Goal: Transaction & Acquisition: Purchase product/service

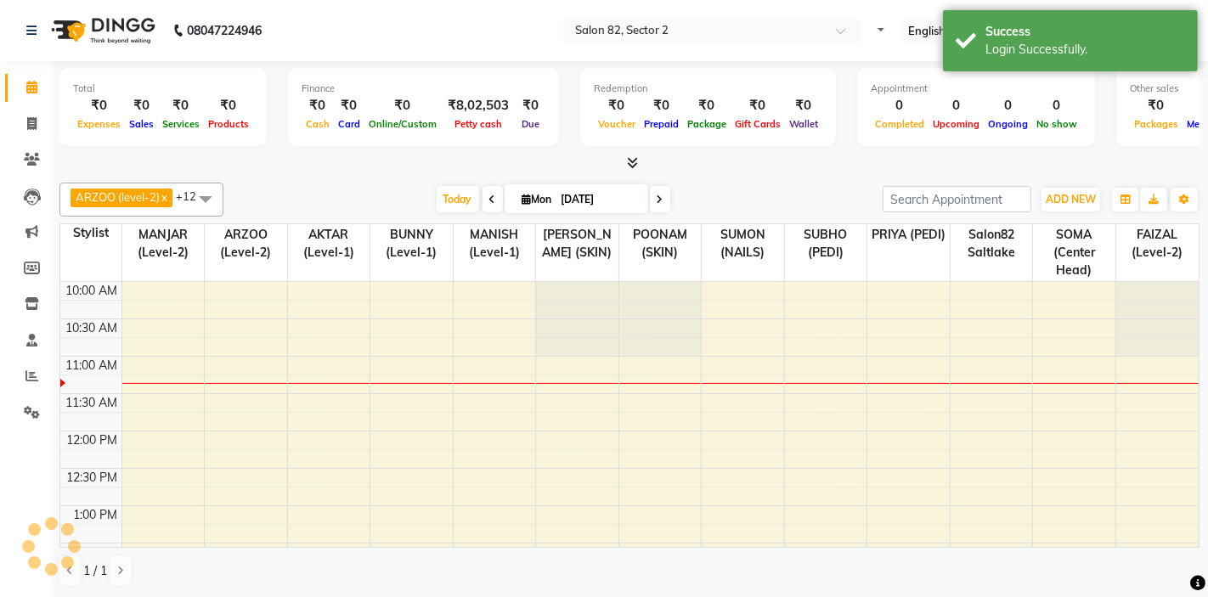
select select "en"
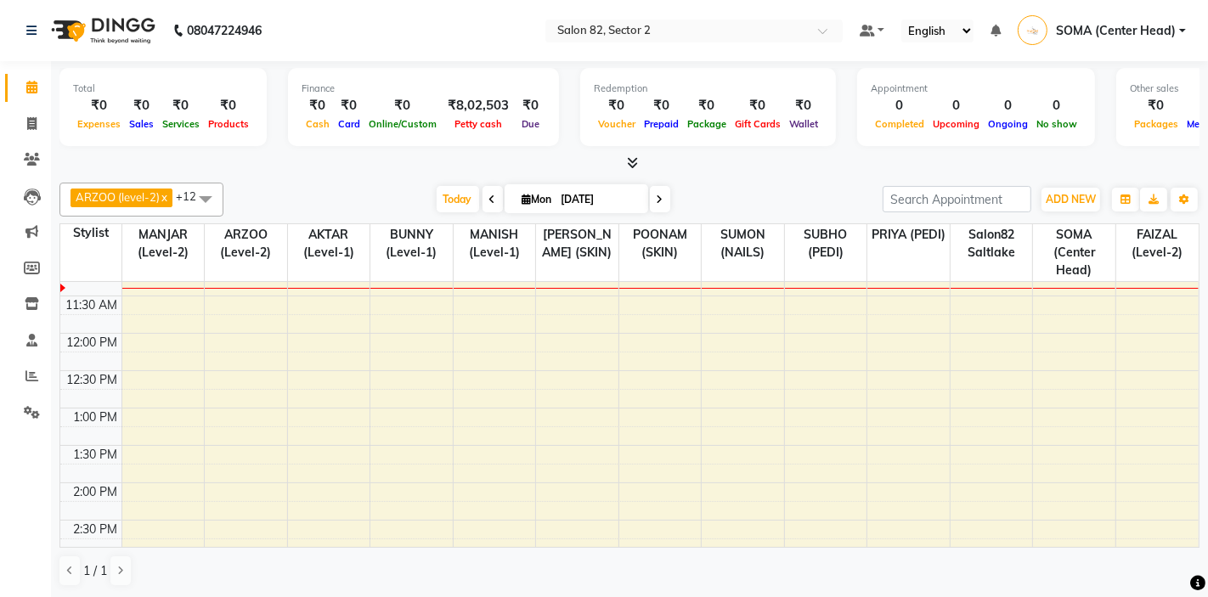
scroll to position [99, 0]
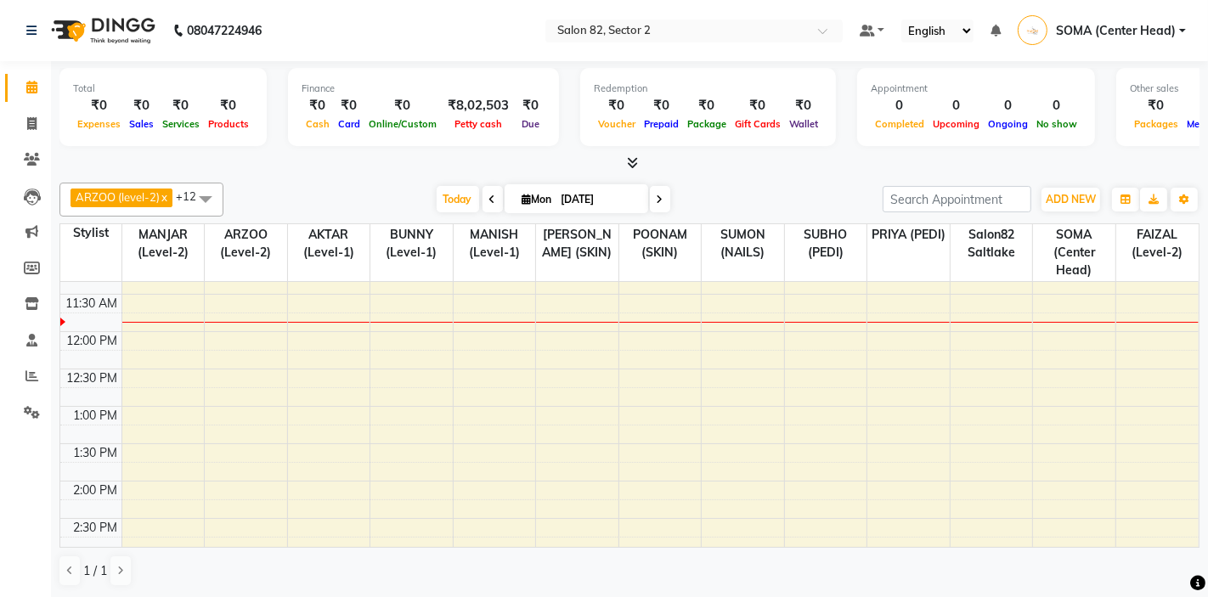
click at [144, 450] on div "10:00 AM 10:30 AM 11:00 AM 11:30 AM 12:00 PM 12:30 PM 1:00 PM 1:30 PM 2:00 PM 2…" at bounding box center [629, 593] width 1138 height 821
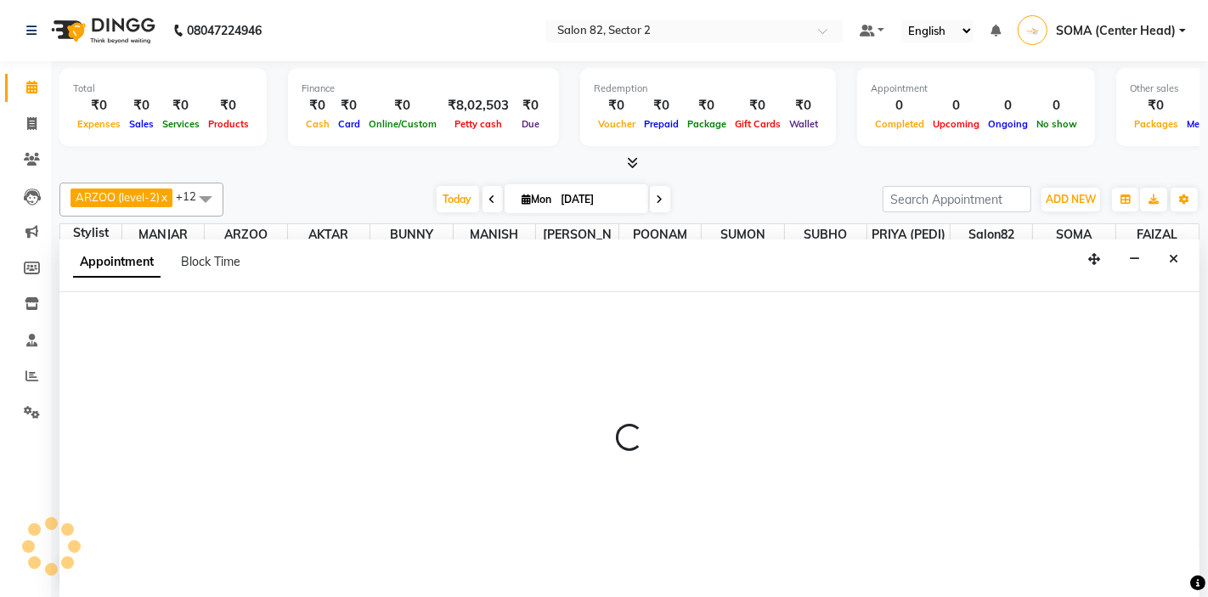
scroll to position [1, 0]
select select "33727"
select select "810"
select select "tentative"
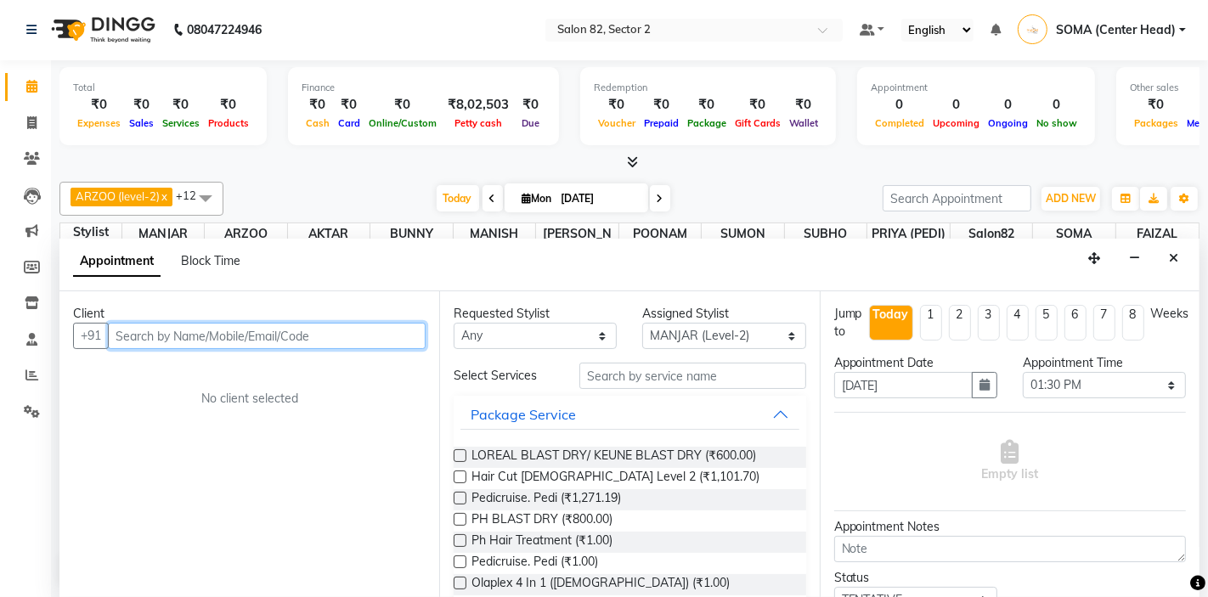
click at [322, 333] on input "text" at bounding box center [267, 336] width 318 height 26
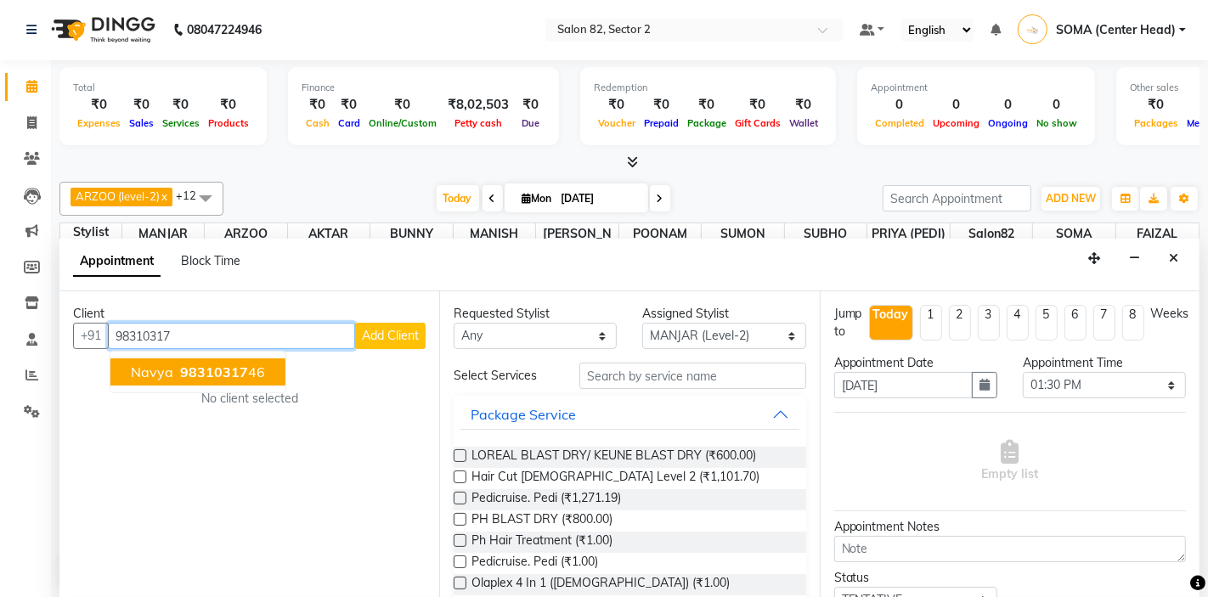
click at [217, 375] on span "98310317" at bounding box center [214, 372] width 68 height 17
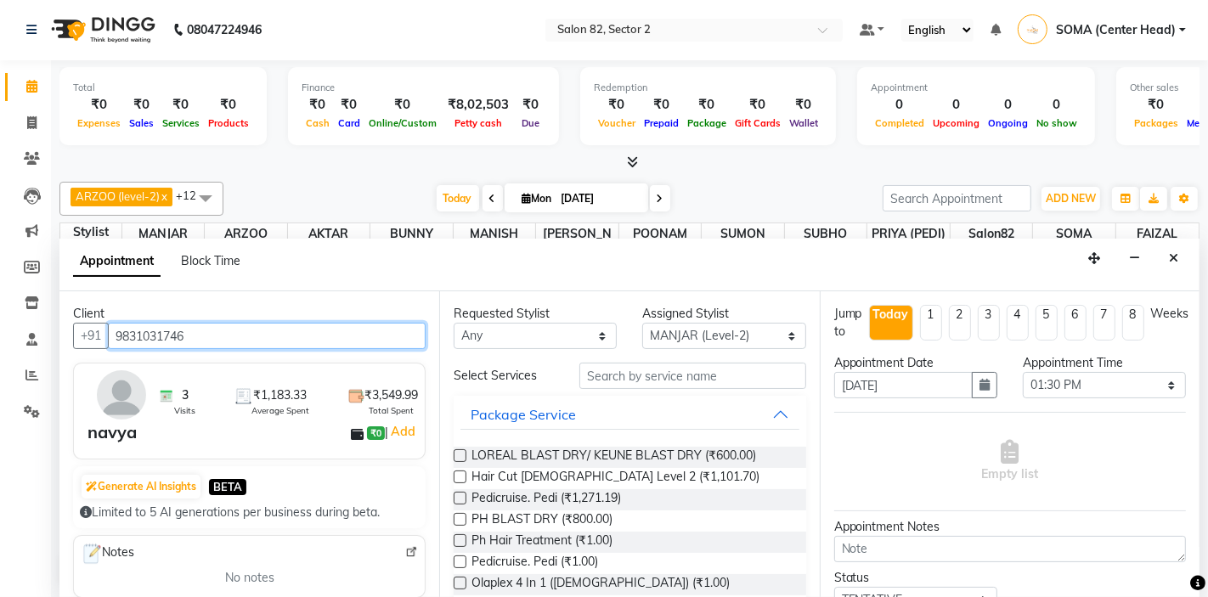
type input "9831031746"
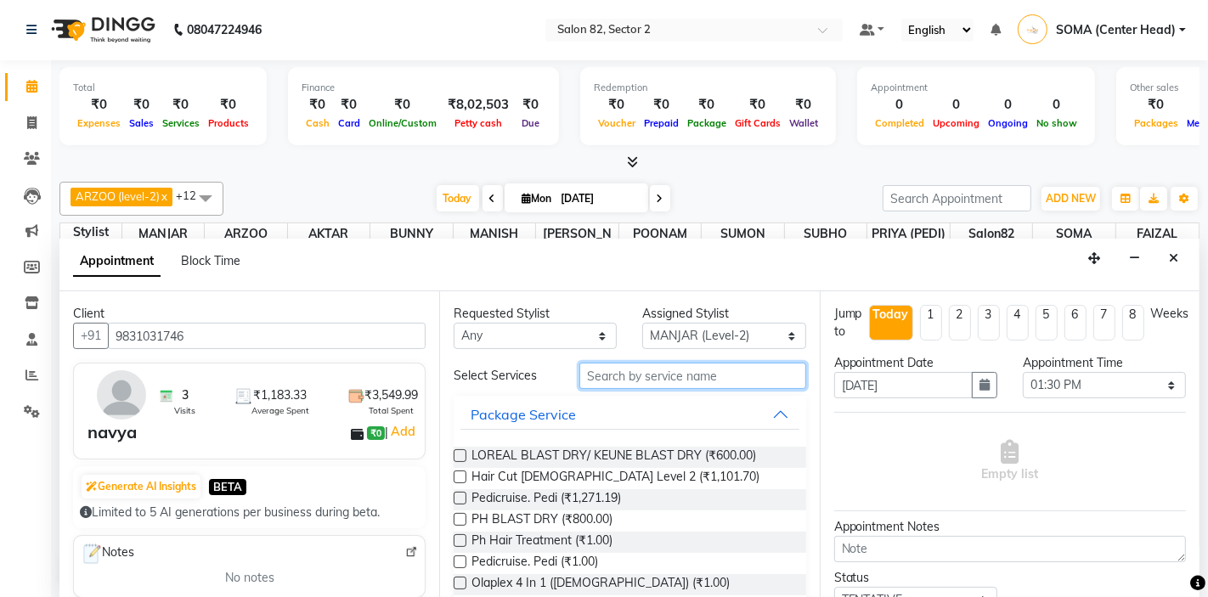
click at [636, 372] on input "text" at bounding box center [692, 376] width 226 height 26
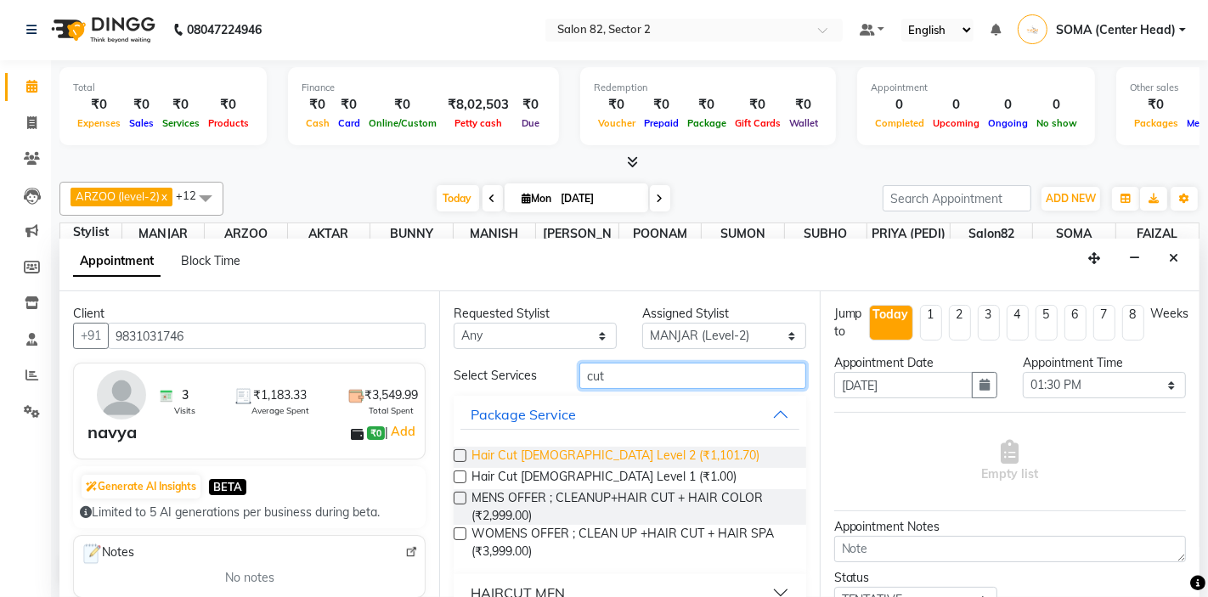
scroll to position [103, 0]
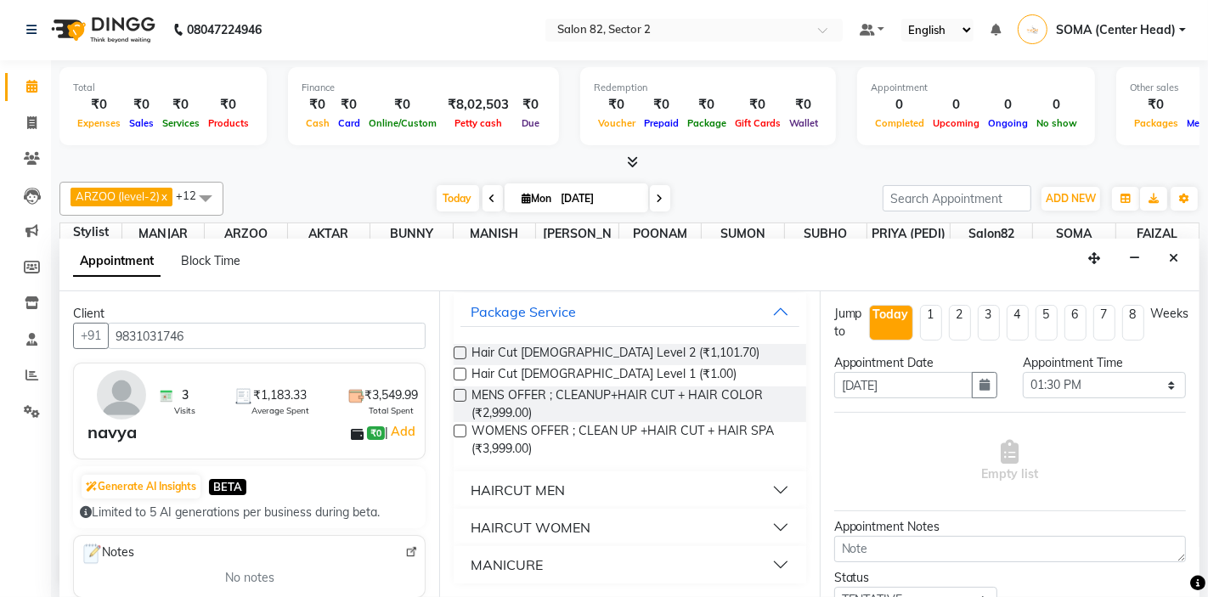
type input "cut"
click at [560, 524] on div "HAIRCUT WOMEN" at bounding box center [531, 527] width 120 height 20
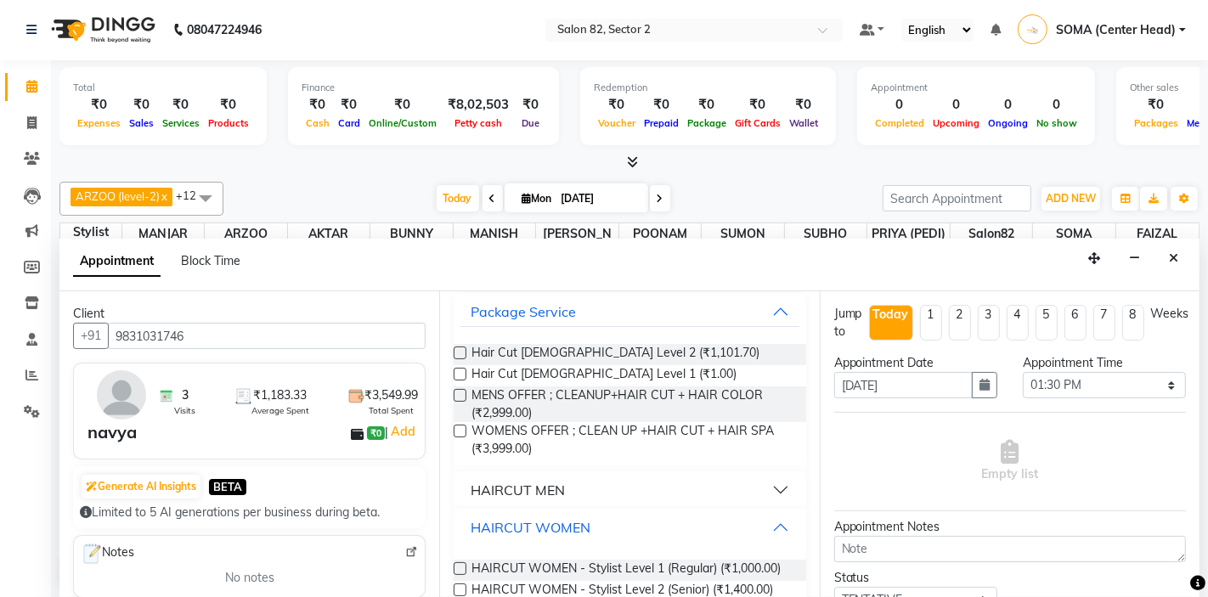
scroll to position [193, 0]
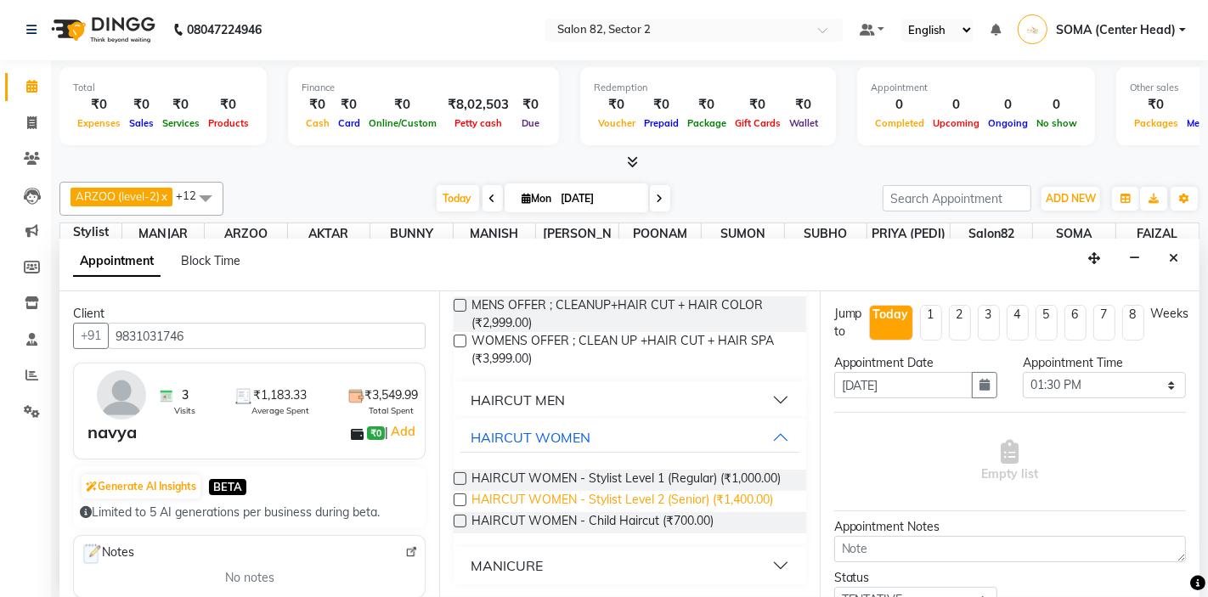
click at [658, 495] on span "HAIRCUT WOMEN - Stylist Level 2 (Senior) (₹1,400.00)" at bounding box center [622, 501] width 302 height 21
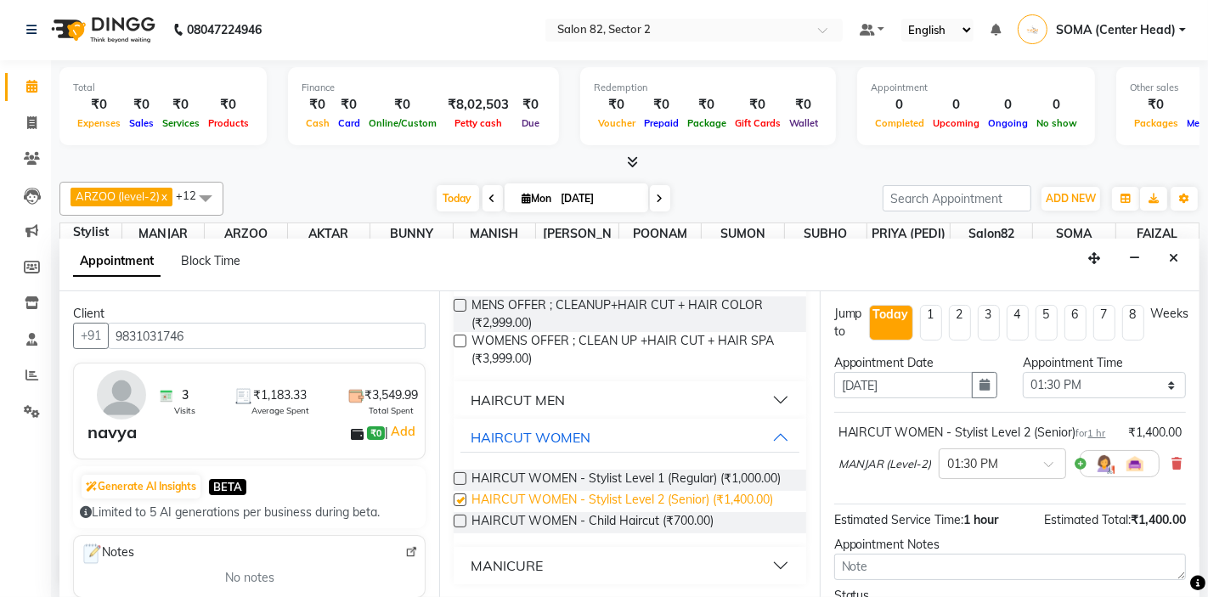
checkbox input "false"
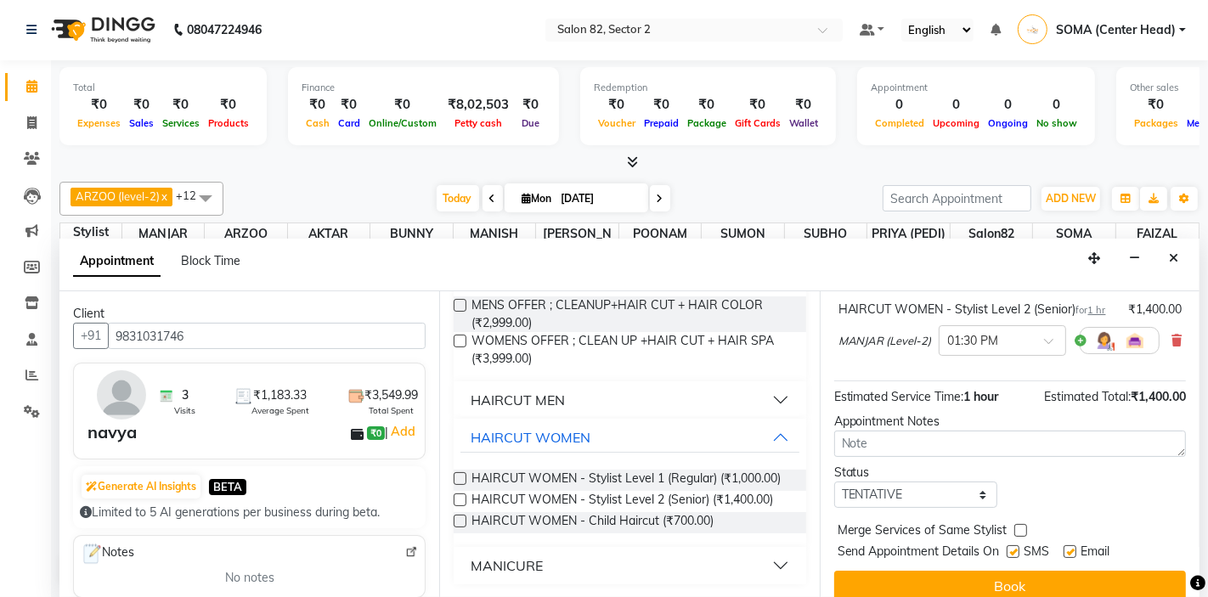
scroll to position [141, 0]
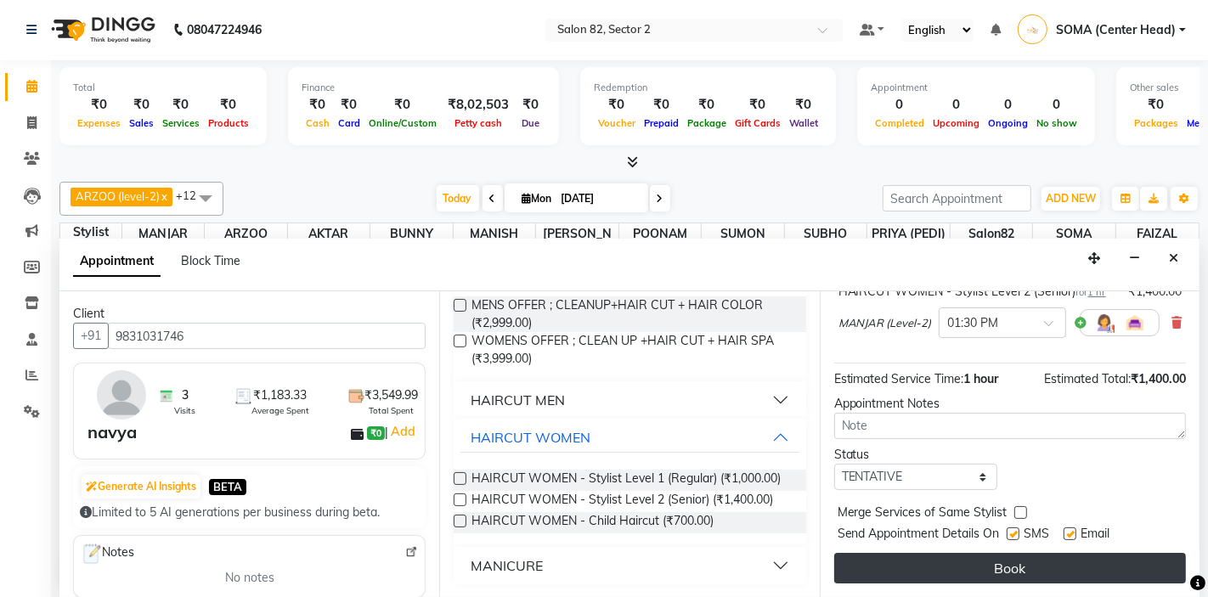
click at [976, 565] on button "Book" at bounding box center [1010, 568] width 352 height 31
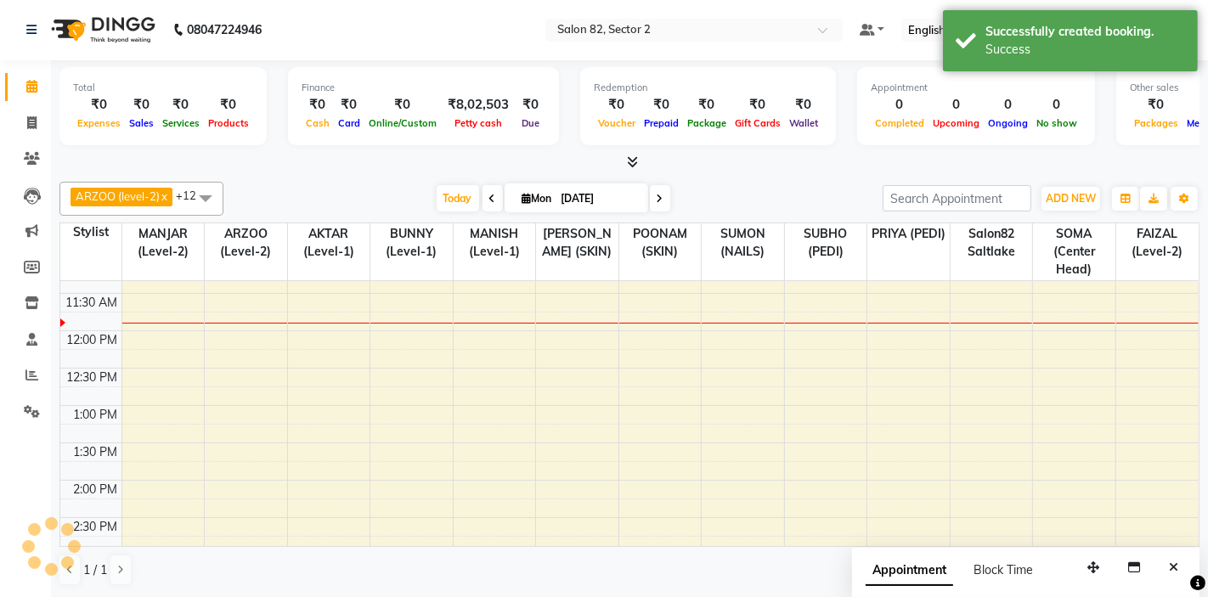
scroll to position [0, 0]
click at [1177, 570] on icon "Close" at bounding box center [1173, 568] width 9 height 12
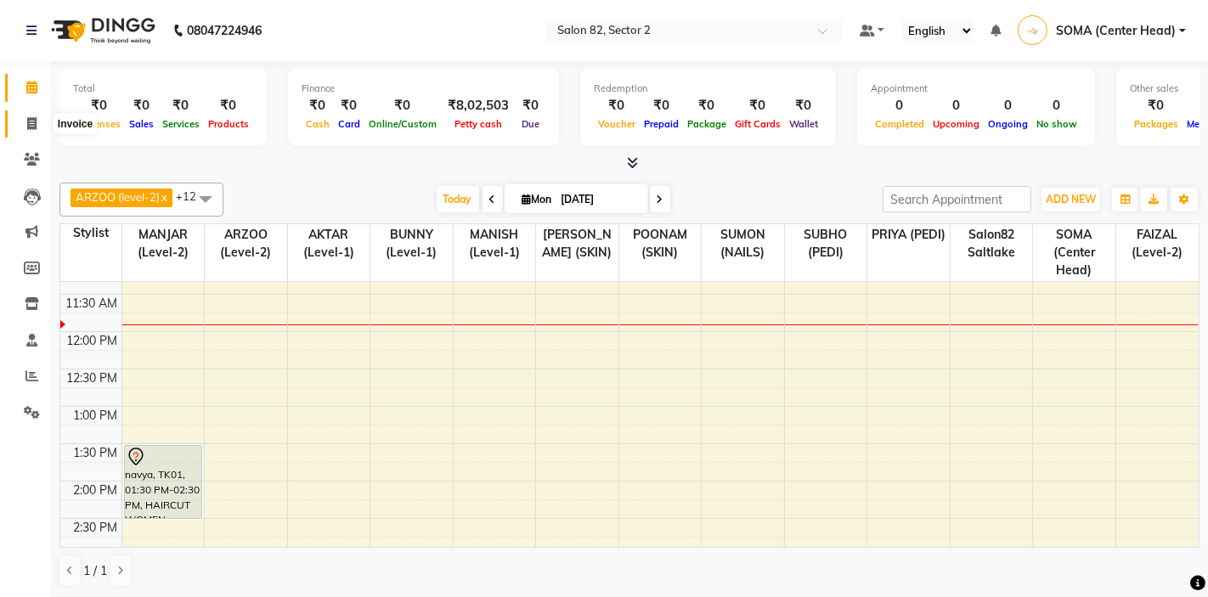
click at [34, 125] on icon at bounding box center [31, 123] width 9 height 13
select select "service"
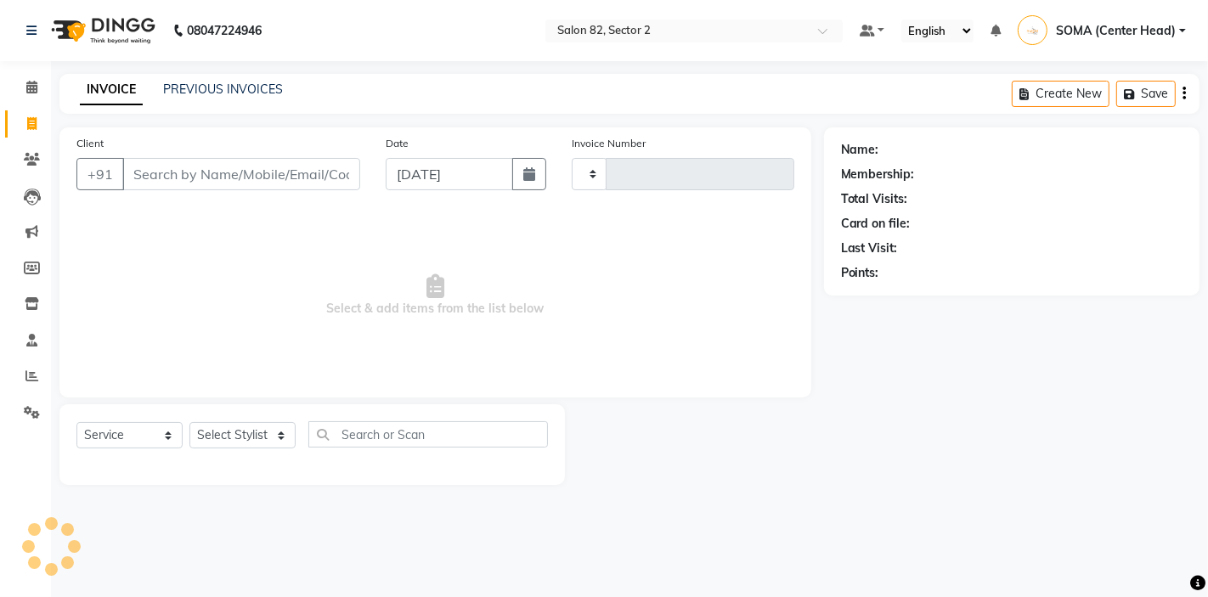
type input "1669"
select select "8703"
click at [227, 432] on select "Select Stylist" at bounding box center [242, 435] width 106 height 26
select select "67954"
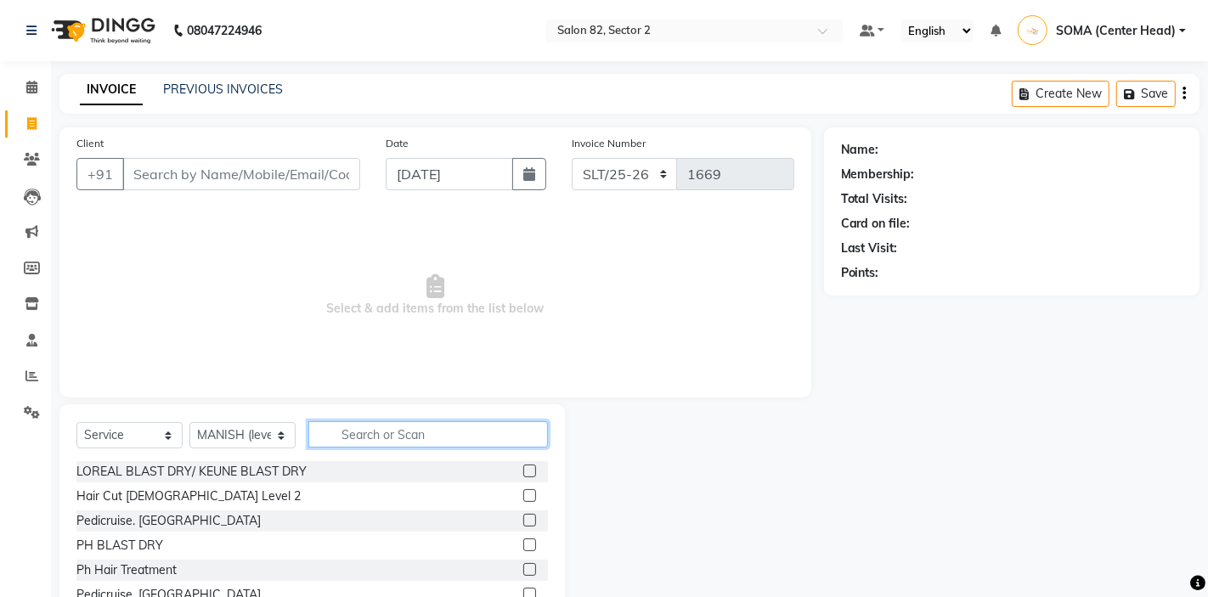
click at [394, 443] on input "text" at bounding box center [428, 434] width 240 height 26
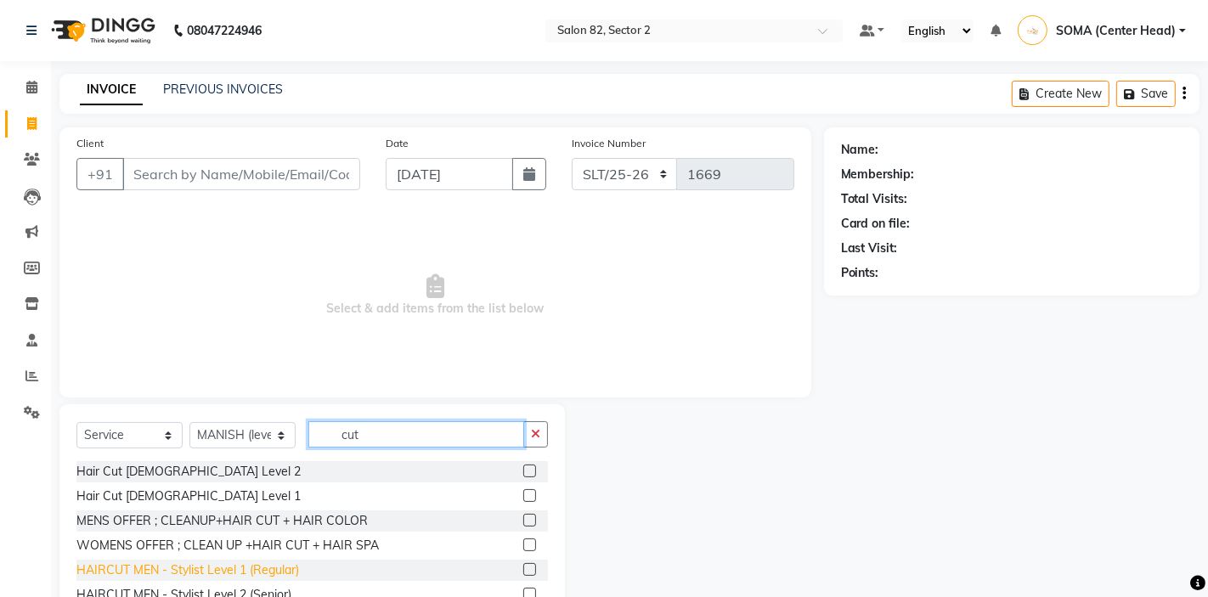
type input "cut"
click at [242, 573] on div "HAIRCUT MEN - Stylist Level 1 (Regular)" at bounding box center [187, 571] width 223 height 18
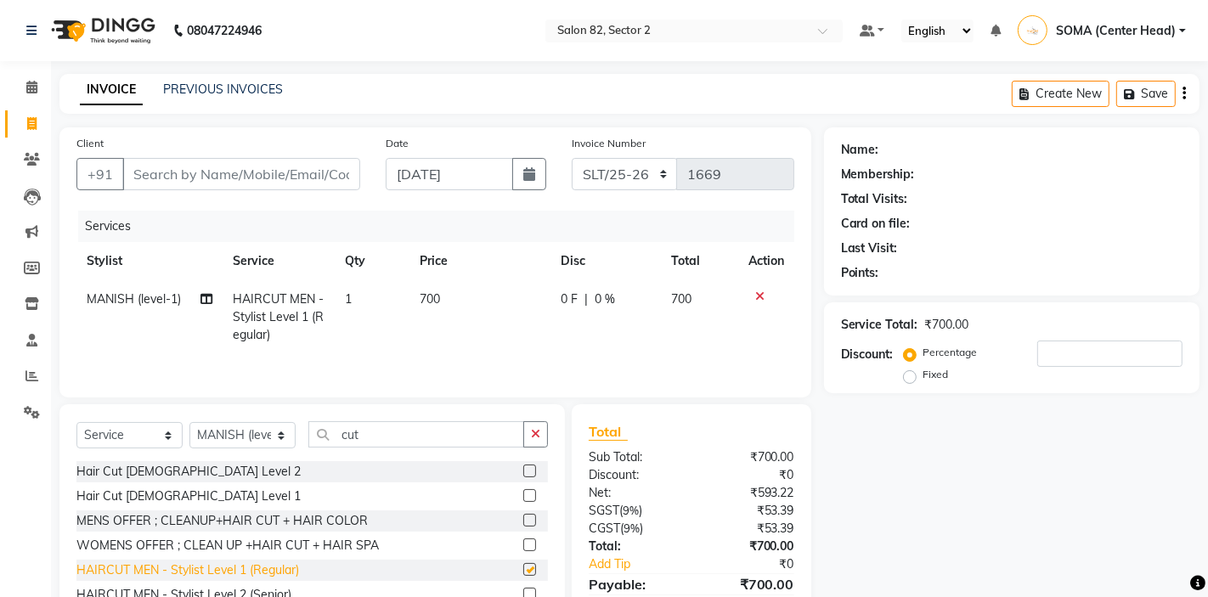
checkbox input "false"
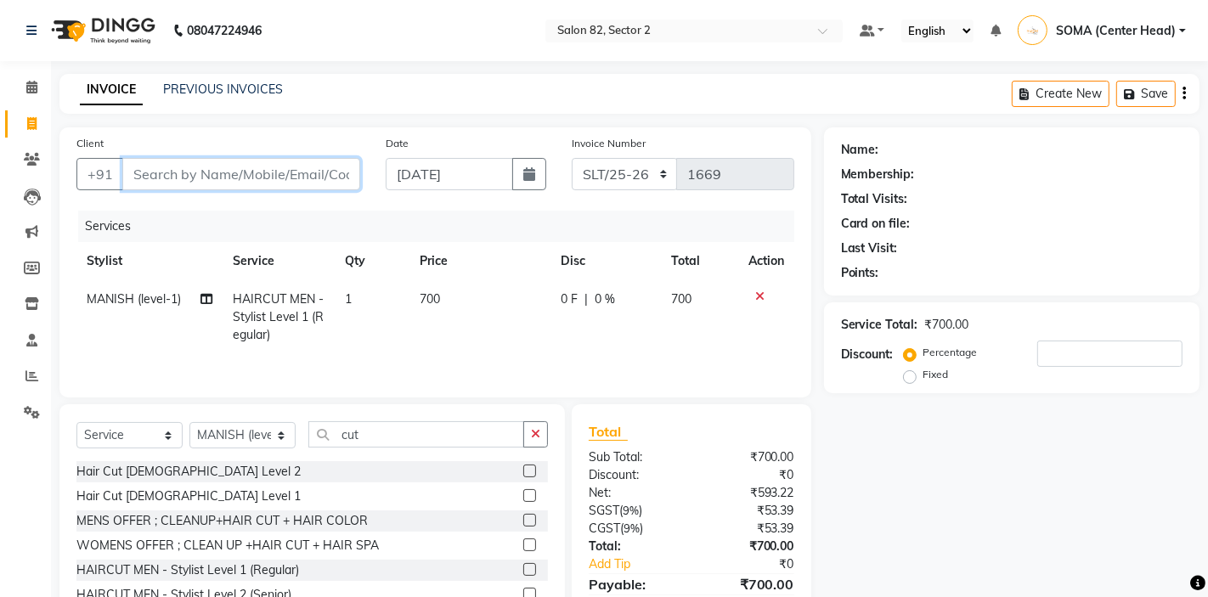
click at [262, 172] on input "Client" at bounding box center [241, 174] width 238 height 32
type input "9"
type input "0"
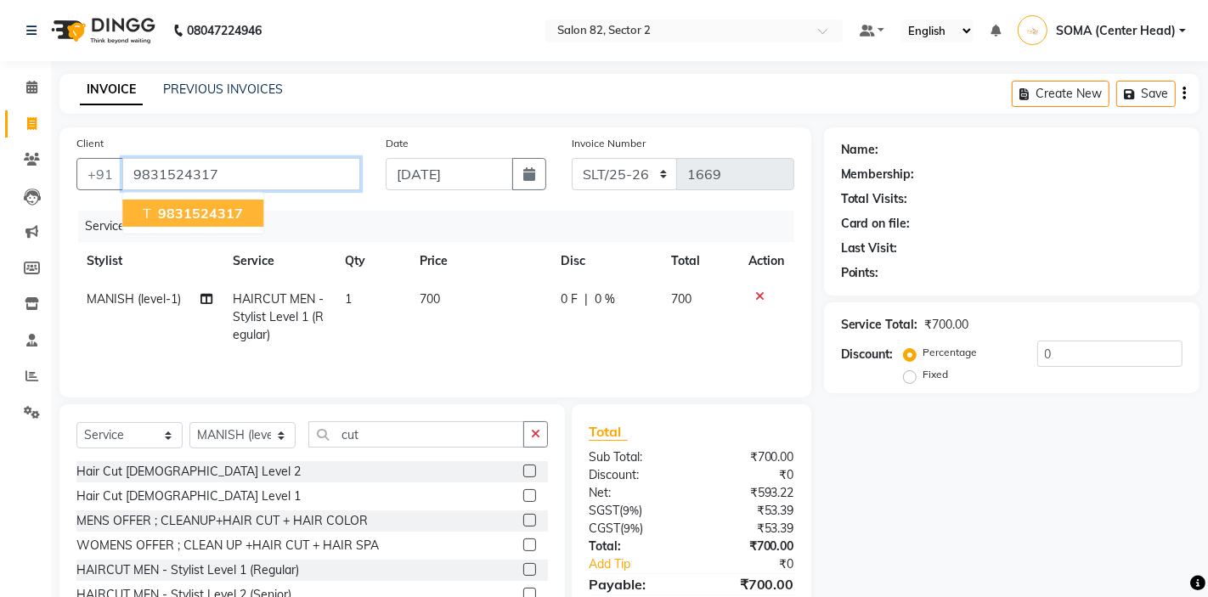
type input "9831524317"
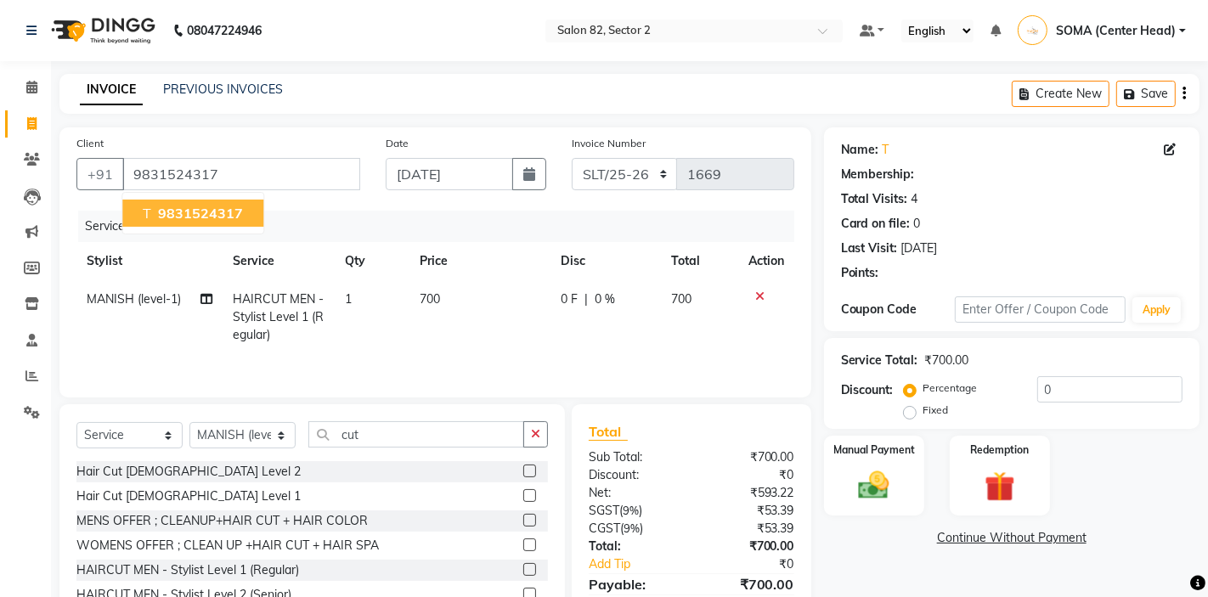
select select "1: Object"
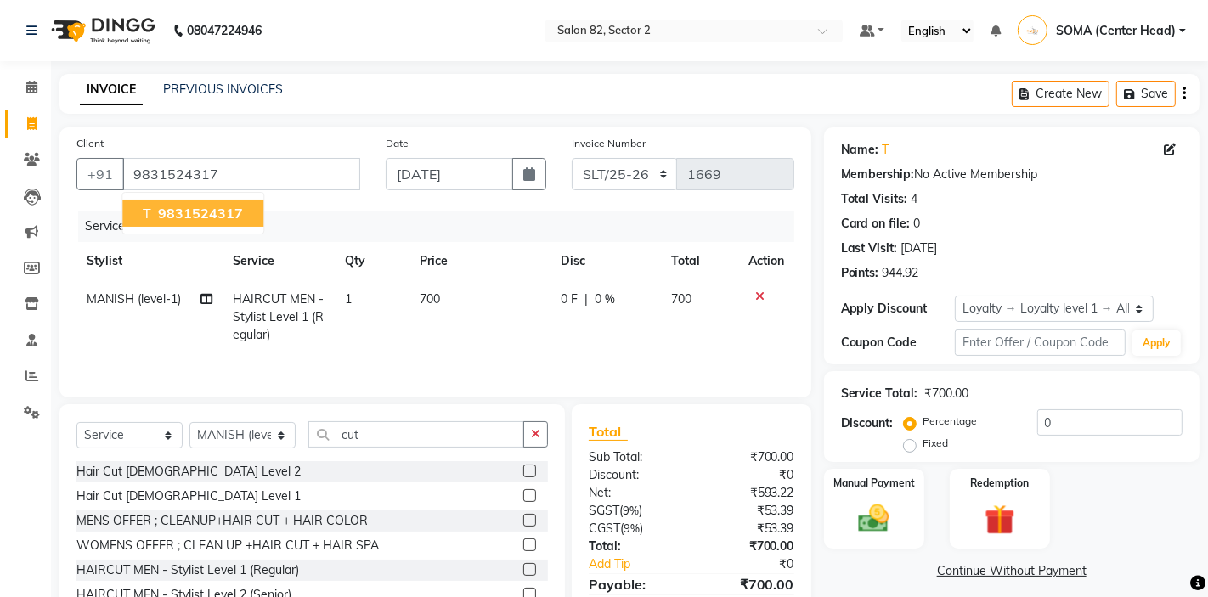
click at [212, 214] on span "9831524317" at bounding box center [200, 213] width 85 height 17
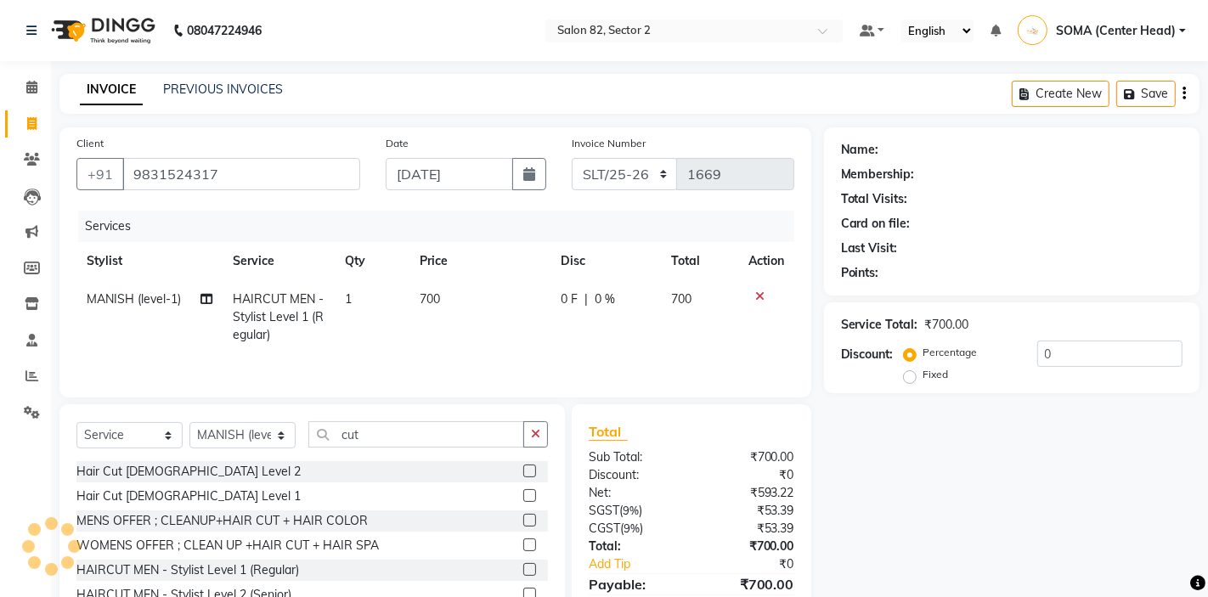
select select "1: Object"
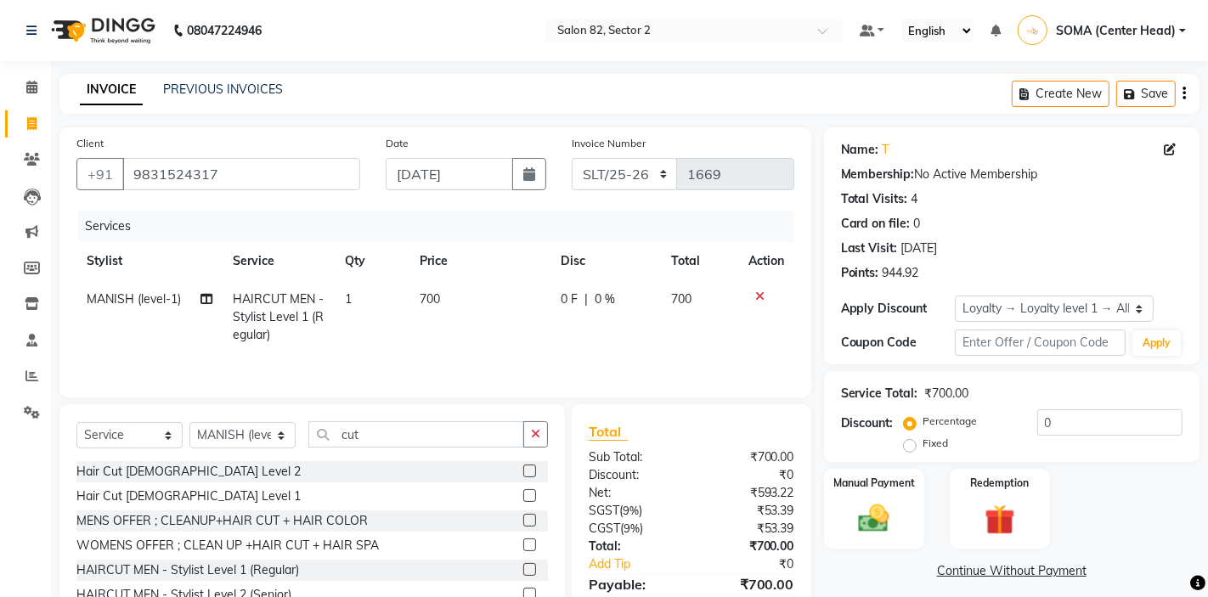
scroll to position [82, 0]
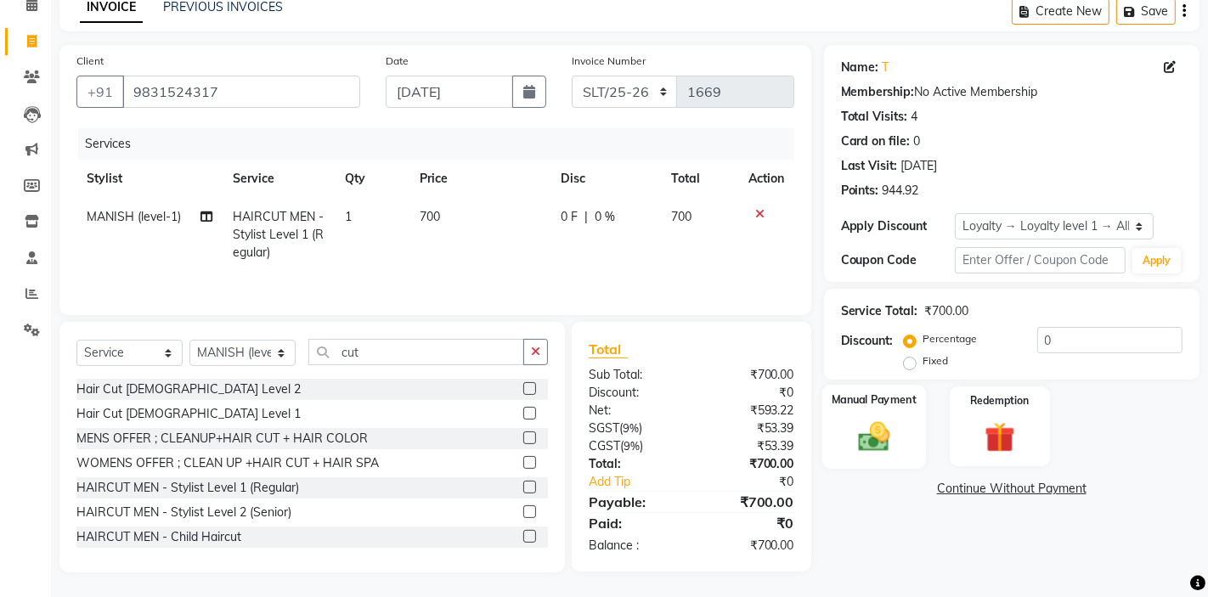
click at [906, 411] on div "Manual Payment" at bounding box center [873, 427] width 104 height 84
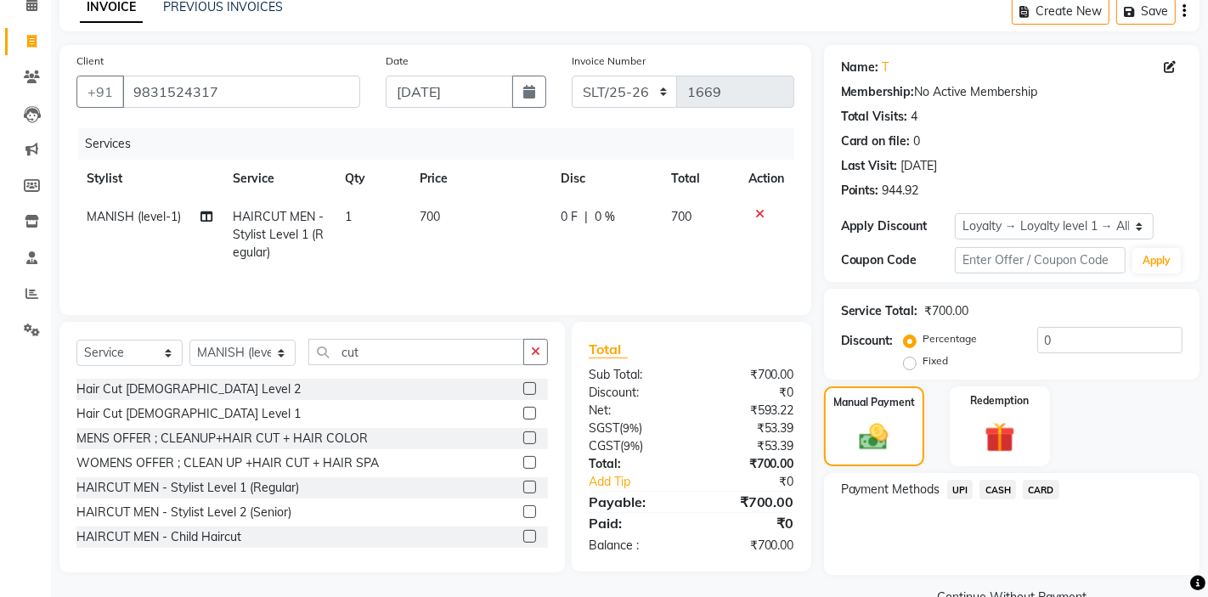
scroll to position [121, 0]
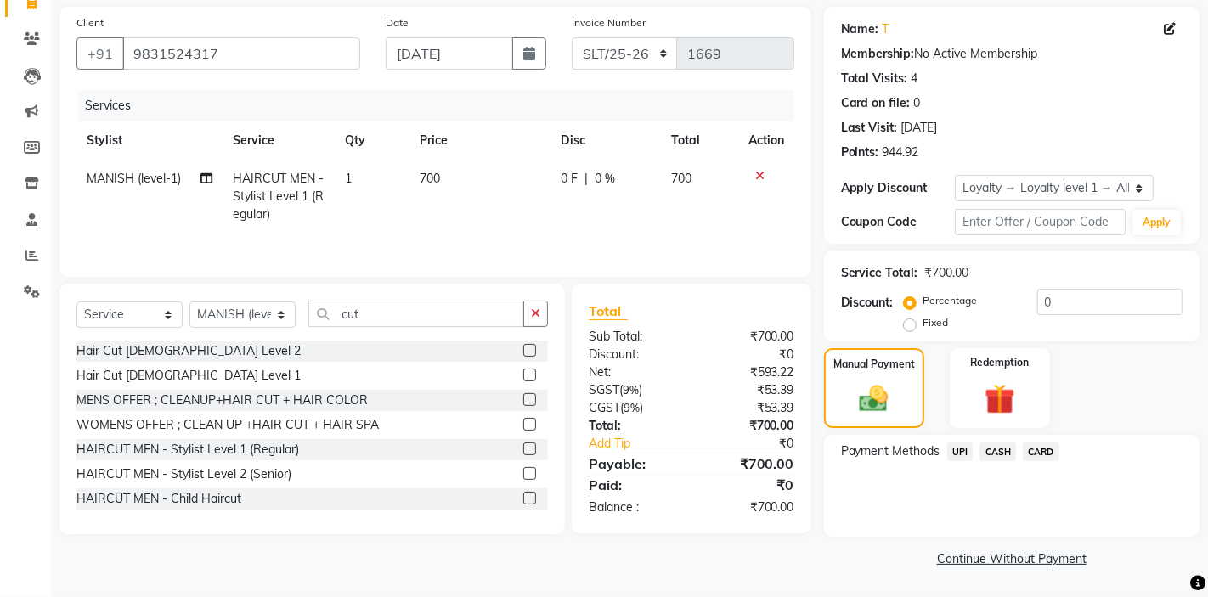
click at [1041, 449] on span "CARD" at bounding box center [1041, 452] width 37 height 20
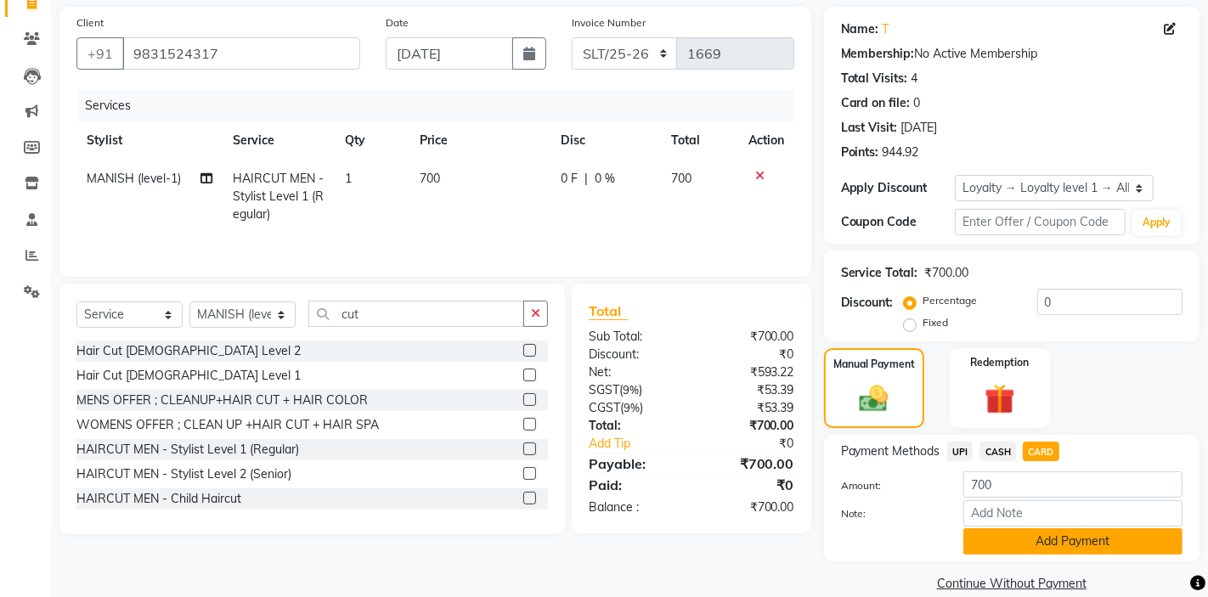
click at [1013, 547] on button "Add Payment" at bounding box center [1072, 541] width 219 height 26
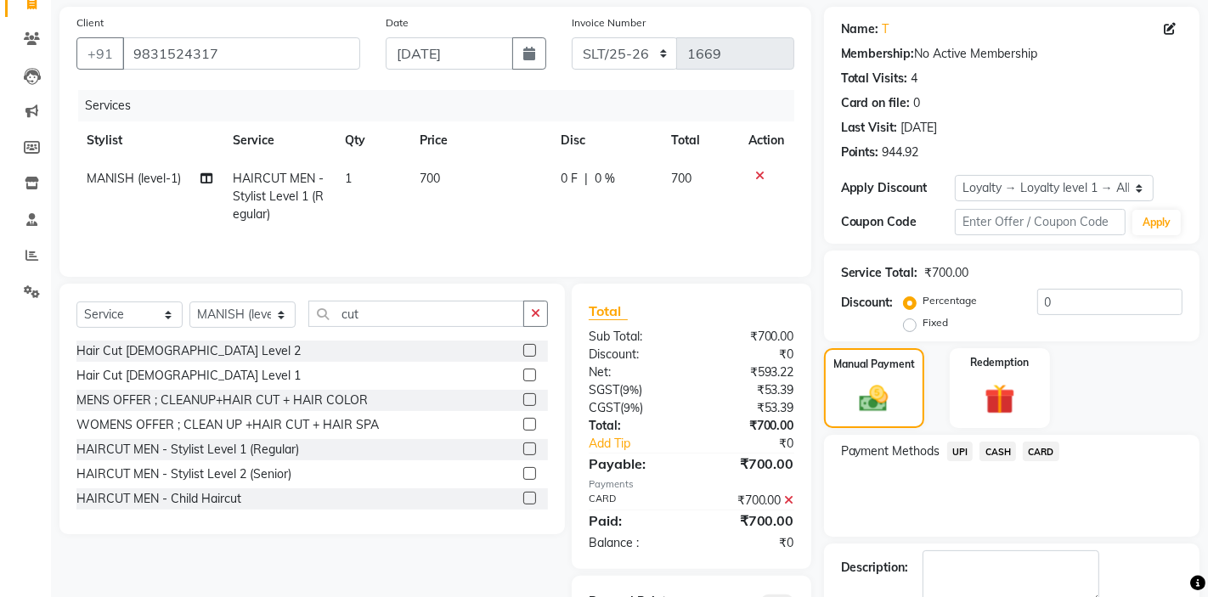
scroll to position [217, 0]
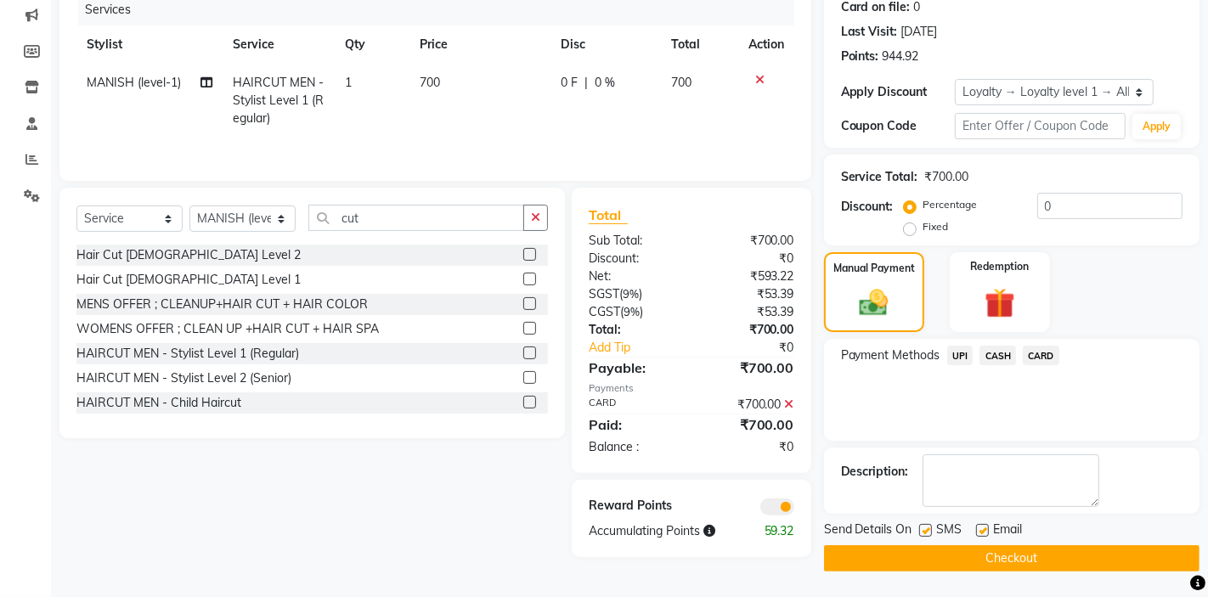
click at [1000, 551] on button "Checkout" at bounding box center [1011, 558] width 375 height 26
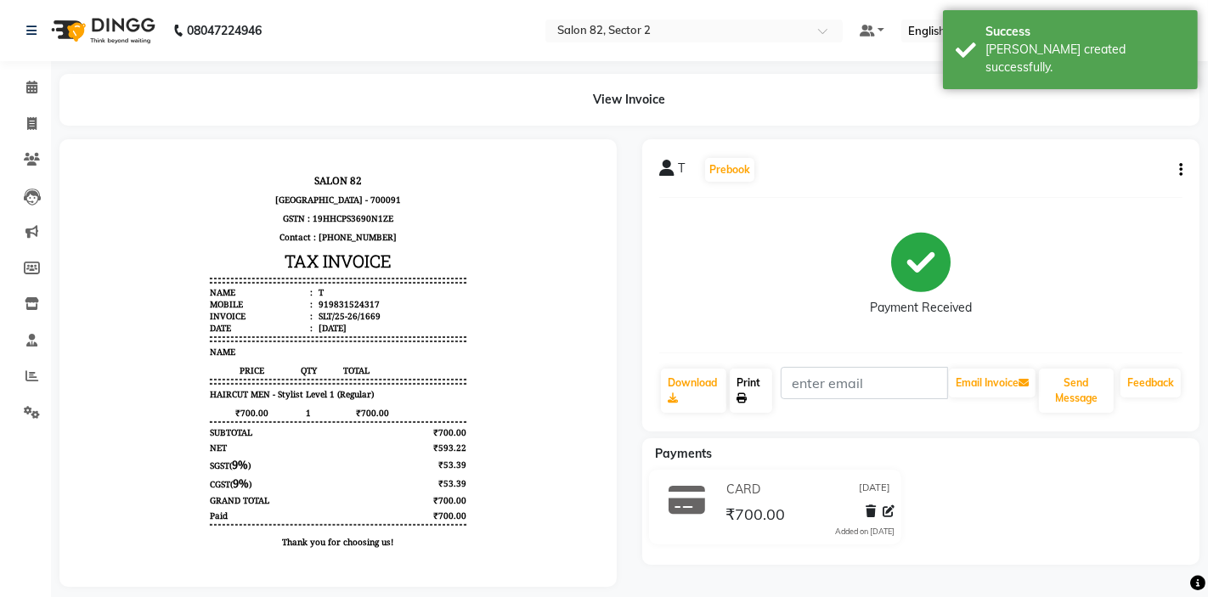
click at [753, 386] on link "Print" at bounding box center [751, 391] width 42 height 44
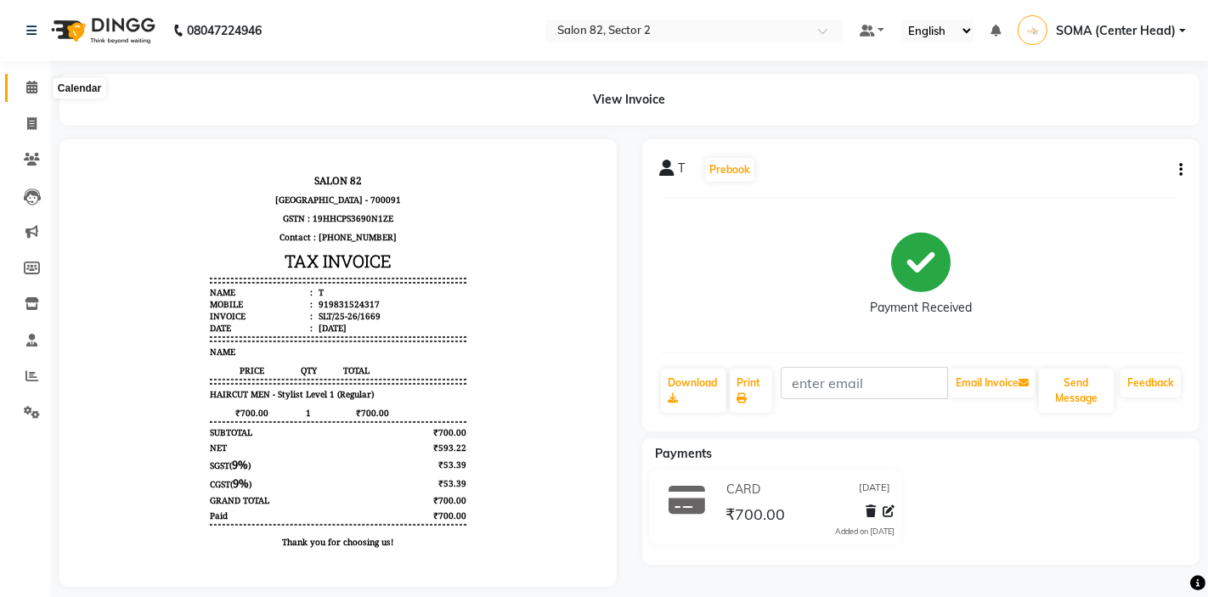
click at [32, 86] on icon at bounding box center [31, 87] width 11 height 13
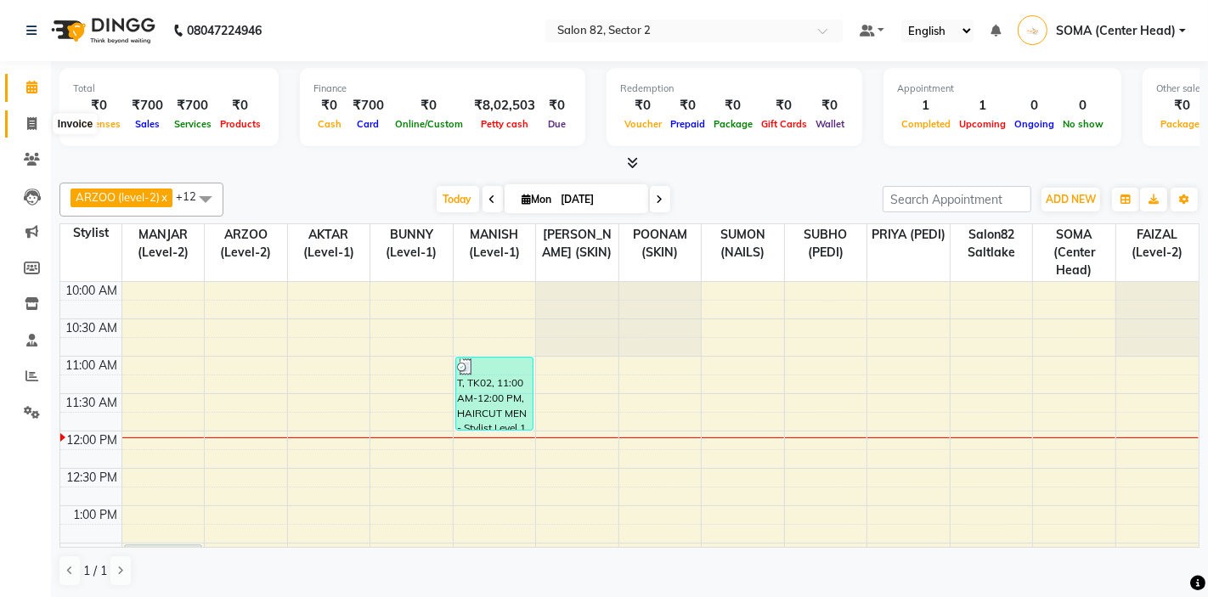
click at [34, 120] on icon at bounding box center [31, 123] width 9 height 13
select select "service"
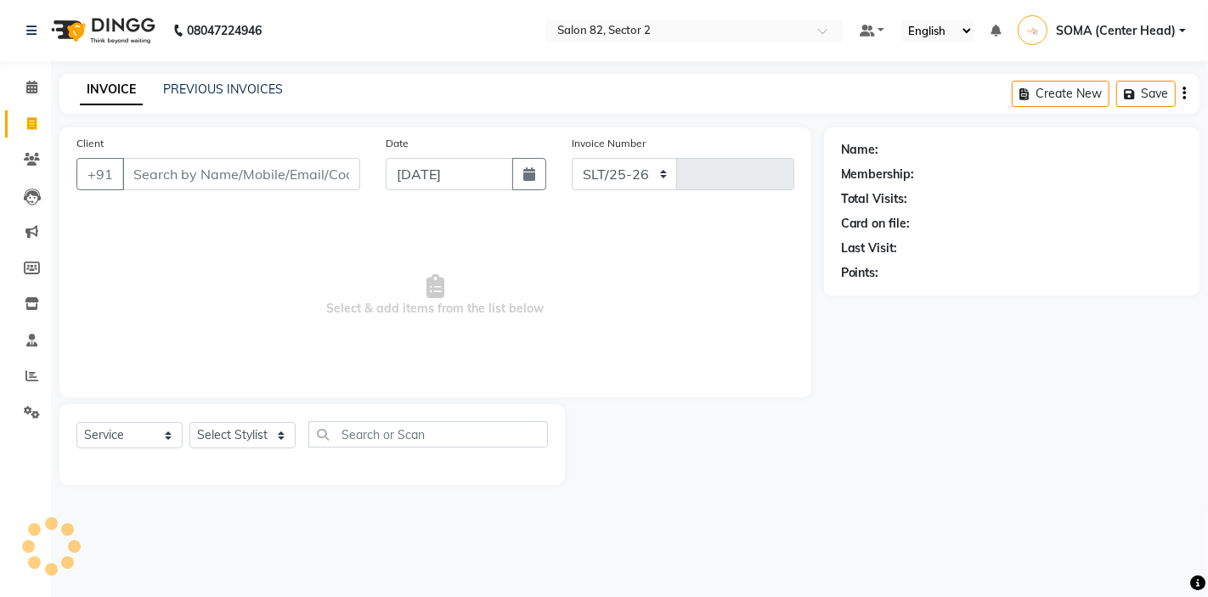
select select "8703"
type input "1670"
click at [269, 432] on select "Select Stylist" at bounding box center [242, 435] width 106 height 26
select select "33727"
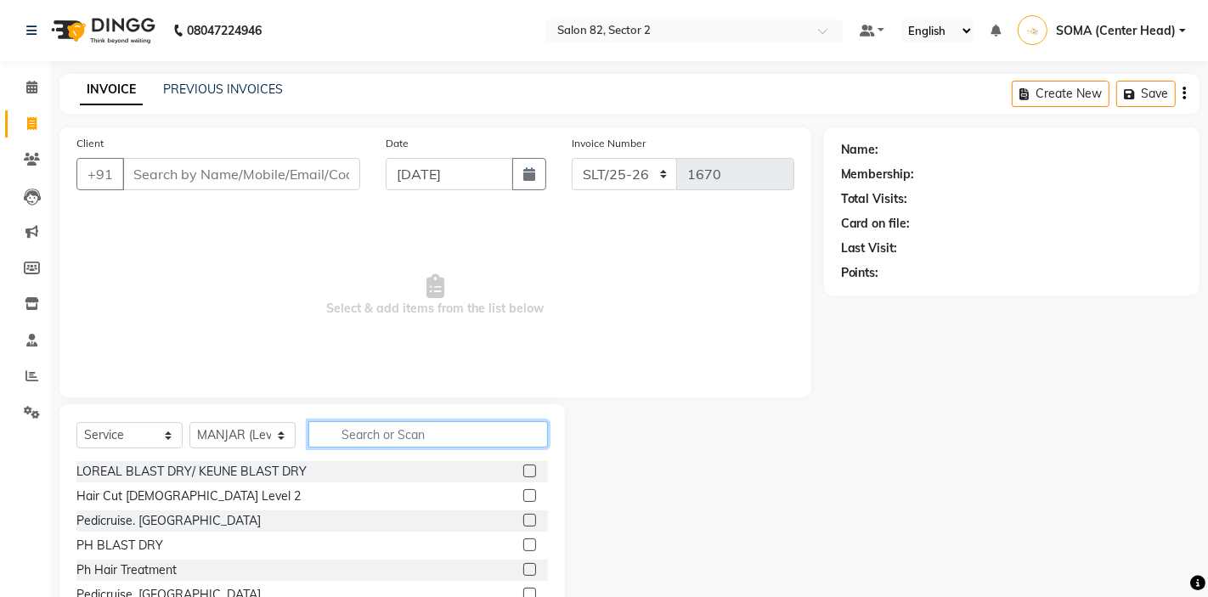
click at [381, 428] on input "text" at bounding box center [428, 434] width 240 height 26
type input "b"
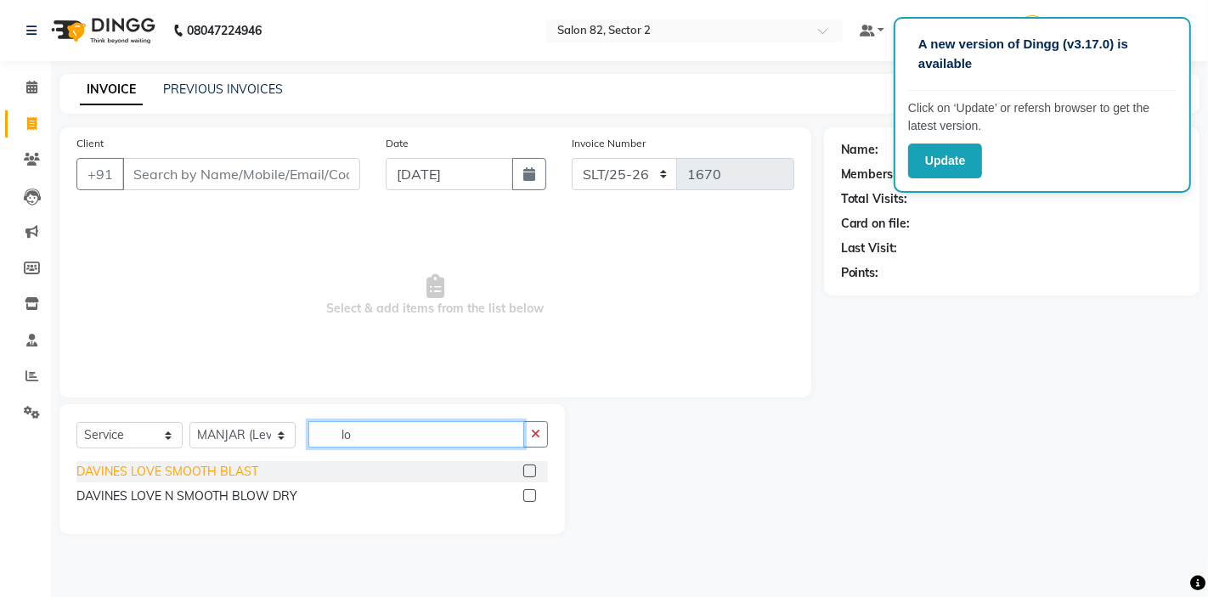
type input "l"
type input "minu bl"
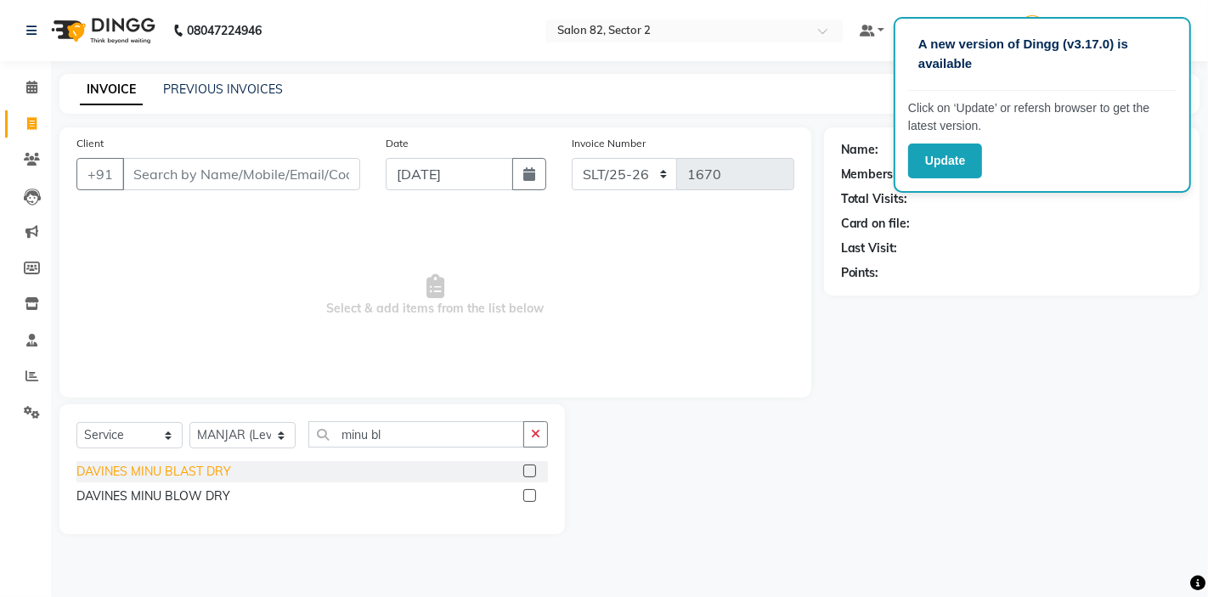
click at [149, 473] on div "DAVINES MINU BLAST DRY" at bounding box center [153, 472] width 155 height 18
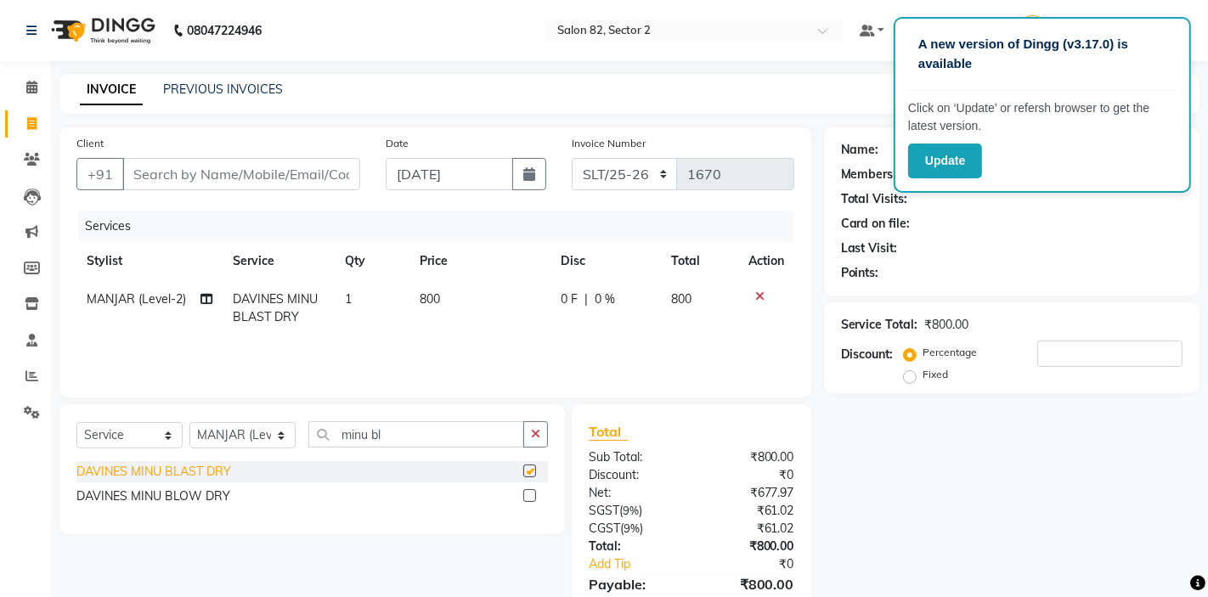
checkbox input "false"
click at [273, 174] on input "Client" at bounding box center [241, 174] width 238 height 32
click at [266, 175] on input "Client" at bounding box center [241, 174] width 238 height 32
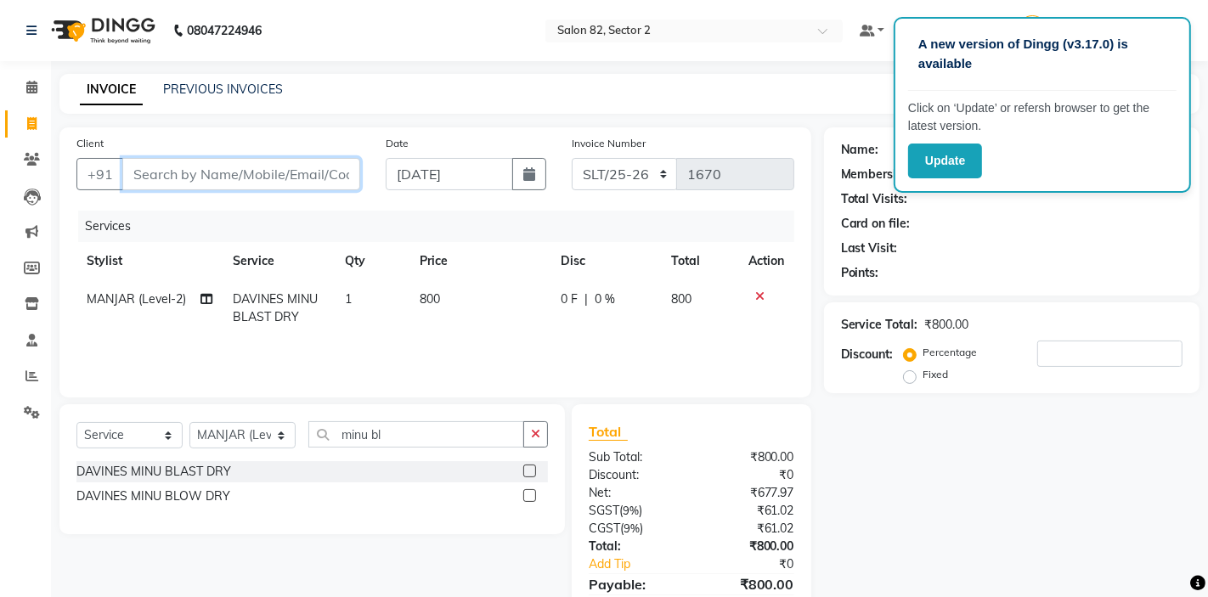
type input "M"
type input "0"
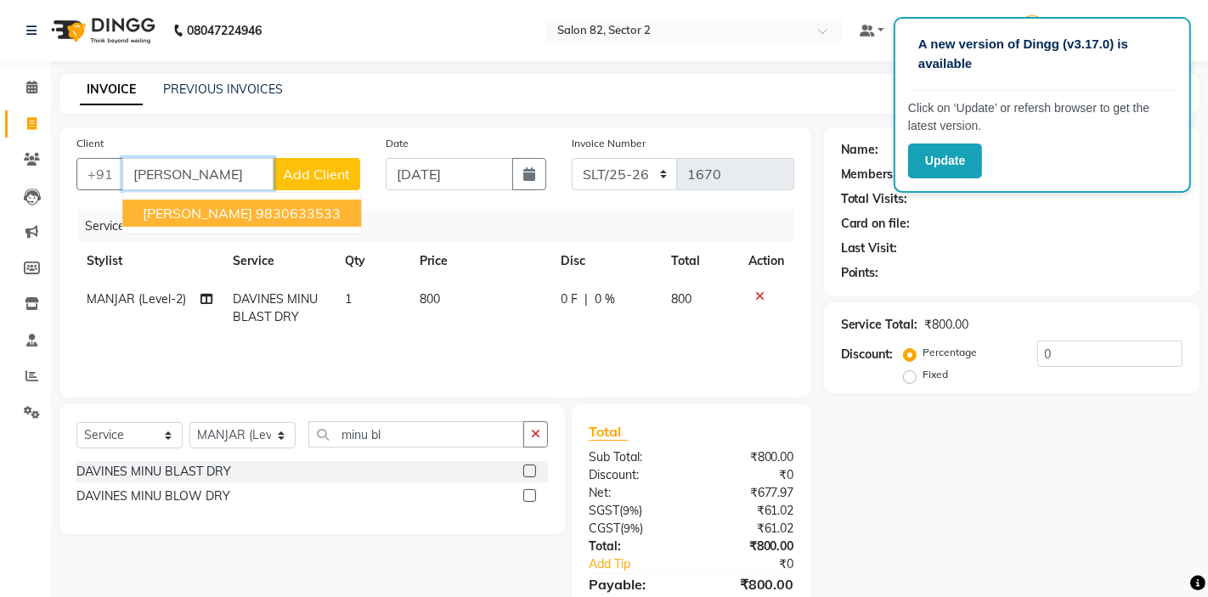
click at [256, 207] on ngb-highlight "9830633533" at bounding box center [298, 213] width 85 height 17
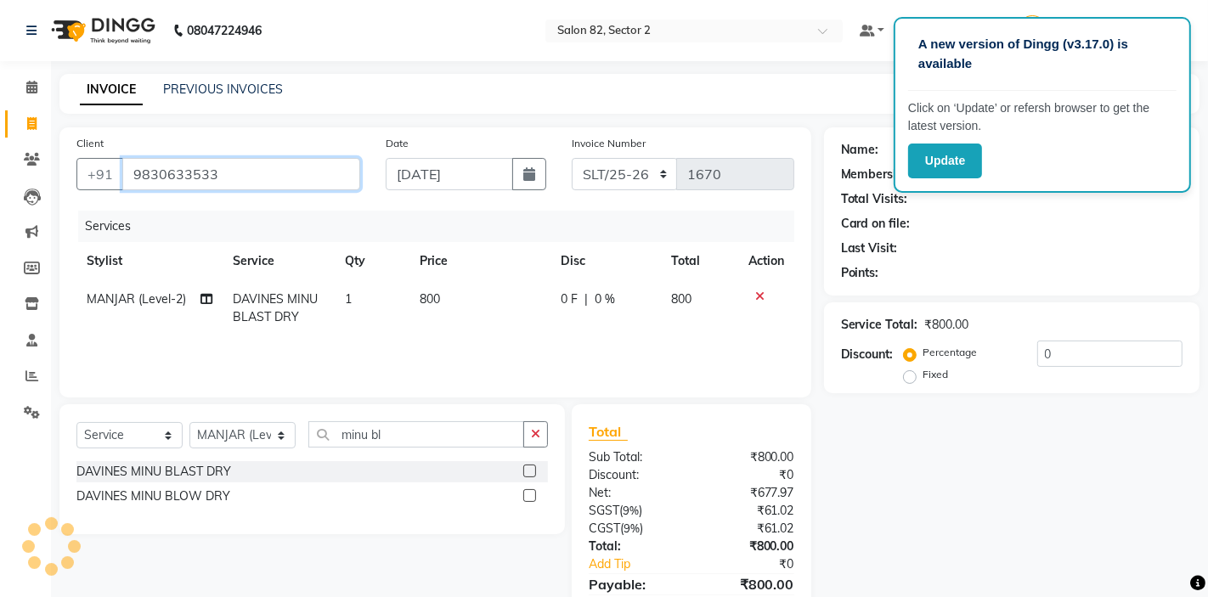
type input "9830633533"
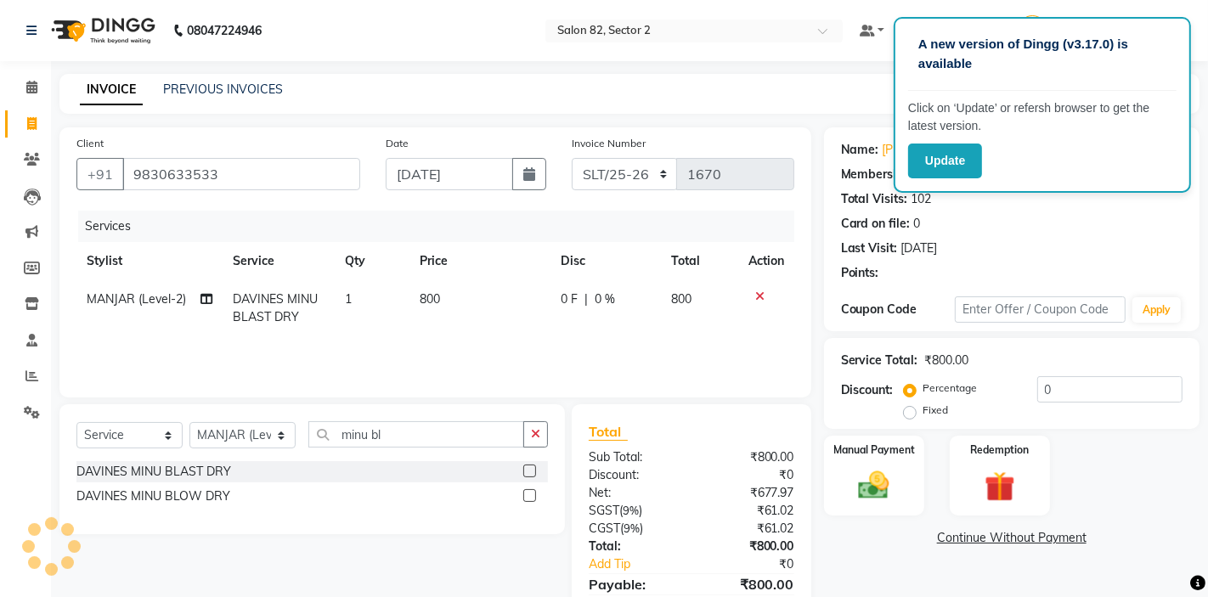
select select "1: Object"
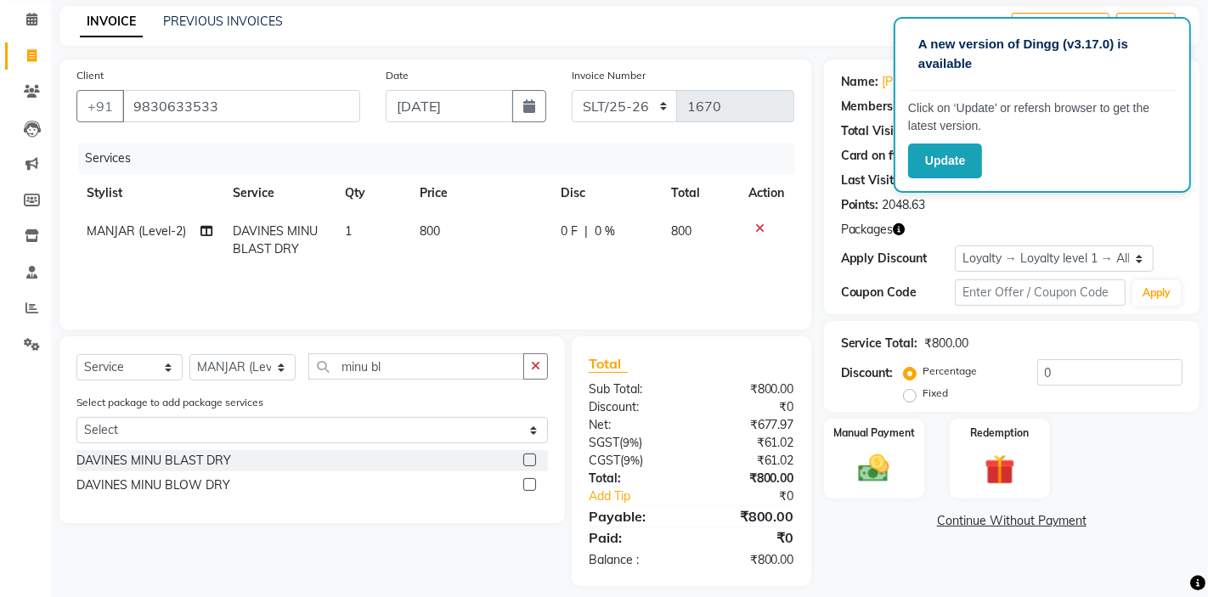
scroll to position [82, 0]
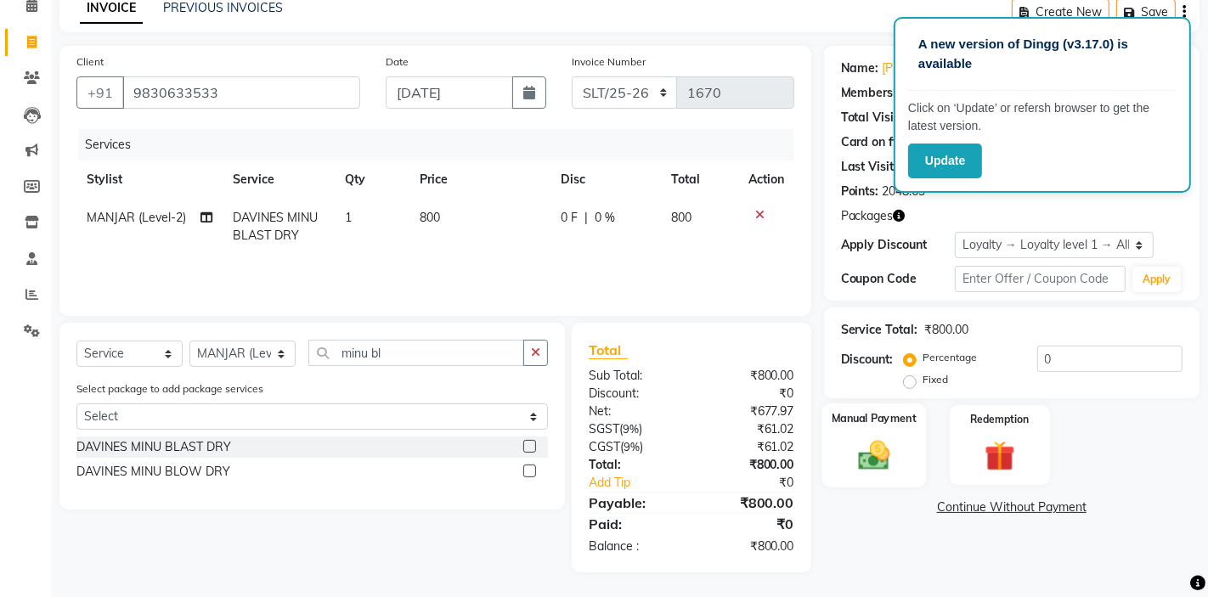
click at [891, 437] on img at bounding box center [874, 455] width 52 height 37
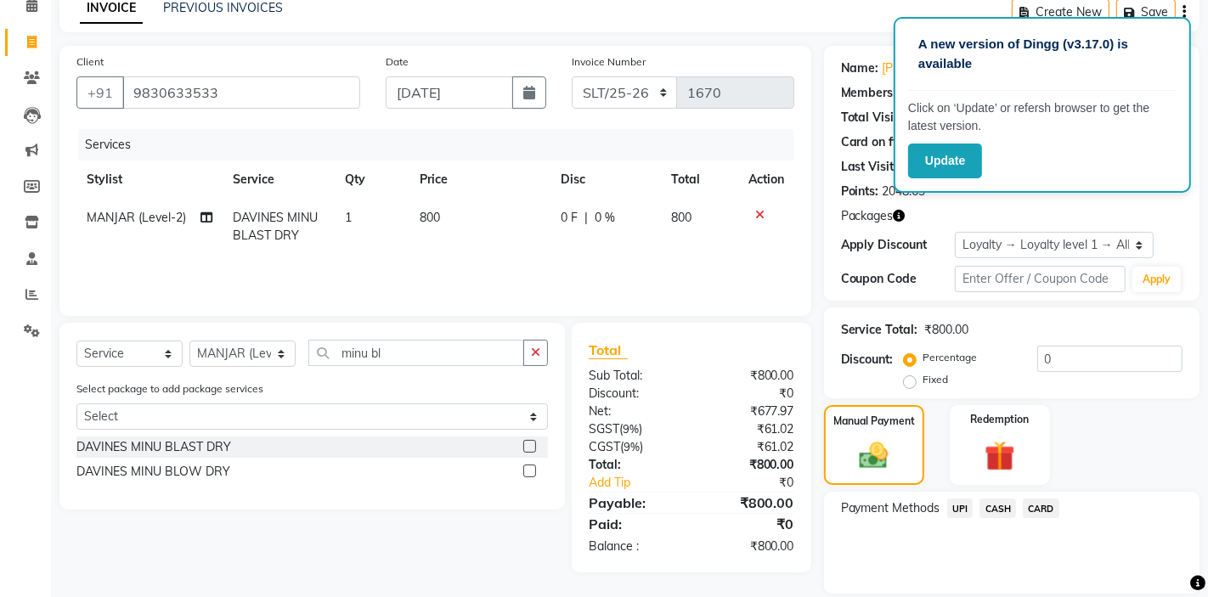
scroll to position [138, 0]
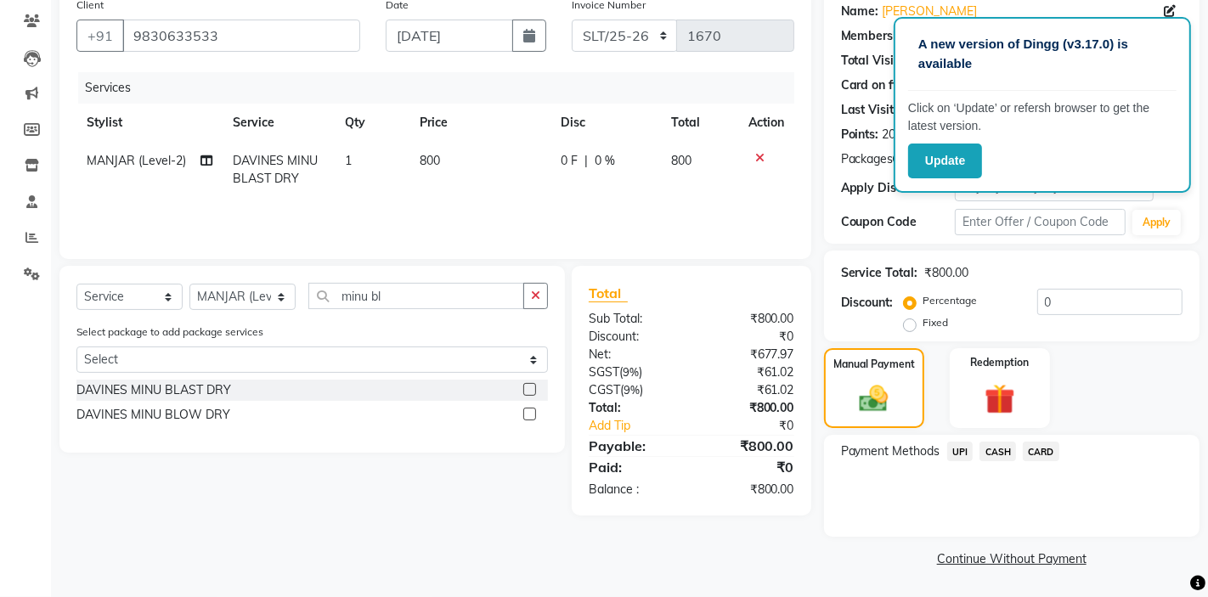
click at [1007, 446] on span "CASH" at bounding box center [997, 452] width 37 height 20
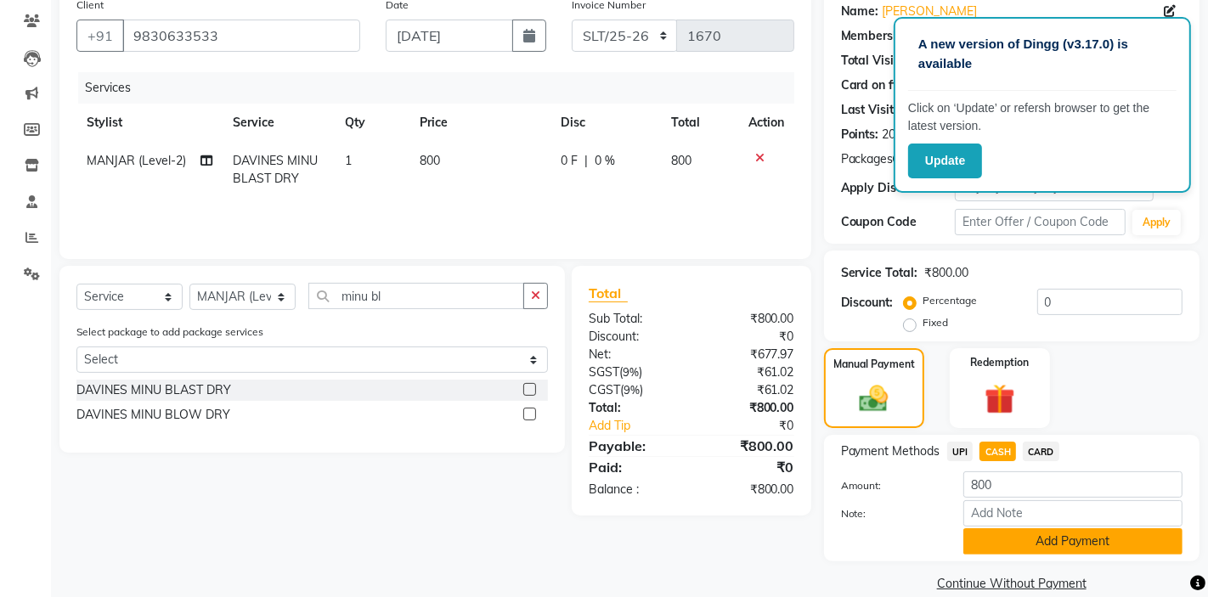
click at [1017, 548] on button "Add Payment" at bounding box center [1072, 541] width 219 height 26
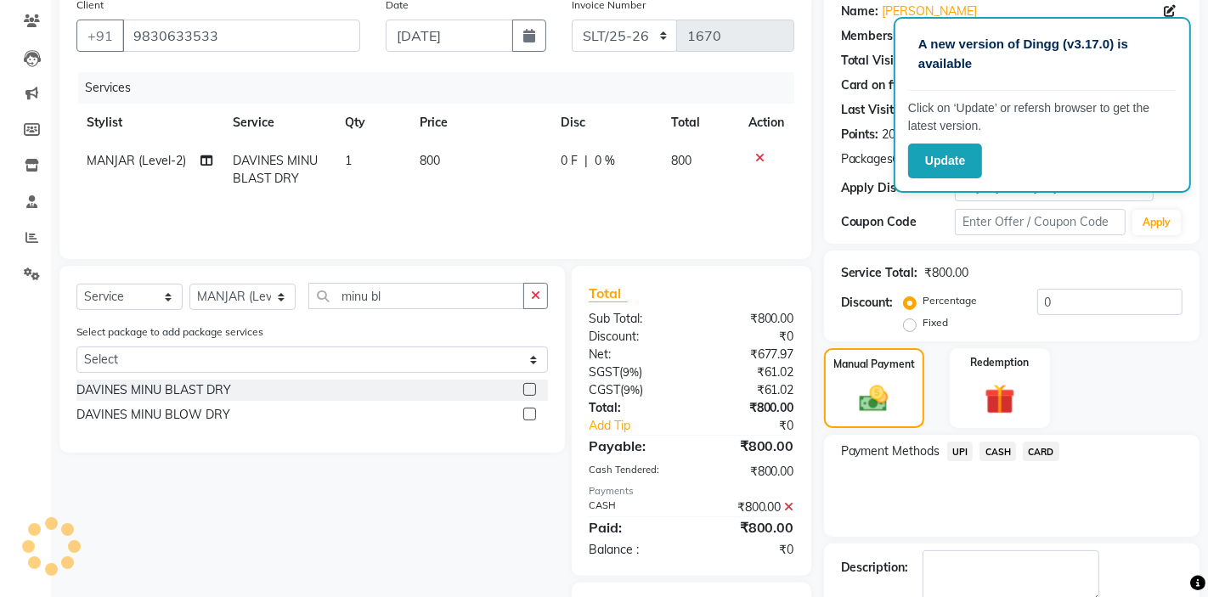
scroll to position [234, 0]
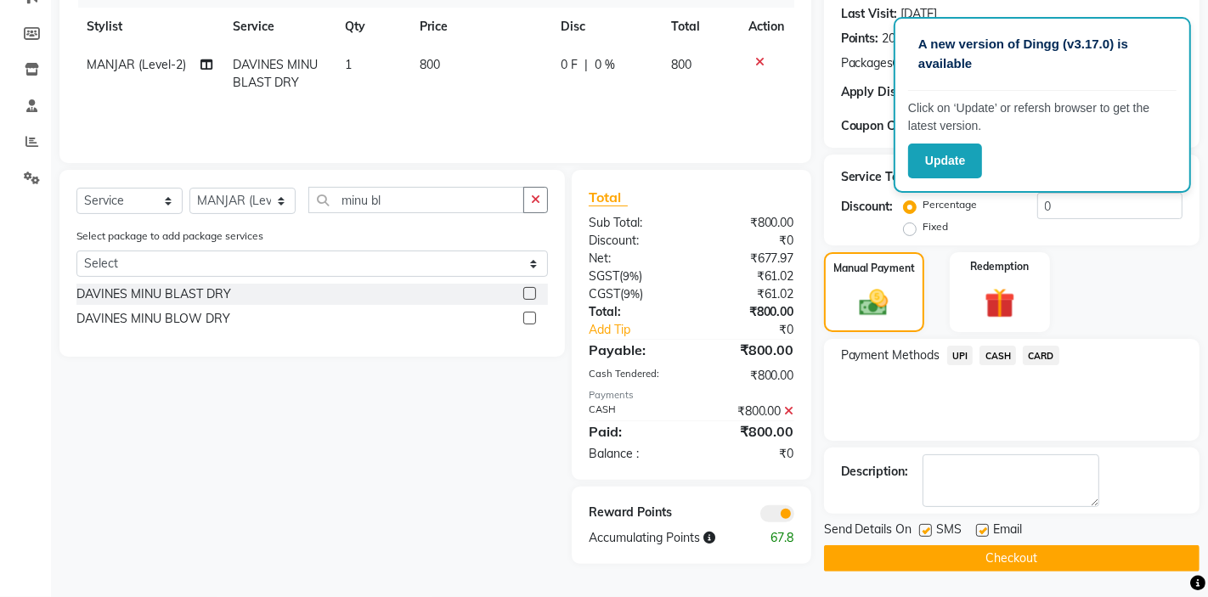
click at [1012, 556] on button "Checkout" at bounding box center [1011, 558] width 375 height 26
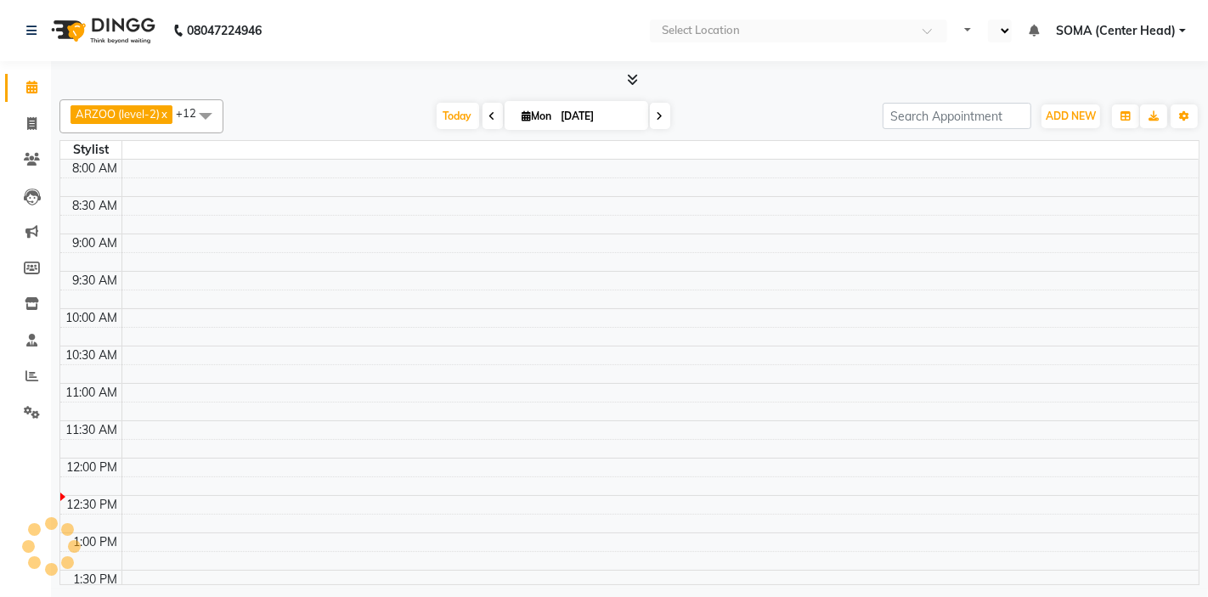
select select "en"
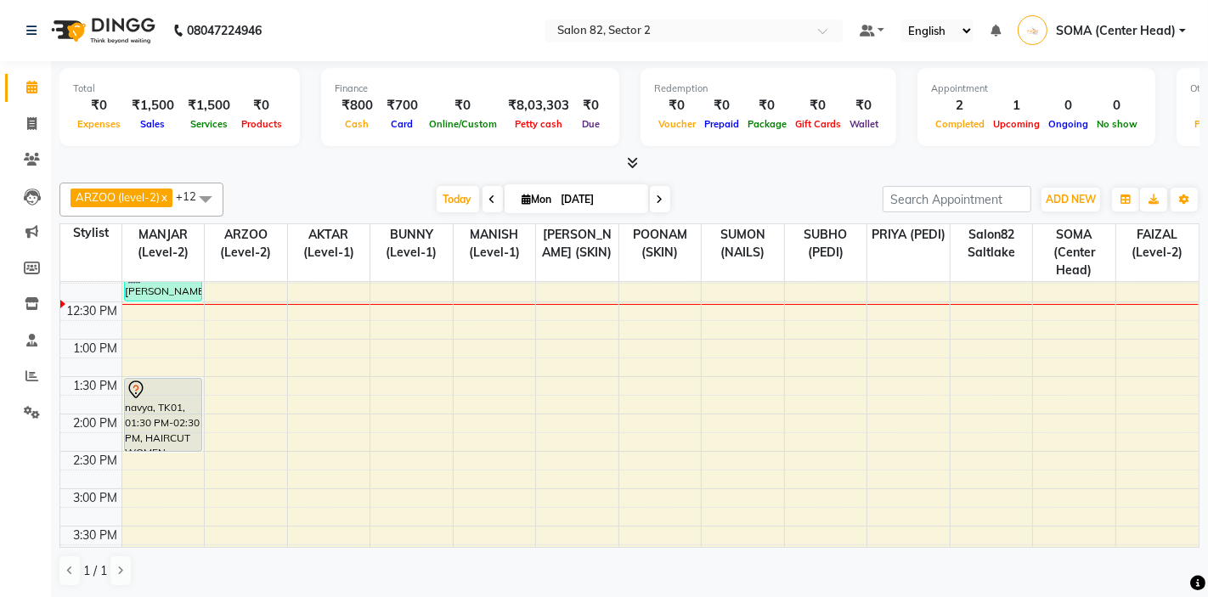
scroll to position [173, 0]
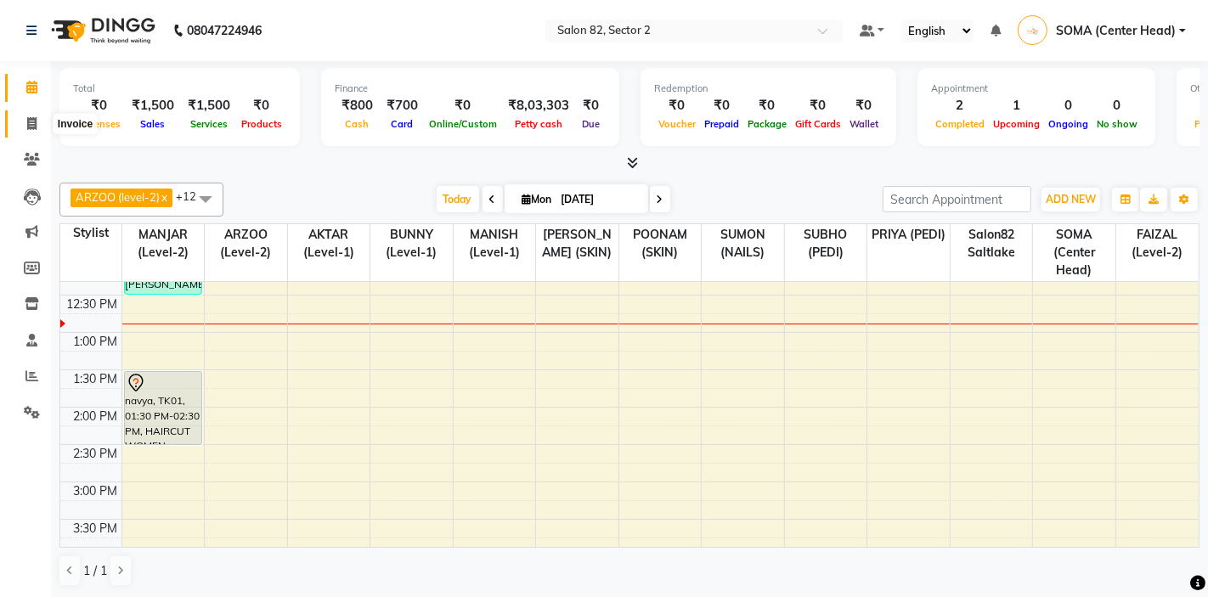
click at [34, 121] on icon at bounding box center [31, 123] width 9 height 13
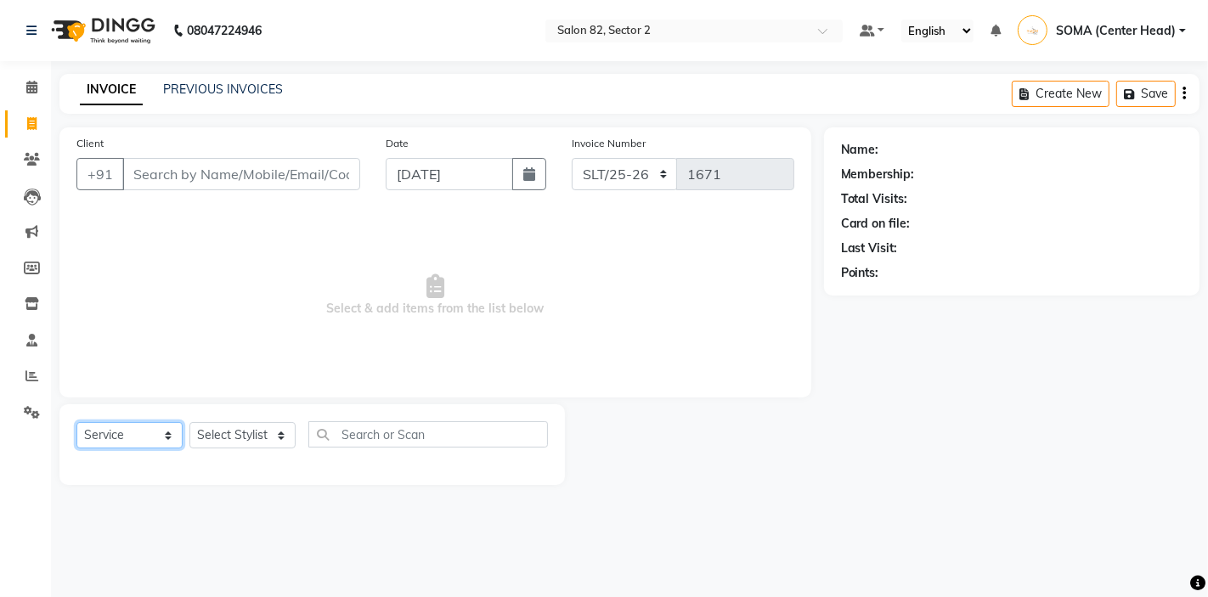
click at [139, 437] on select "Select Service Product Membership Package Voucher Prepaid Gift Card" at bounding box center [129, 435] width 106 height 26
select select "product"
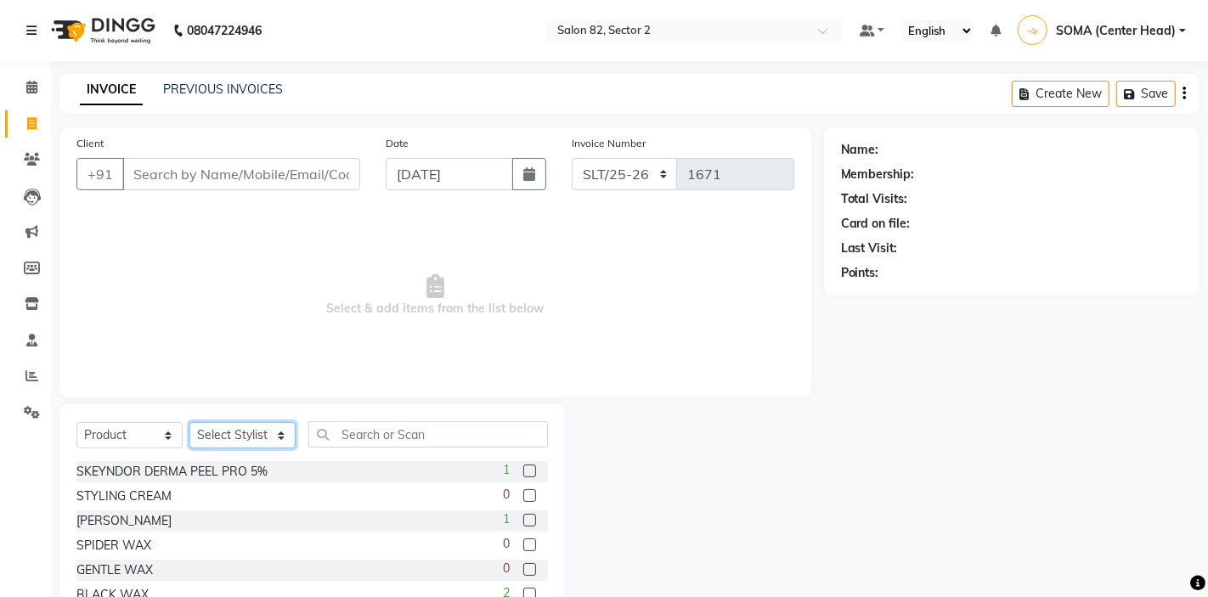
click at [248, 432] on select "Select Stylist AKTAR (level-1) ARZOO (level-2) BUNNY (level-1) FAIZAL (level-2)…" at bounding box center [242, 435] width 106 height 26
select select "33728"
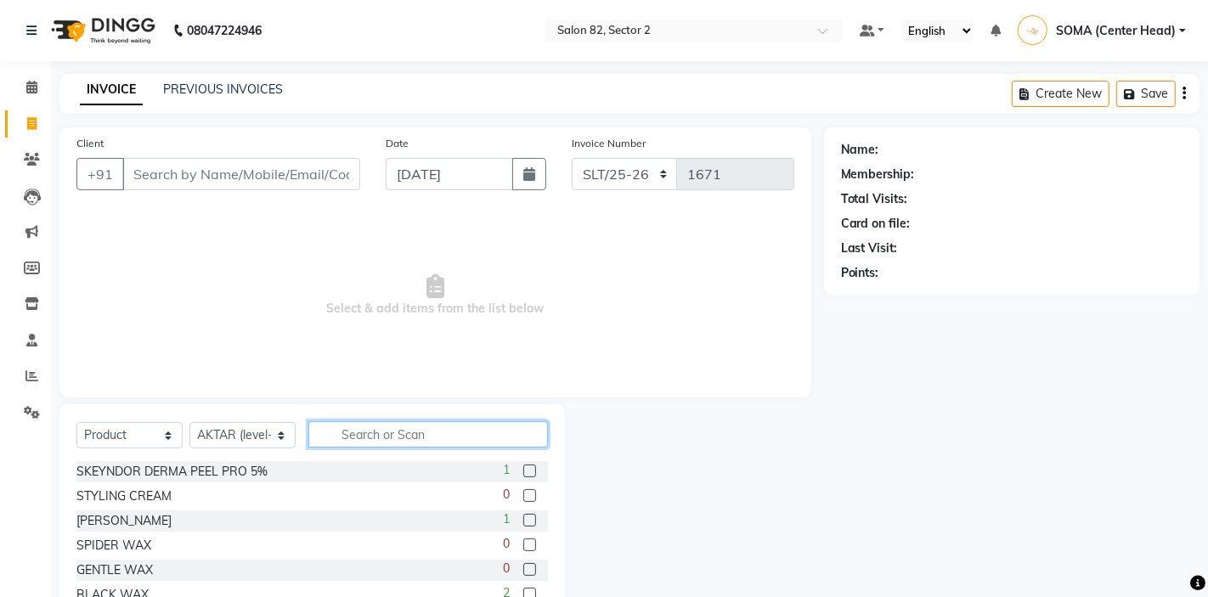
click at [369, 435] on input "text" at bounding box center [428, 434] width 240 height 26
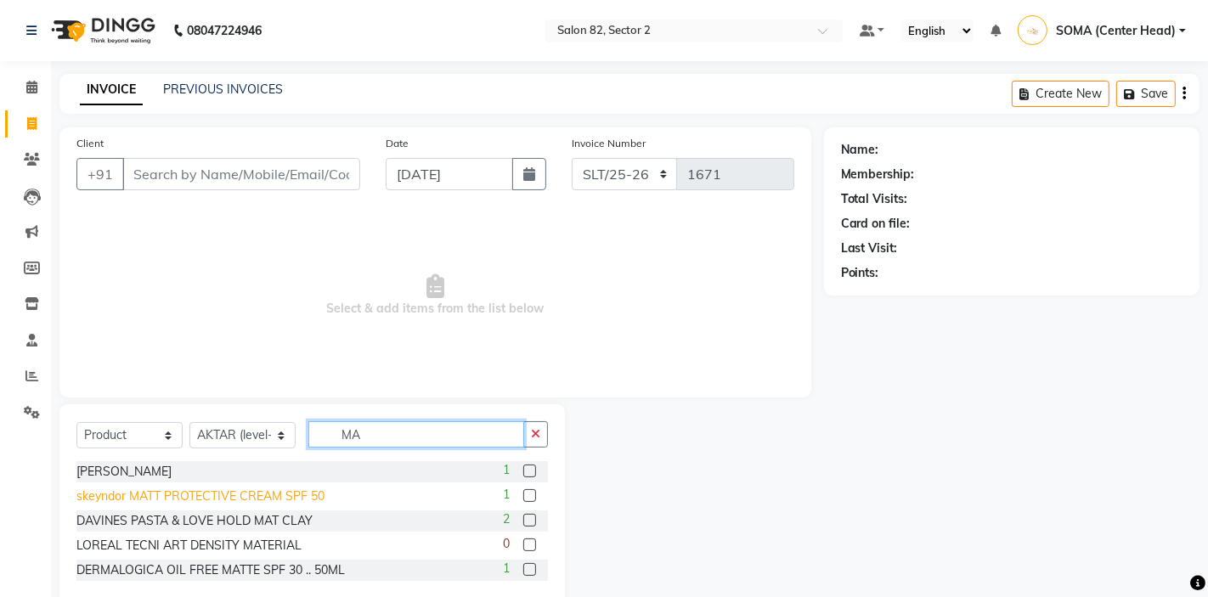
type input "M"
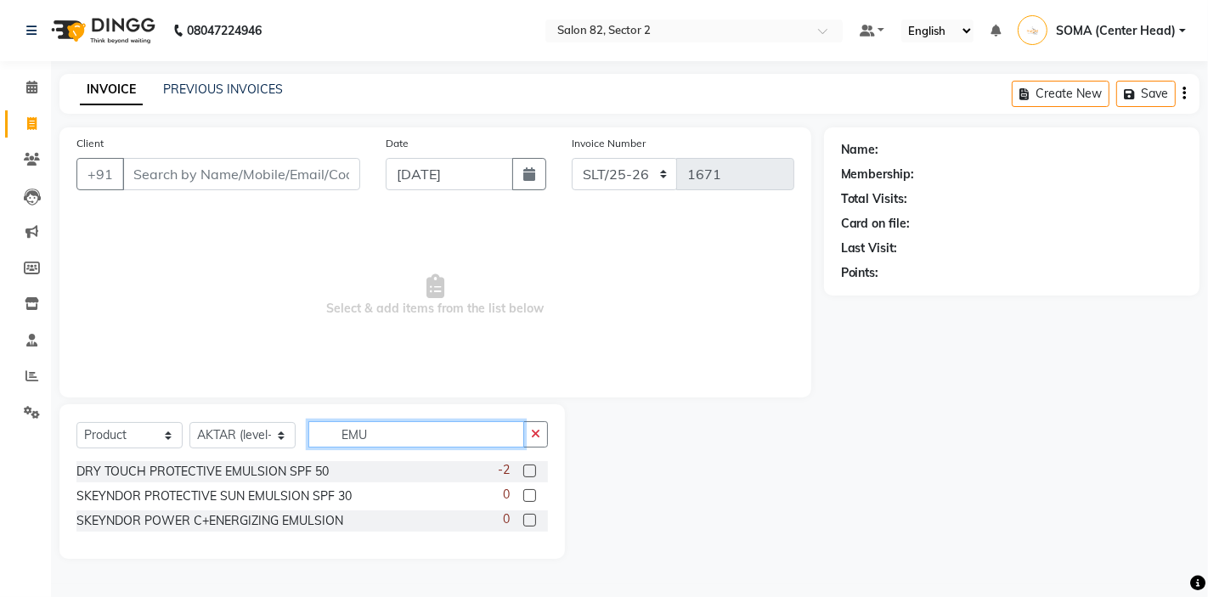
type input "EMU"
click at [38, 88] on span at bounding box center [32, 88] width 30 height 20
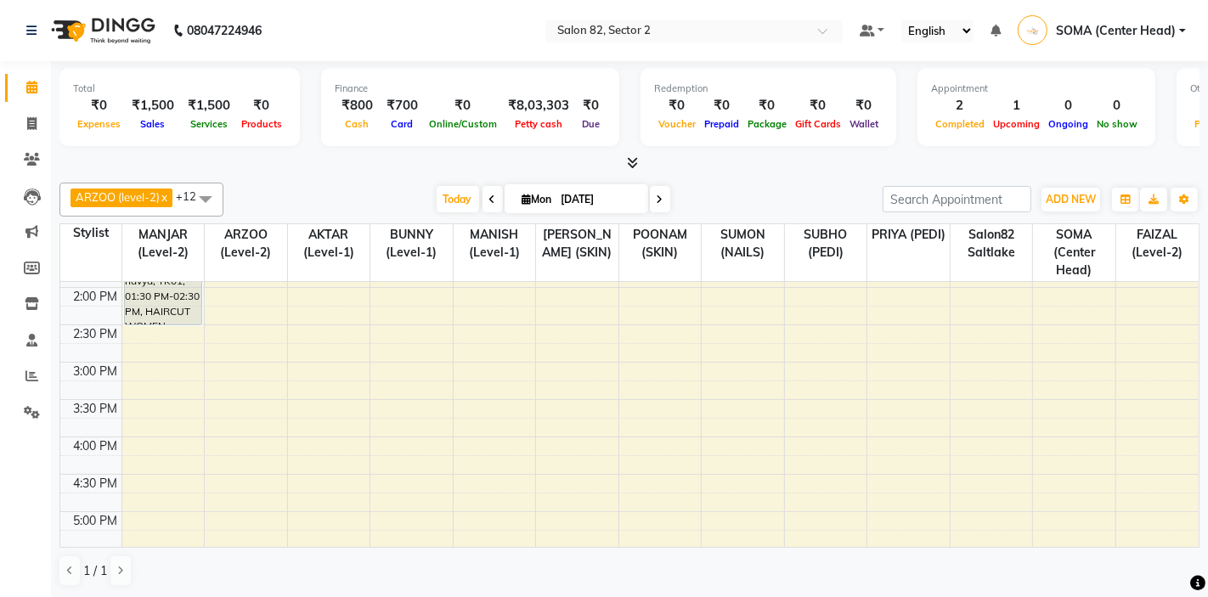
scroll to position [298, 0]
click at [551, 407] on div "10:00 AM 10:30 AM 11:00 AM 11:30 AM 12:00 PM 12:30 PM 1:00 PM 1:30 PM 2:00 PM 2…" at bounding box center [629, 394] width 1138 height 821
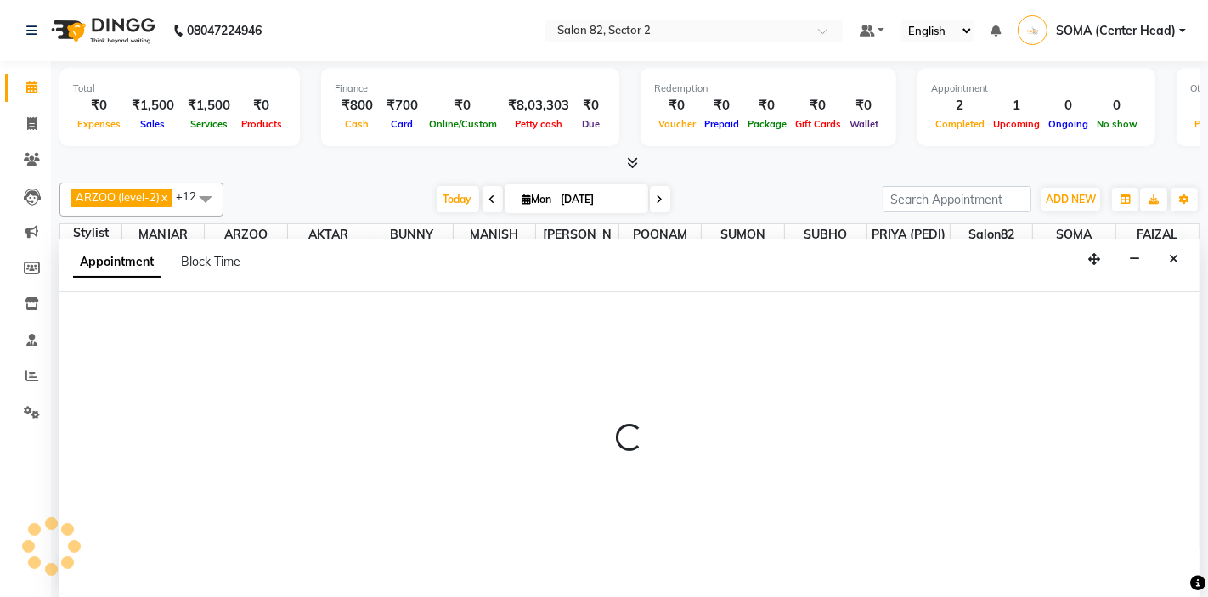
scroll to position [1, 0]
select select "83819"
select select "930"
select select "tentative"
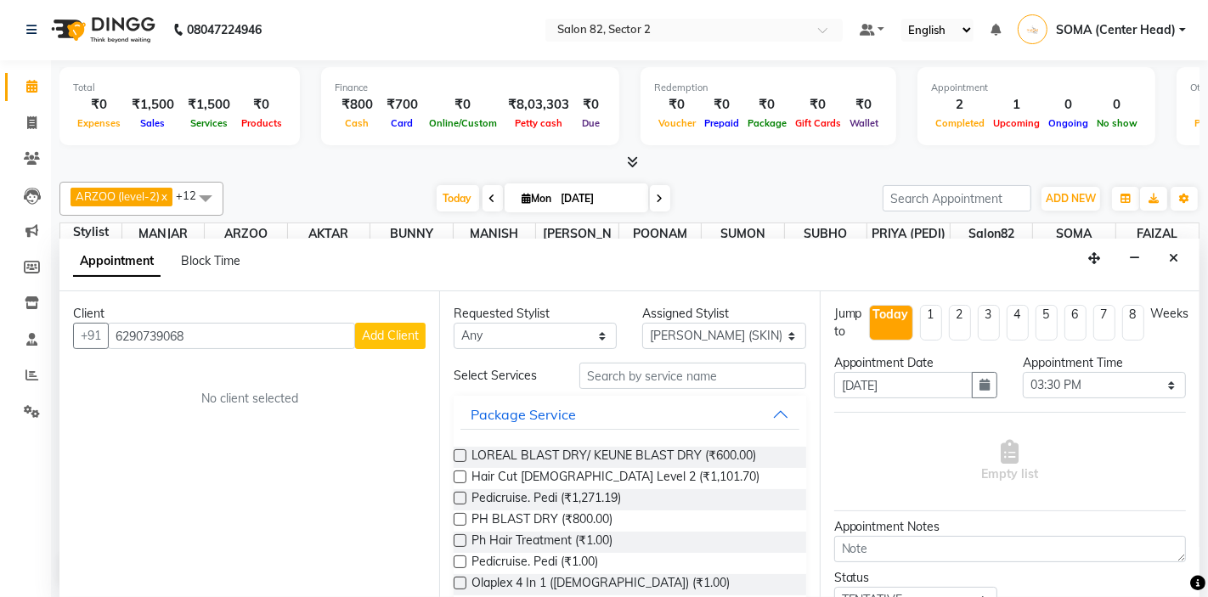
type input "6290739068"
click at [398, 334] on span "Add Client" at bounding box center [390, 335] width 57 height 15
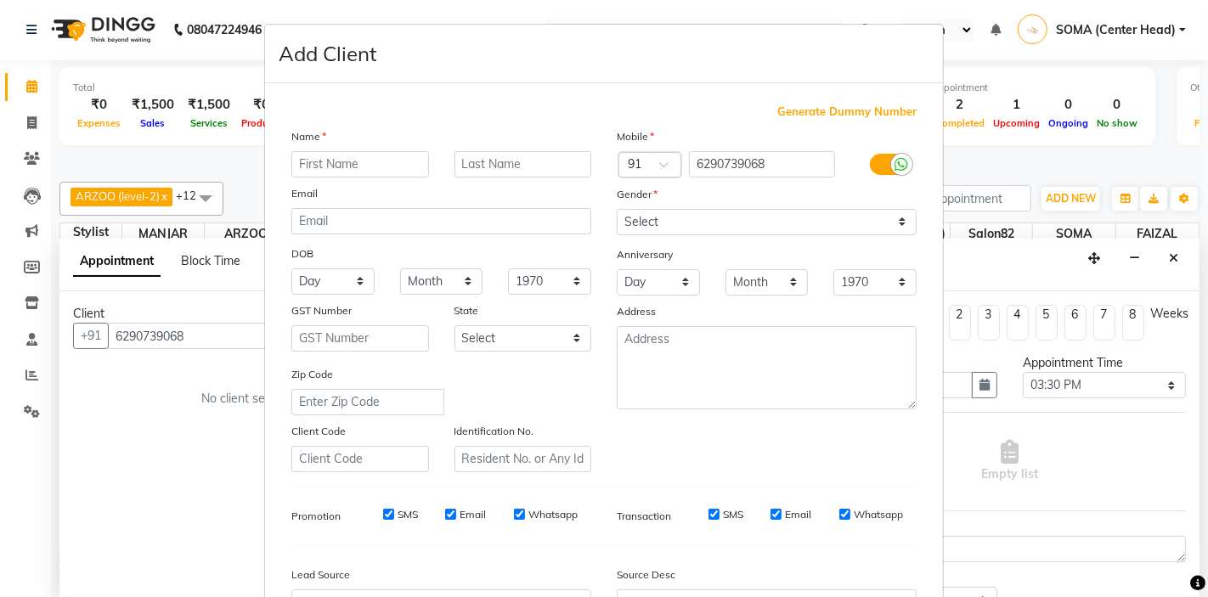
click at [386, 159] on input "text" at bounding box center [360, 164] width 138 height 26
type input "sreejita"
click at [641, 221] on select "Select Male Female Other Prefer Not To Say" at bounding box center [767, 222] width 300 height 26
select select "female"
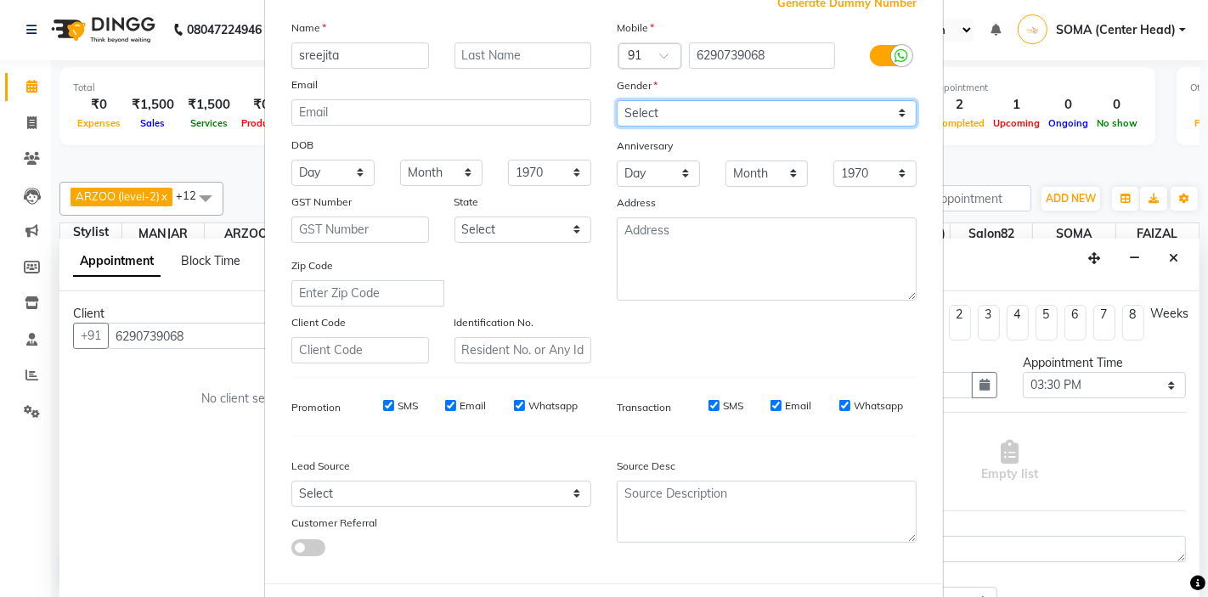
scroll to position [188, 0]
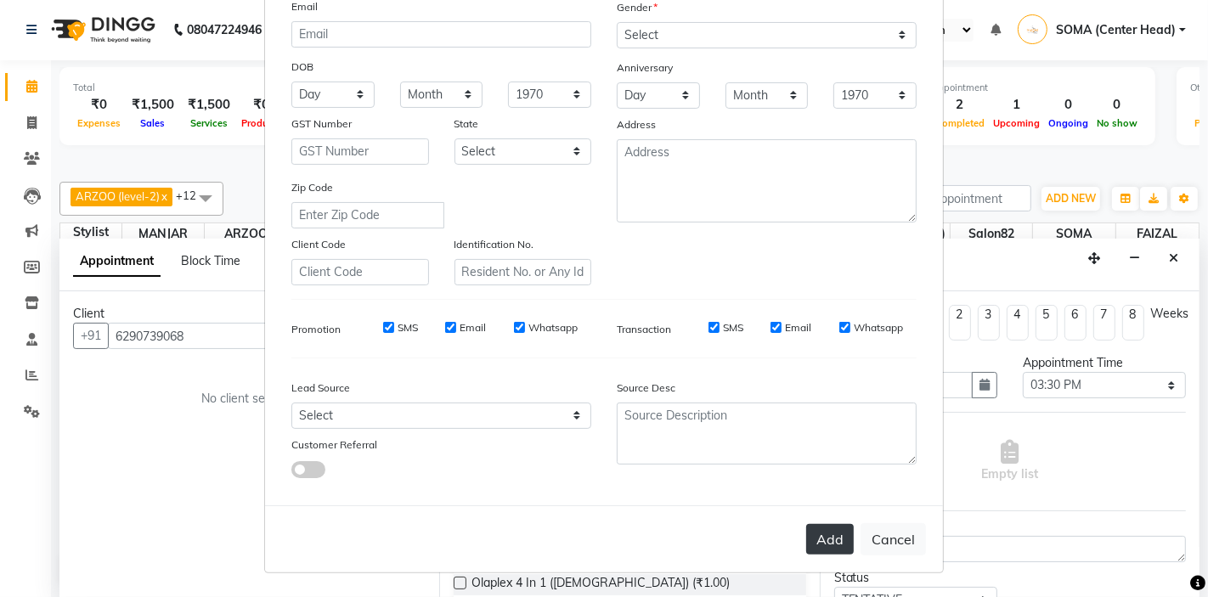
click at [832, 538] on button "Add" at bounding box center [830, 539] width 48 height 31
select select
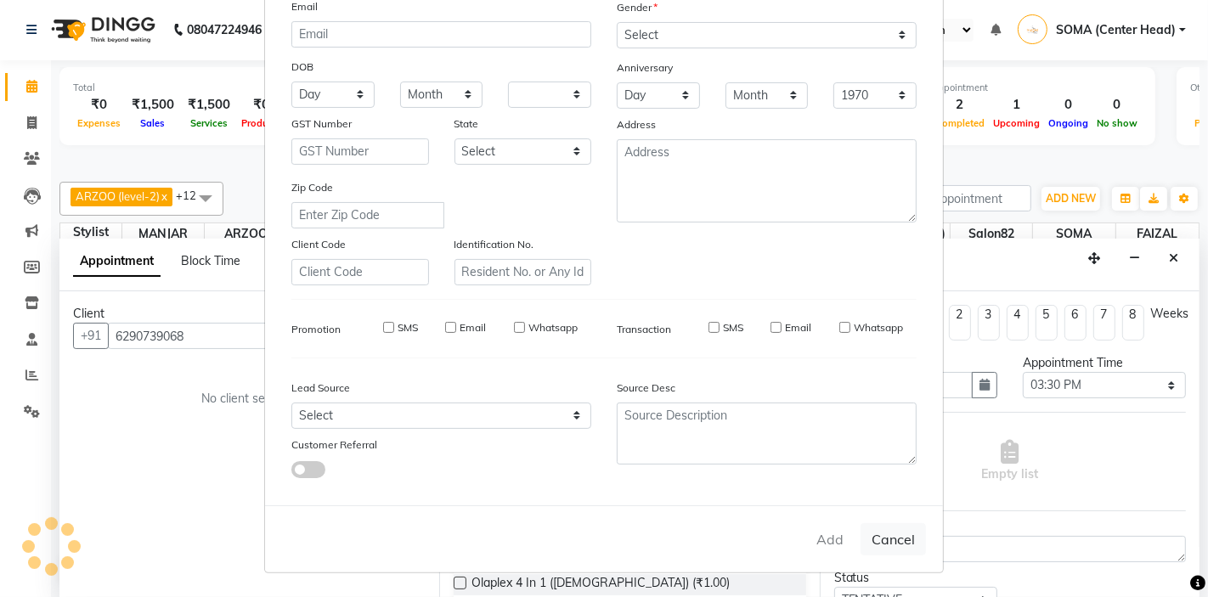
select select
checkbox input "false"
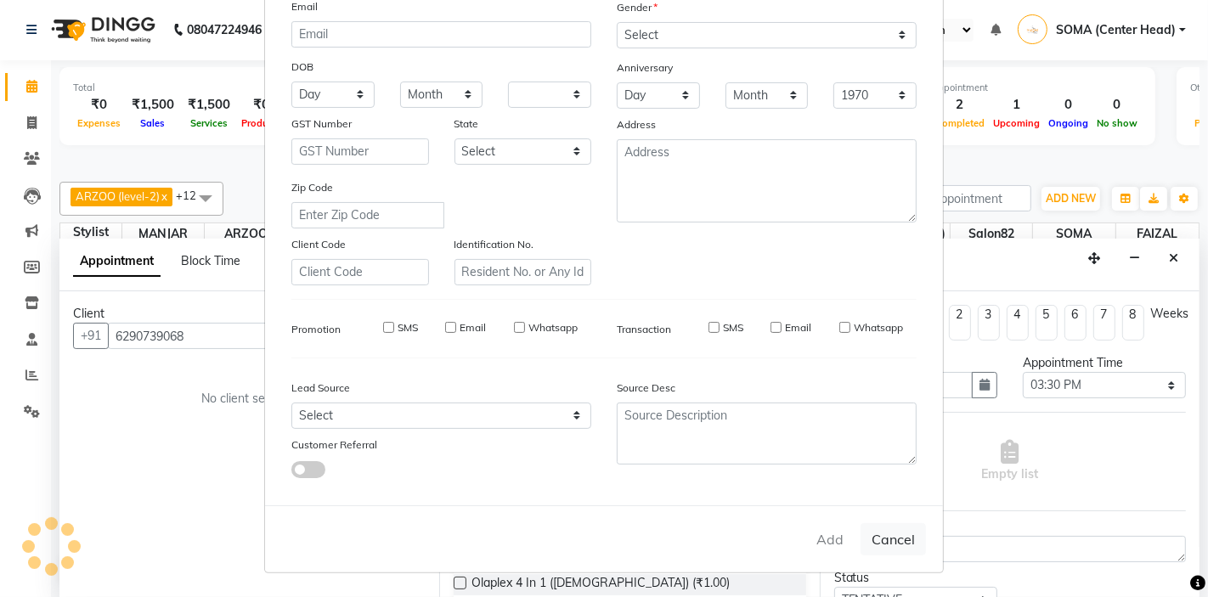
checkbox input "false"
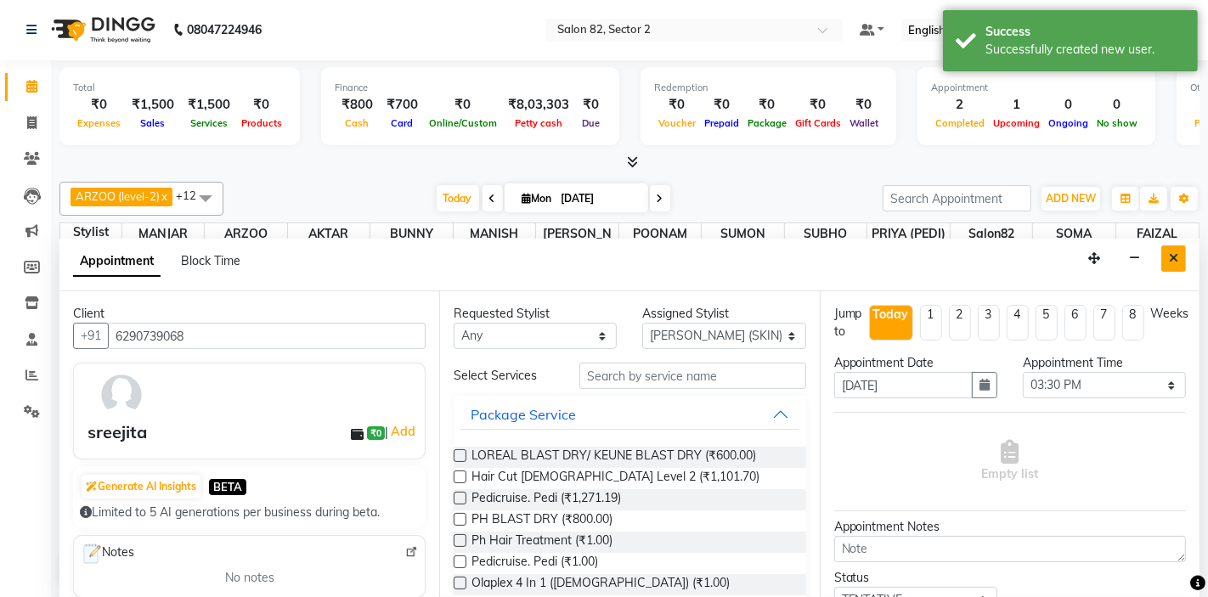
click at [1175, 260] on icon "Close" at bounding box center [1173, 258] width 9 height 12
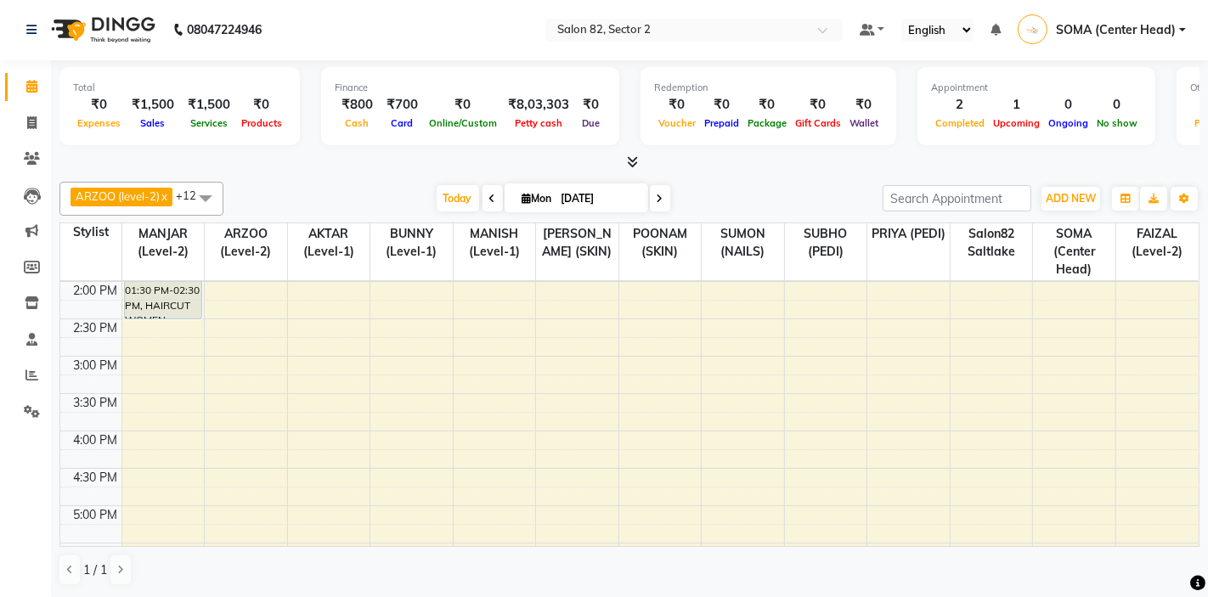
click at [558, 368] on div "10:00 AM 10:30 AM 11:00 AM 11:30 AM 12:00 PM 12:30 PM 1:00 PM 1:30 PM 2:00 PM 2…" at bounding box center [629, 393] width 1138 height 821
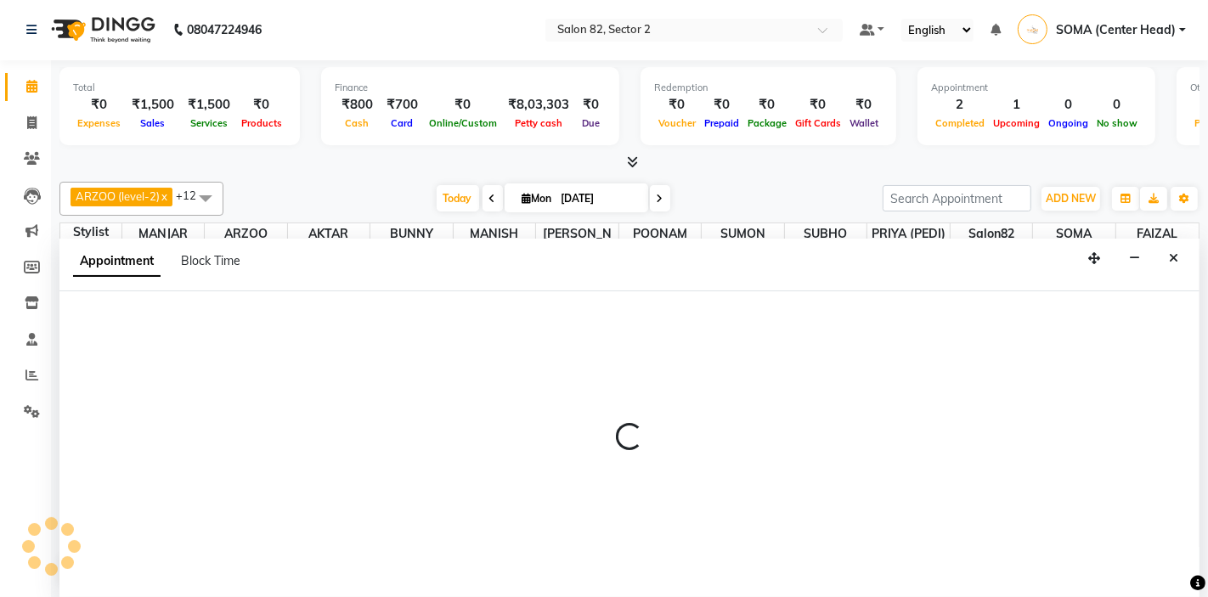
select select "83819"
select select "tentative"
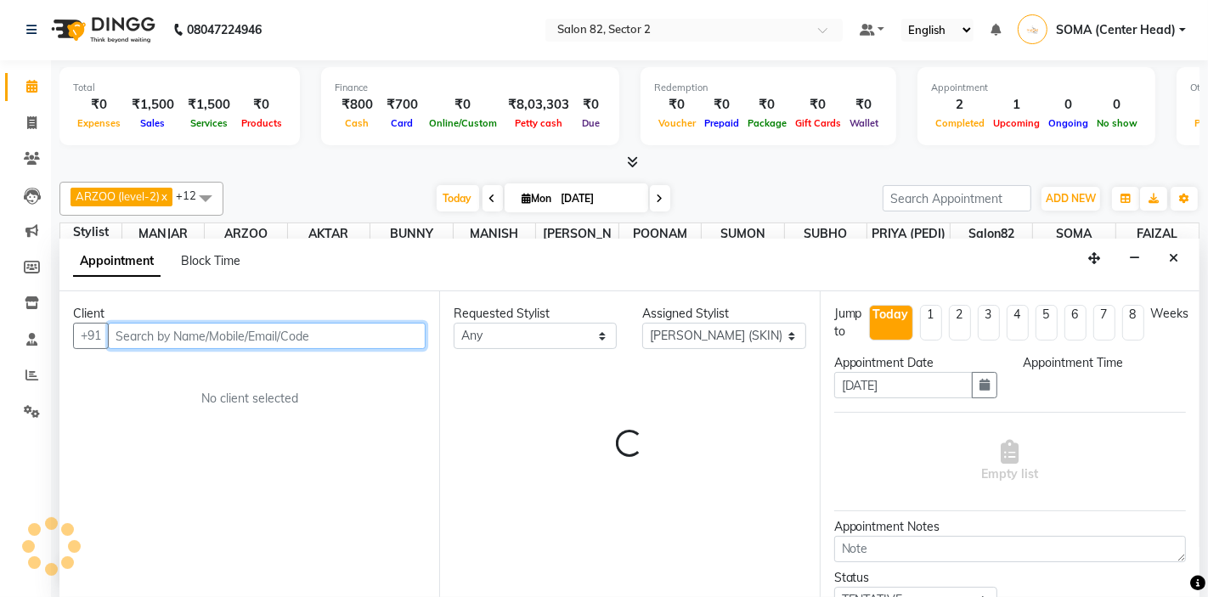
select select "900"
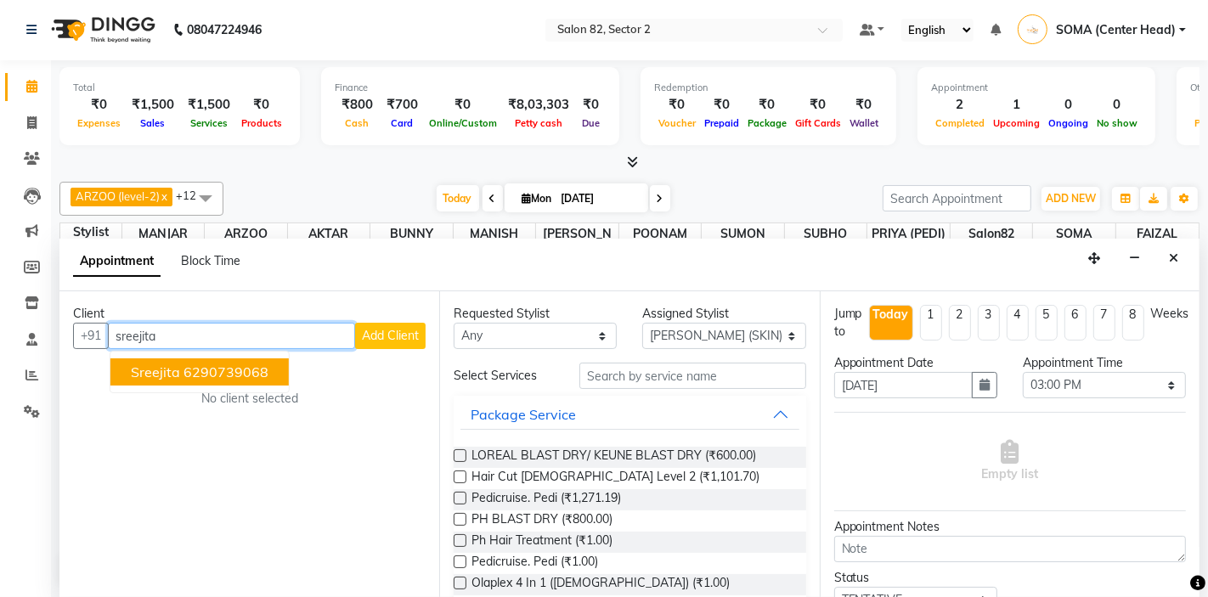
click at [217, 370] on ngb-highlight "6290739068" at bounding box center [225, 372] width 85 height 17
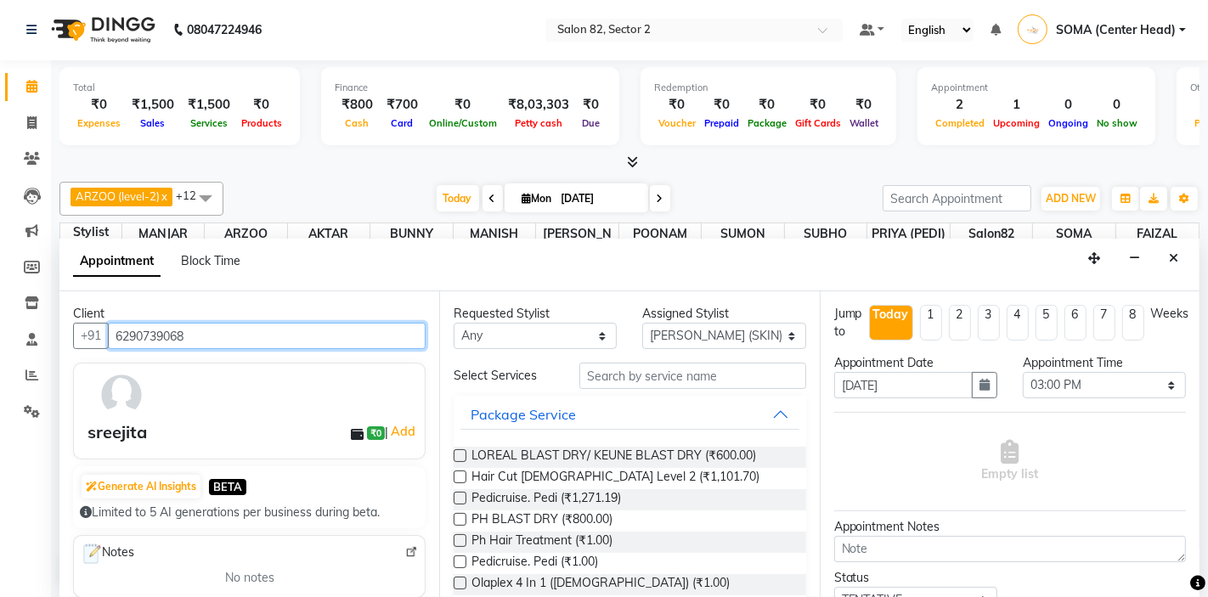
type input "6290739068"
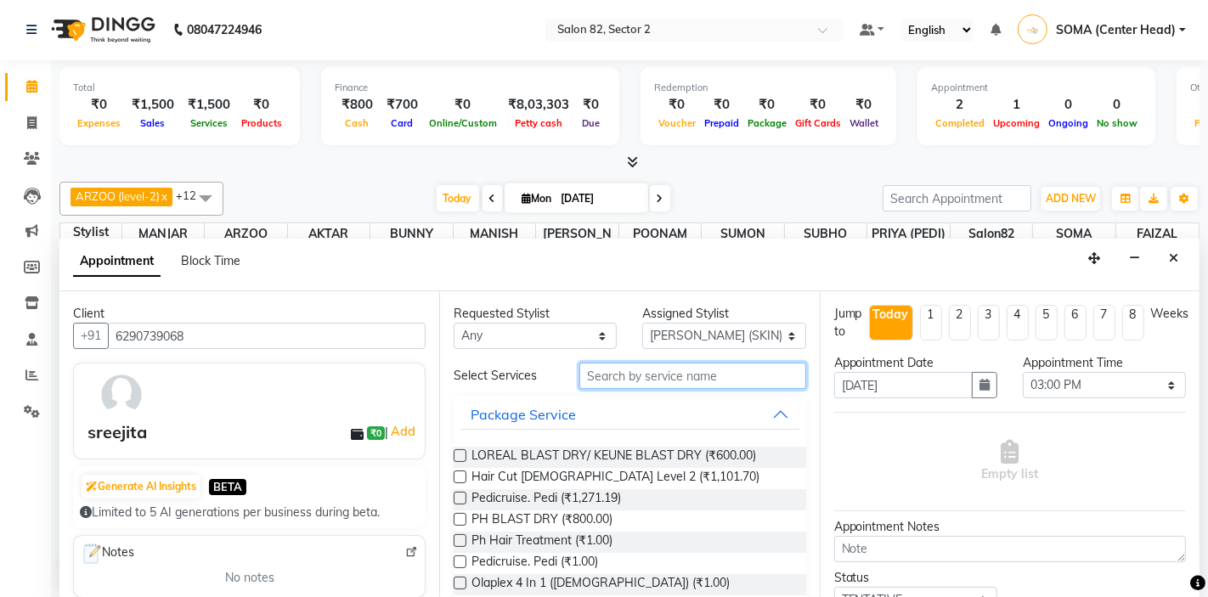
click at [617, 372] on input "text" at bounding box center [692, 376] width 226 height 26
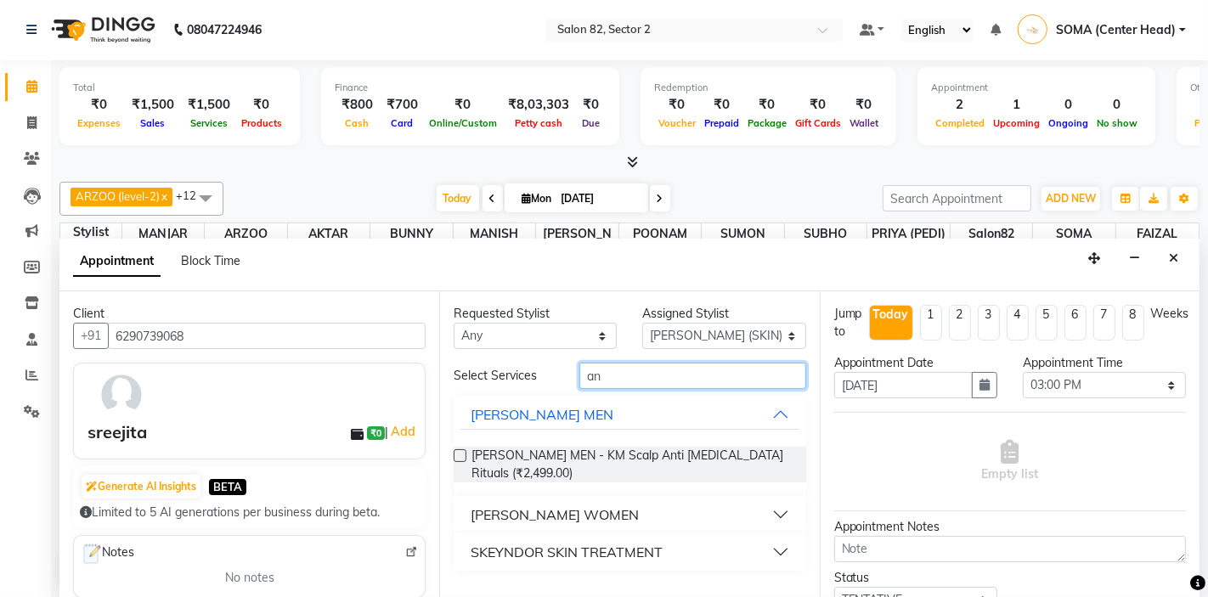
type input "a"
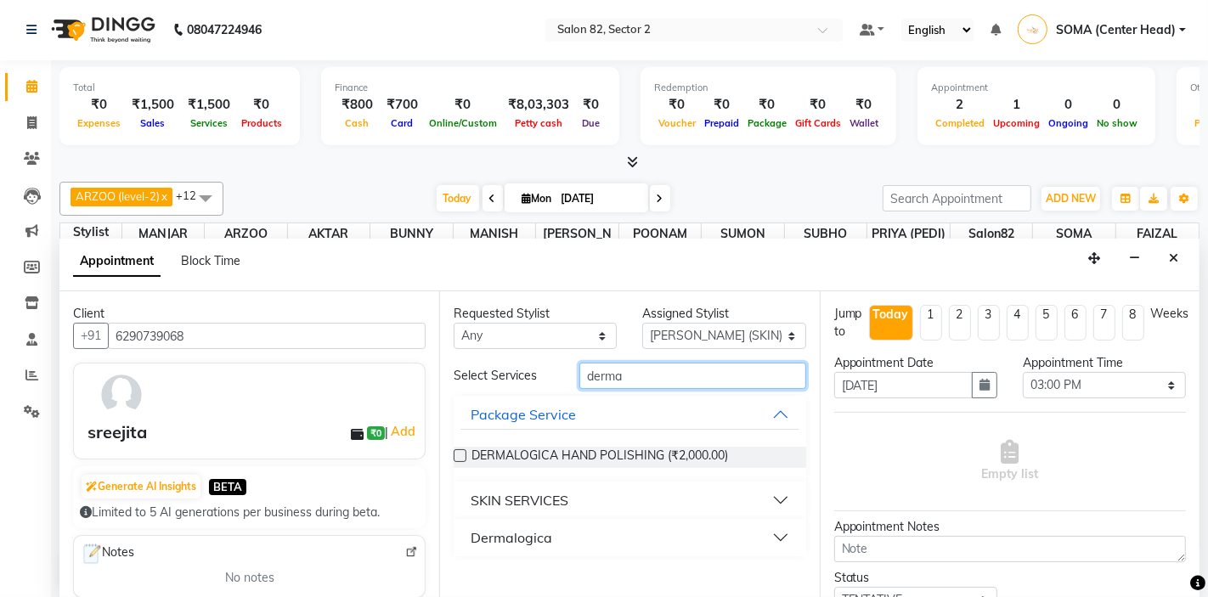
type input "derma"
click at [522, 539] on div "Dermalogica" at bounding box center [512, 538] width 82 height 20
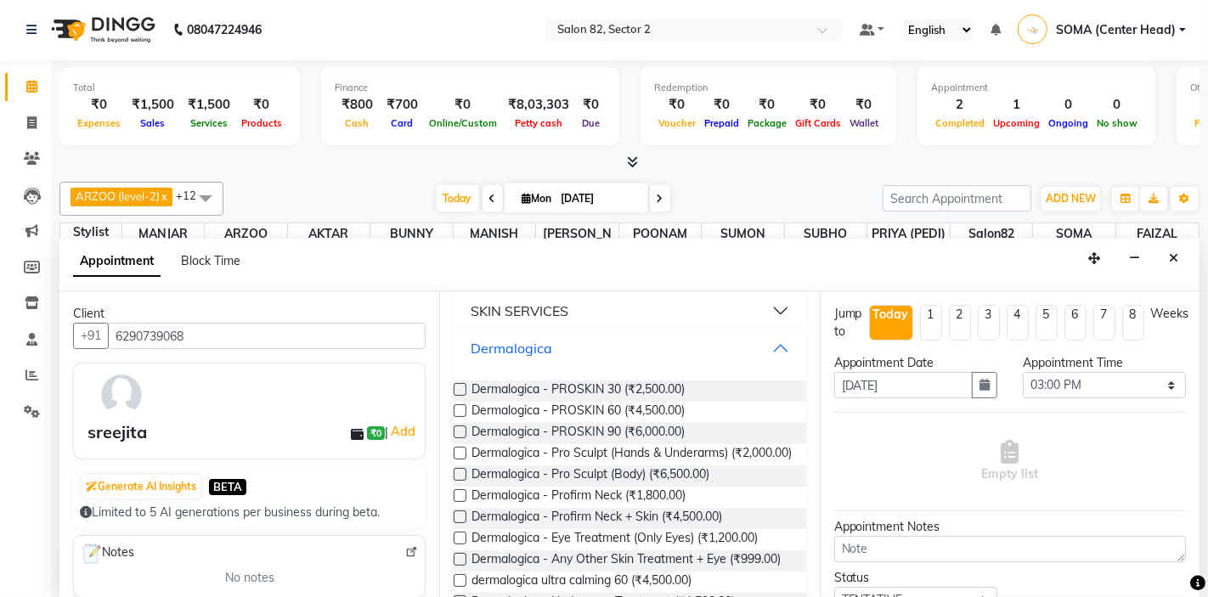
scroll to position [199, 0]
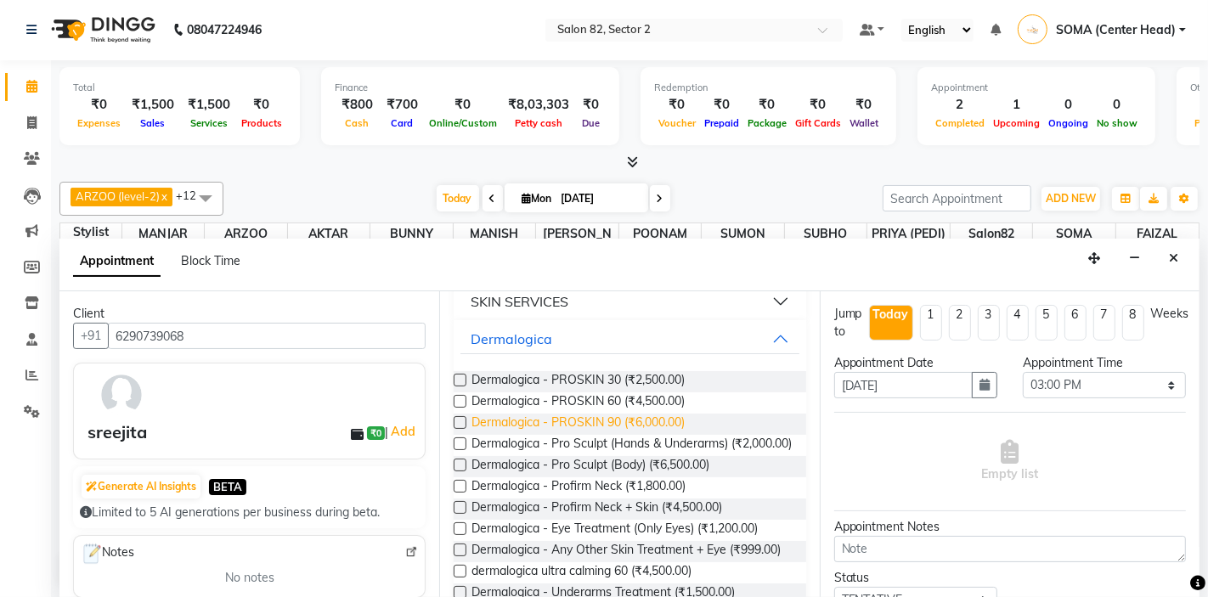
click at [603, 420] on span "Dermalogica - PROSKIN 90 (₹6,000.00)" at bounding box center [577, 424] width 213 height 21
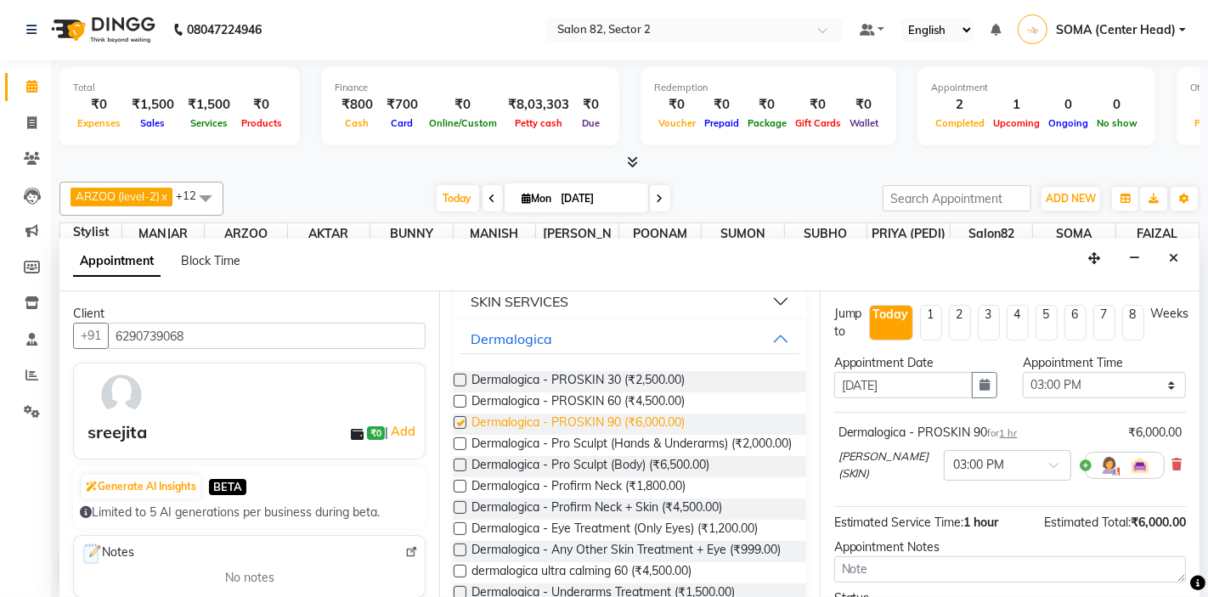
checkbox input "false"
click at [963, 455] on input "text" at bounding box center [990, 464] width 75 height 18
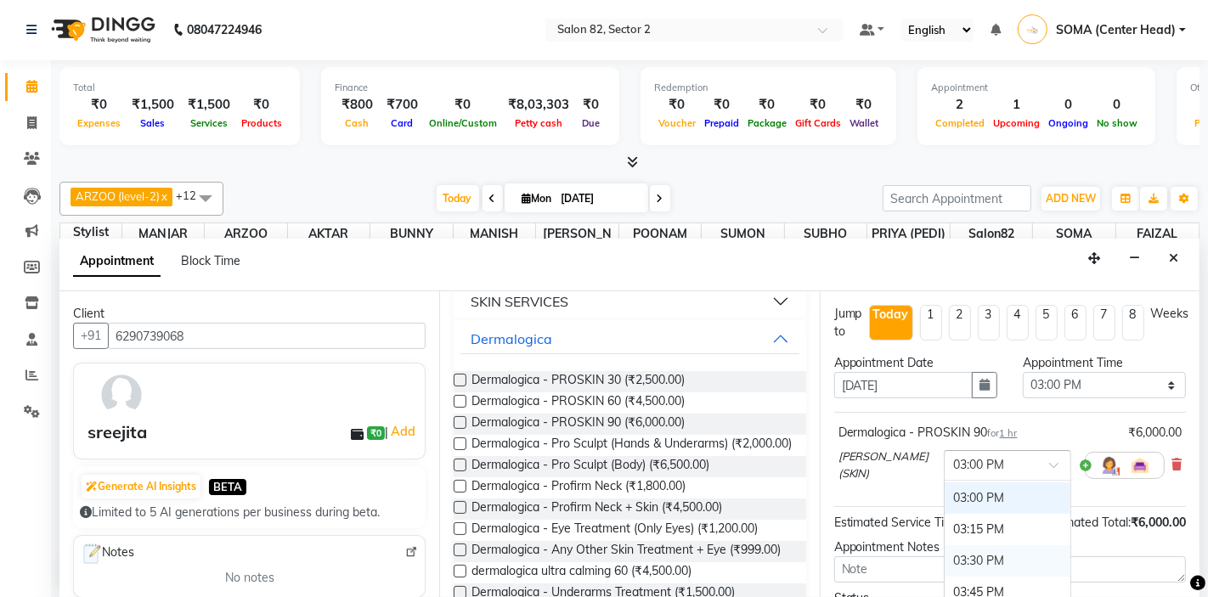
click at [957, 554] on div "03:30 PM" at bounding box center [1008, 560] width 126 height 31
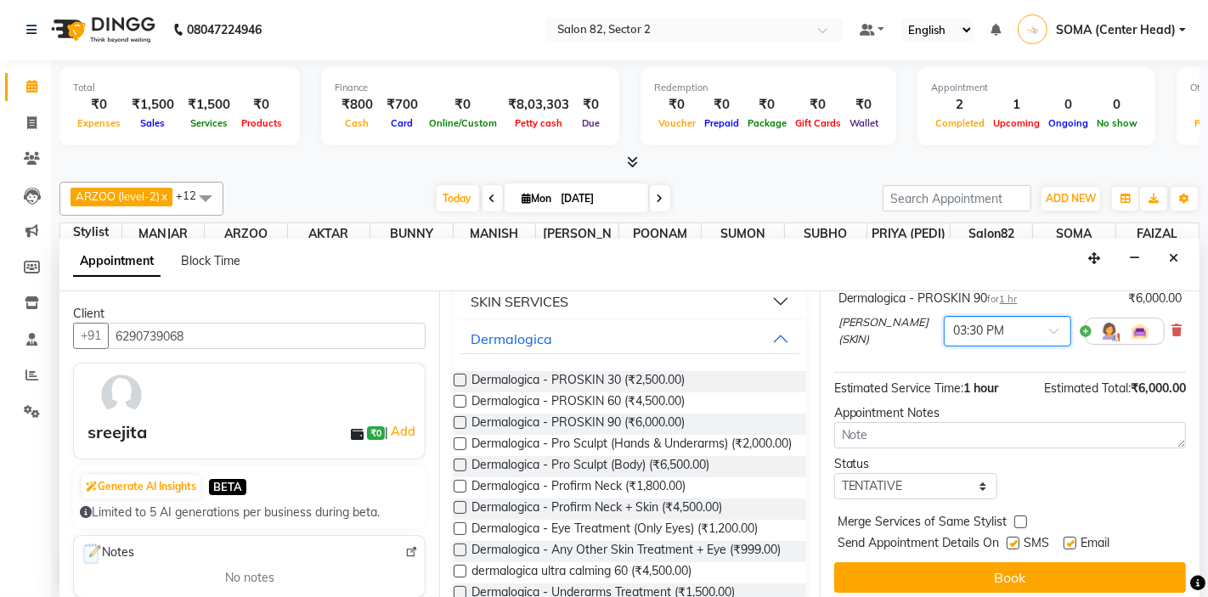
scroll to position [141, 0]
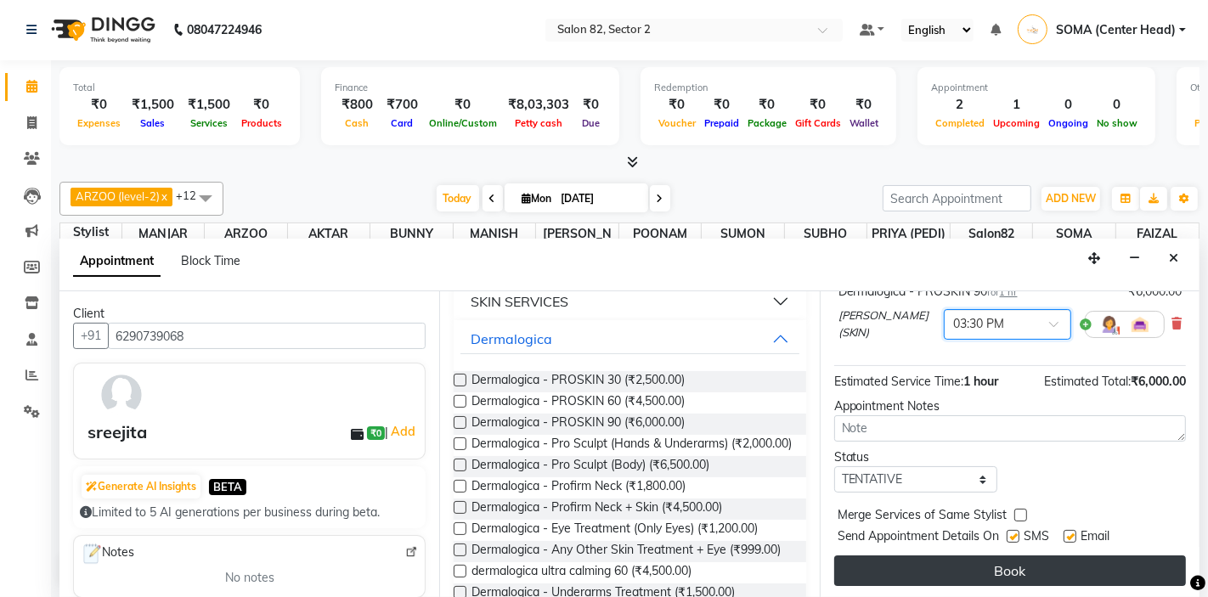
click at [1005, 566] on button "Book" at bounding box center [1010, 571] width 352 height 31
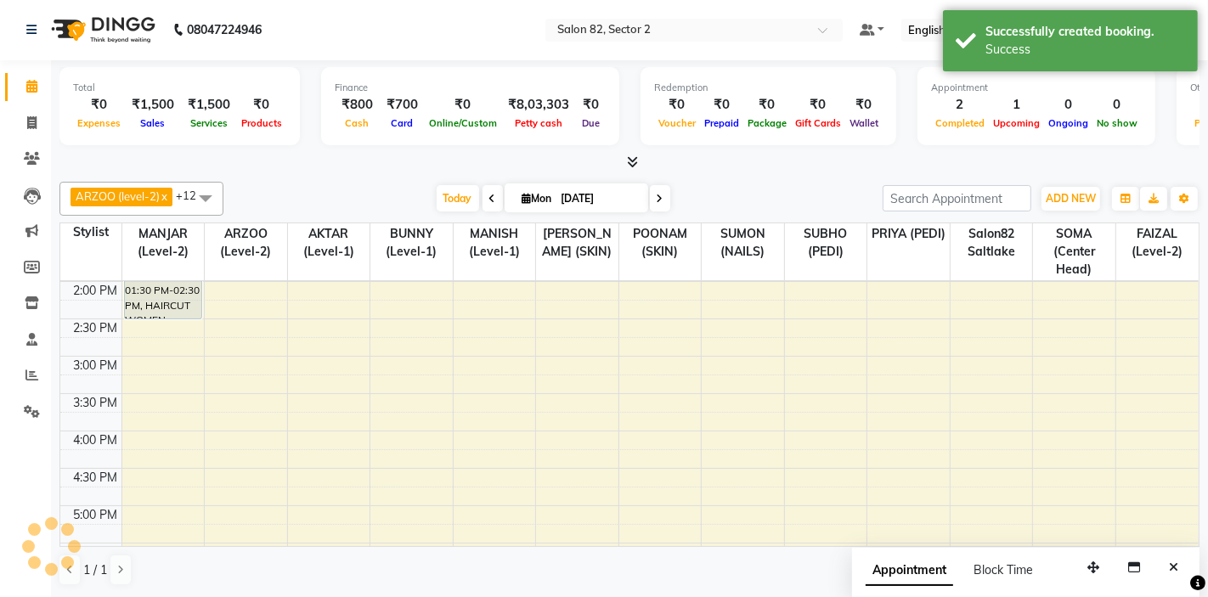
scroll to position [0, 0]
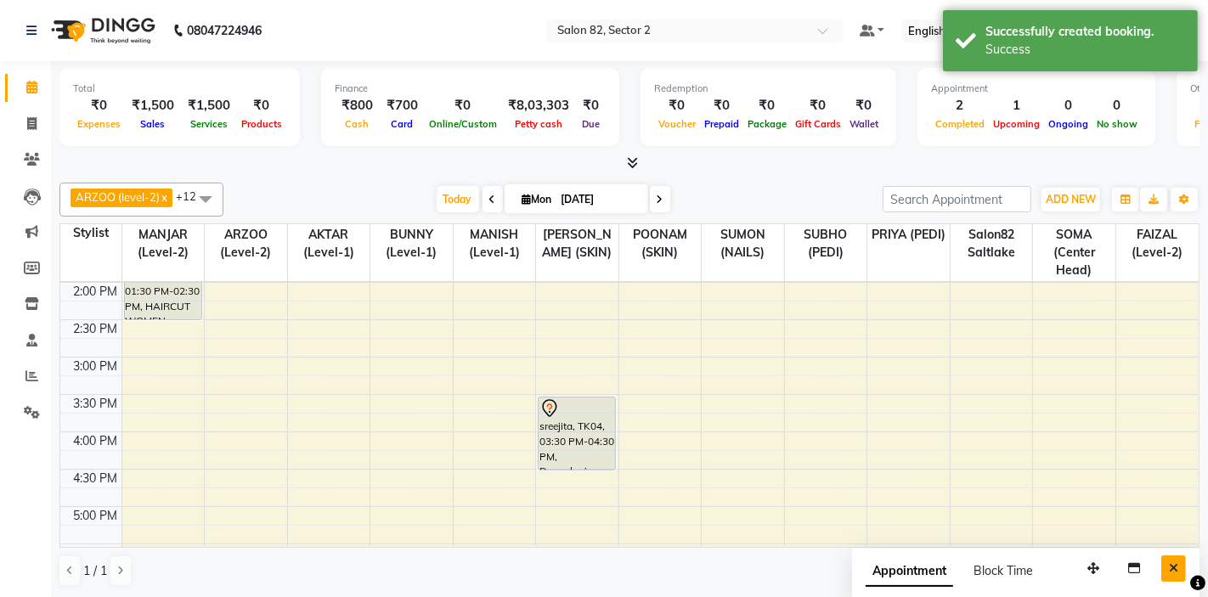
click at [1174, 566] on icon "Close" at bounding box center [1173, 568] width 9 height 12
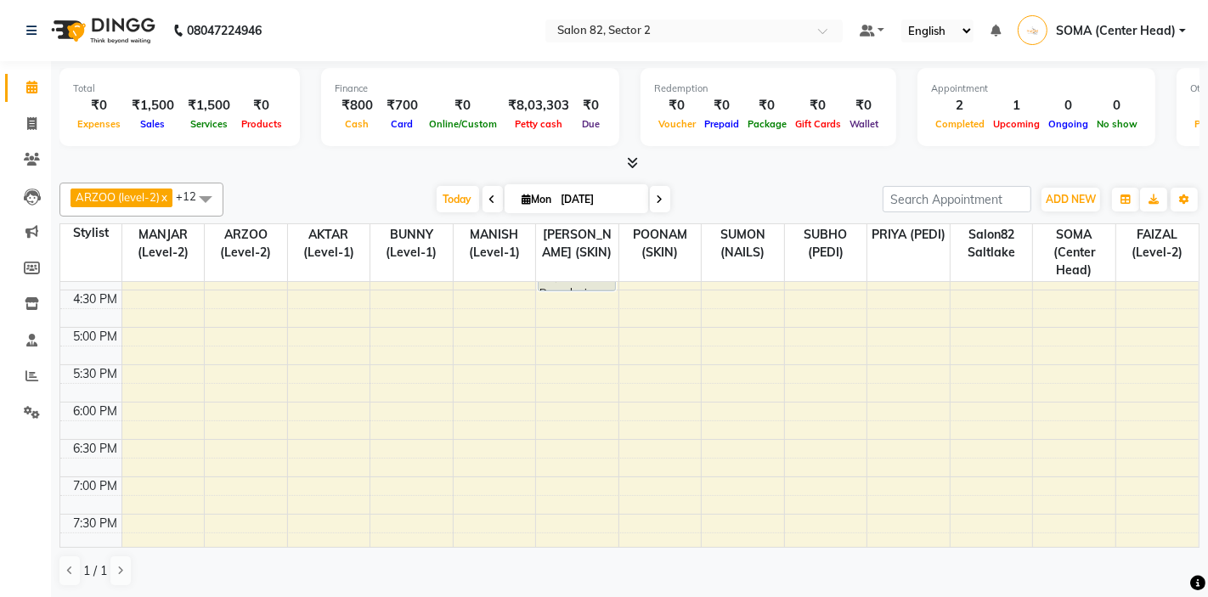
scroll to position [483, 0]
click at [470, 448] on div "10:00 AM 10:30 AM 11:00 AM 11:30 AM 12:00 PM 12:30 PM 1:00 PM 1:30 PM 2:00 PM 2…" at bounding box center [629, 210] width 1138 height 821
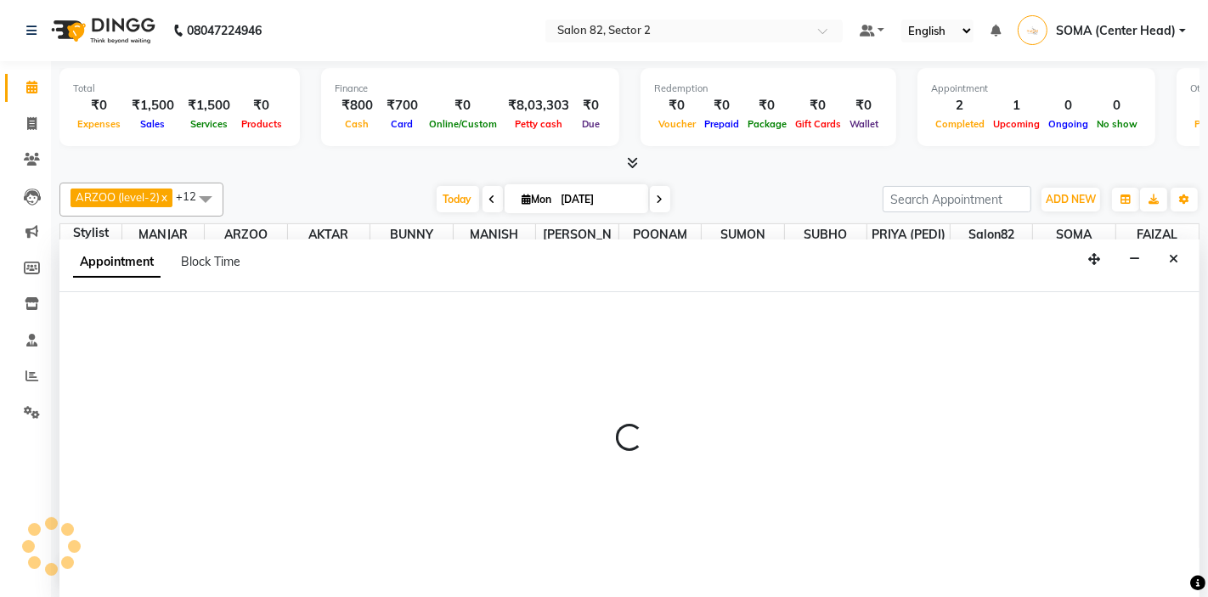
scroll to position [1, 0]
select select "67954"
select select "tentative"
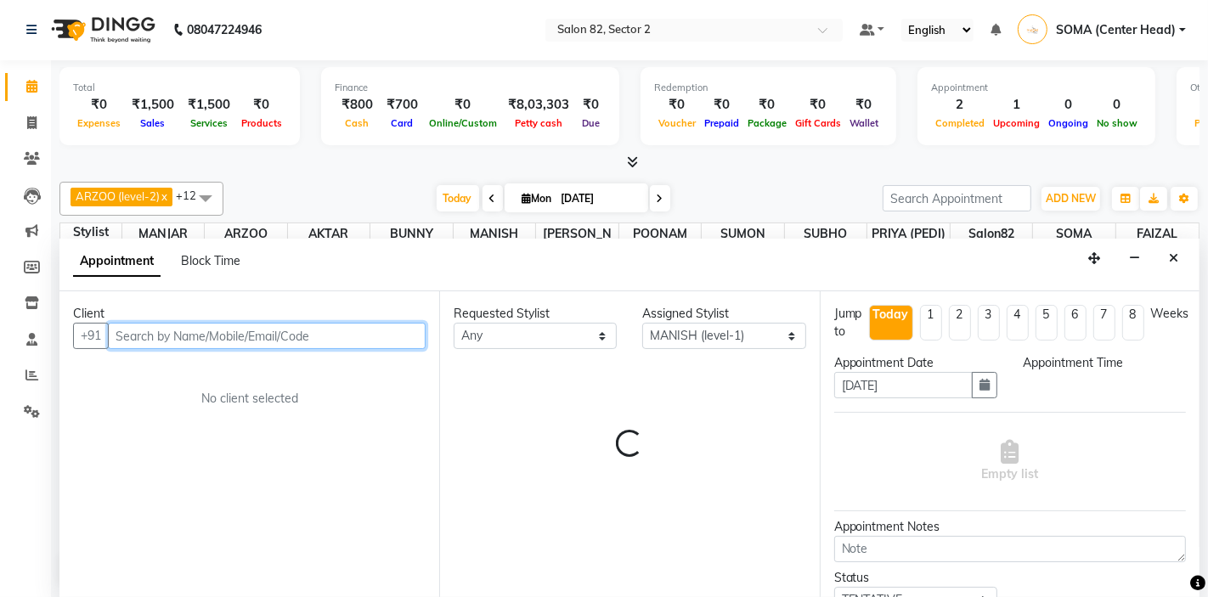
select select "1110"
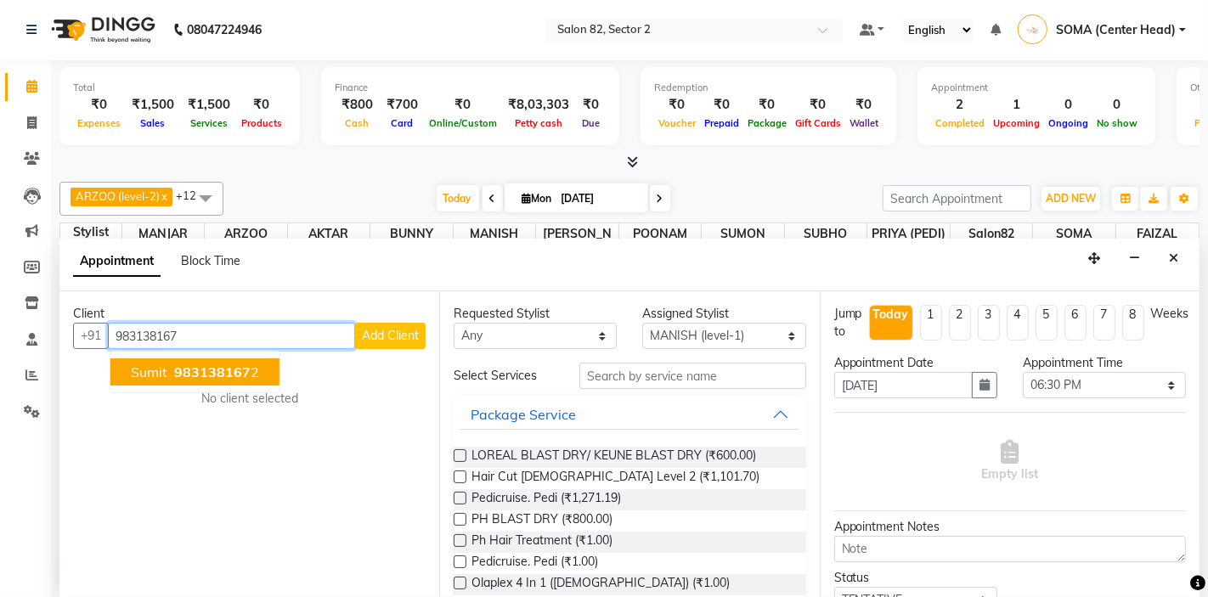
click at [255, 371] on ngb-highlight "983138167 2" at bounding box center [215, 372] width 88 height 17
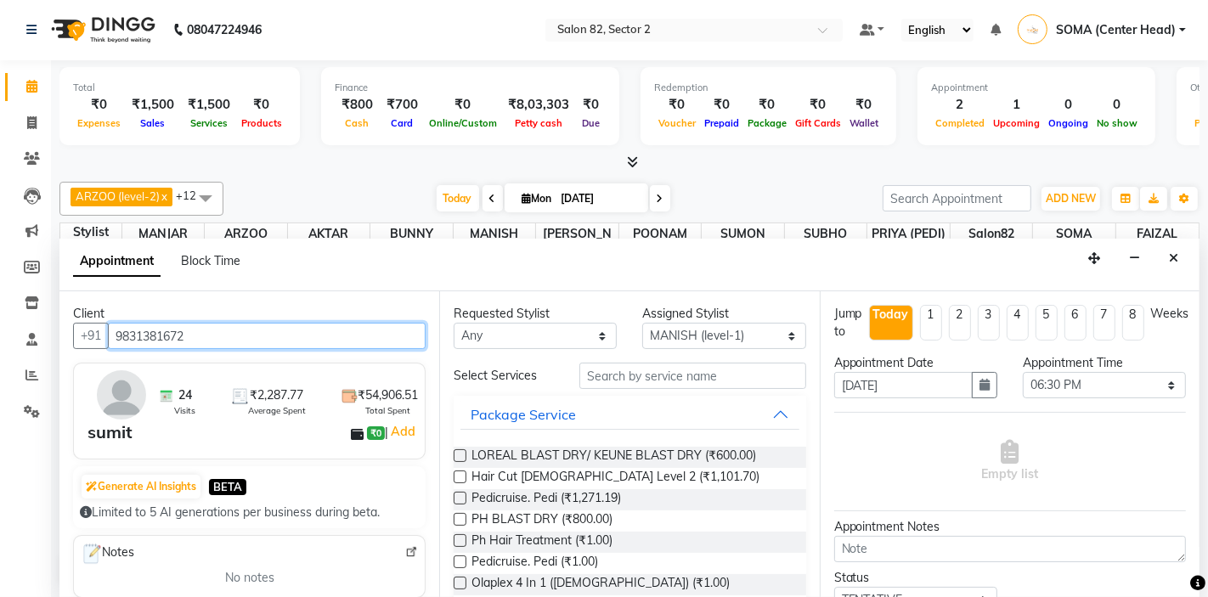
type input "9831381672"
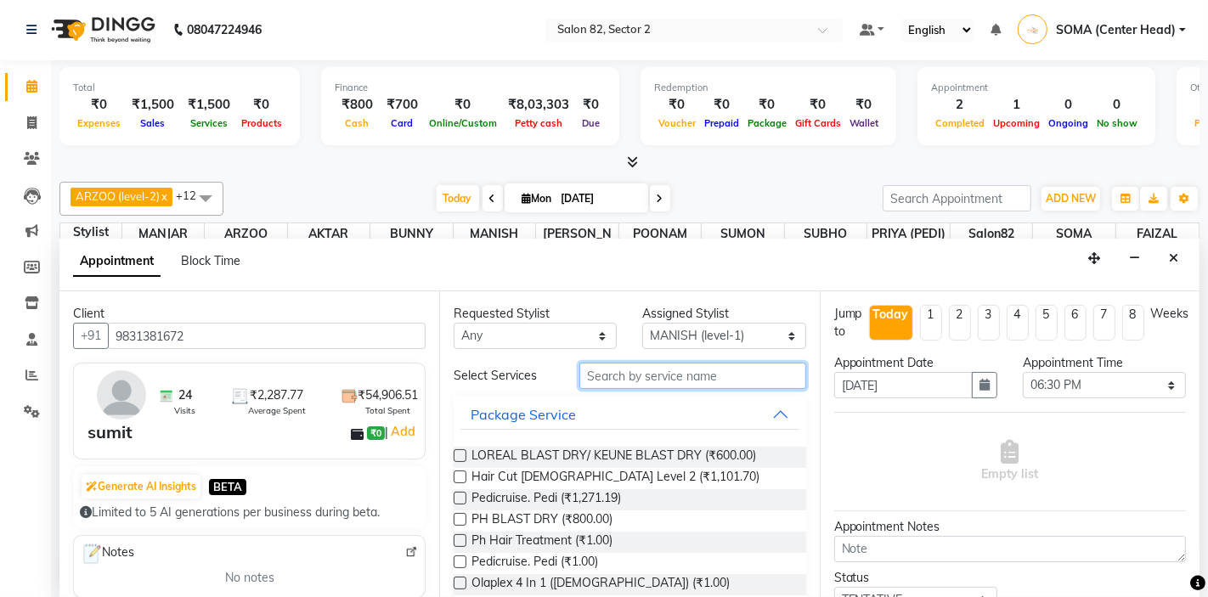
click at [669, 375] on input "text" at bounding box center [692, 376] width 226 height 26
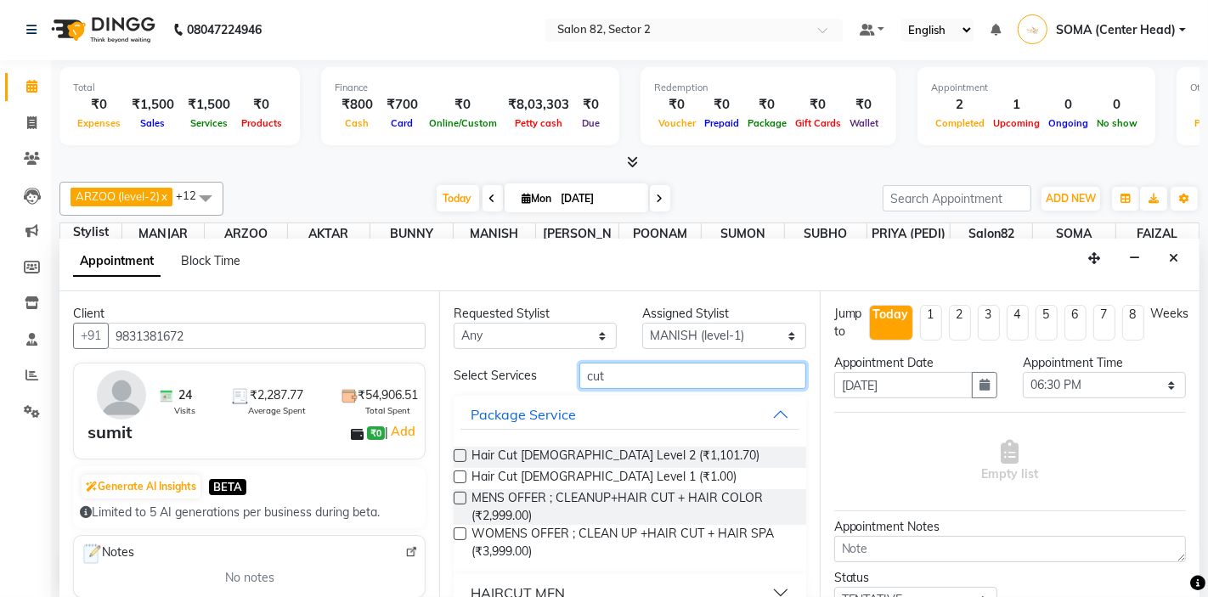
scroll to position [103, 0]
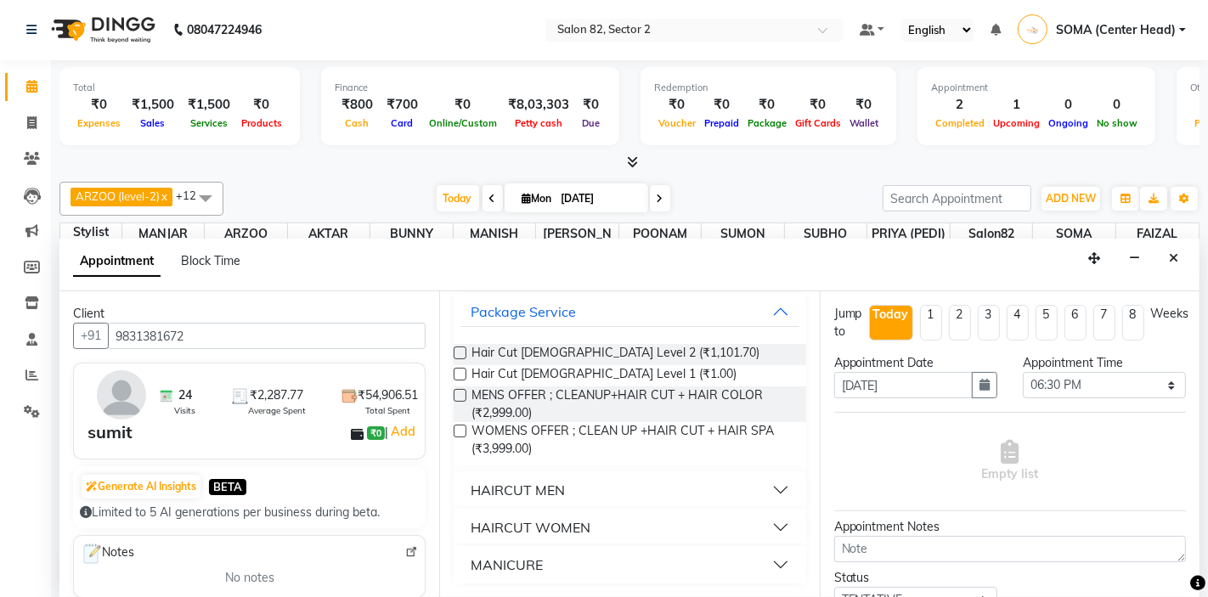
type input "cut"
click at [526, 486] on div "HAIRCUT MEN" at bounding box center [518, 490] width 94 height 20
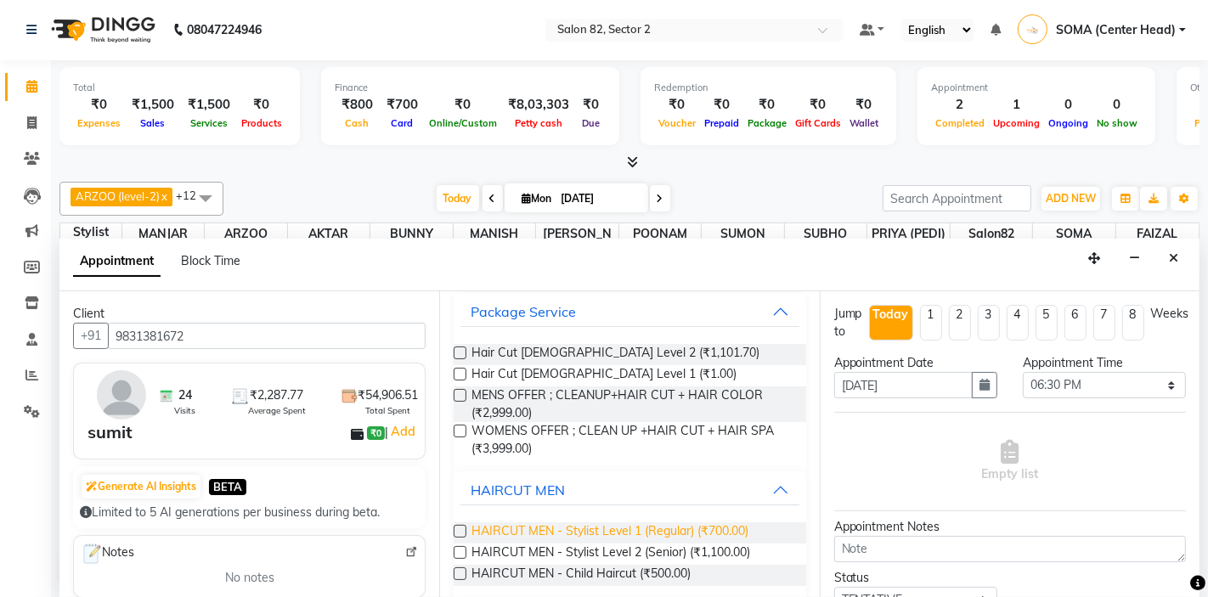
click at [579, 530] on span "HAIRCUT MEN - Stylist Level 1 (Regular) (₹700.00)" at bounding box center [609, 532] width 277 height 21
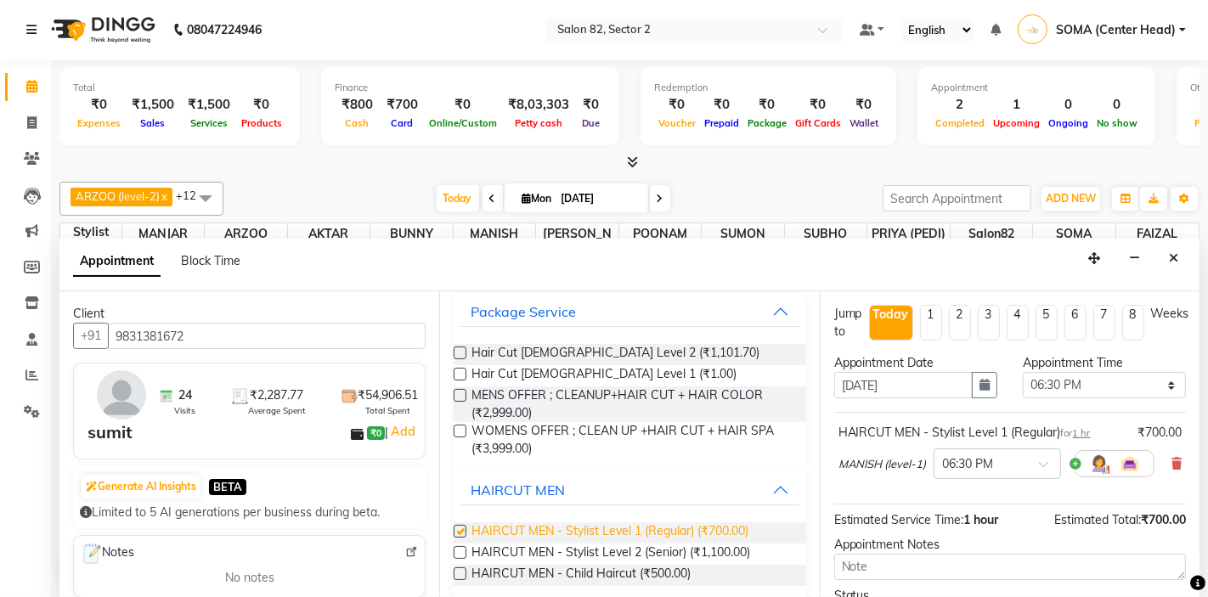
checkbox input "false"
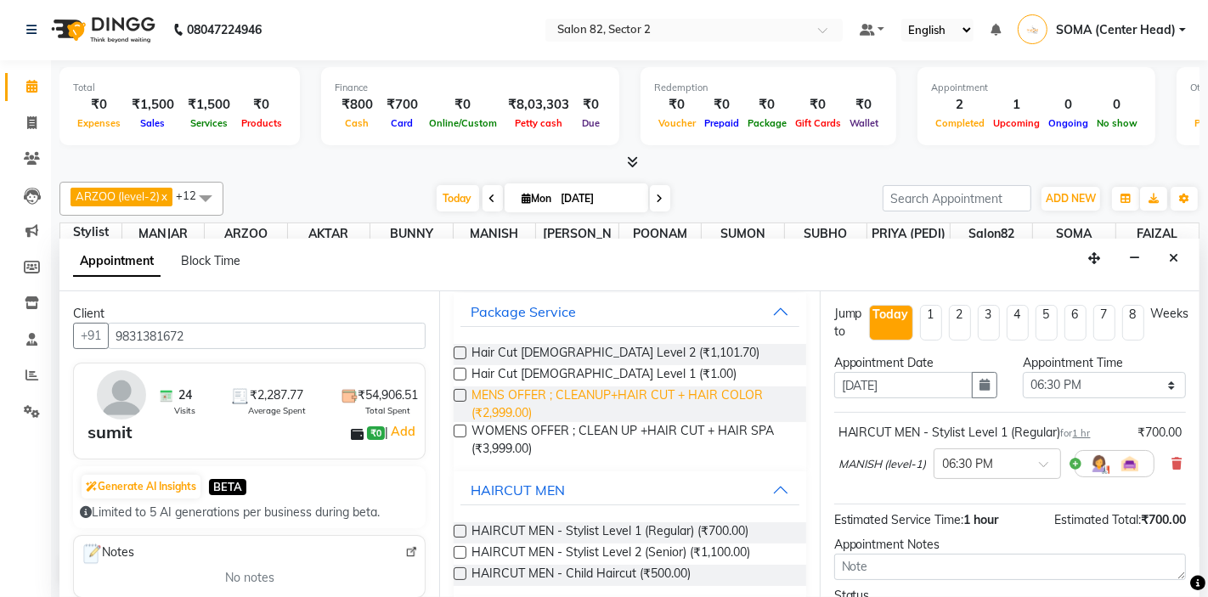
scroll to position [0, 0]
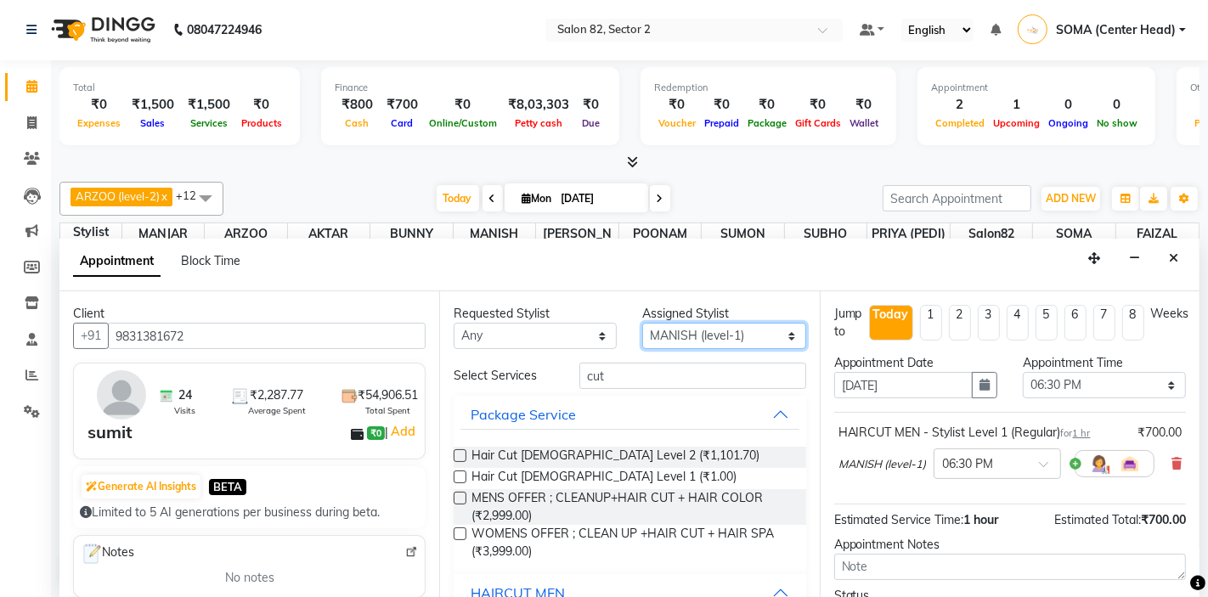
click at [737, 336] on select "Select AKTAR (level-1) ARZOO (level-2) BUNNY (level-1) FAIZAL (level-2) INJAMAM…" at bounding box center [723, 336] width 163 height 26
select select "83819"
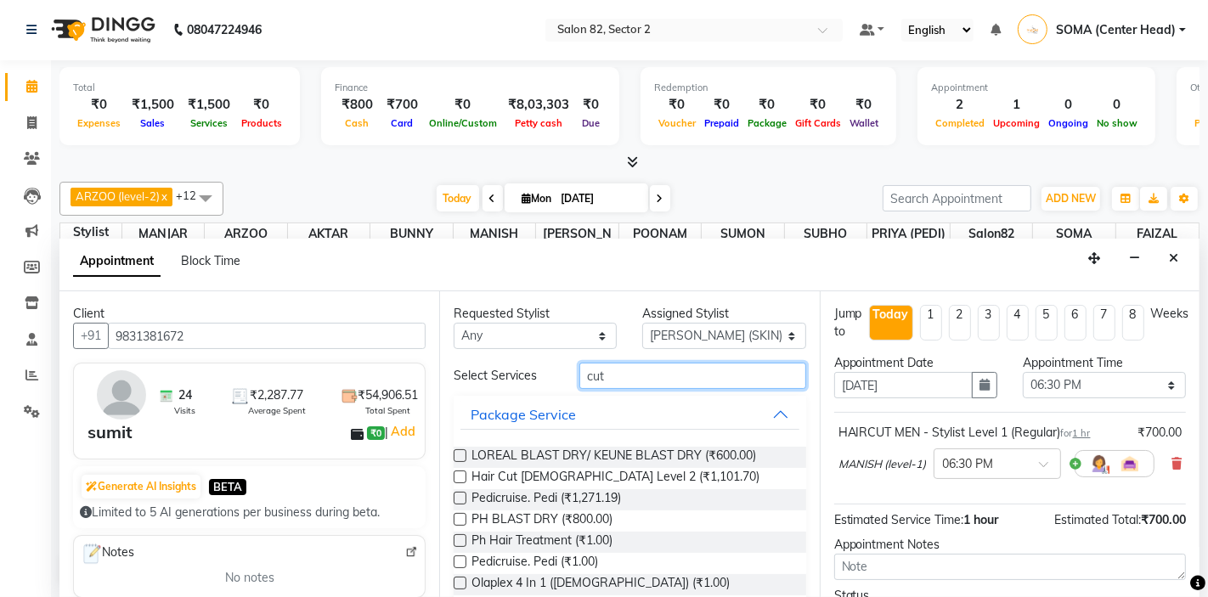
click at [707, 369] on input "cut" at bounding box center [692, 376] width 226 height 26
type input "c"
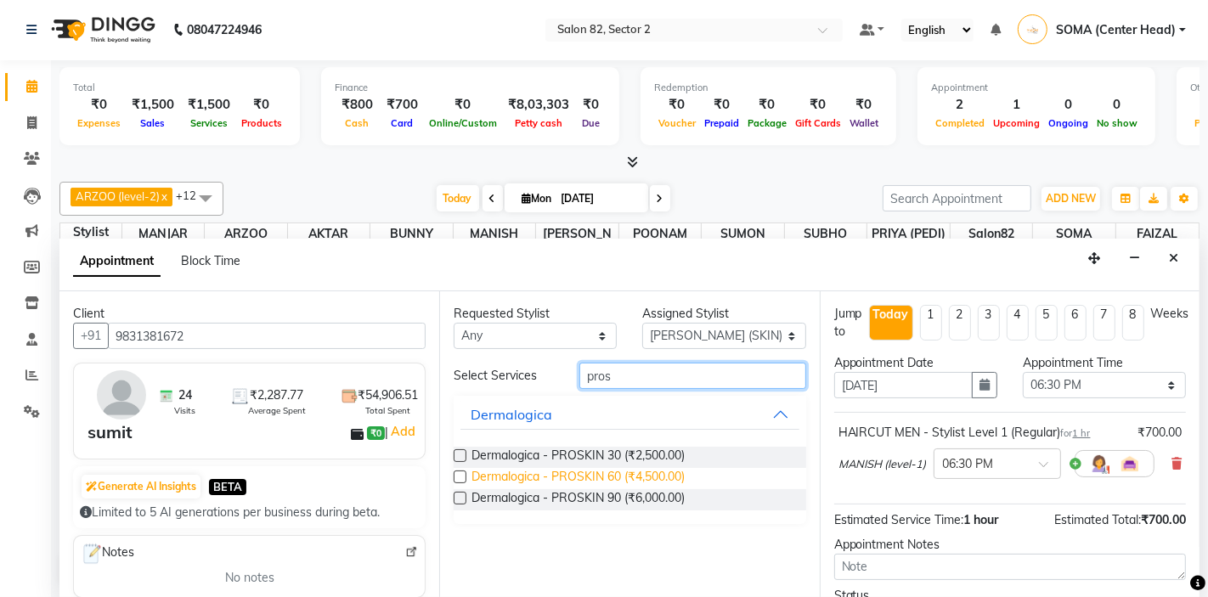
type input "pros"
click at [612, 476] on span "Dermalogica - PROSKIN 60 (₹4,500.00)" at bounding box center [577, 478] width 213 height 21
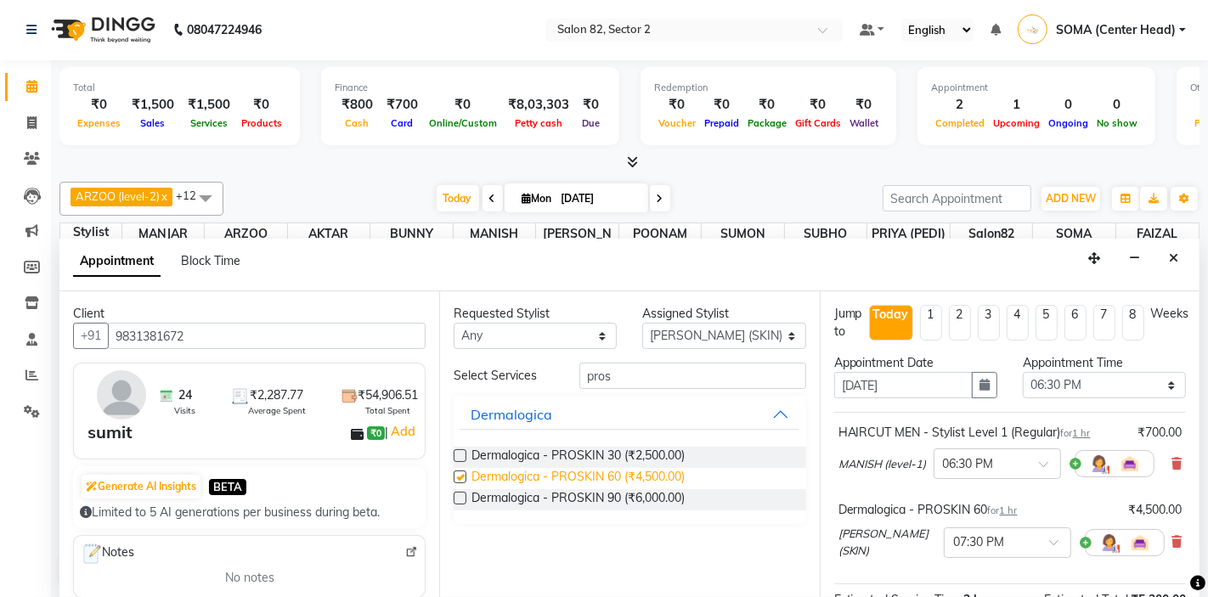
checkbox input "false"
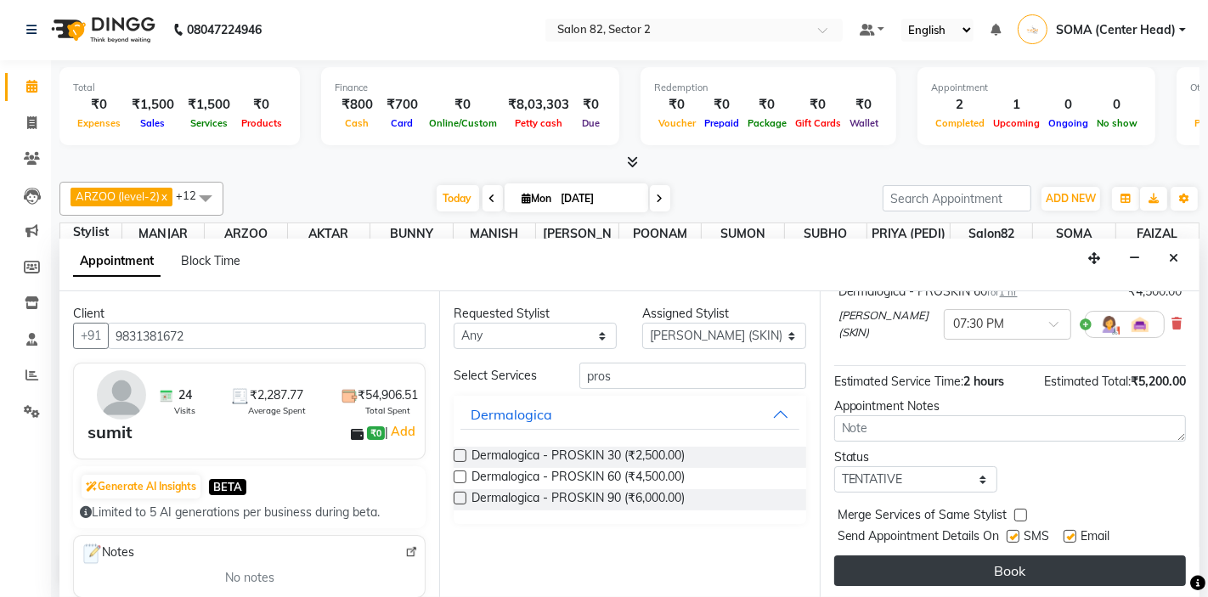
click at [989, 567] on button "Book" at bounding box center [1010, 571] width 352 height 31
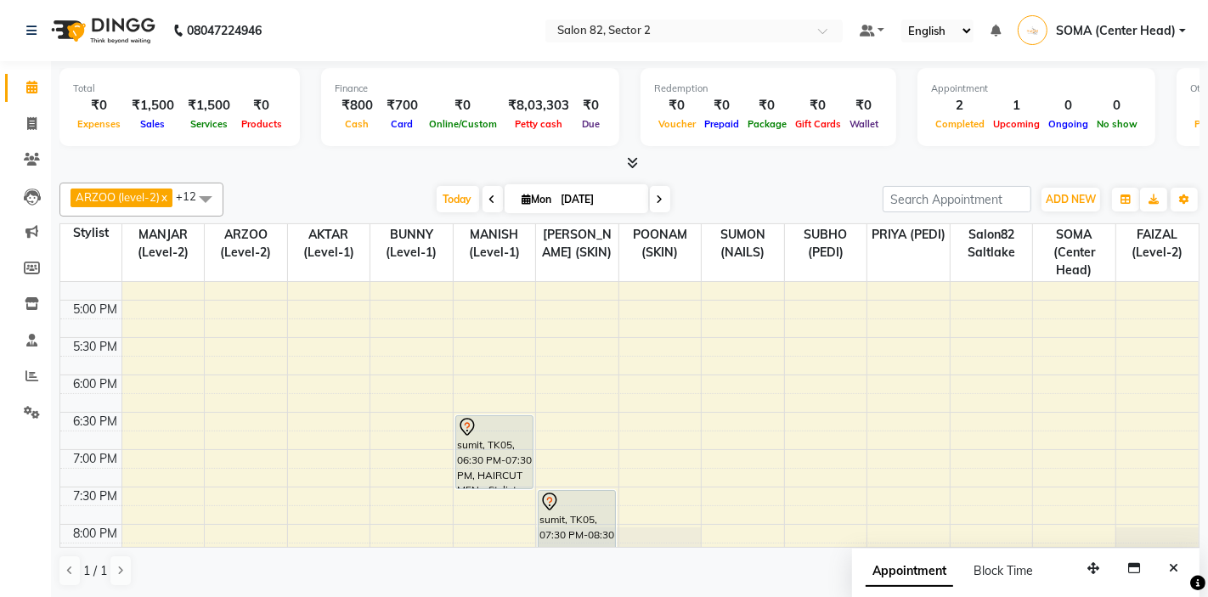
scroll to position [504, 0]
click at [964, 318] on div "10:00 AM 10:30 AM 11:00 AM 11:30 AM 12:00 PM 12:30 PM 1:00 PM 1:30 PM 2:00 PM 2…" at bounding box center [629, 188] width 1138 height 821
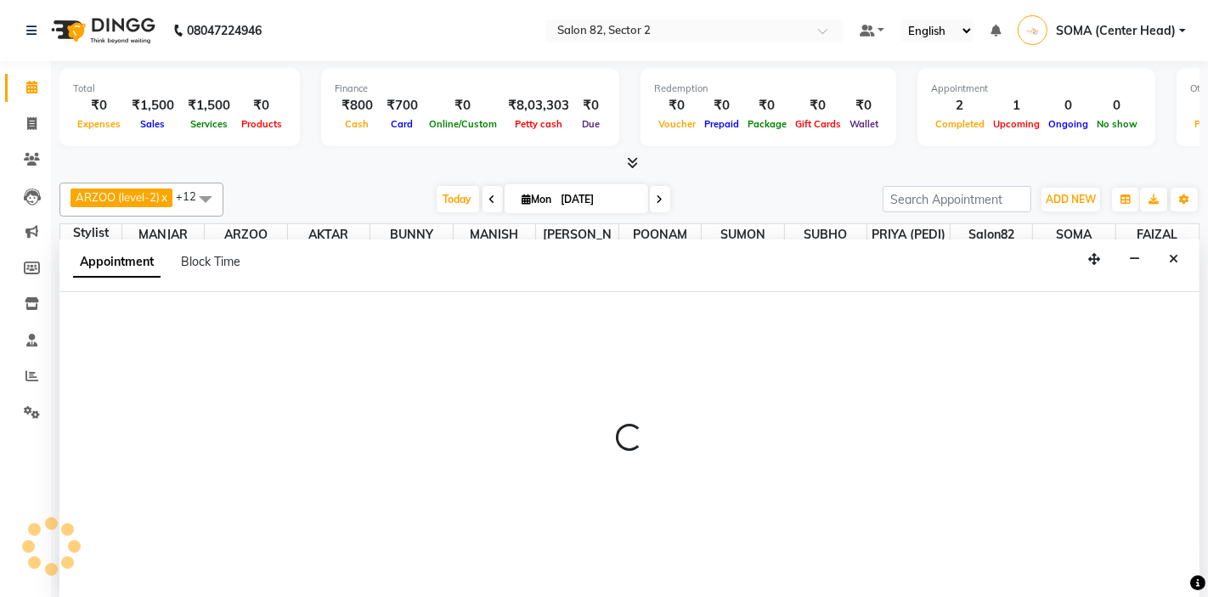
scroll to position [1, 0]
select select "34192"
select select "1020"
select select "tentative"
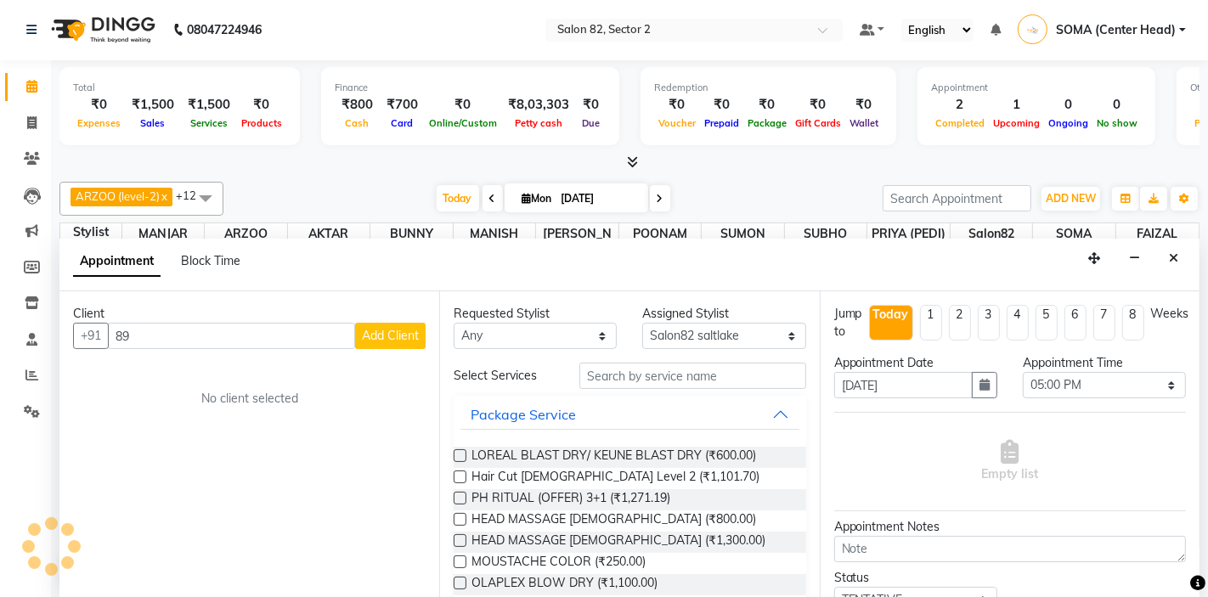
type input "8"
type input "8240744095"
click at [384, 331] on span "Add Client" at bounding box center [390, 335] width 57 height 15
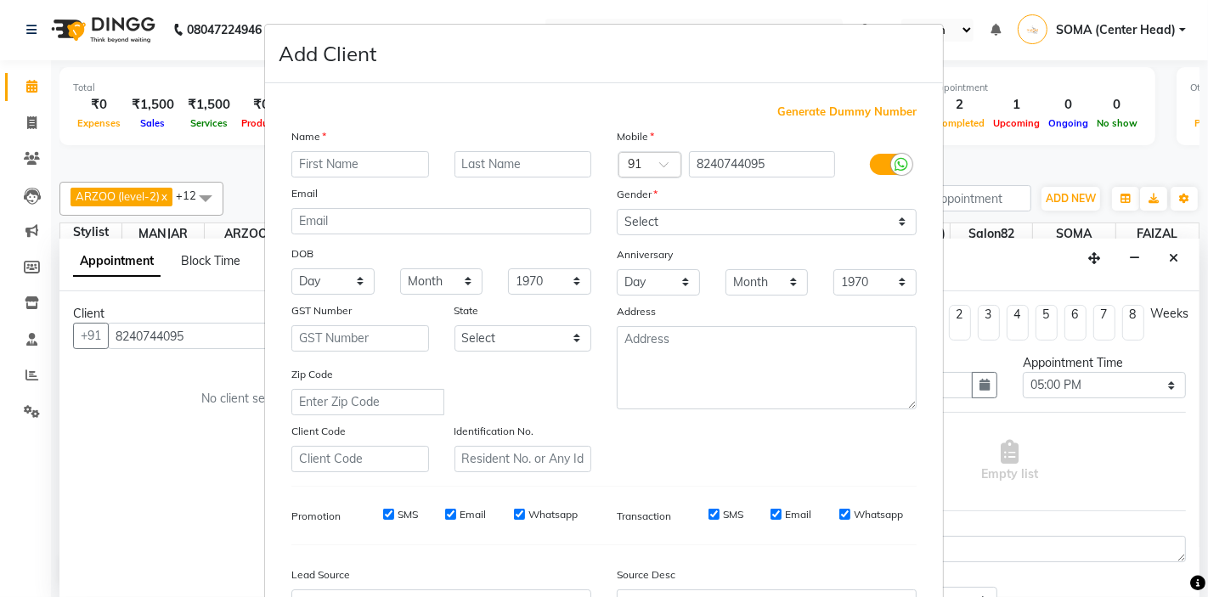
click at [380, 164] on input "text" at bounding box center [360, 164] width 138 height 26
type input "priyanka"
click at [643, 220] on select "Select Male Female Other Prefer Not To Say" at bounding box center [767, 222] width 300 height 26
select select "female"
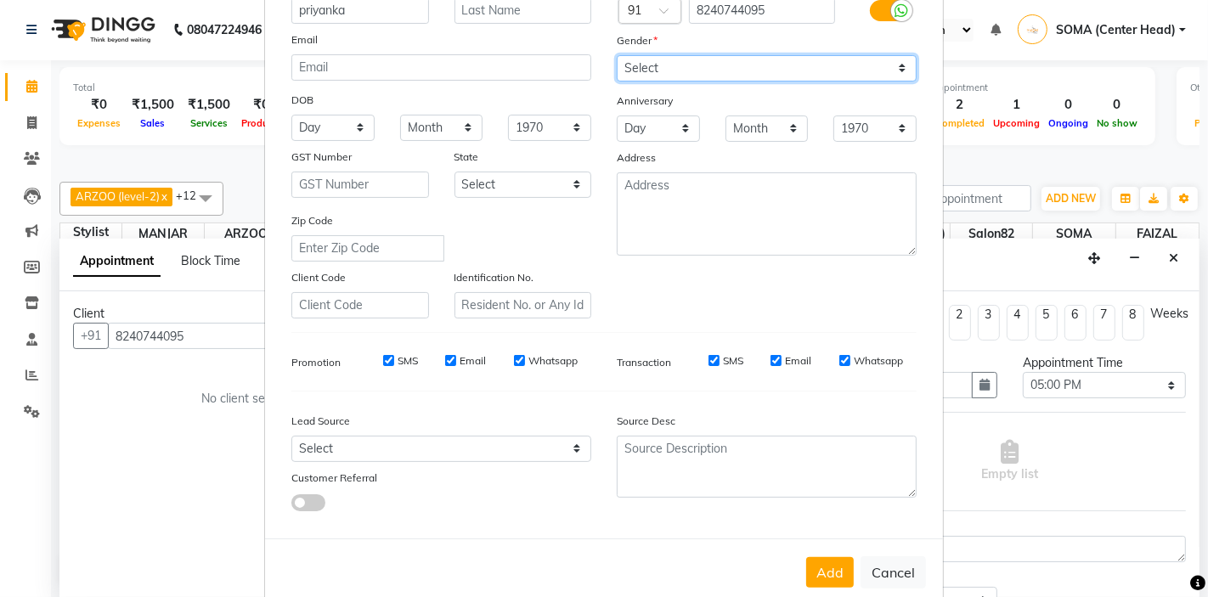
scroll to position [188, 0]
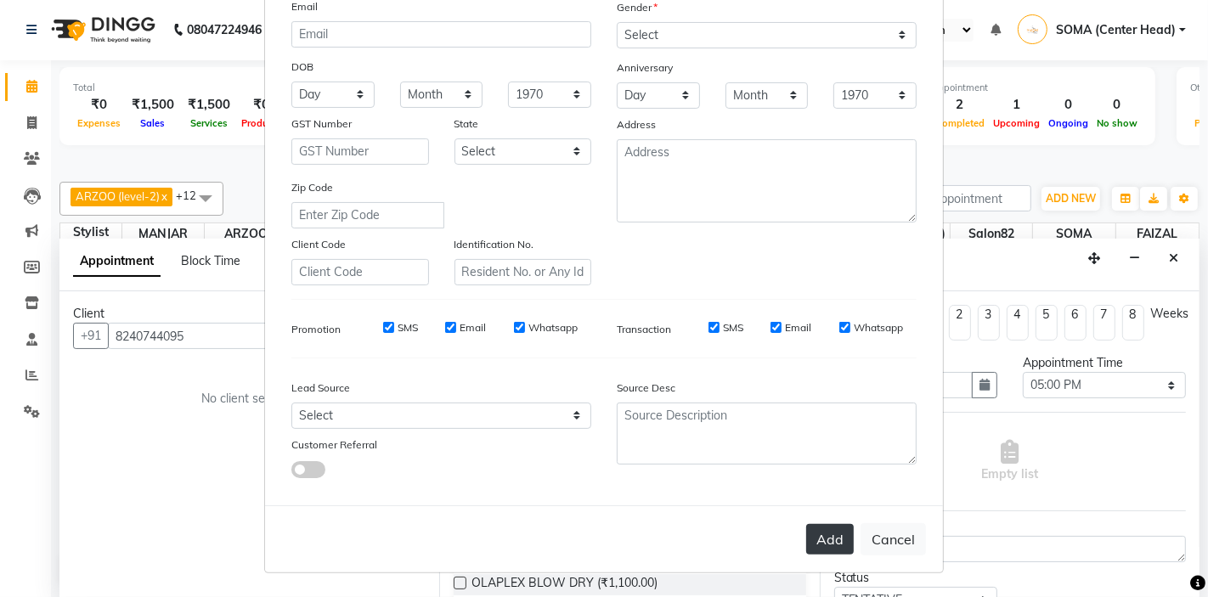
click at [829, 545] on button "Add" at bounding box center [830, 539] width 48 height 31
select select
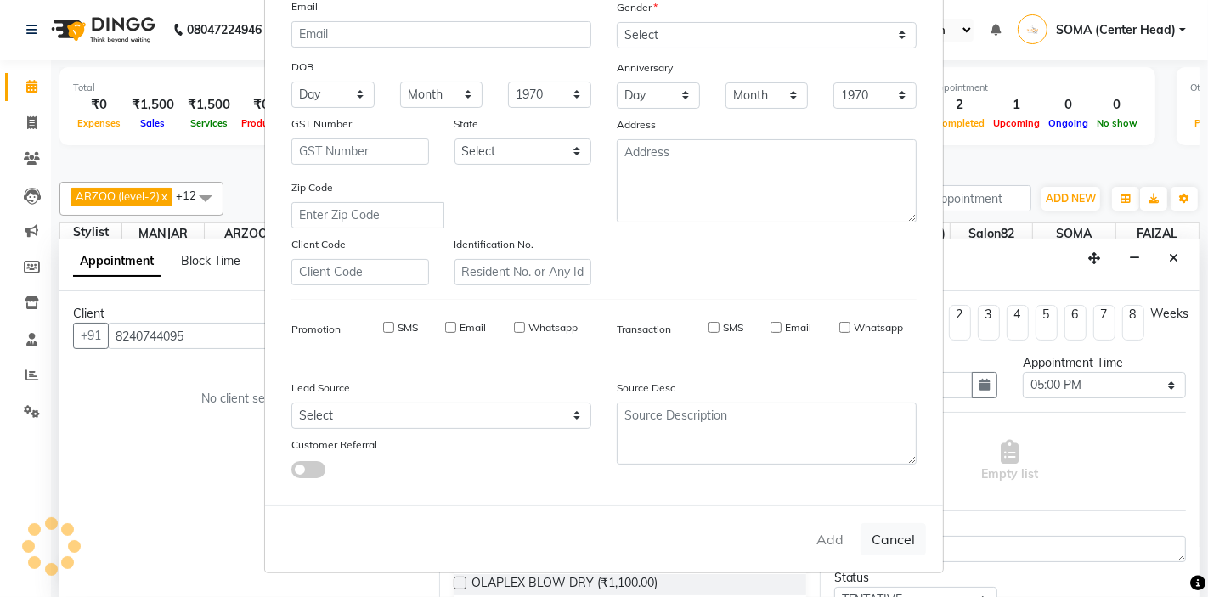
select select
checkbox input "false"
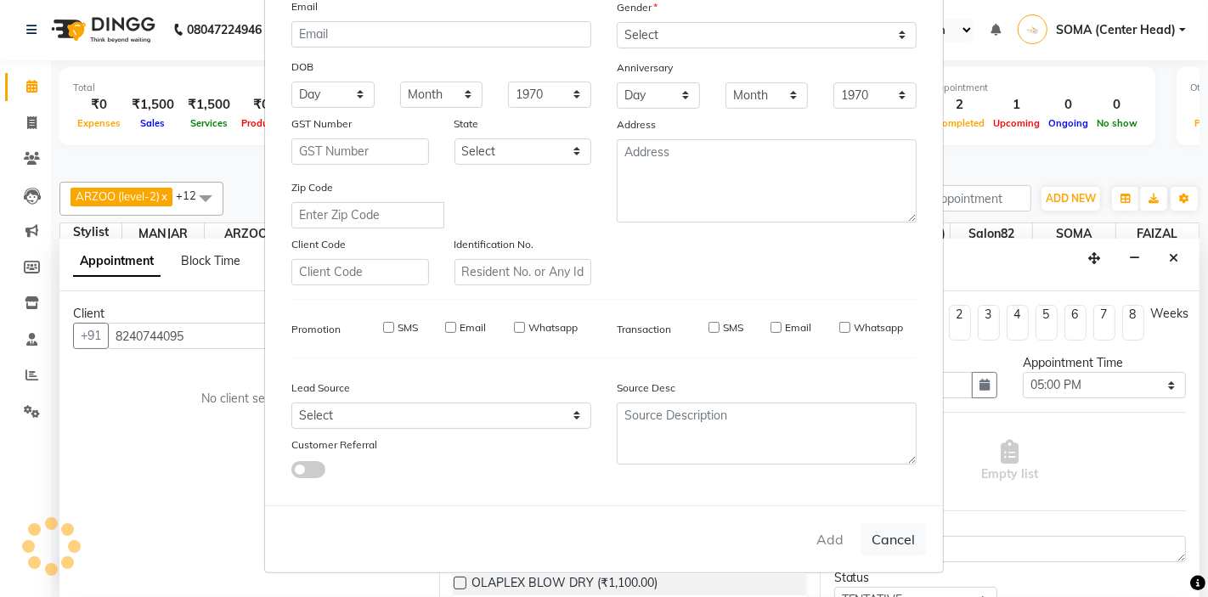
checkbox input "false"
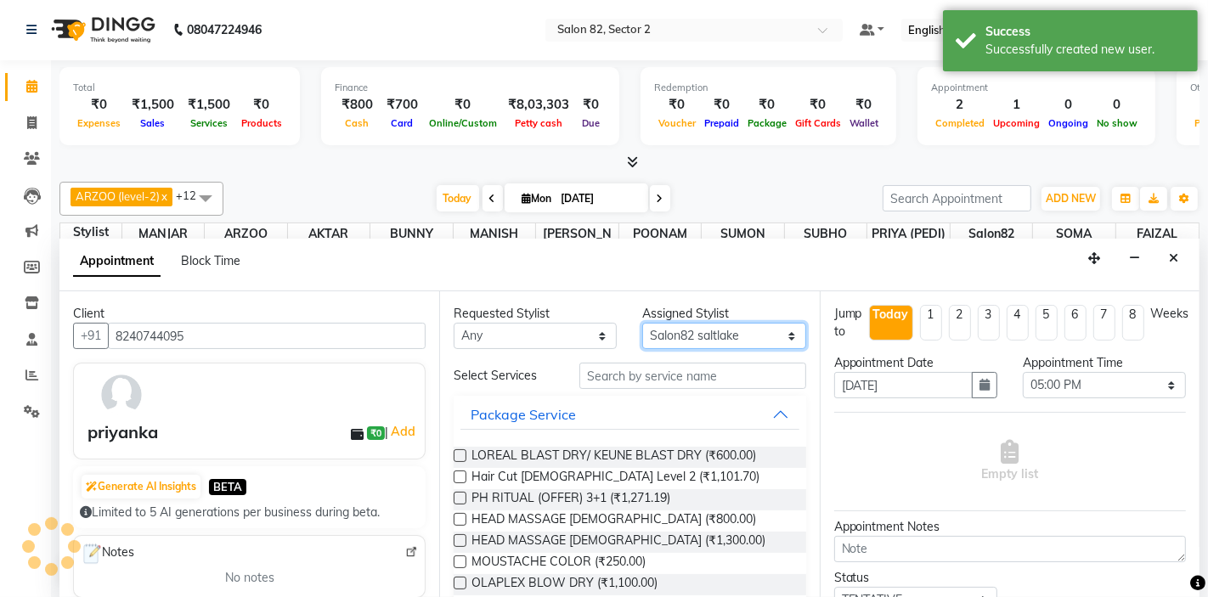
click at [723, 331] on select "Select AKTAR (level-1) ARZOO (level-2) BUNNY (level-1) FAIZAL (level-2) INJAMAM…" at bounding box center [723, 336] width 163 height 26
select select "86868"
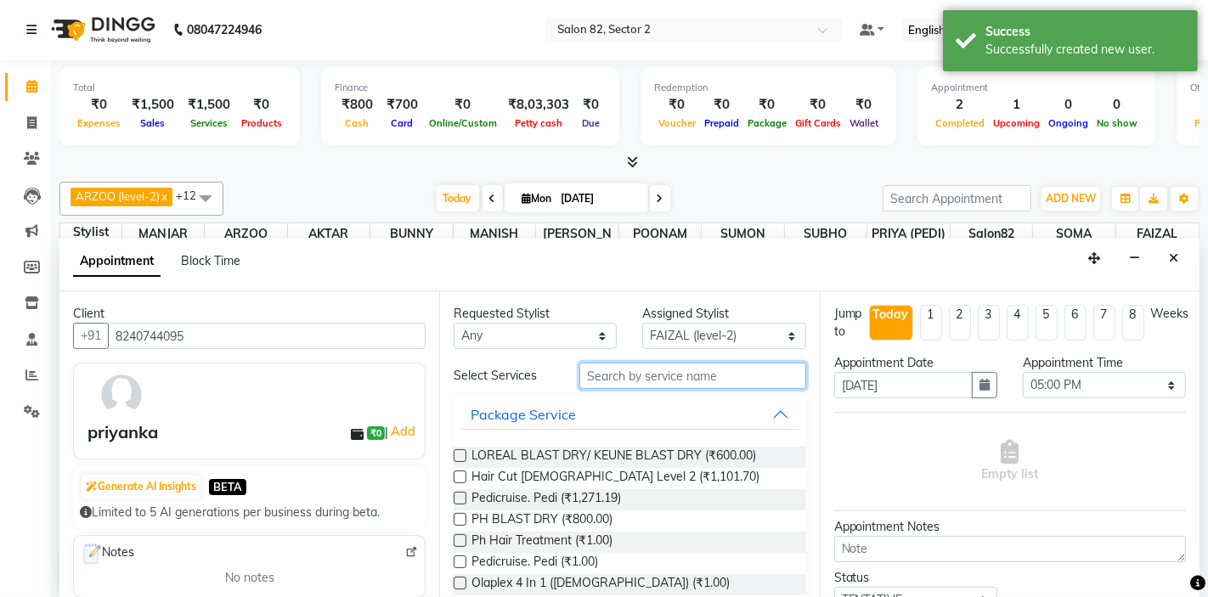
click at [647, 377] on input "text" at bounding box center [692, 376] width 226 height 26
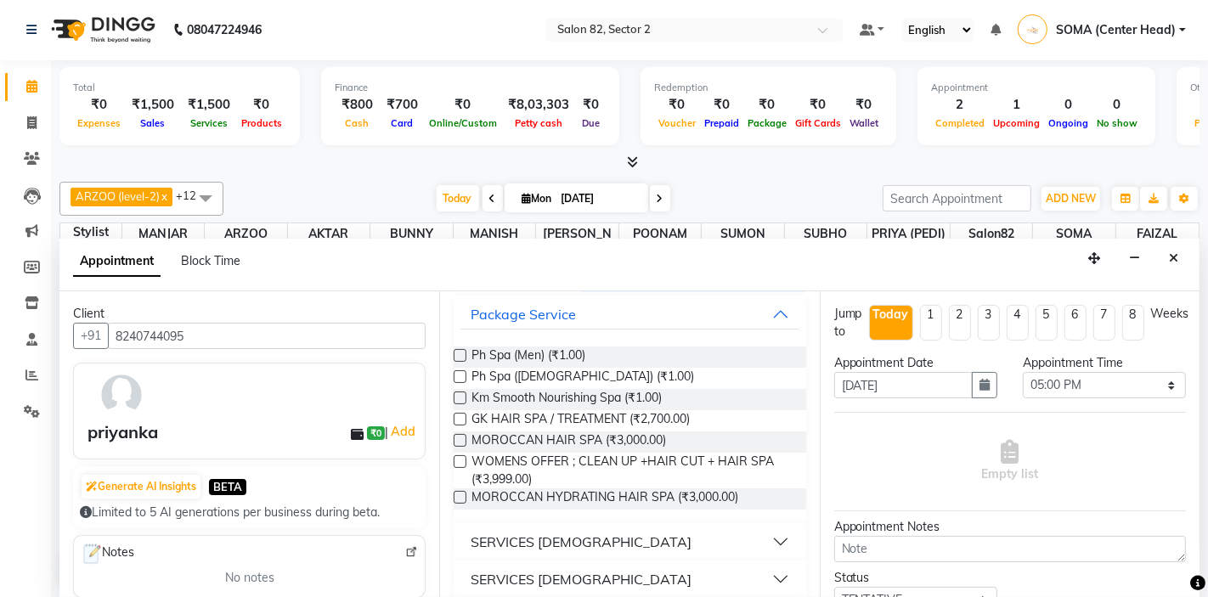
scroll to position [105, 0]
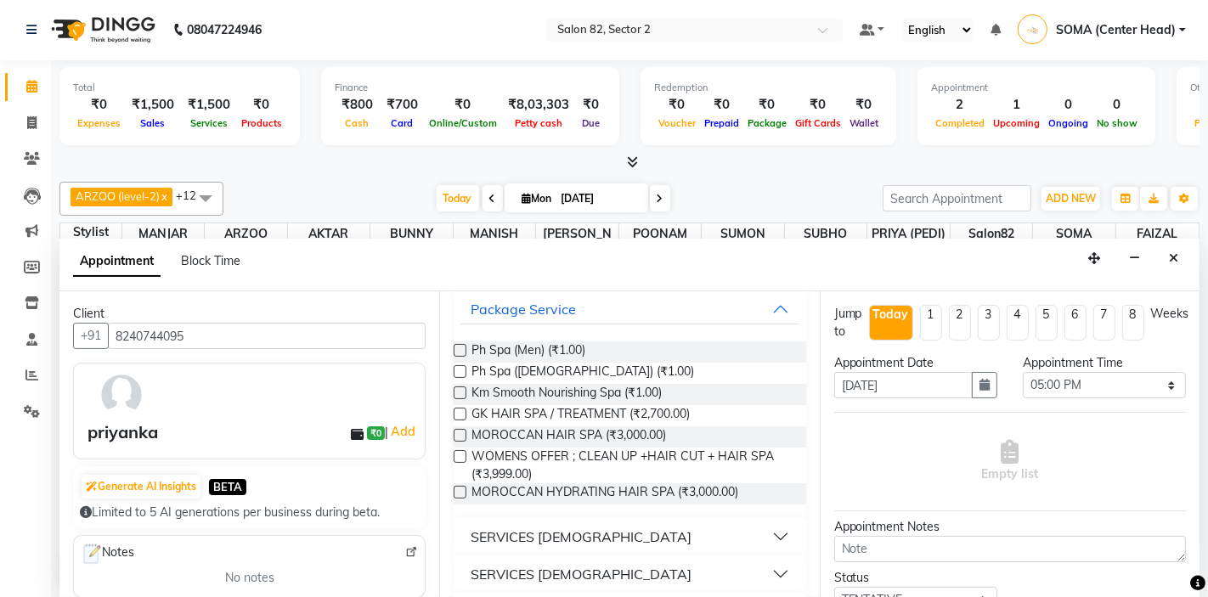
click at [567, 533] on div "SERVICES FEMALE" at bounding box center [581, 537] width 221 height 20
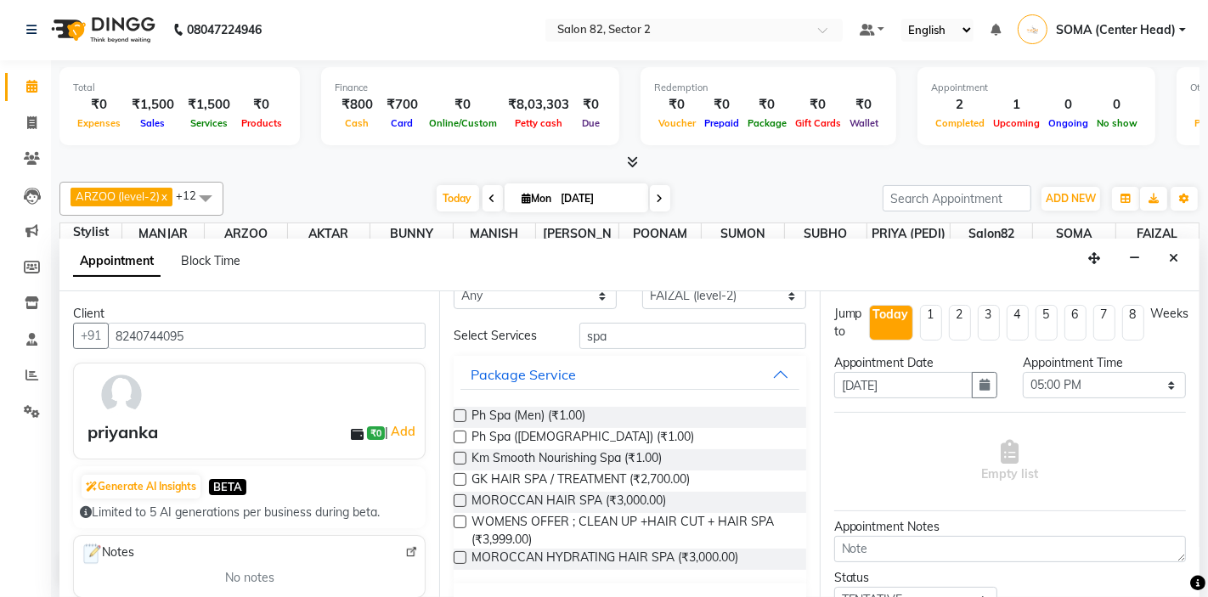
scroll to position [0, 0]
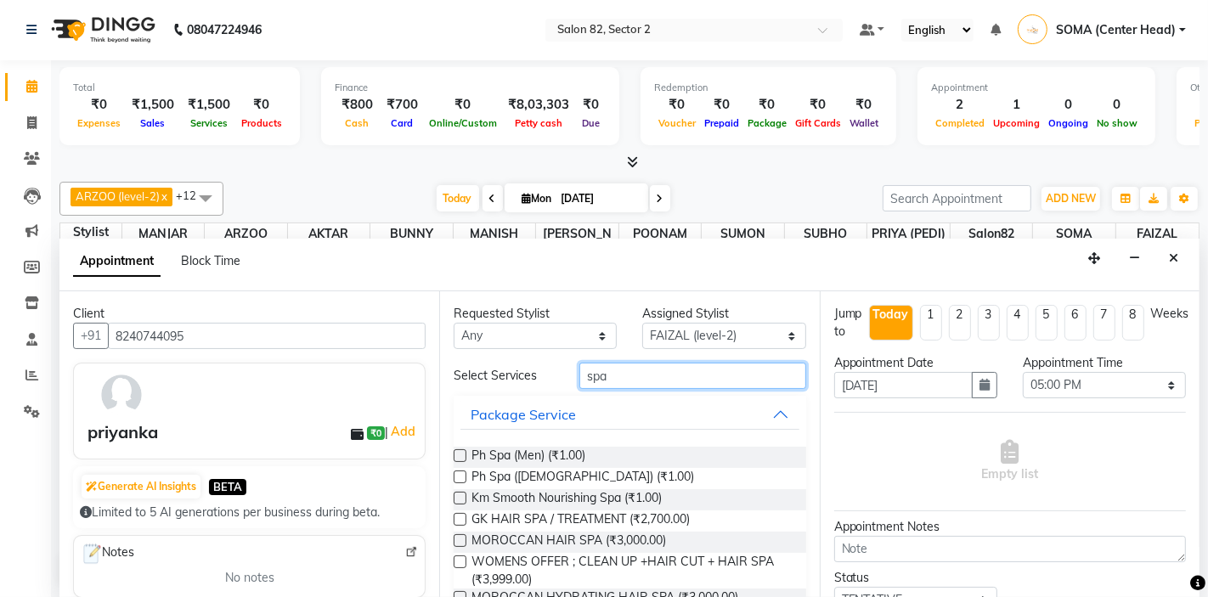
click at [700, 375] on input "spa" at bounding box center [692, 376] width 226 height 26
type input "s"
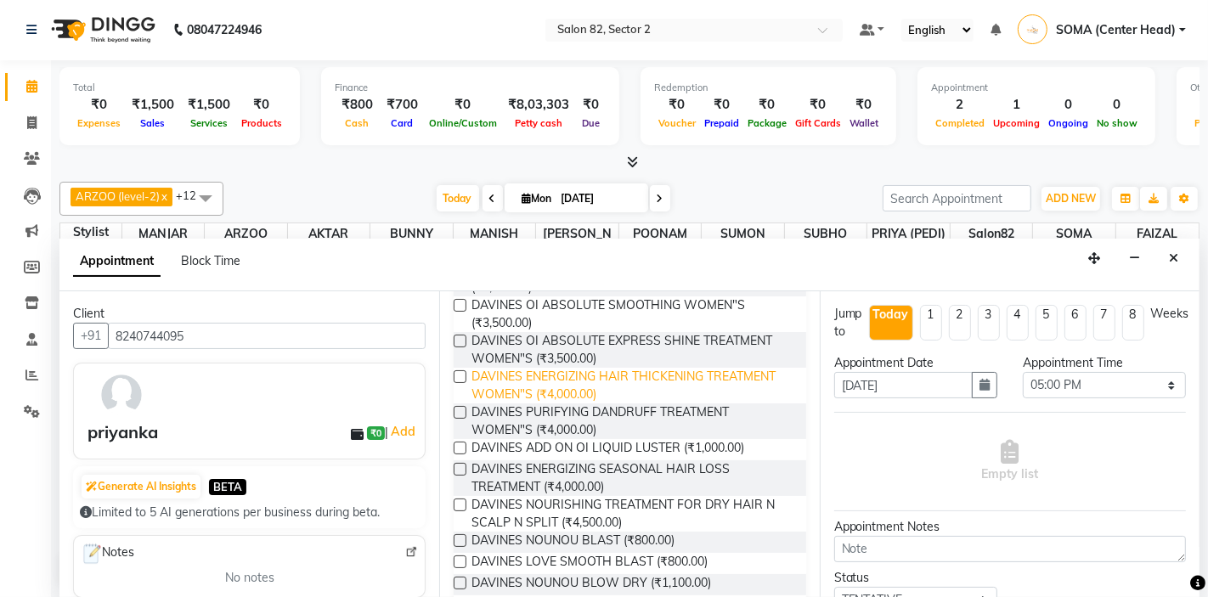
scroll to position [537, 0]
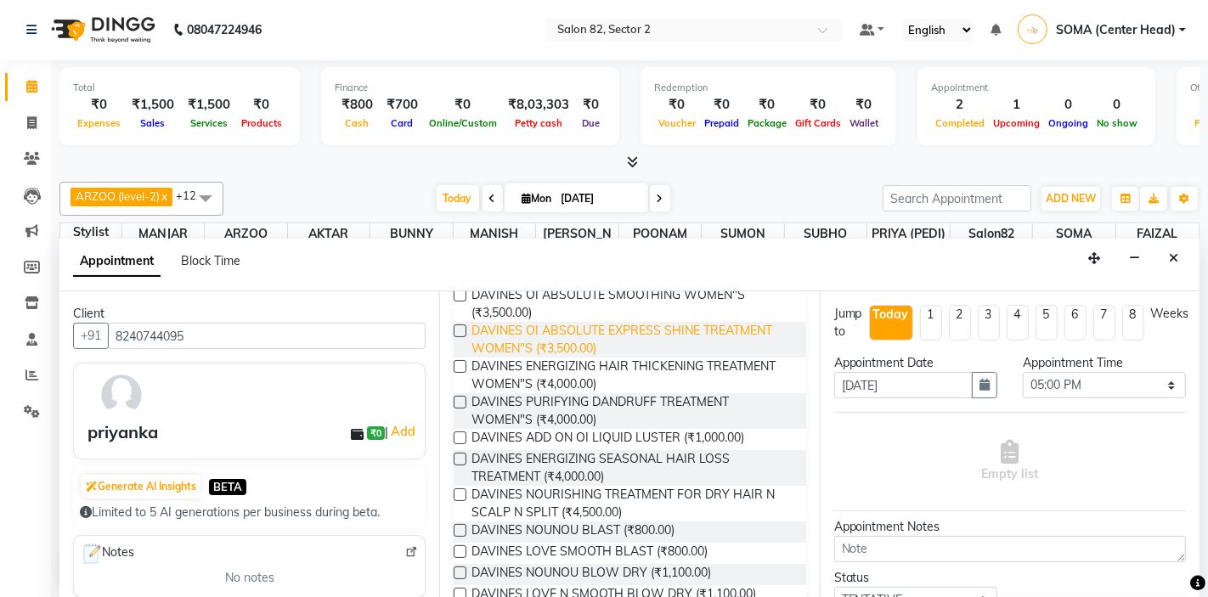
type input "davines"
click at [567, 330] on span "DAVINES OI ABSOLUTE EXPRESS SHINE TREATMENT WOMEN"S (₹3,500.00)" at bounding box center [631, 340] width 320 height 36
checkbox input "false"
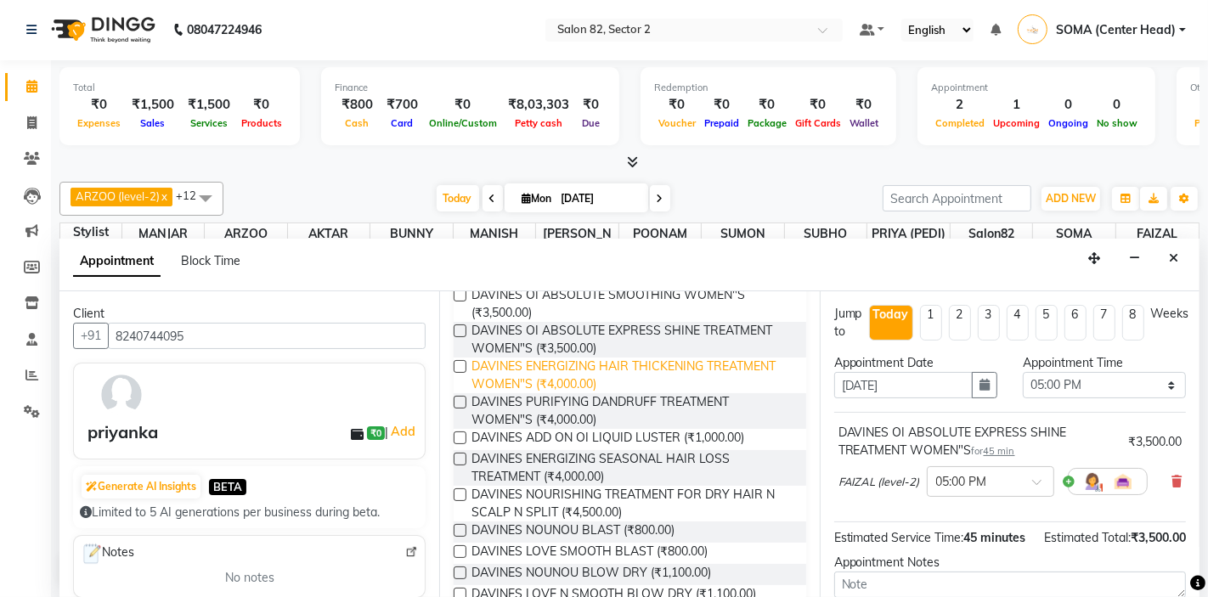
scroll to position [0, 0]
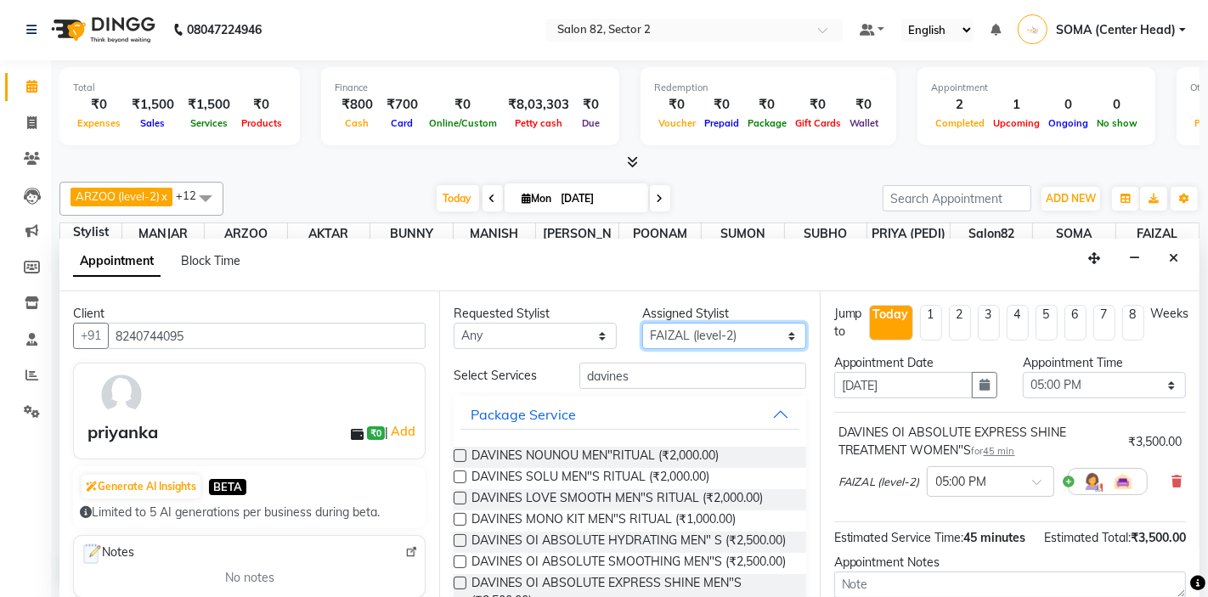
click at [723, 331] on select "Select AKTAR (level-1) ARZOO (level-2) BUNNY (level-1) FAIZAL (level-2) INJAMAM…" at bounding box center [723, 336] width 163 height 26
click at [957, 475] on input "text" at bounding box center [973, 480] width 75 height 18
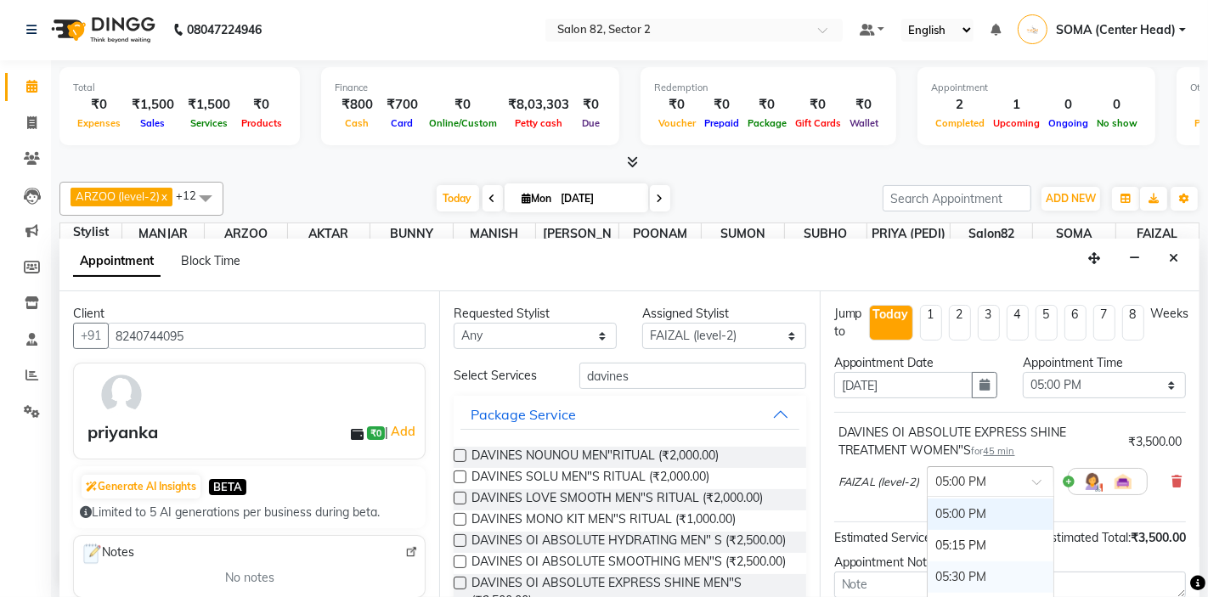
click at [958, 574] on div "05:30 PM" at bounding box center [991, 577] width 126 height 31
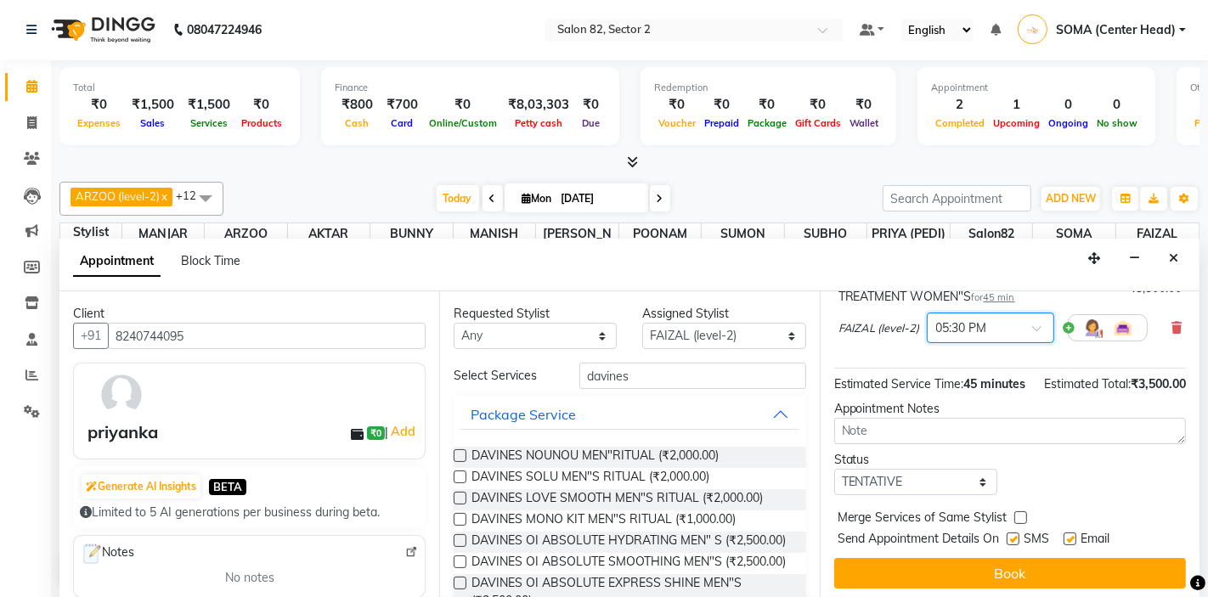
scroll to position [159, 0]
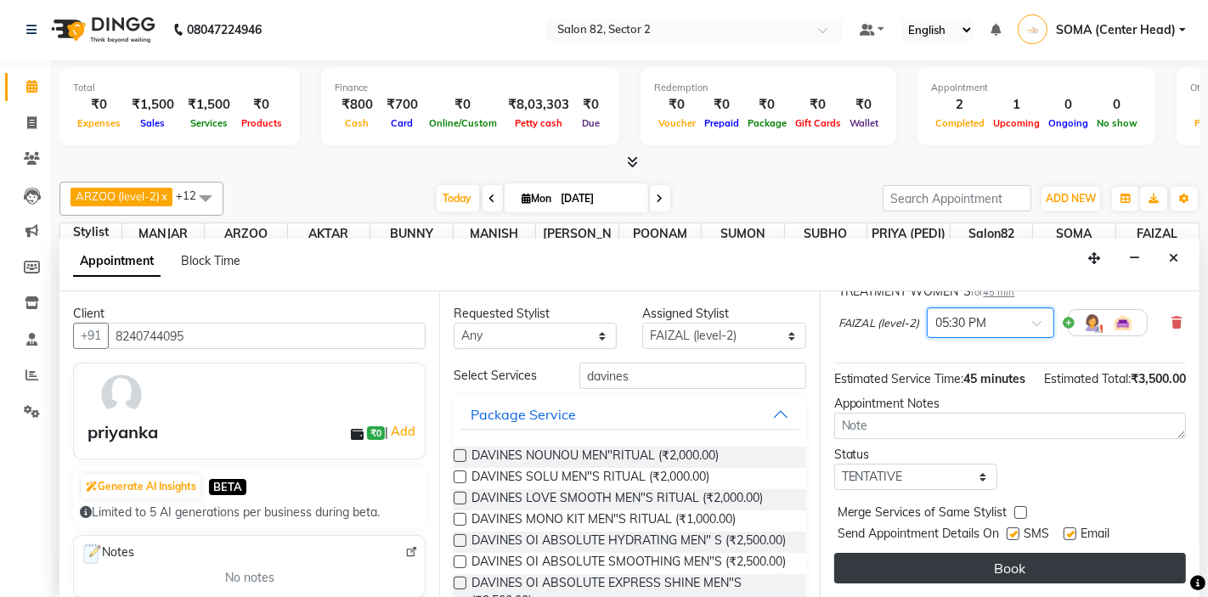
click at [967, 570] on button "Book" at bounding box center [1010, 568] width 352 height 31
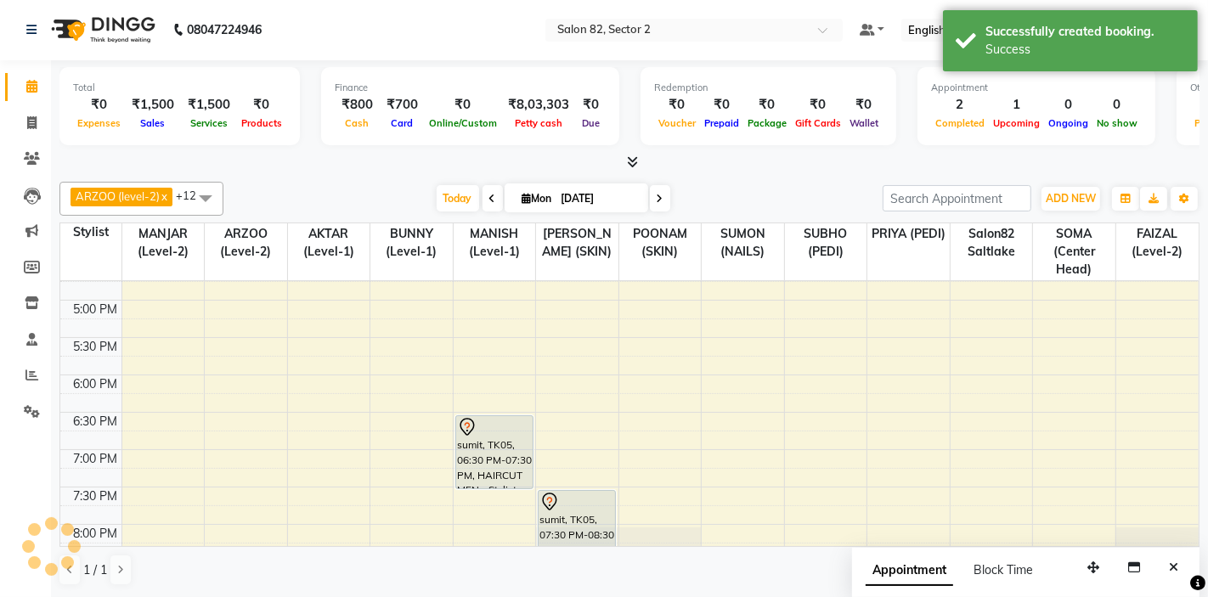
scroll to position [0, 0]
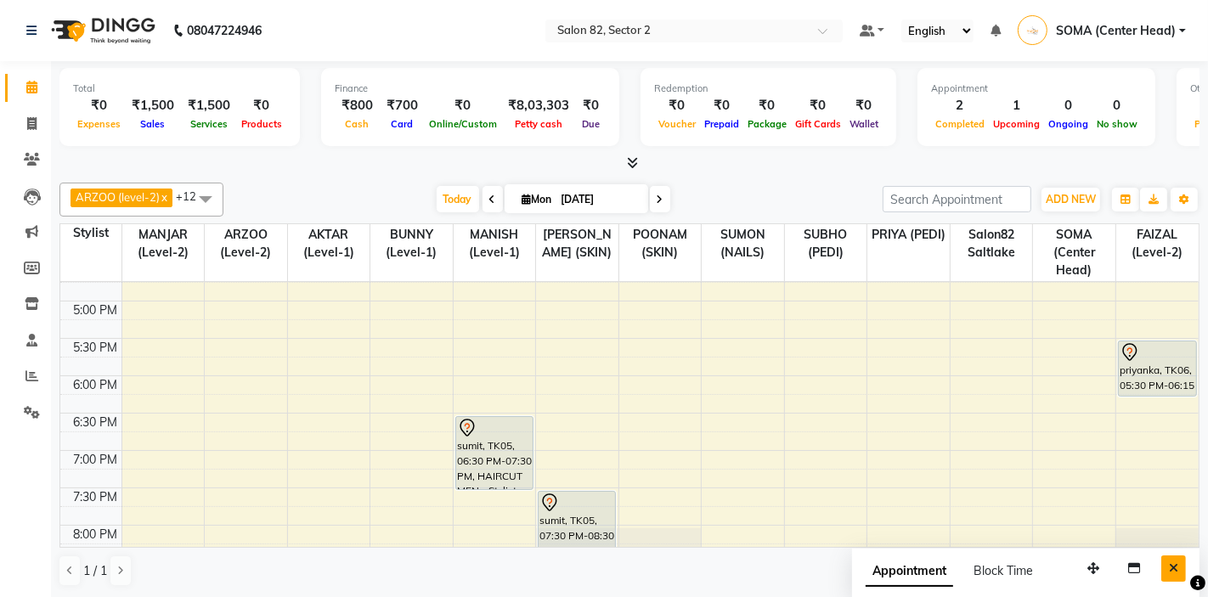
click at [1169, 565] on icon "Close" at bounding box center [1173, 568] width 9 height 12
click at [658, 195] on icon at bounding box center [660, 200] width 7 height 10
type input "02-09-2025"
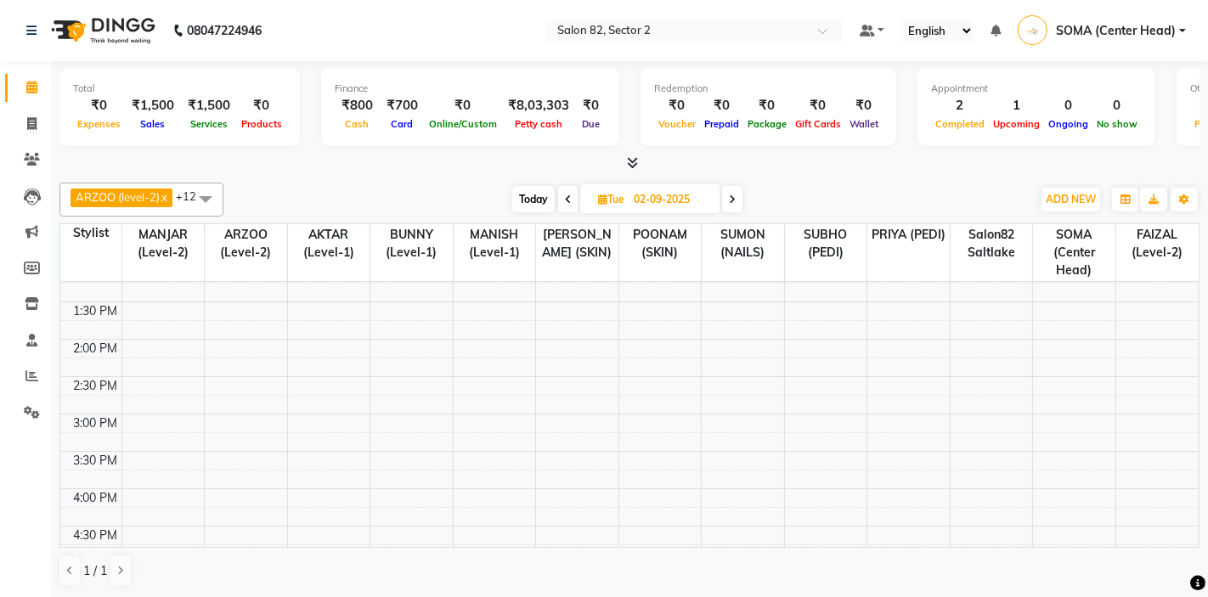
scroll to position [243, 0]
click at [550, 349] on div "10:00 AM 10:30 AM 11:00 AM 11:30 AM 12:00 PM 12:30 PM 1:00 PM 1:30 PM 2:00 PM 2…" at bounding box center [629, 449] width 1138 height 821
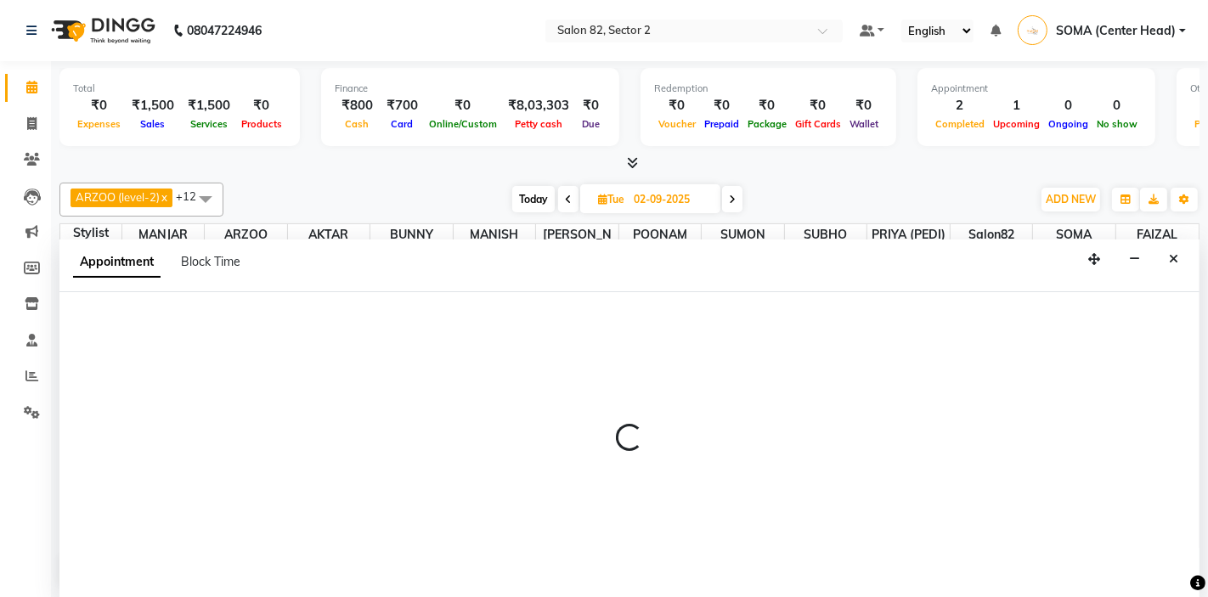
scroll to position [1, 0]
select select "83819"
select select "tentative"
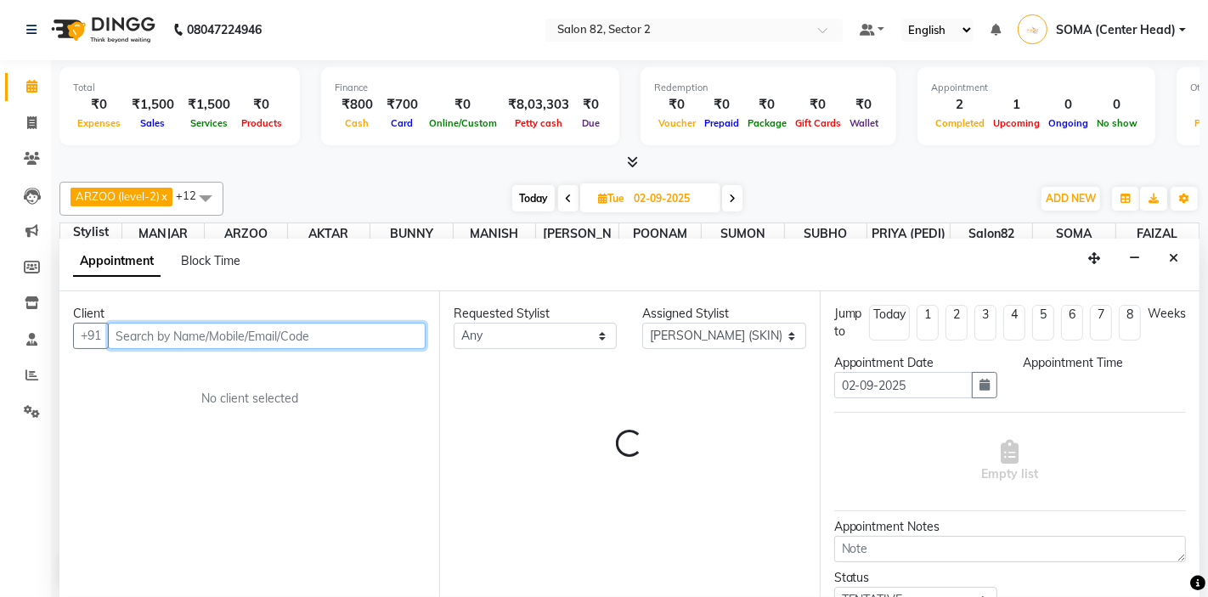
select select "840"
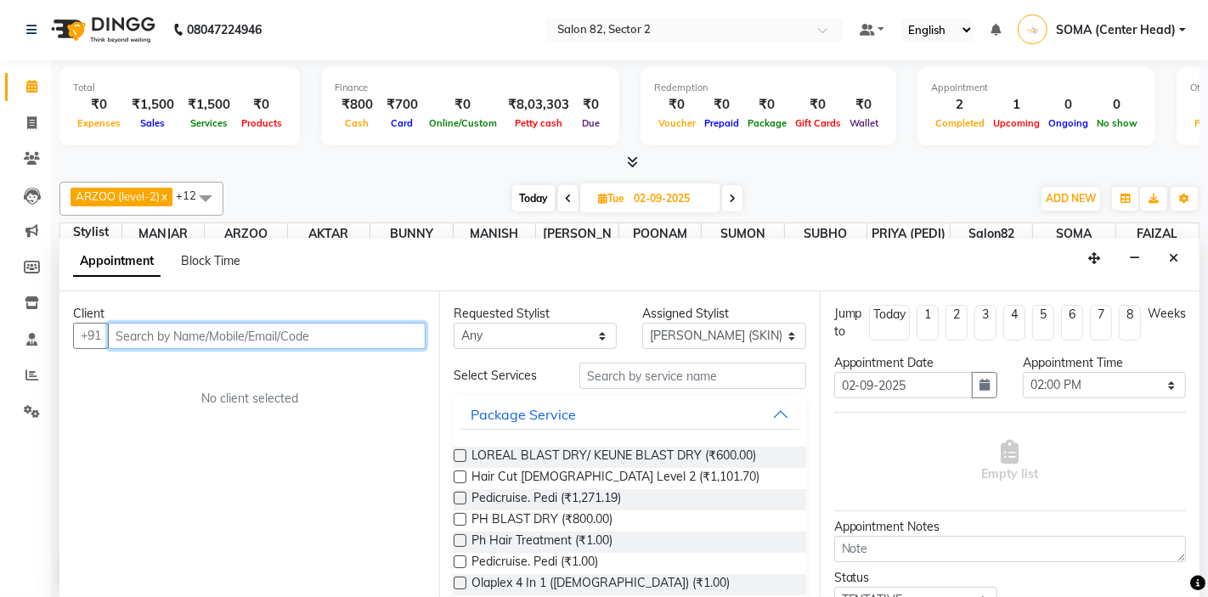
click at [284, 335] on input "text" at bounding box center [267, 336] width 318 height 26
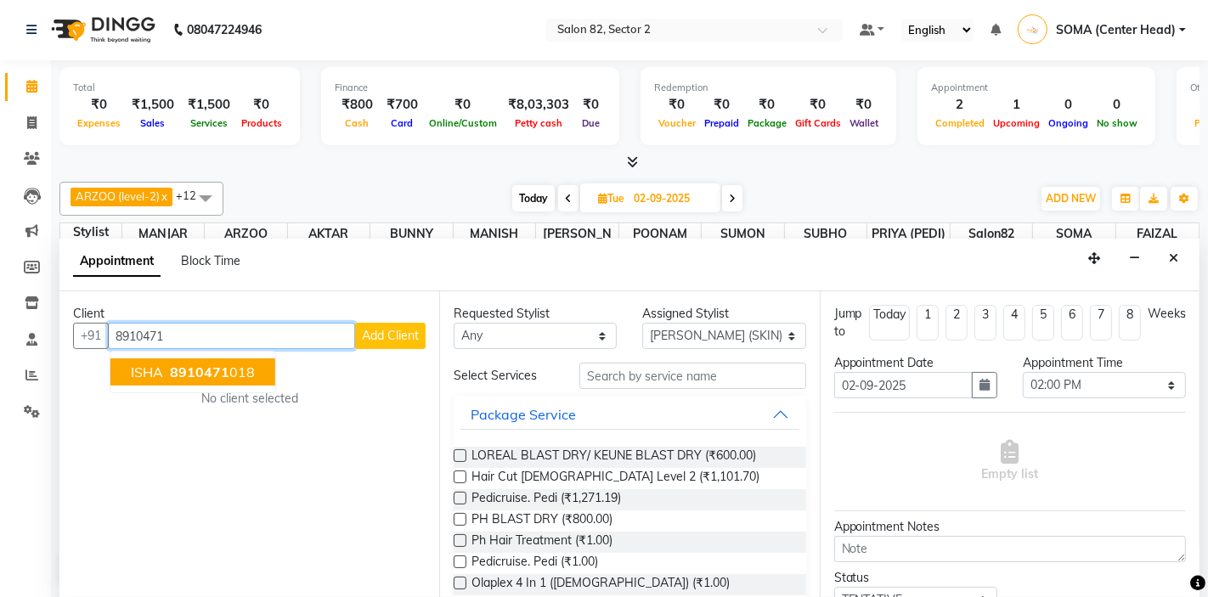
click at [230, 376] on ngb-highlight "8910471 018" at bounding box center [210, 372] width 88 height 17
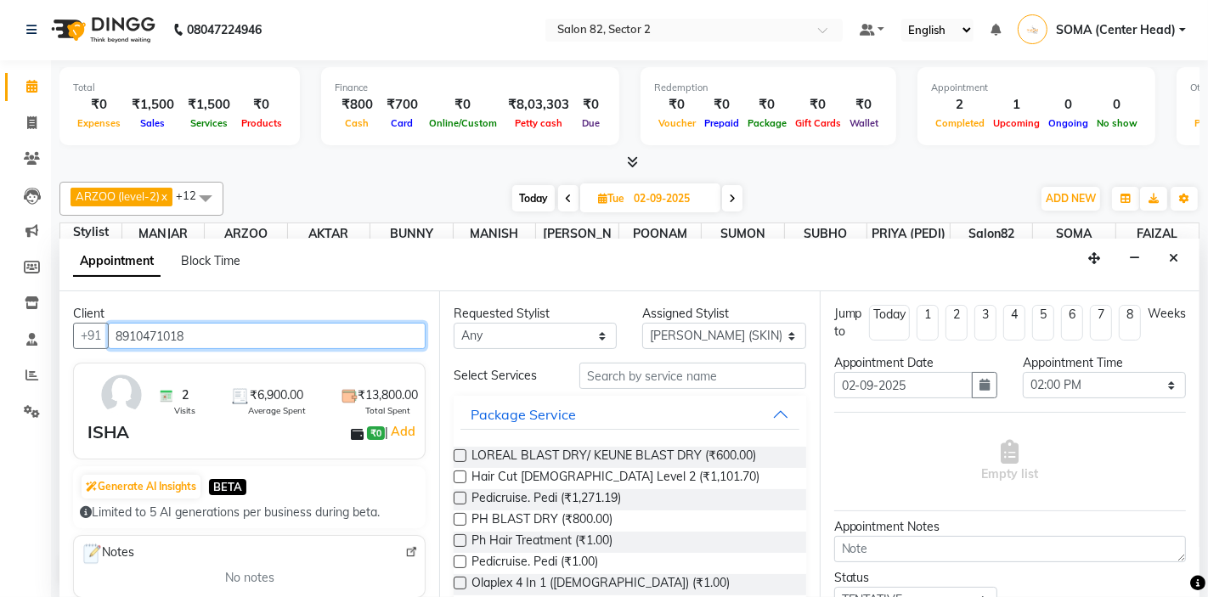
type input "8910471018"
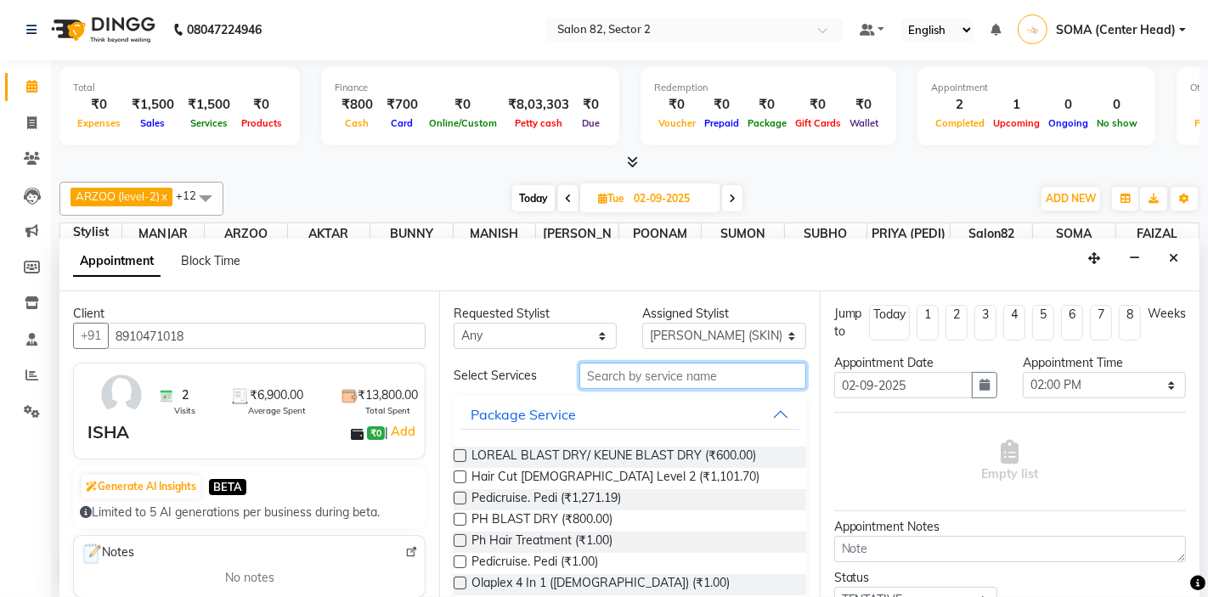
click at [629, 371] on input "text" at bounding box center [692, 376] width 226 height 26
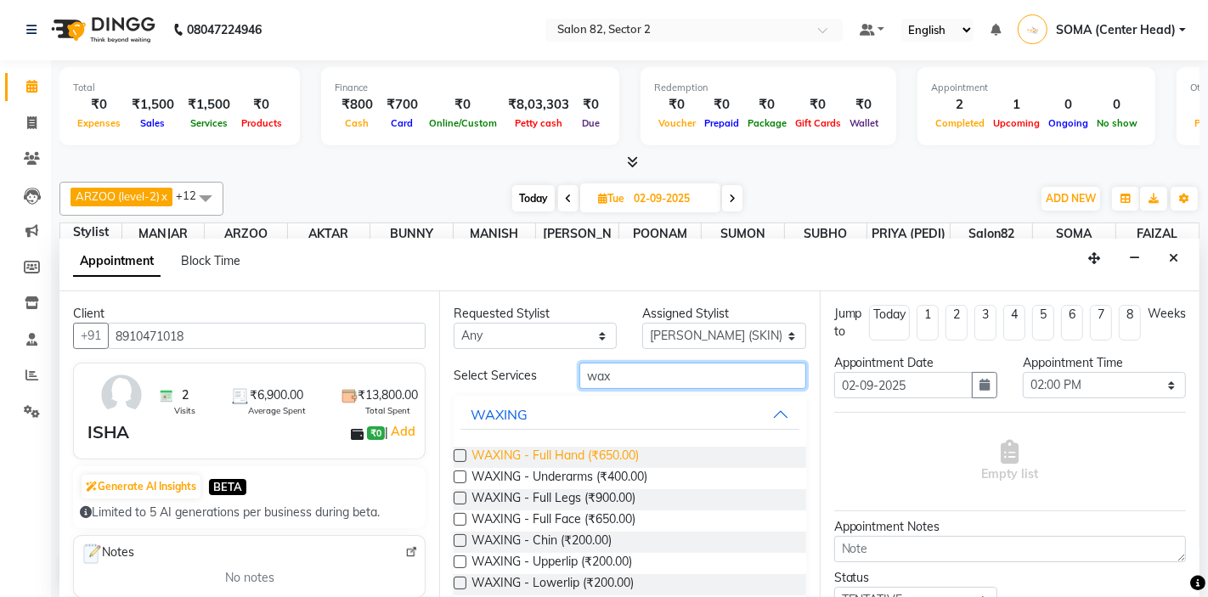
type input "wax"
click at [567, 455] on span "WAXING - Full Hand (₹650.00)" at bounding box center [554, 457] width 167 height 21
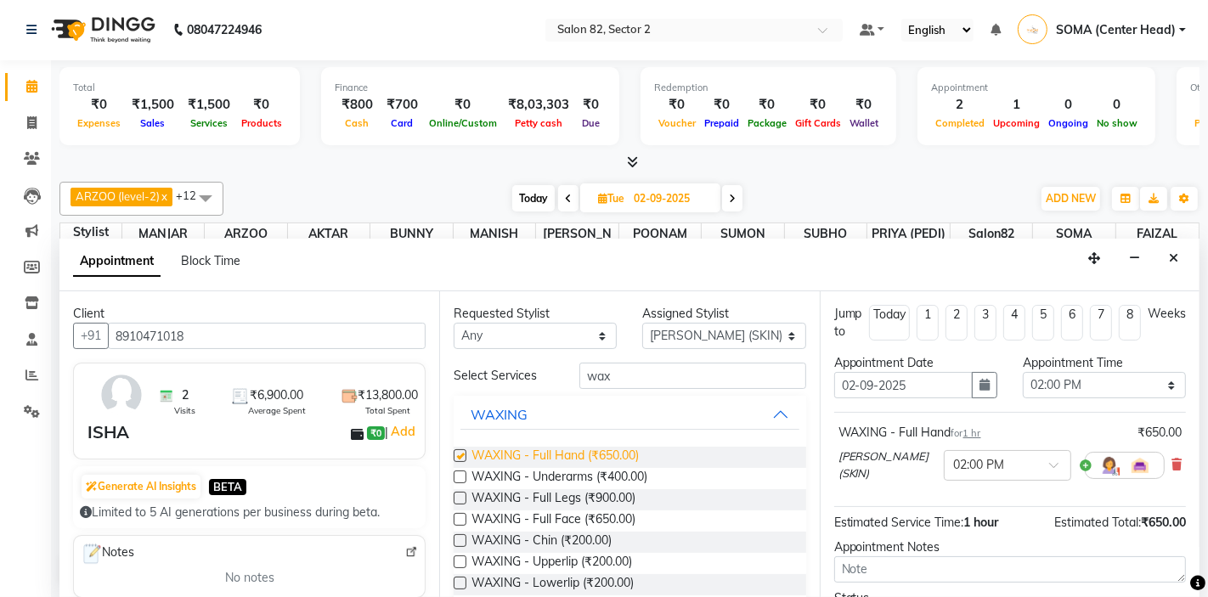
checkbox input "false"
click at [573, 480] on span "WAXING - Underarms (₹400.00)" at bounding box center [559, 478] width 176 height 21
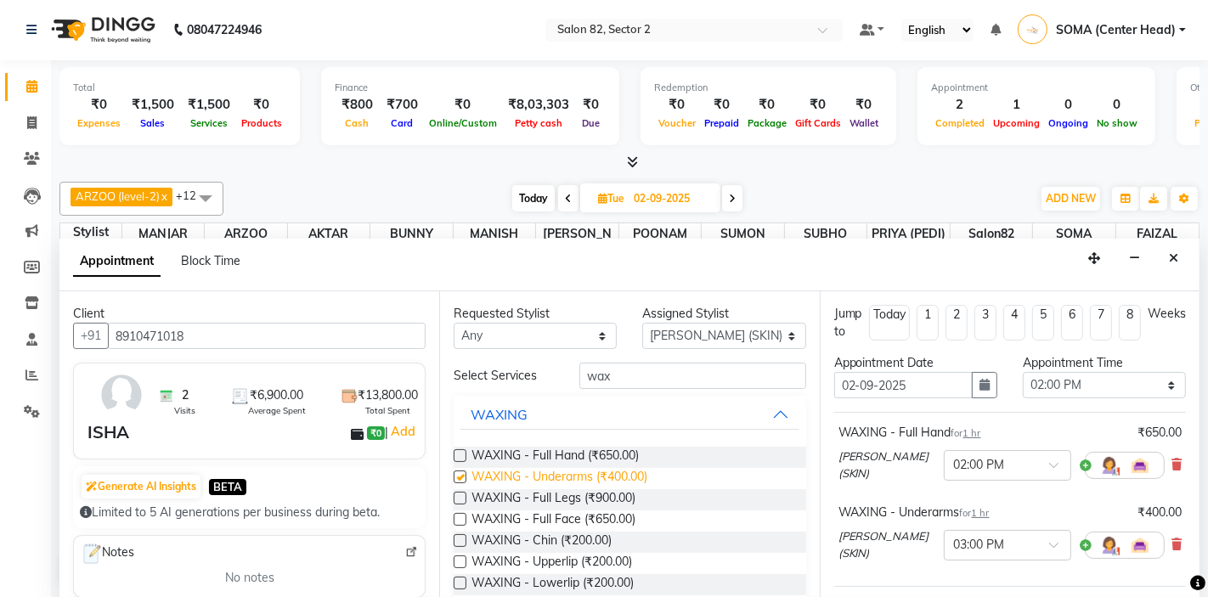
checkbox input "false"
click at [710, 380] on input "wax" at bounding box center [692, 376] width 226 height 26
type input "w"
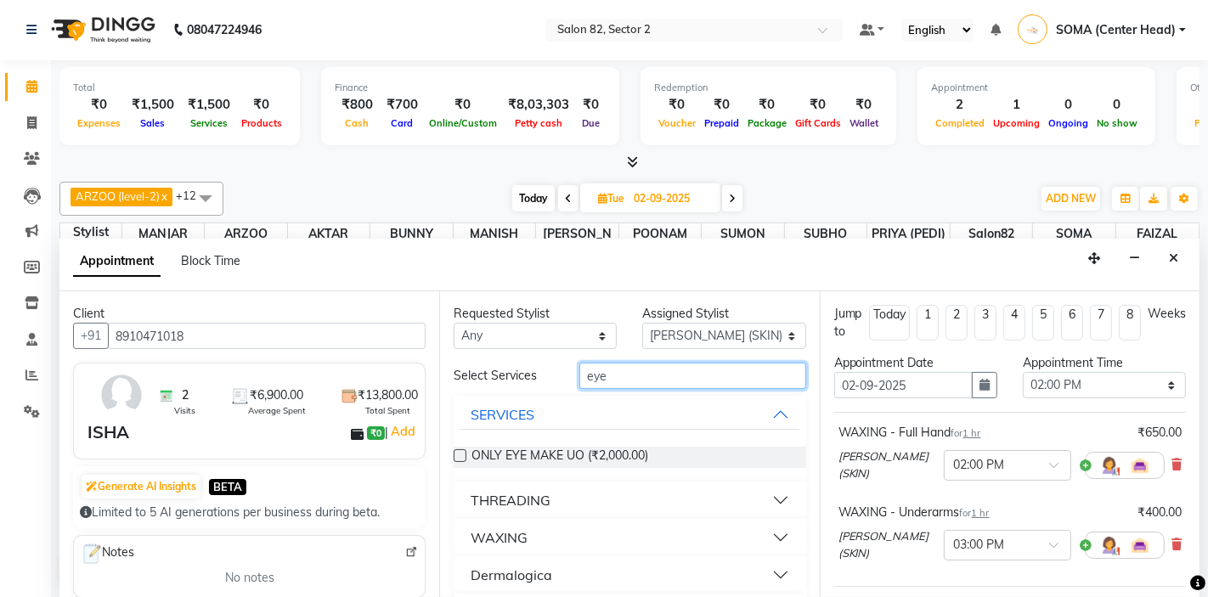
type input "eye"
click at [525, 498] on div "THREADING" at bounding box center [511, 500] width 80 height 20
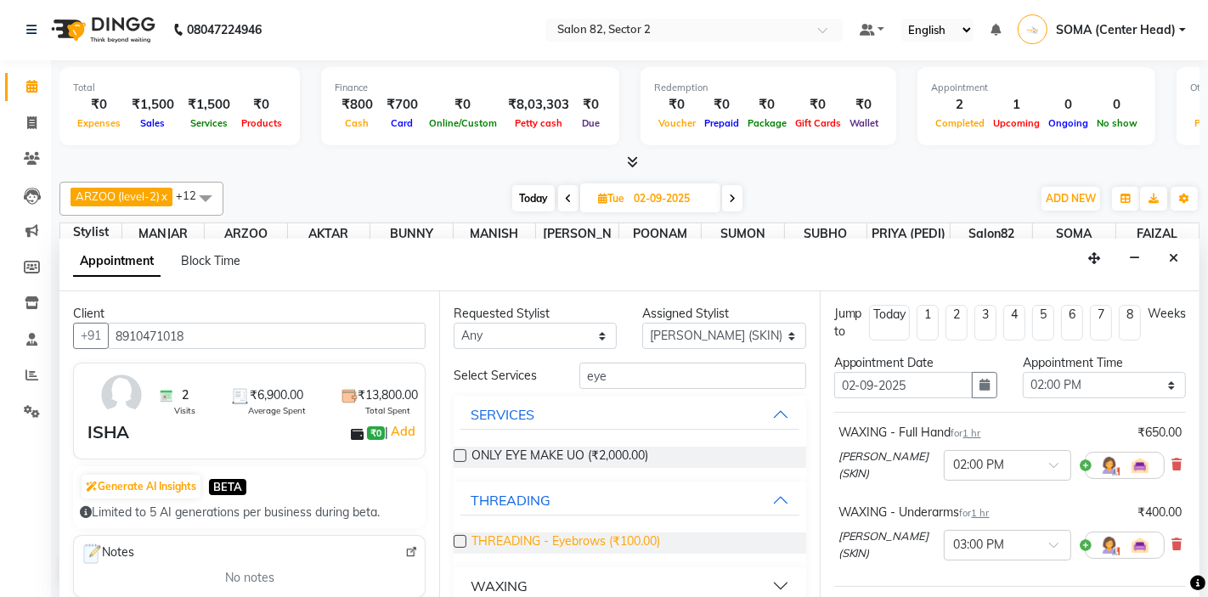
click at [577, 537] on span "THREADING - Eyebrows (₹100.00)" at bounding box center [565, 543] width 189 height 21
checkbox input "false"
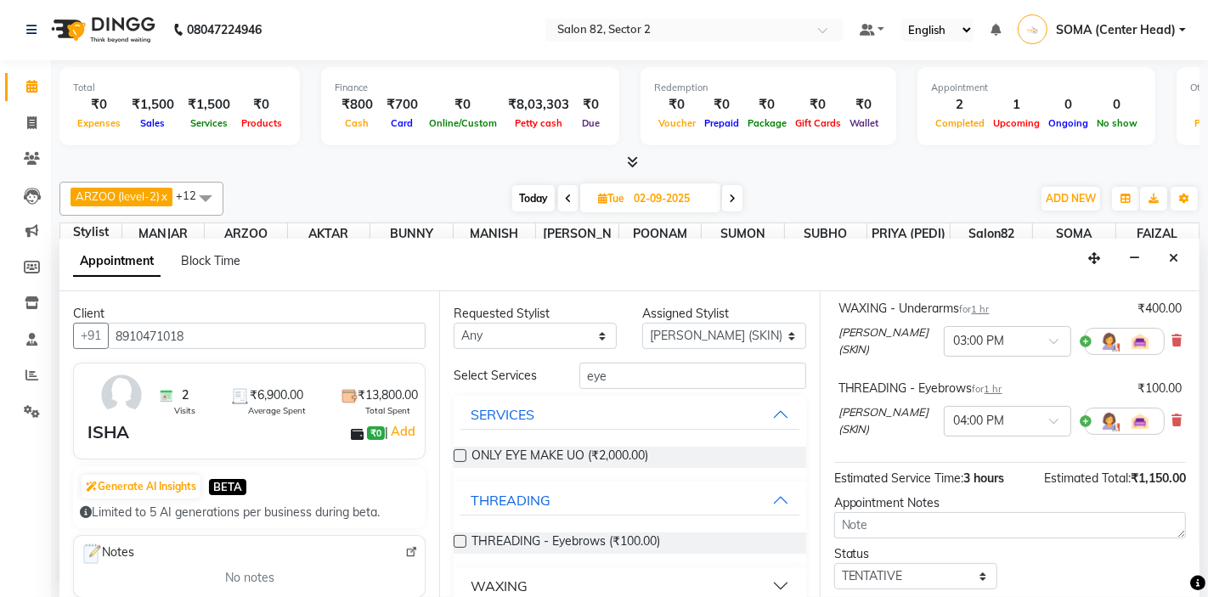
scroll to position [137, 0]
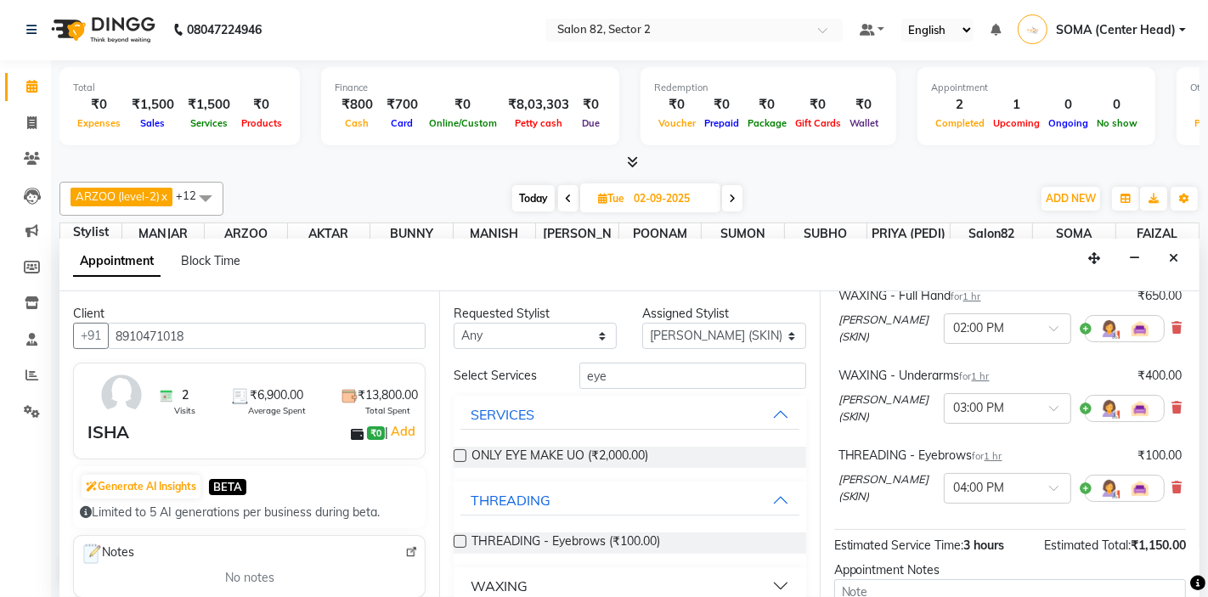
click at [965, 404] on input "text" at bounding box center [990, 407] width 75 height 18
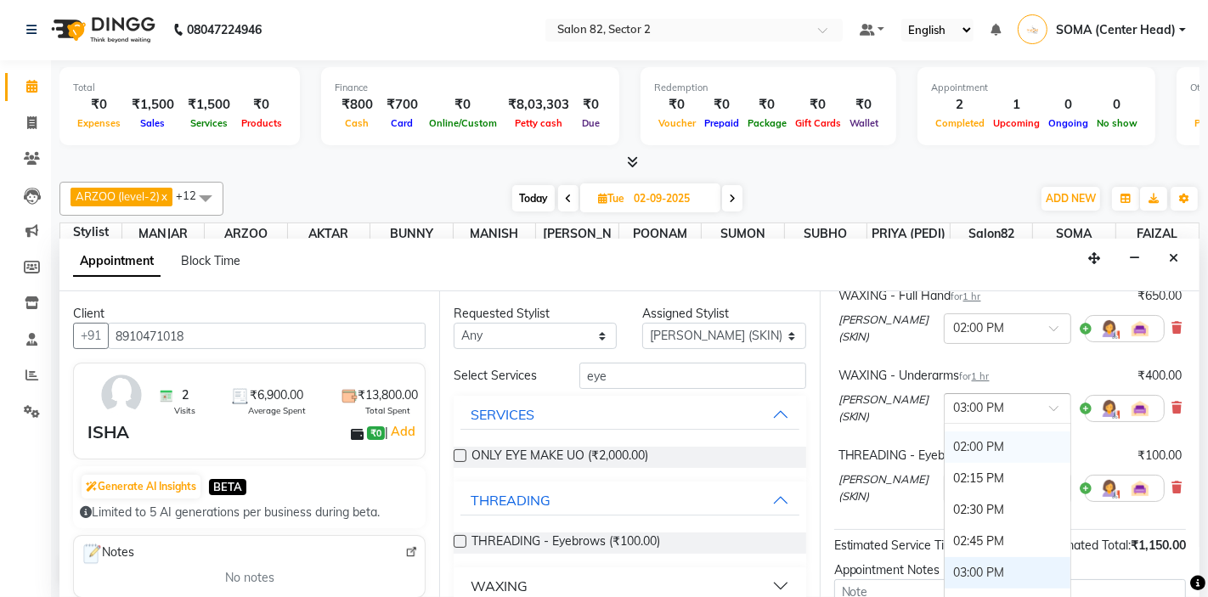
click at [951, 432] on div "02:00 PM" at bounding box center [1008, 447] width 126 height 31
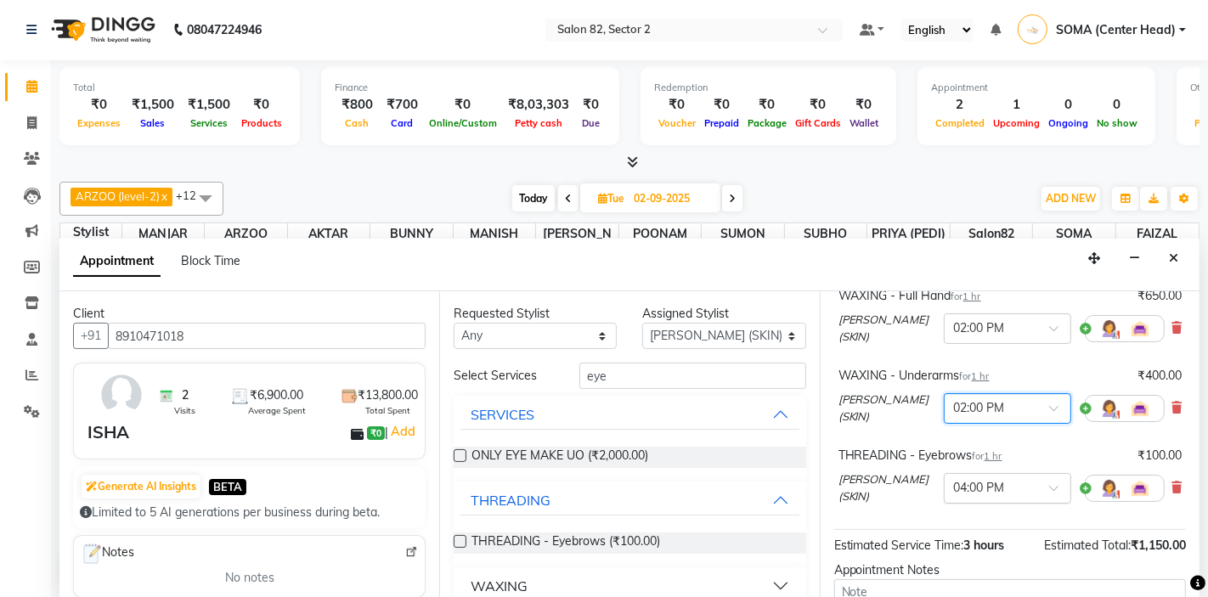
click at [953, 487] on input "text" at bounding box center [990, 487] width 75 height 18
click at [951, 524] on div "02:00 PM" at bounding box center [1008, 534] width 126 height 31
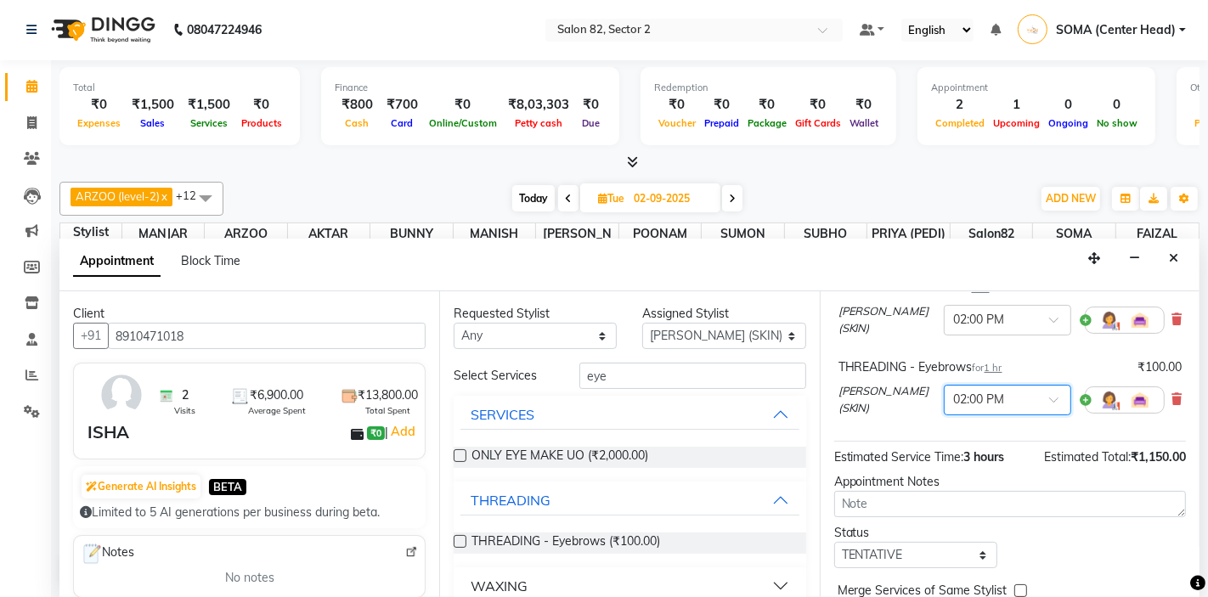
scroll to position [313, 0]
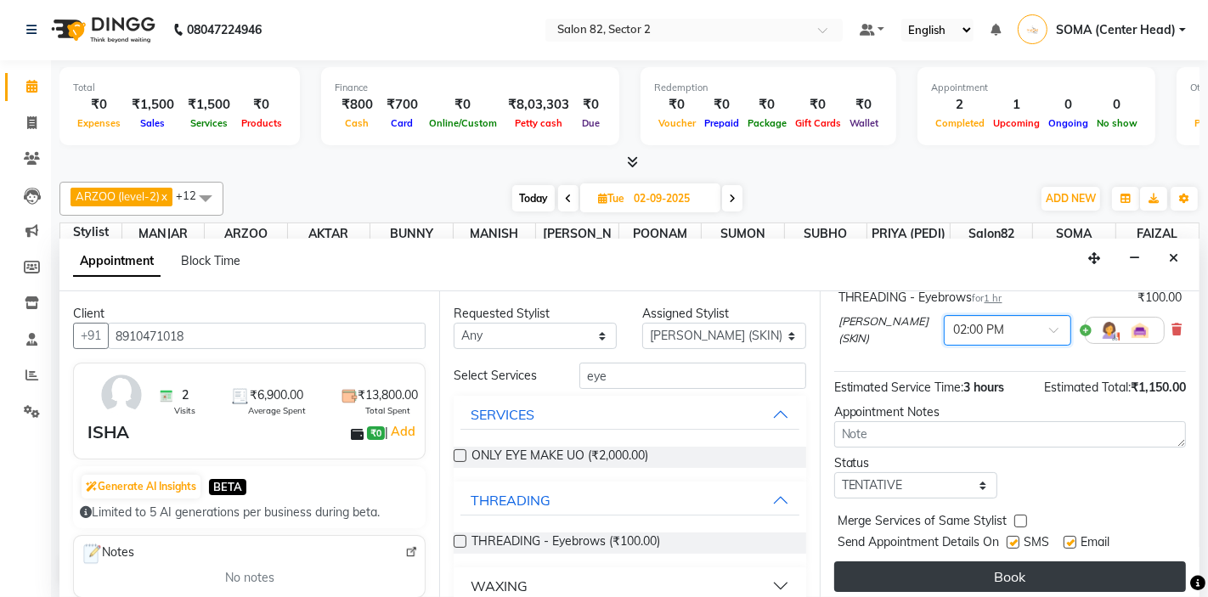
click at [998, 567] on button "Book" at bounding box center [1010, 577] width 352 height 31
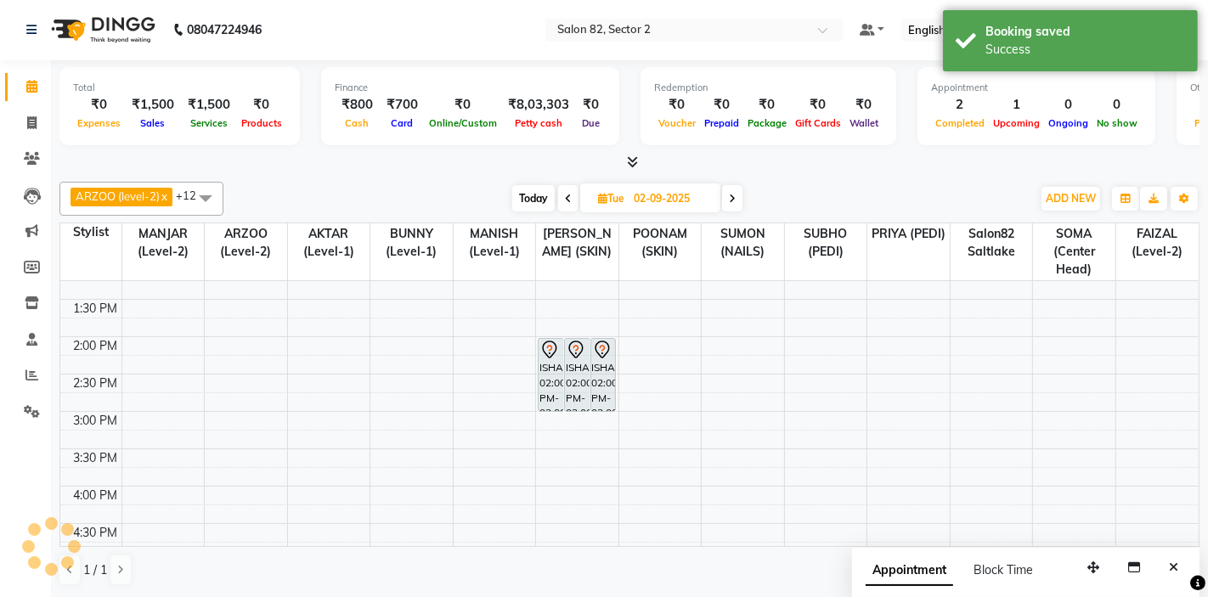
scroll to position [0, 0]
click at [1175, 567] on icon "Close" at bounding box center [1173, 568] width 9 height 12
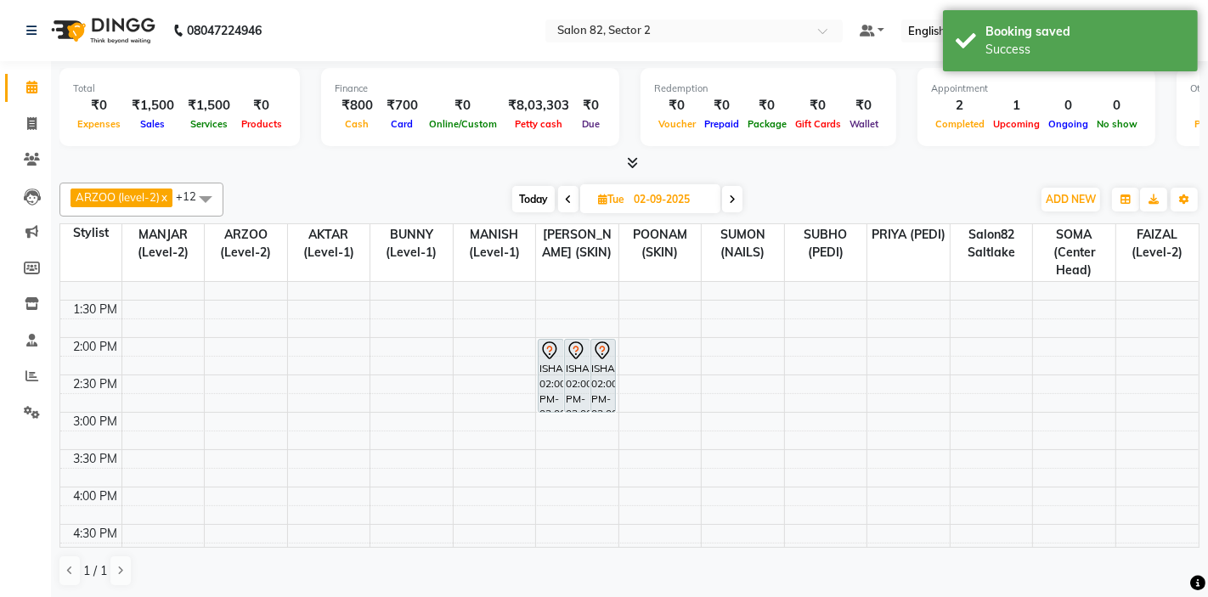
click at [533, 193] on span "Today" at bounding box center [533, 199] width 42 height 26
type input "[DATE]"
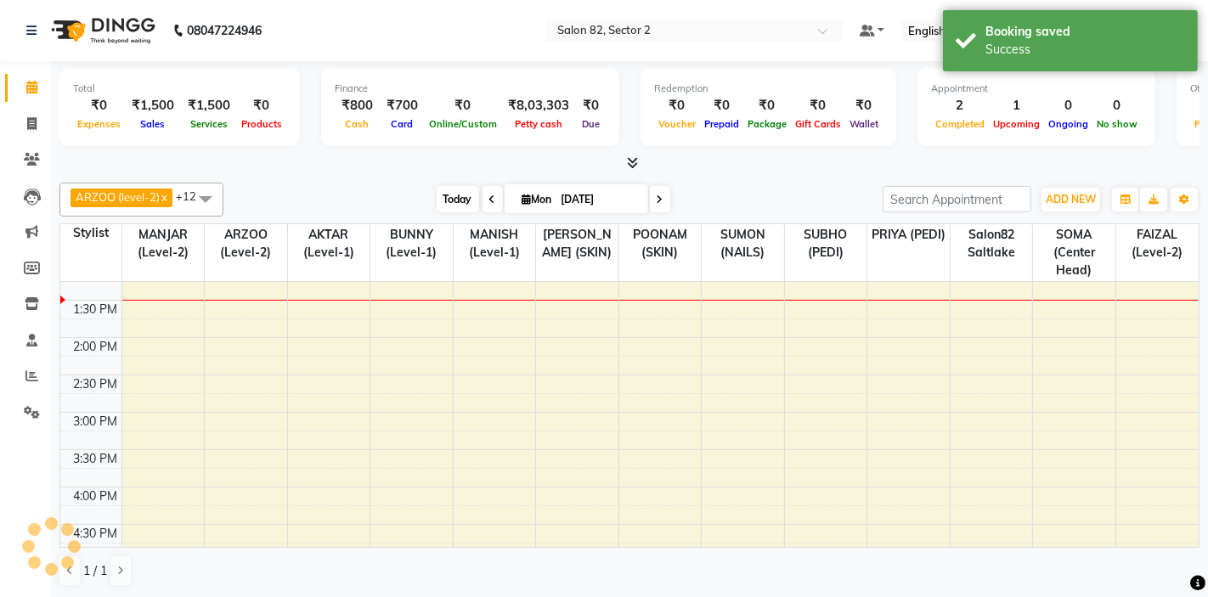
scroll to position [225, 0]
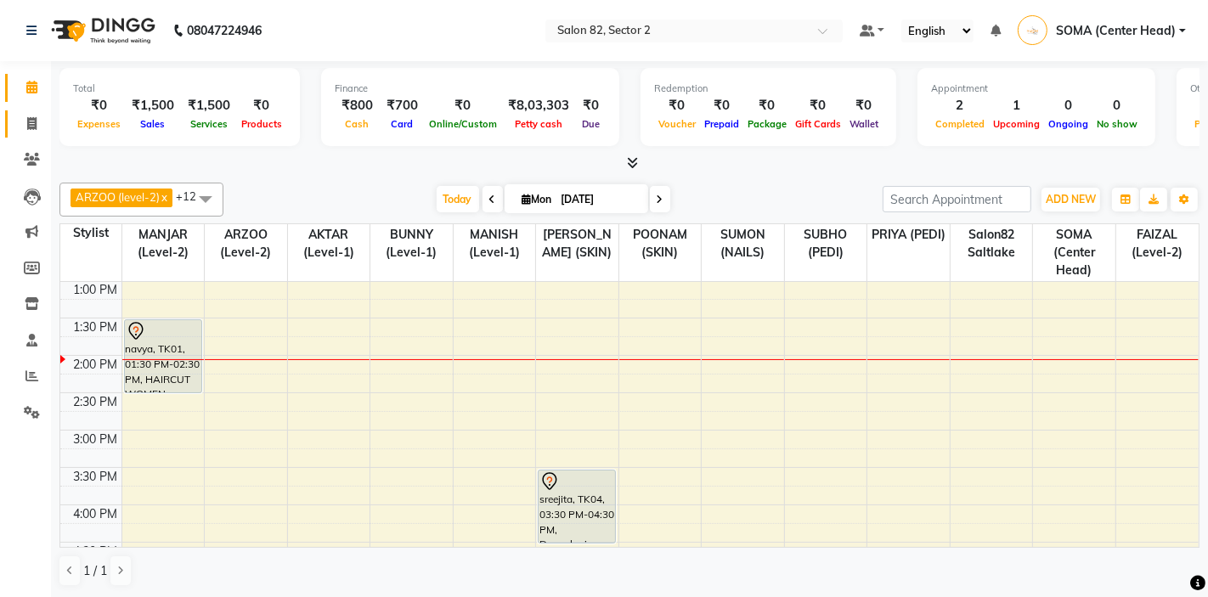
click at [32, 124] on icon at bounding box center [31, 123] width 9 height 13
select select "service"
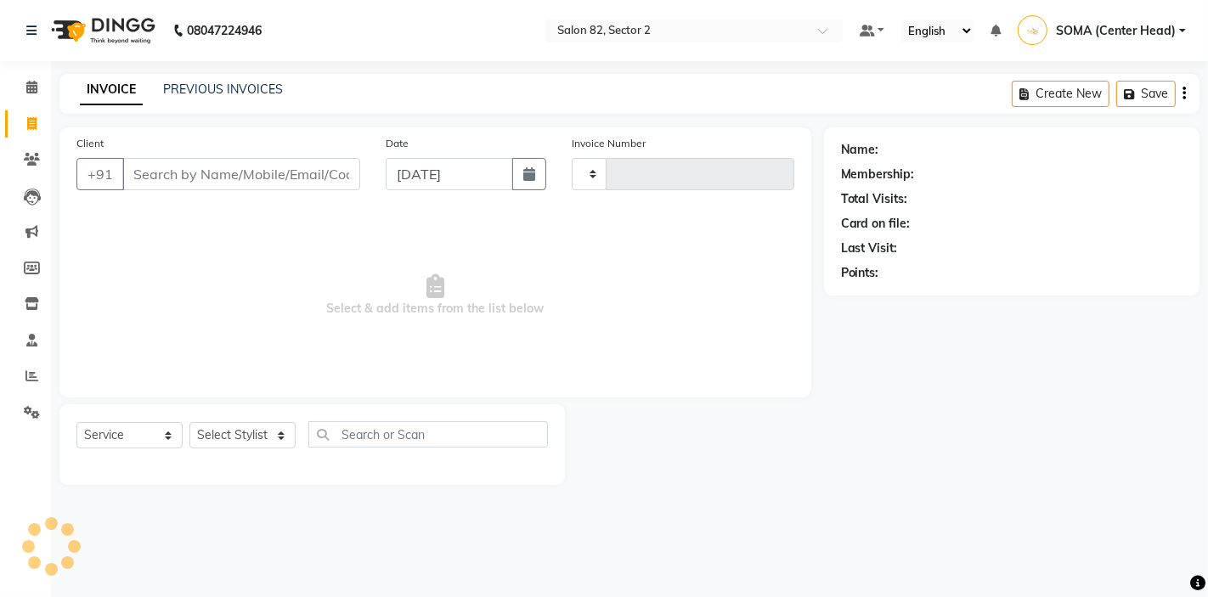
type input "1671"
select select "8703"
click at [248, 437] on select "Select Stylist" at bounding box center [242, 435] width 106 height 26
select select "33728"
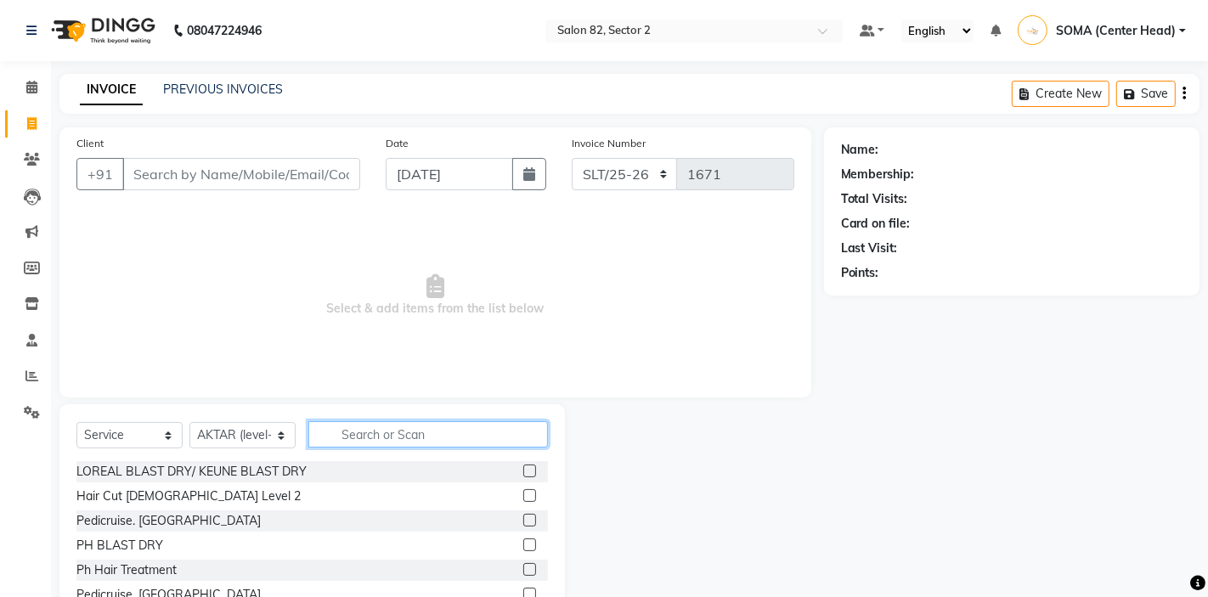
click at [341, 433] on input "text" at bounding box center [428, 434] width 240 height 26
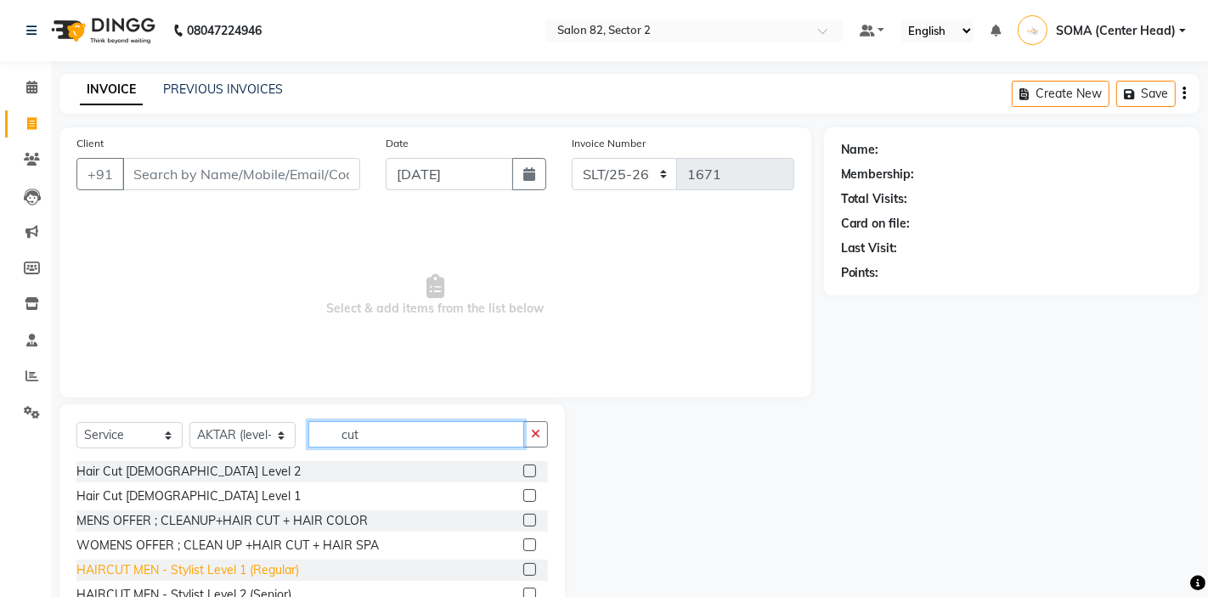
type input "cut"
click at [258, 569] on div "HAIRCUT MEN - Stylist Level 1 (Regular)" at bounding box center [187, 571] width 223 height 18
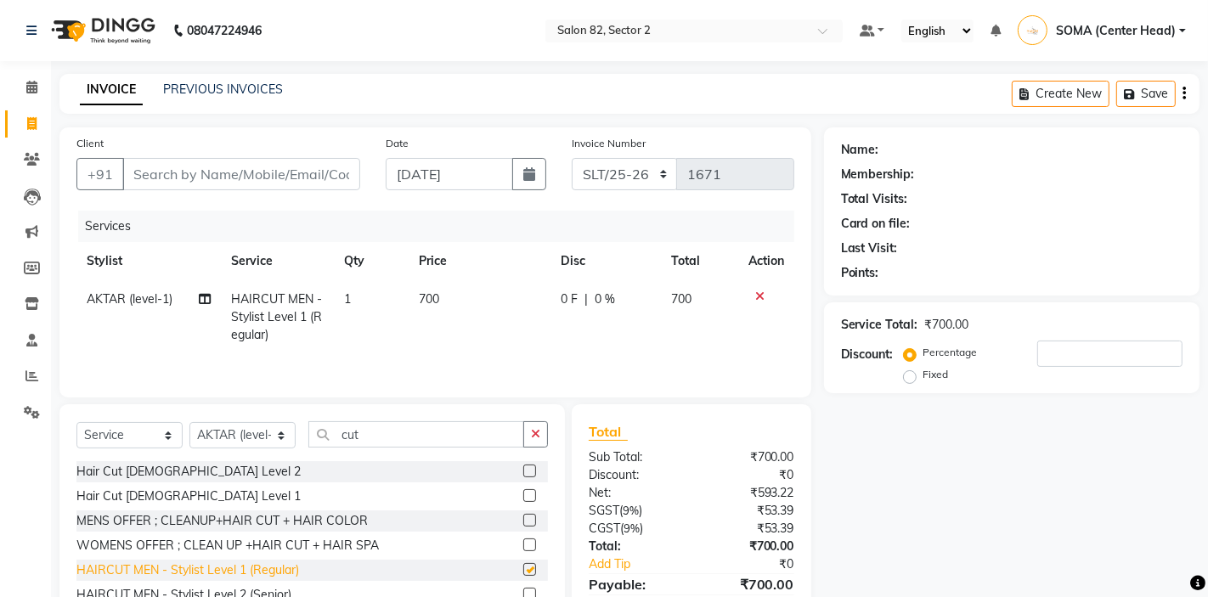
checkbox input "false"
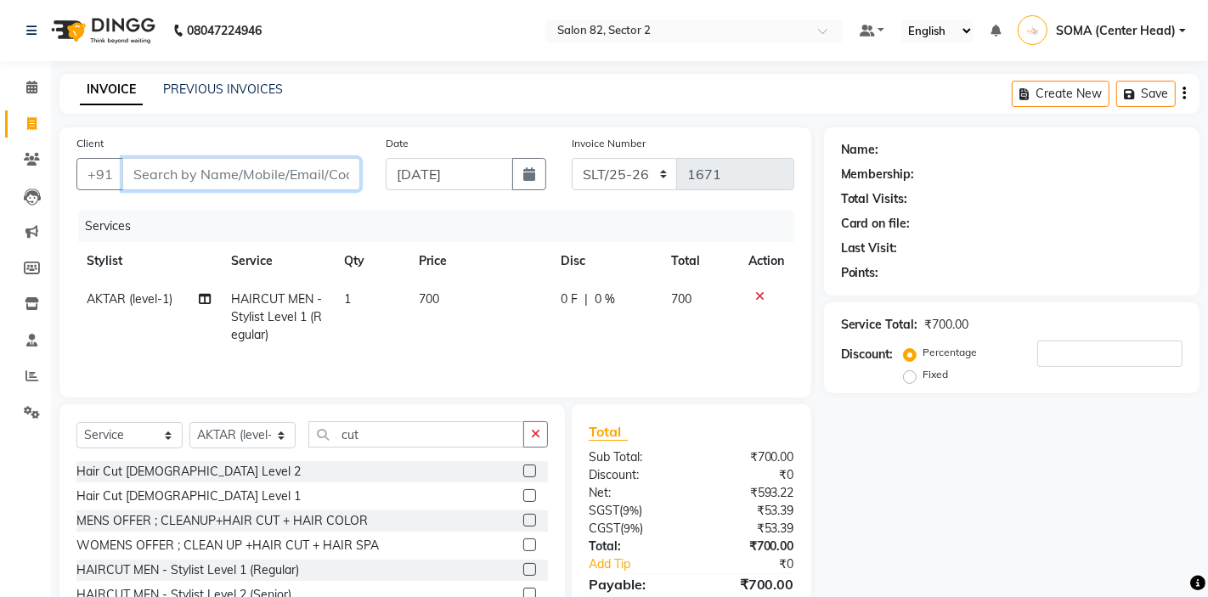
click at [281, 174] on input "Client" at bounding box center [241, 174] width 238 height 32
type input "9"
type input "0"
type input "9038165402"
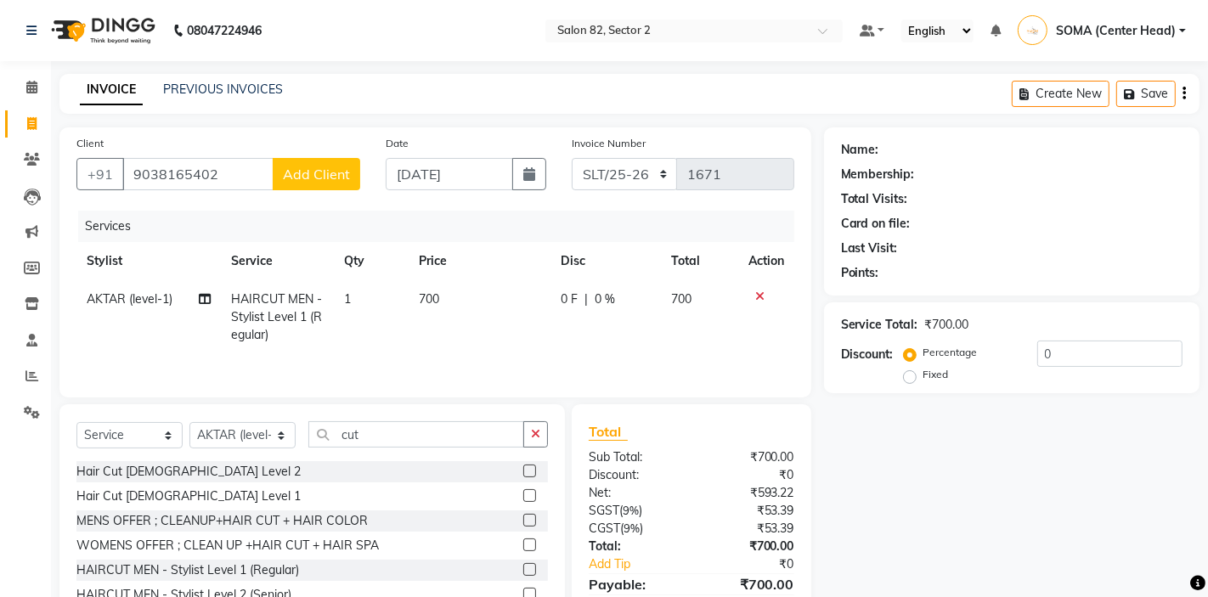
click at [324, 180] on span "Add Client" at bounding box center [316, 174] width 67 height 17
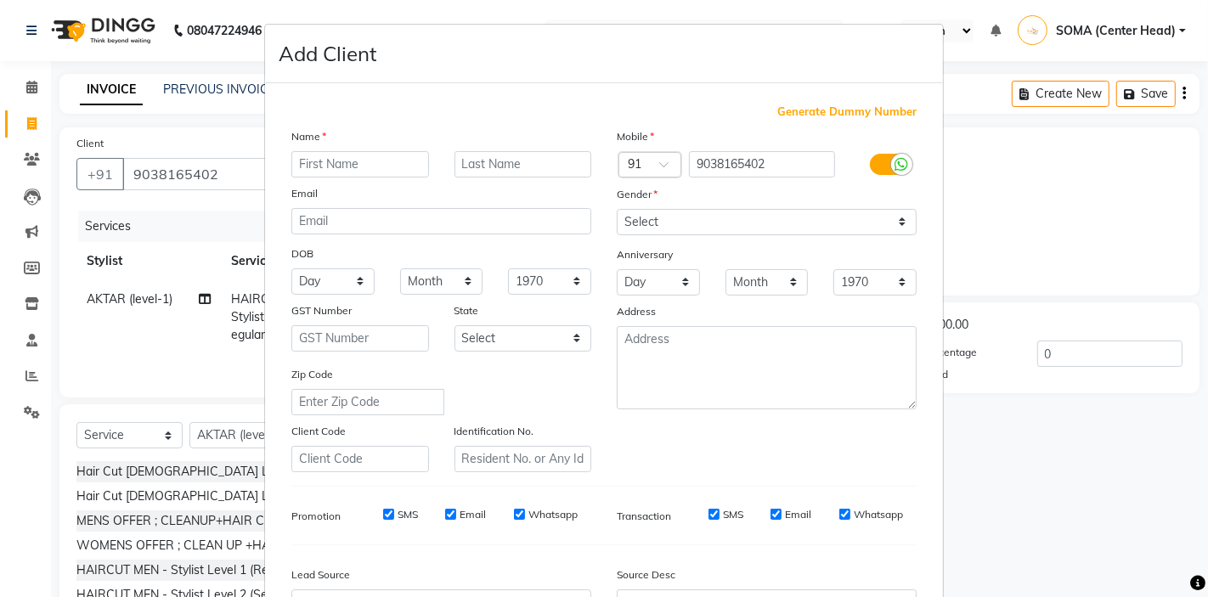
click at [336, 169] on input "text" at bounding box center [360, 164] width 138 height 26
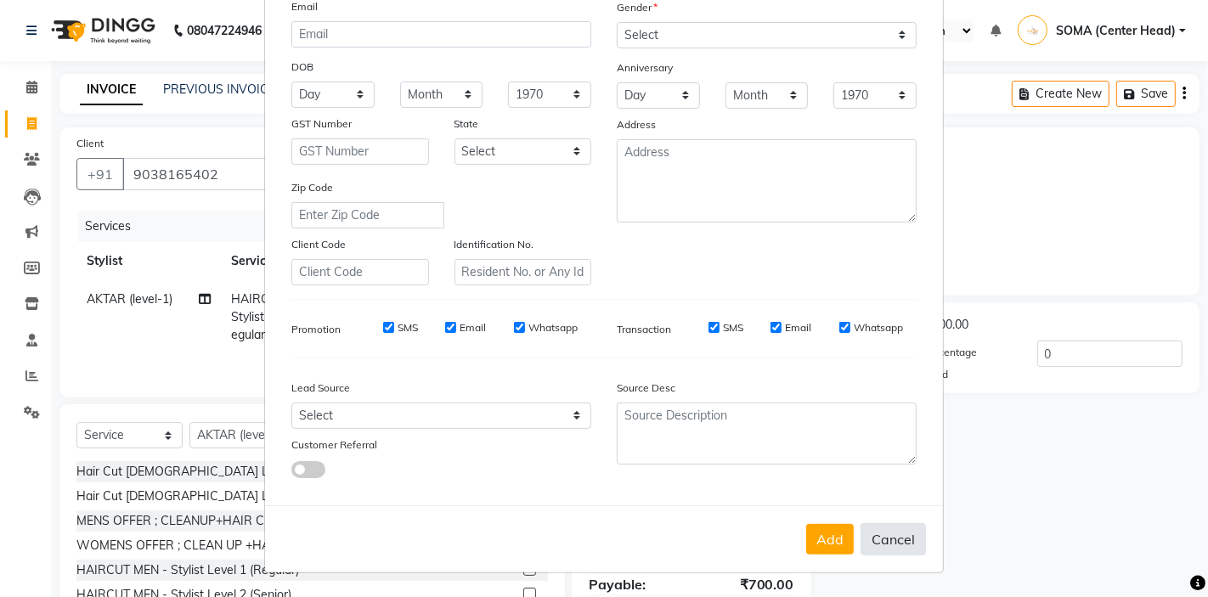
type input "ani"
click at [883, 544] on button "Cancel" at bounding box center [893, 539] width 65 height 32
select select
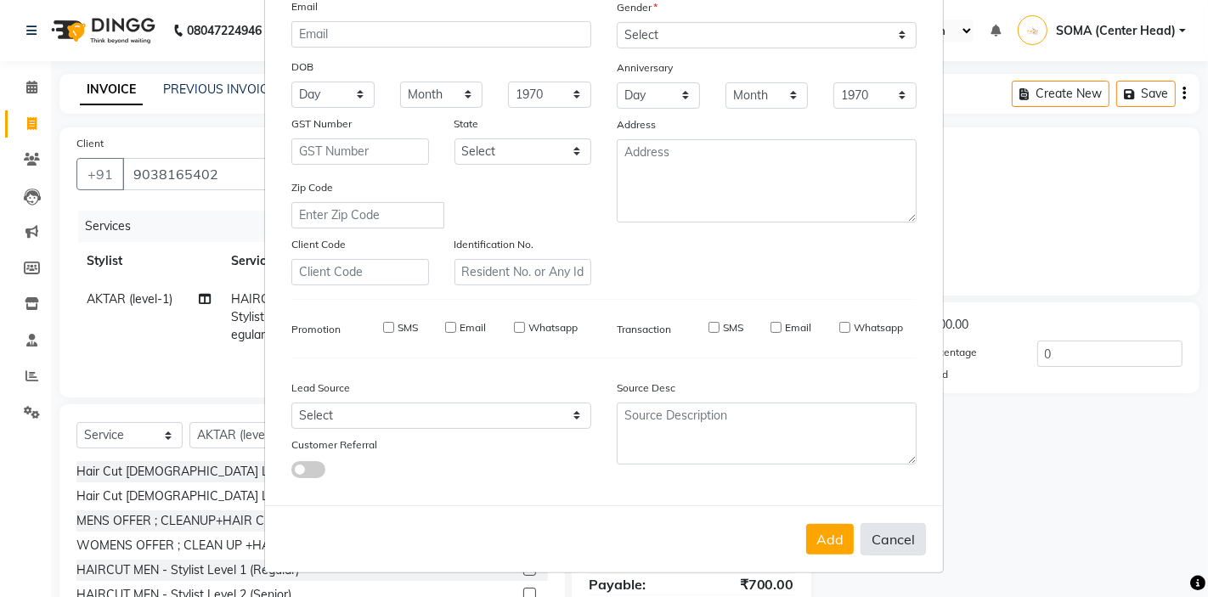
select select
checkbox input "false"
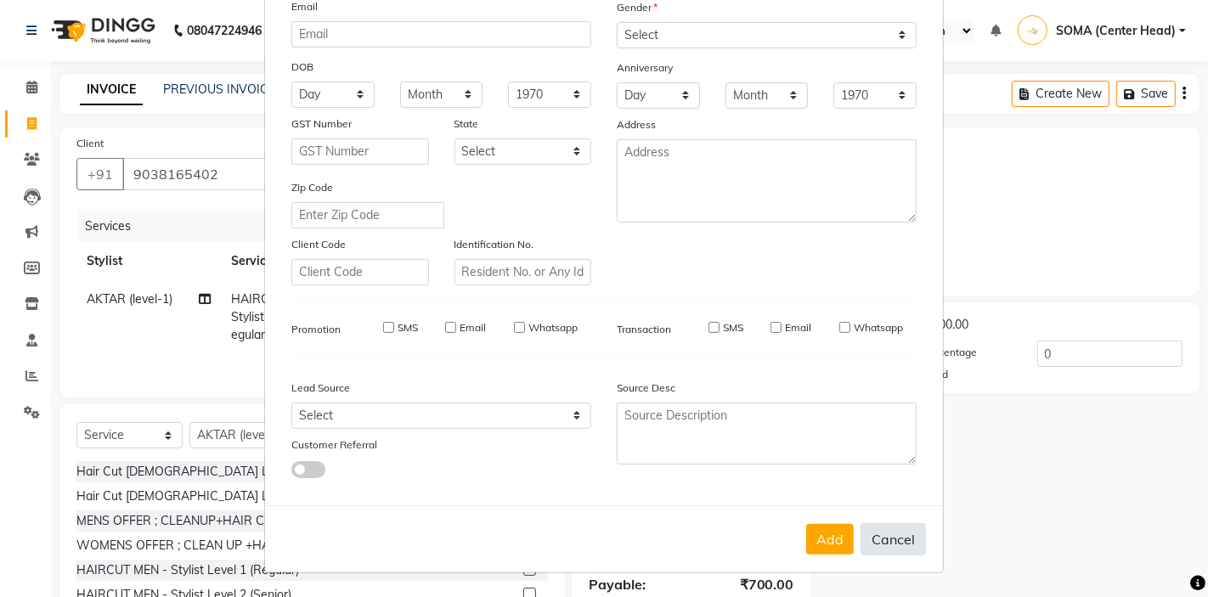
checkbox input "false"
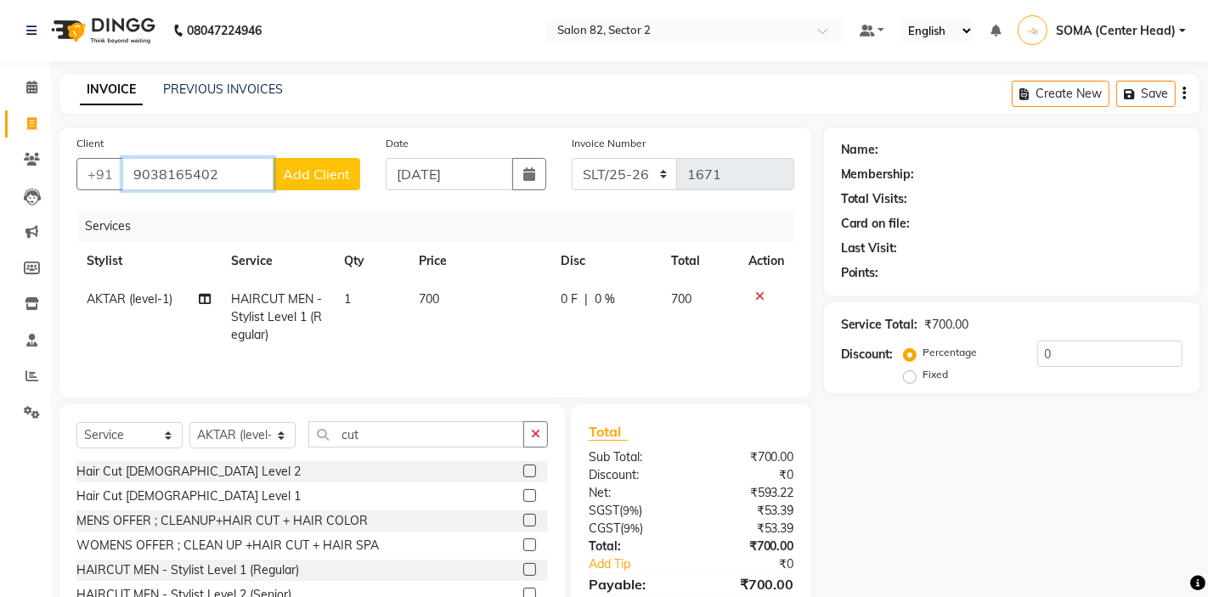
click at [248, 175] on input "9038165402" at bounding box center [197, 174] width 151 height 32
type input "9"
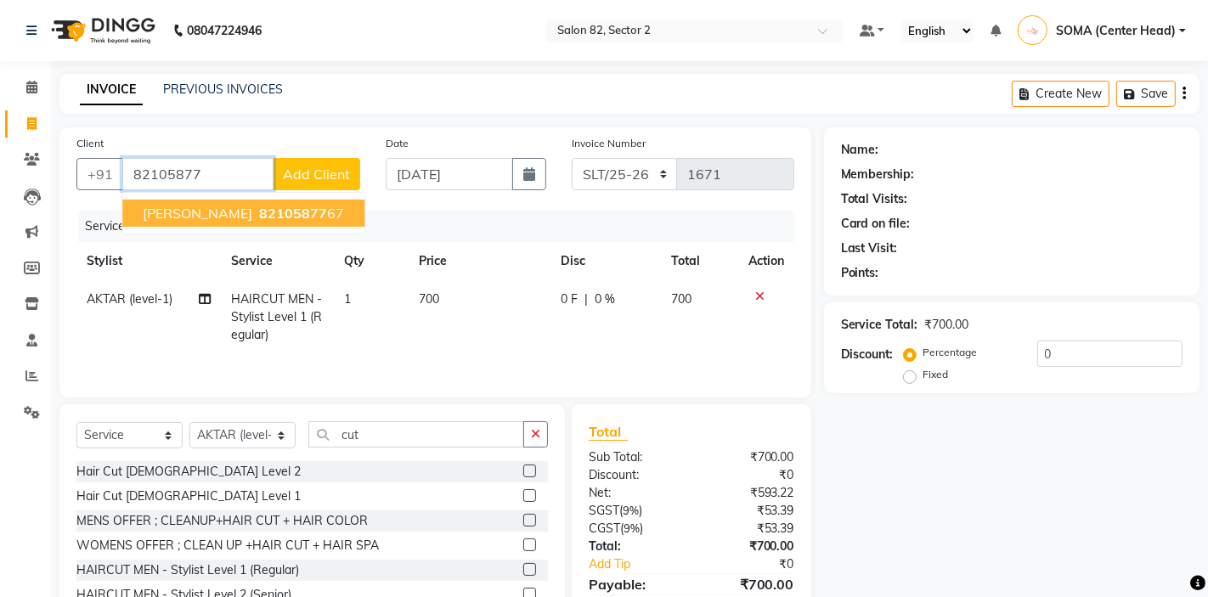
click at [259, 217] on span "82105877" at bounding box center [293, 213] width 68 height 17
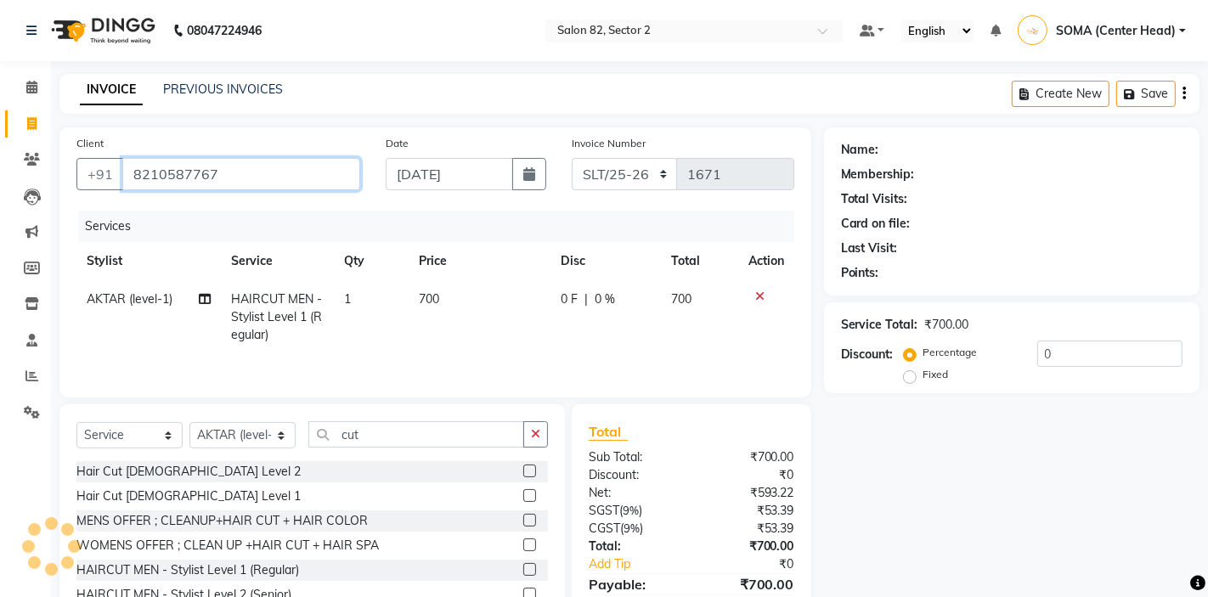
type input "8210587767"
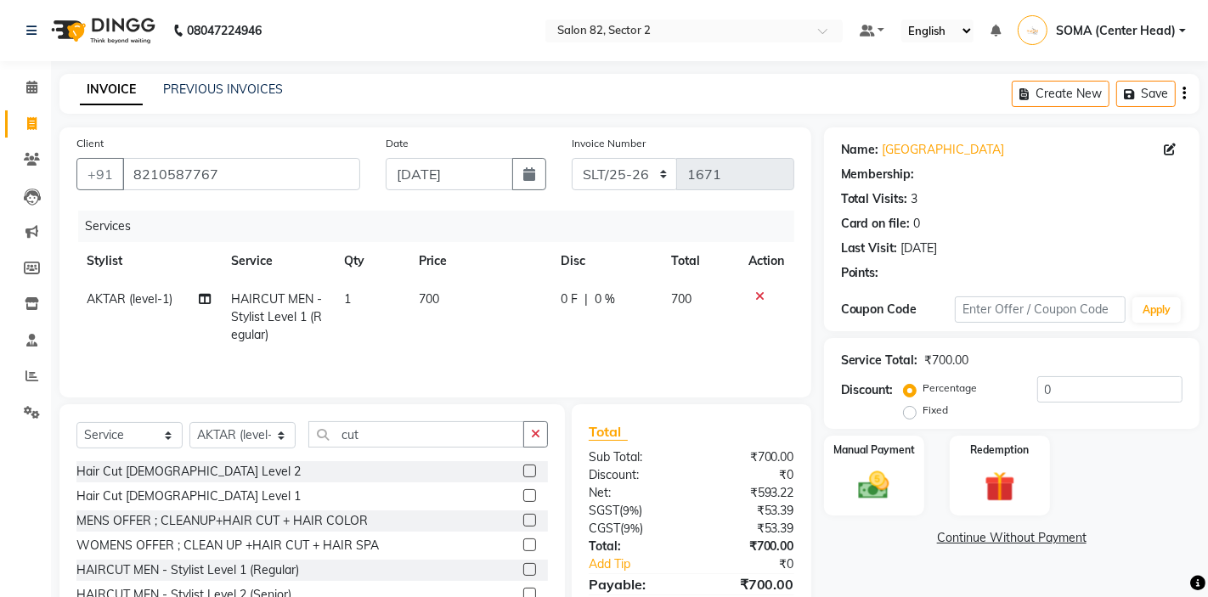
select select "1: Object"
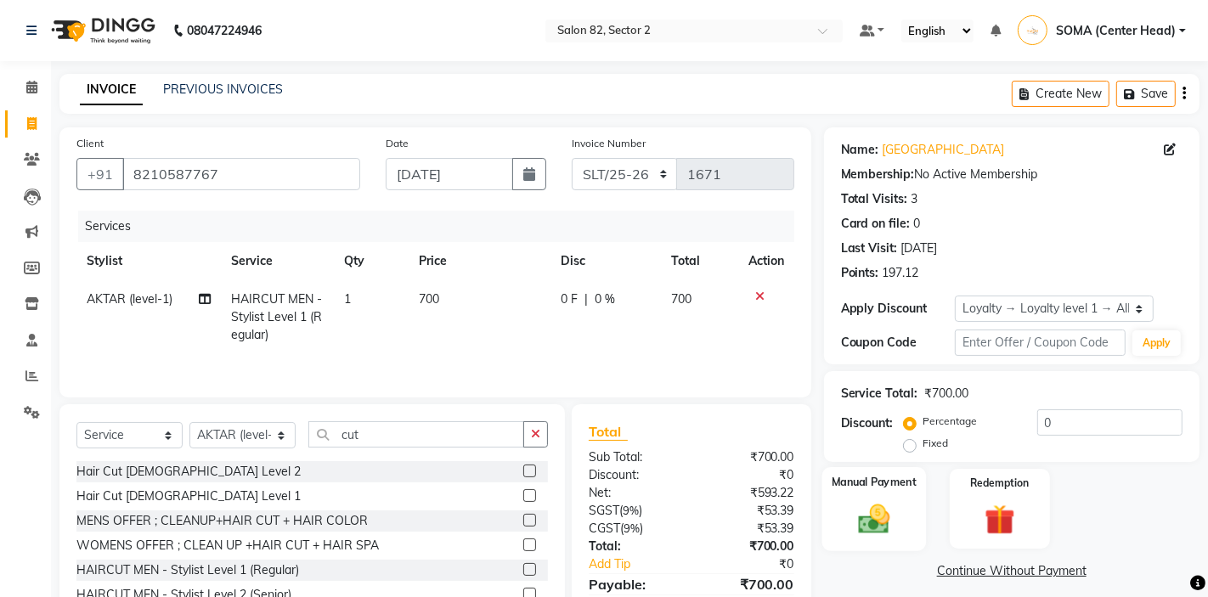
scroll to position [82, 0]
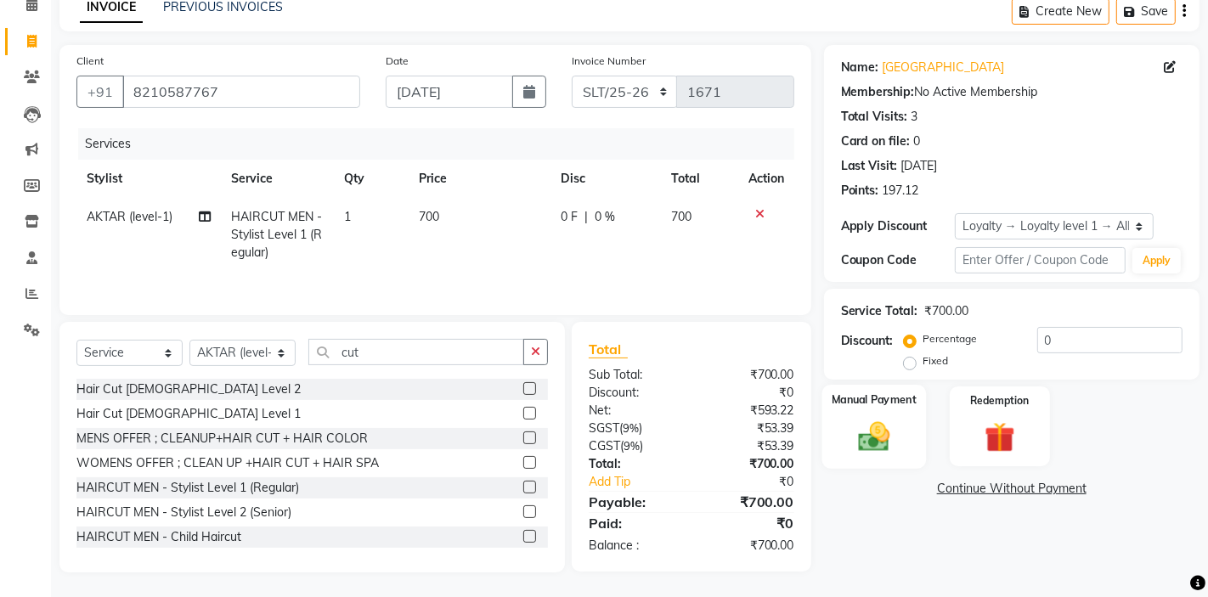
click at [878, 431] on img at bounding box center [874, 436] width 52 height 37
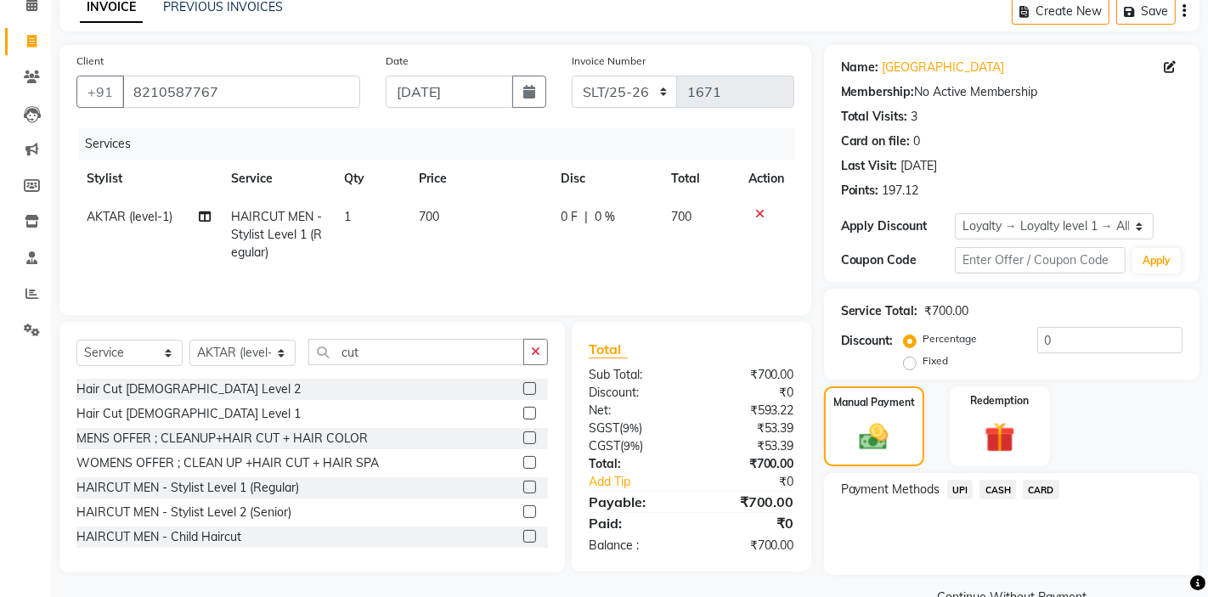
click at [1045, 484] on span "CARD" at bounding box center [1041, 490] width 37 height 20
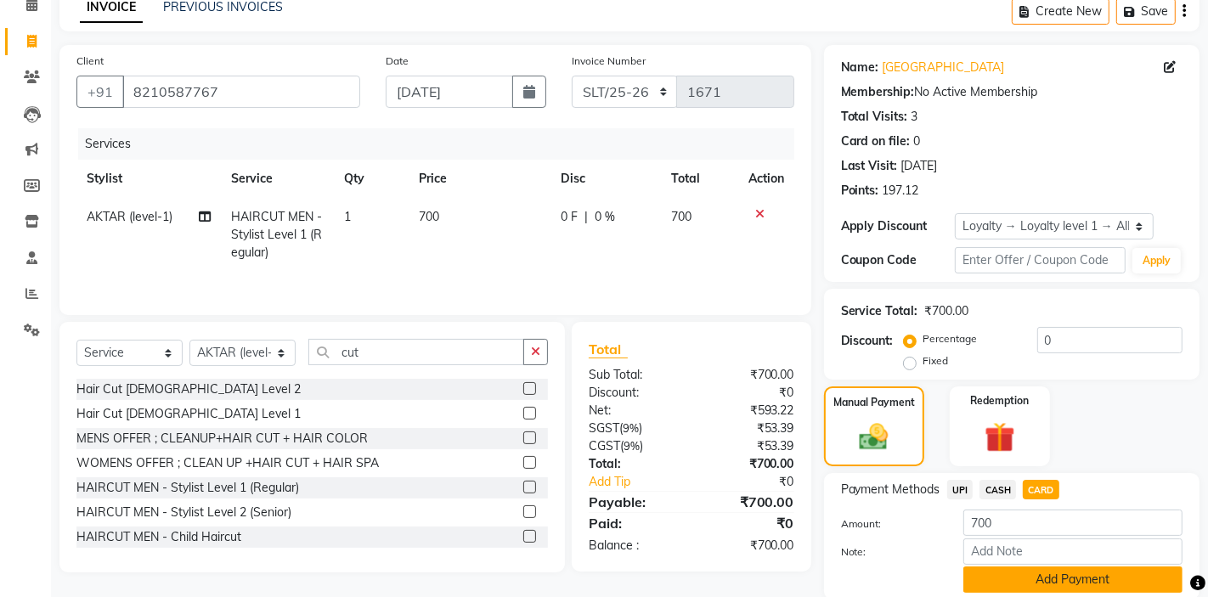
click at [1058, 574] on button "Add Payment" at bounding box center [1072, 580] width 219 height 26
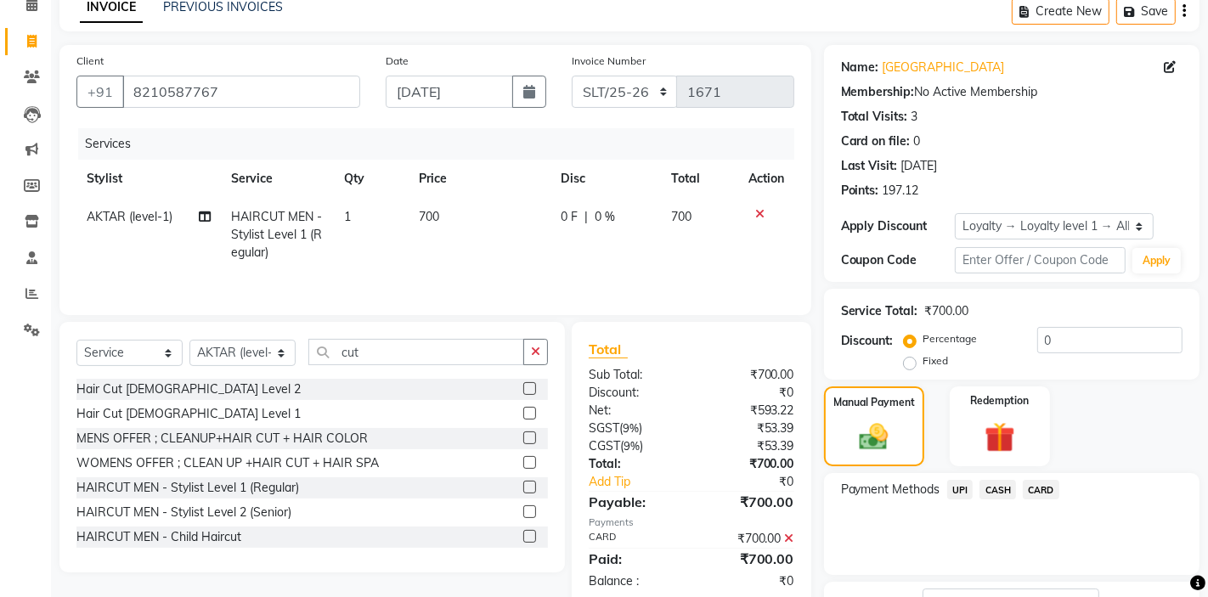
scroll to position [217, 0]
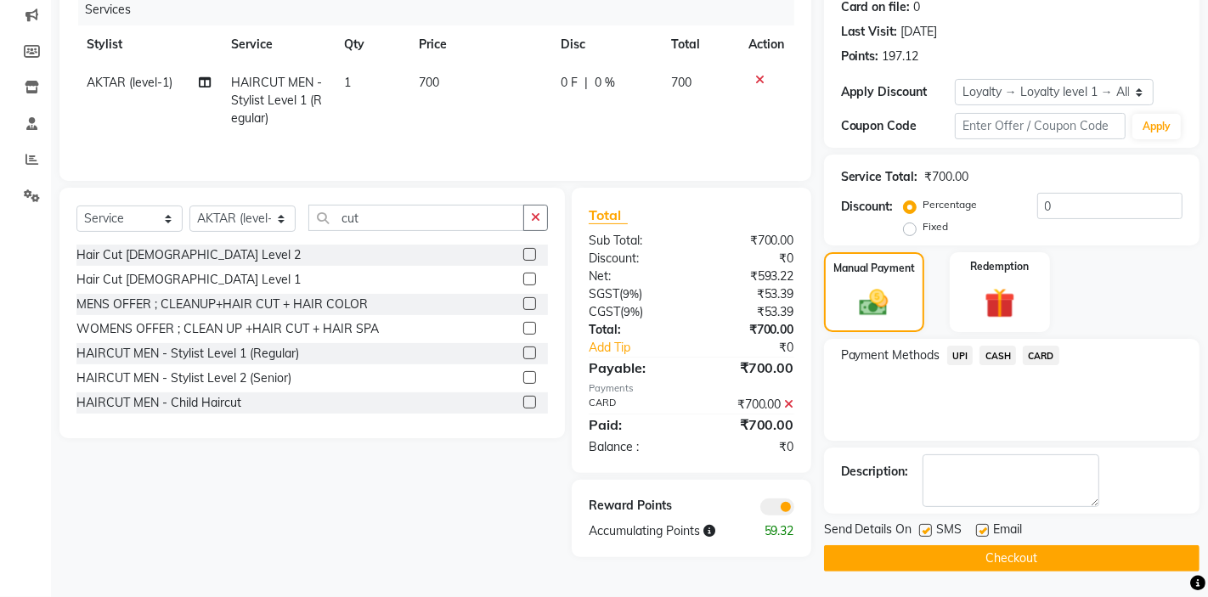
click at [1058, 574] on main "INVOICE PREVIOUS INVOICES Create New Save Client +91 8210587767 Date 01-09-2025…" at bounding box center [629, 227] width 1157 height 740
click at [1016, 556] on button "Checkout" at bounding box center [1011, 558] width 375 height 26
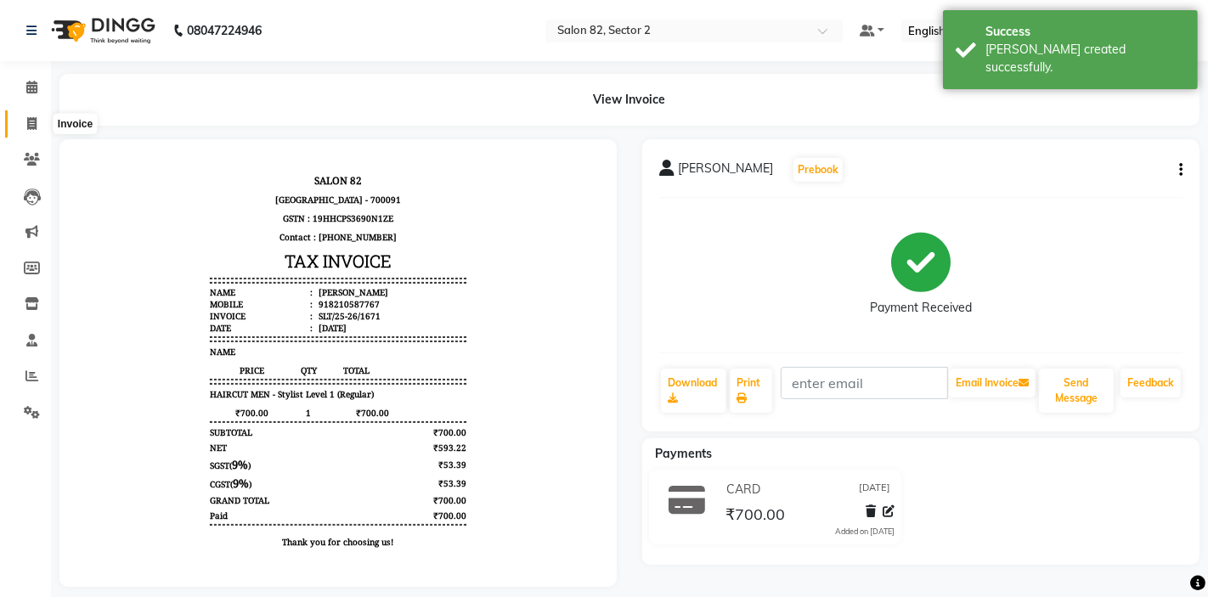
click at [30, 121] on icon at bounding box center [31, 123] width 9 height 13
select select "service"
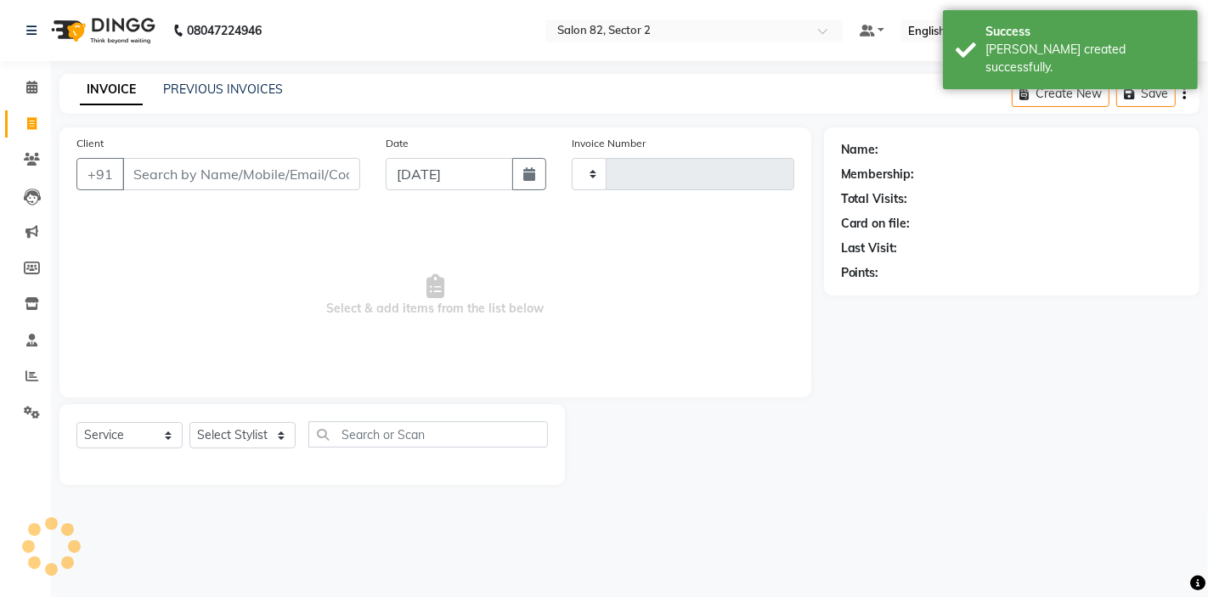
type input "1672"
select select "8703"
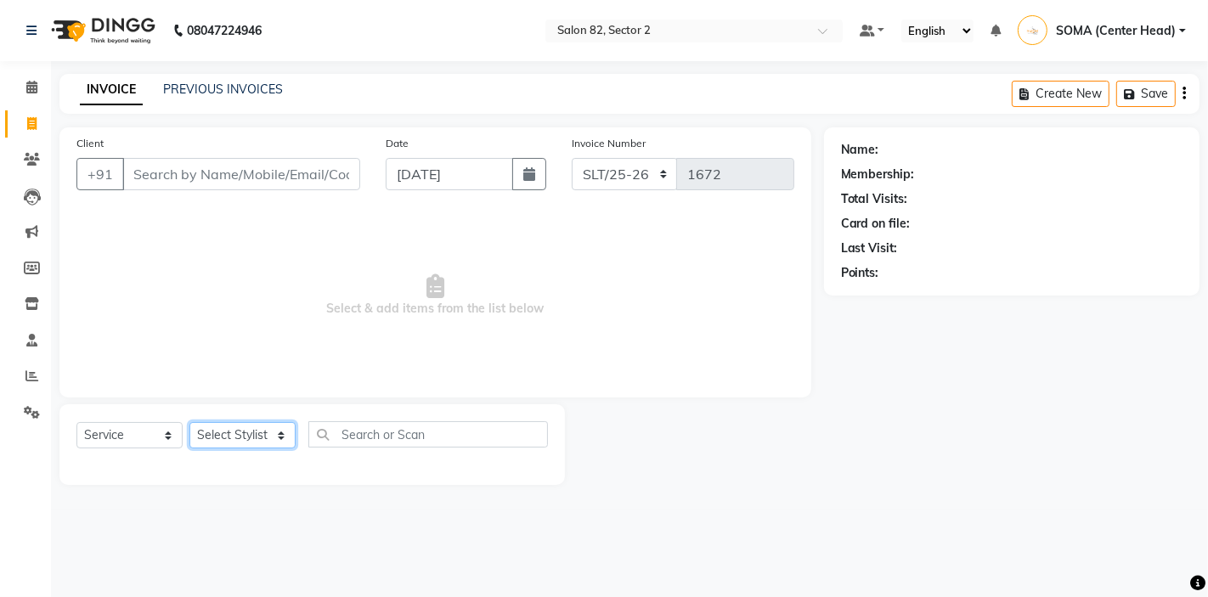
click at [255, 434] on select "Select Stylist AKTAR (level-1) ARZOO (level-2) BUNNY (level-1) FAIZAL (level-2)…" at bounding box center [242, 435] width 106 height 26
select select "67954"
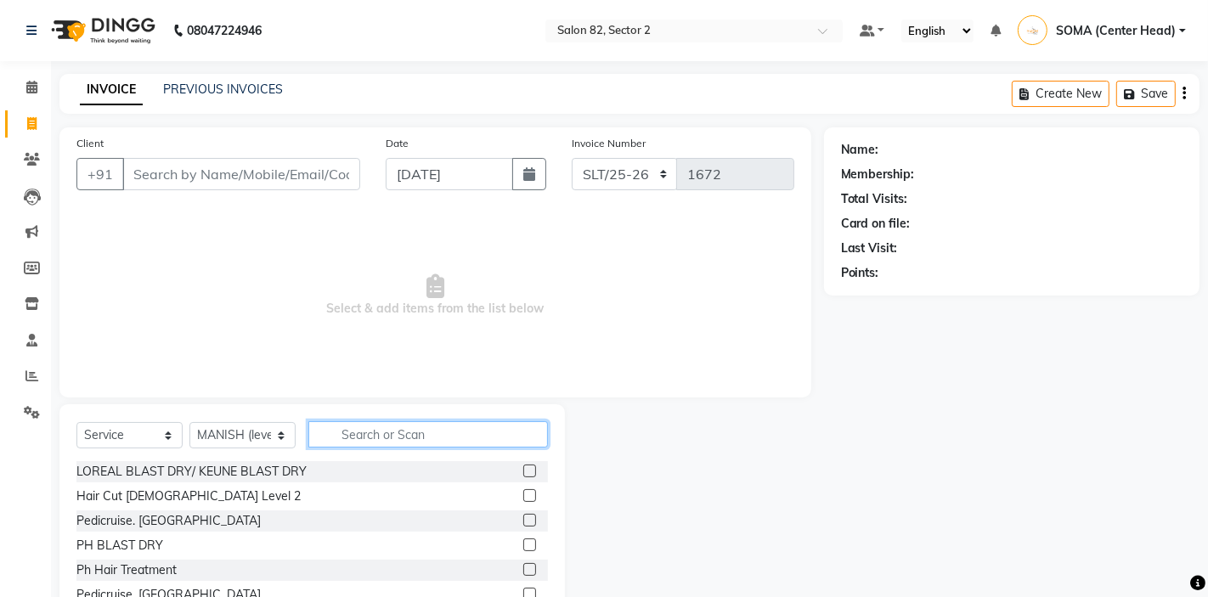
click at [390, 426] on input "text" at bounding box center [428, 434] width 240 height 26
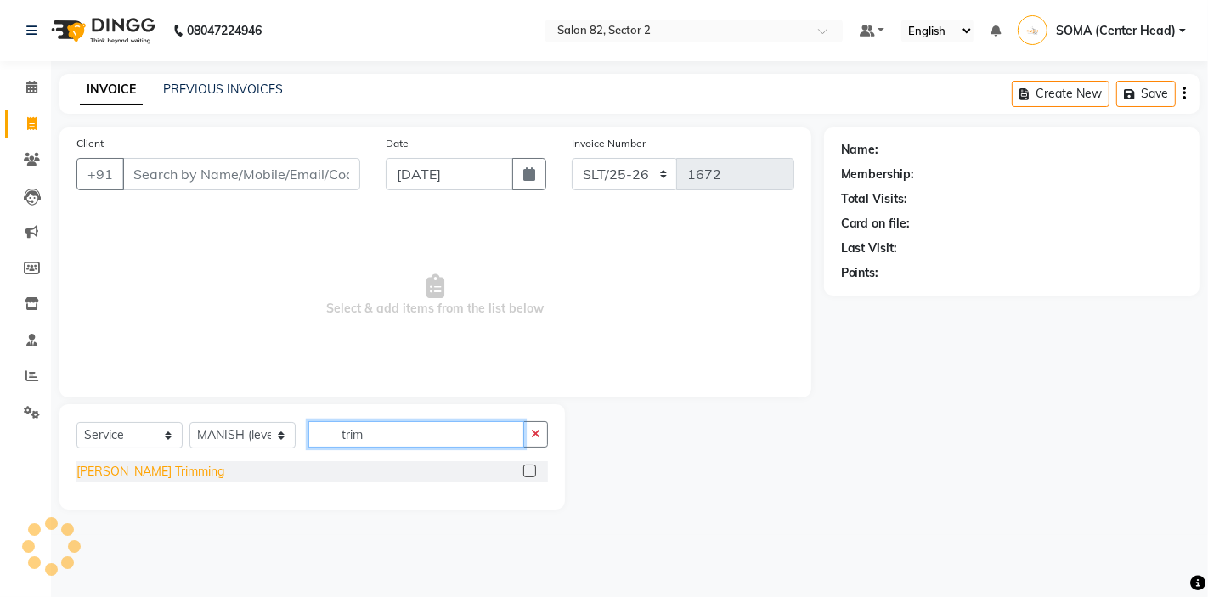
type input "trim"
click at [176, 471] on div "BEARD - Beard Trimming" at bounding box center [150, 472] width 148 height 18
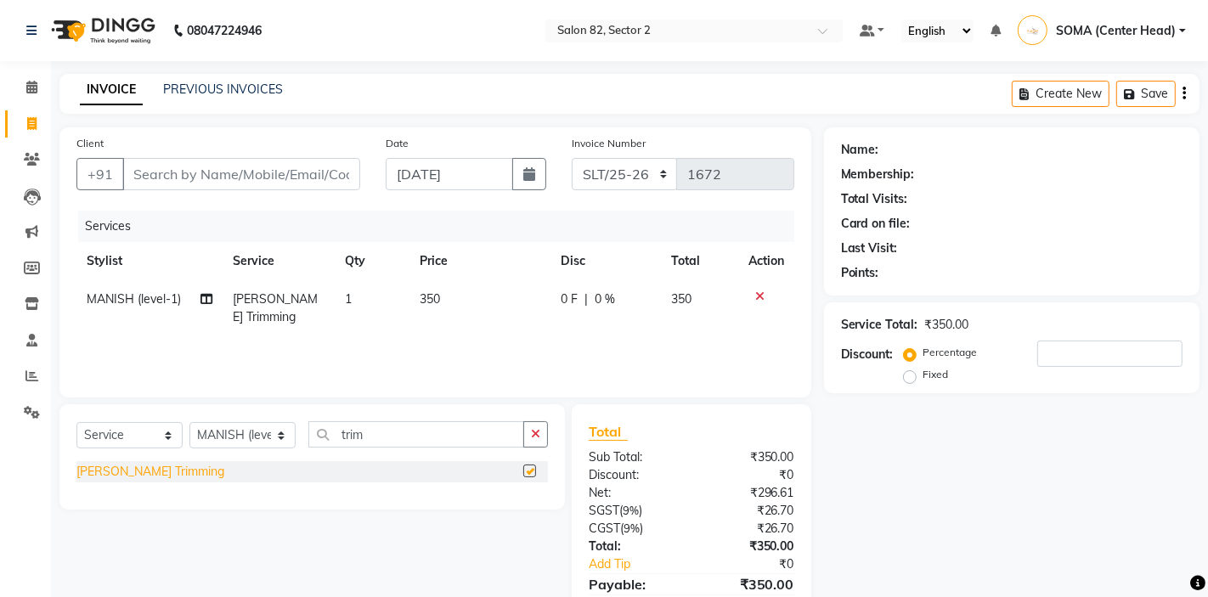
checkbox input "false"
click at [236, 172] on input "Client" at bounding box center [241, 174] width 238 height 32
type input "9"
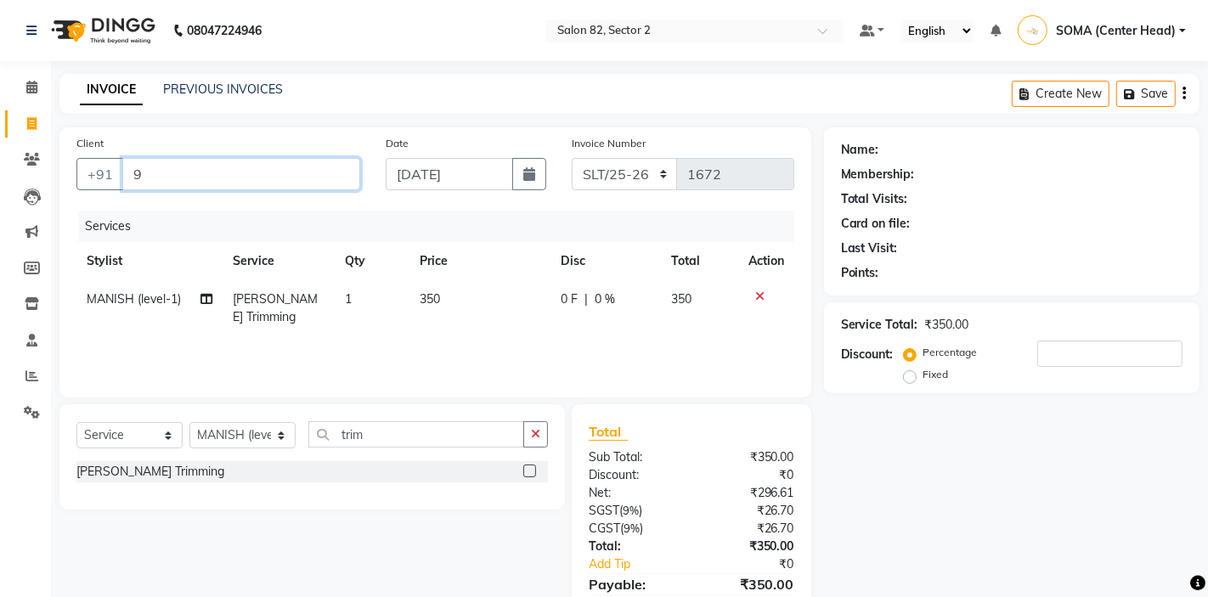
type input "0"
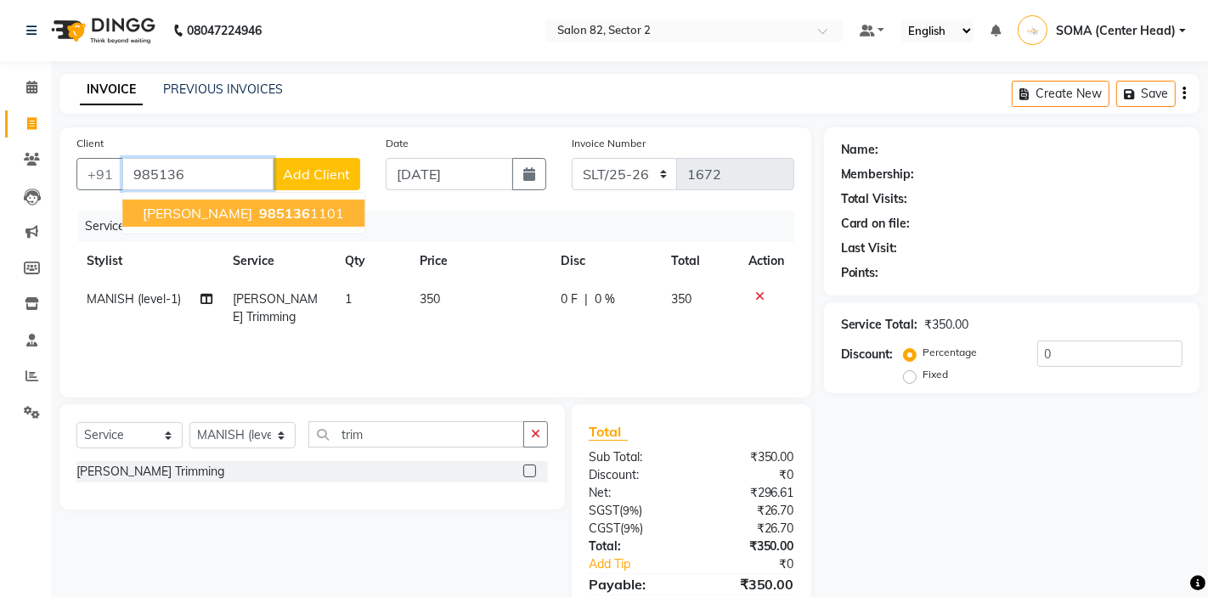
click at [259, 217] on span "985136" at bounding box center [284, 213] width 51 height 17
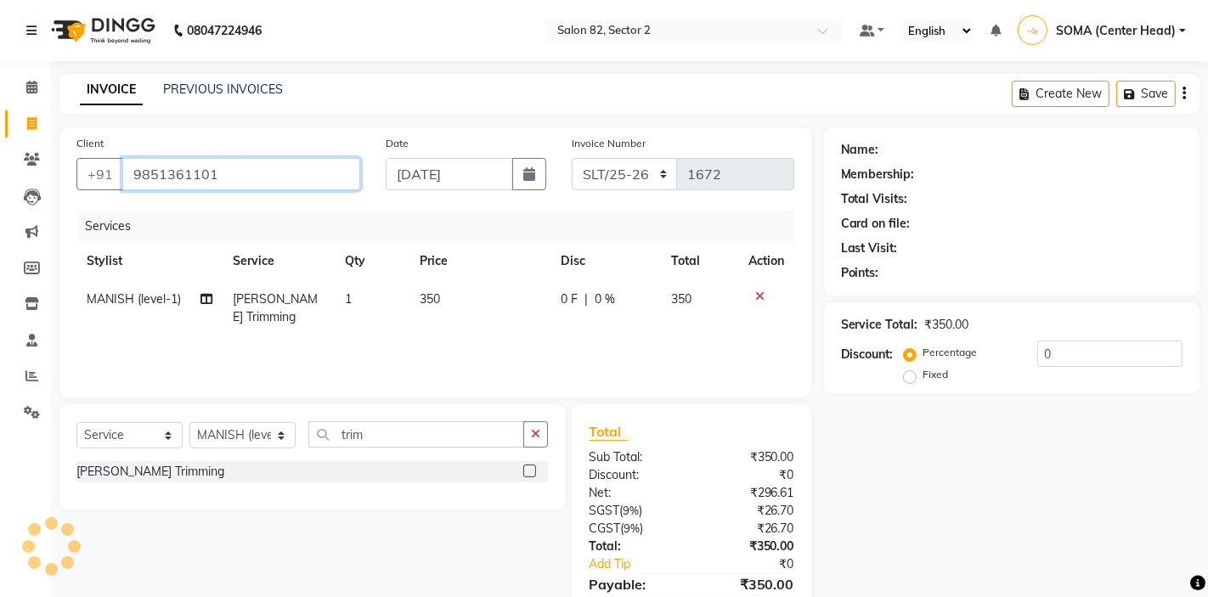
type input "9851361101"
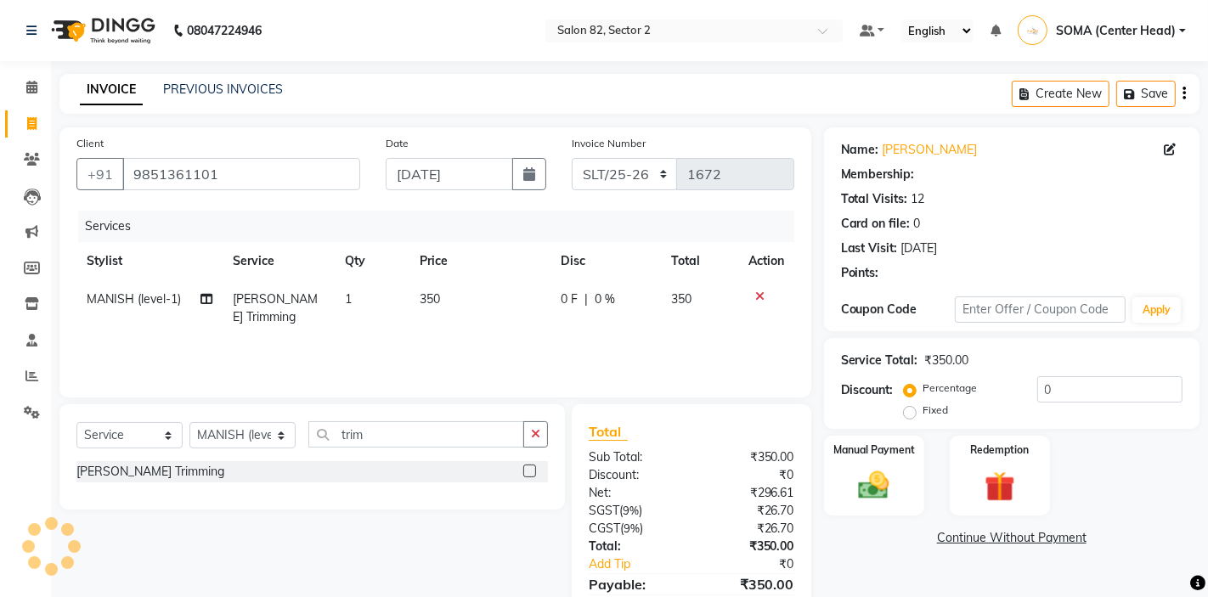
select select "1: Object"
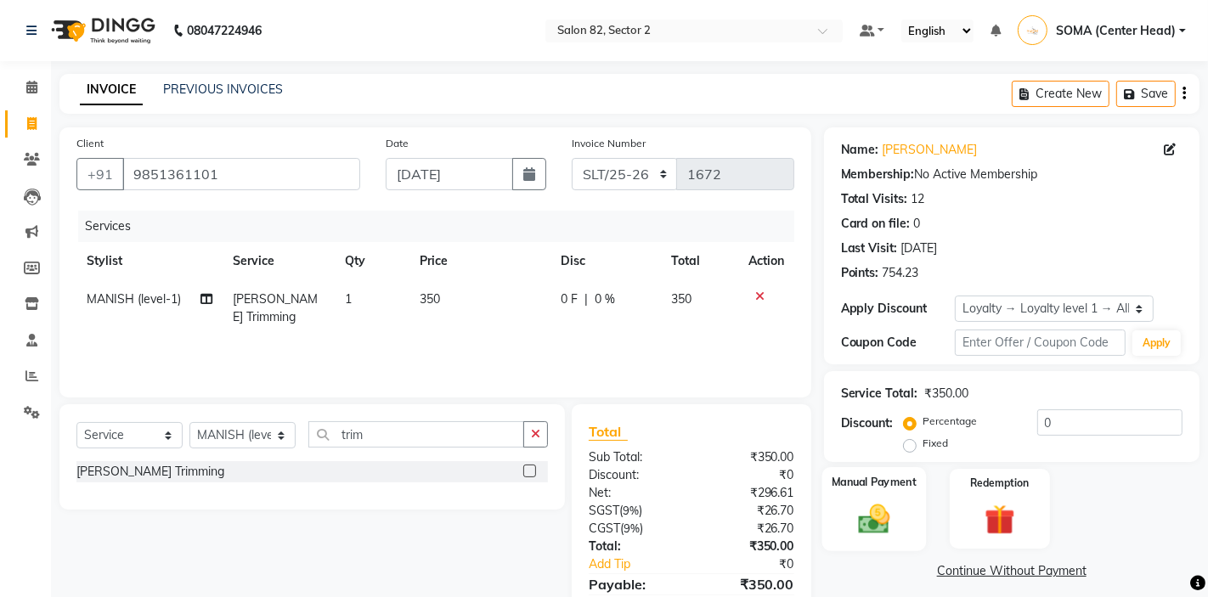
click at [898, 510] on img at bounding box center [874, 518] width 52 height 37
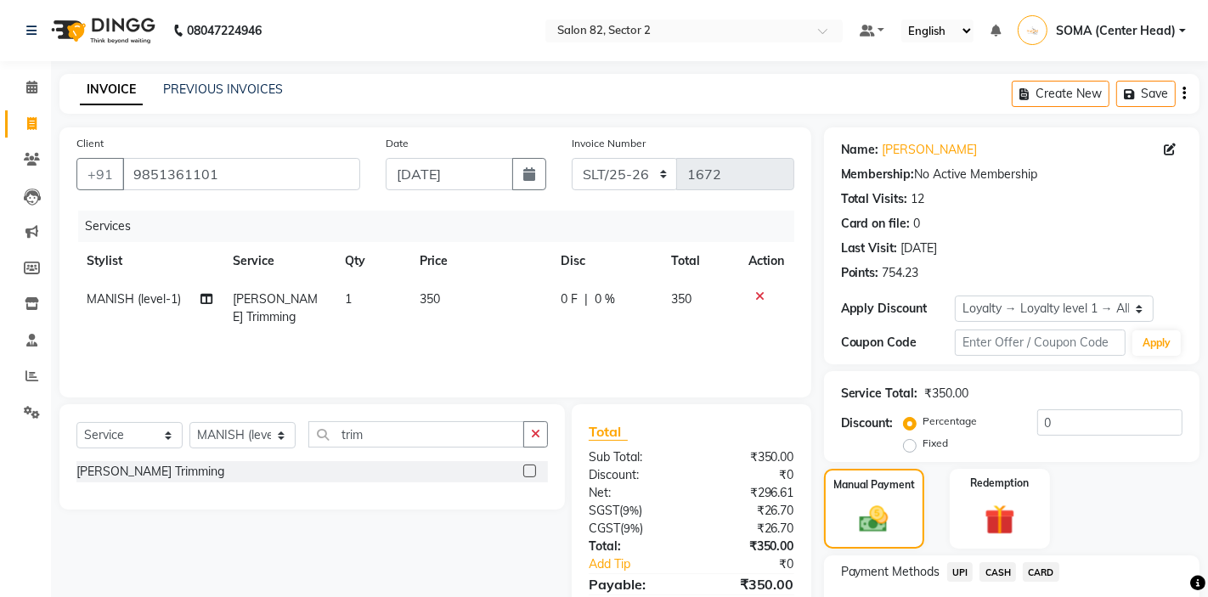
scroll to position [121, 0]
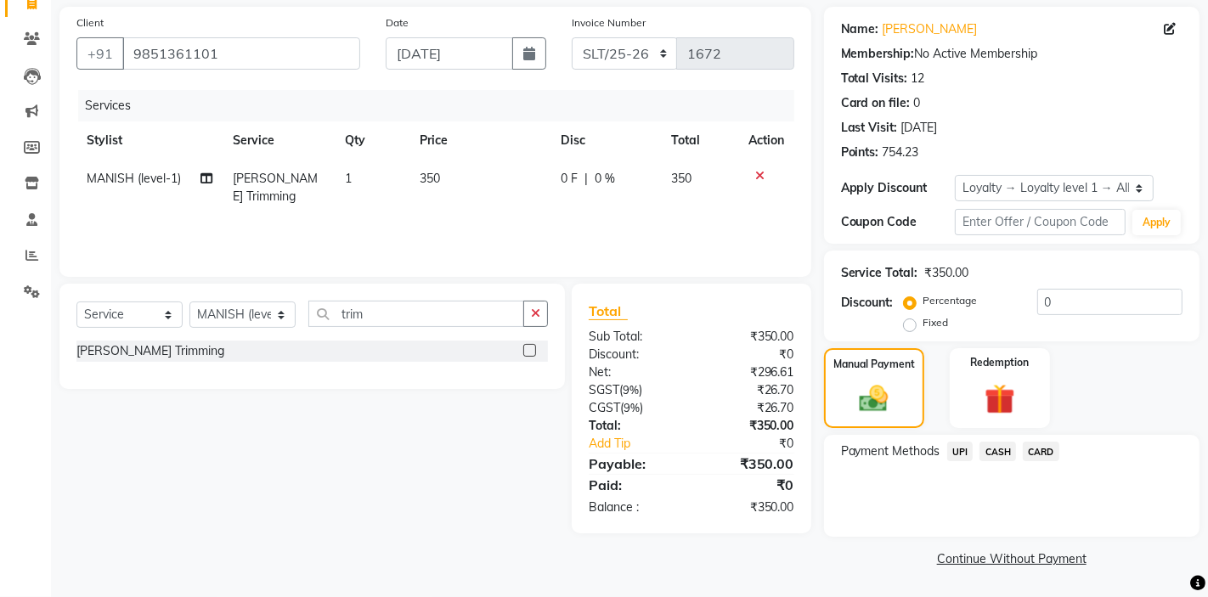
click at [967, 449] on span "UPI" at bounding box center [960, 452] width 26 height 20
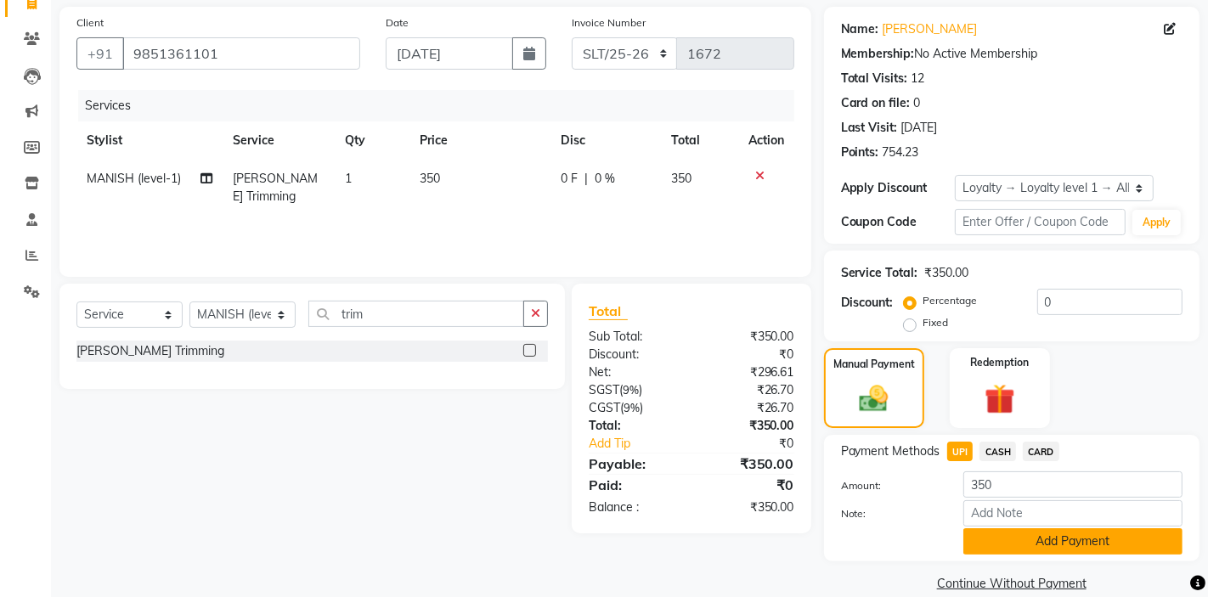
click at [1019, 544] on button "Add Payment" at bounding box center [1072, 541] width 219 height 26
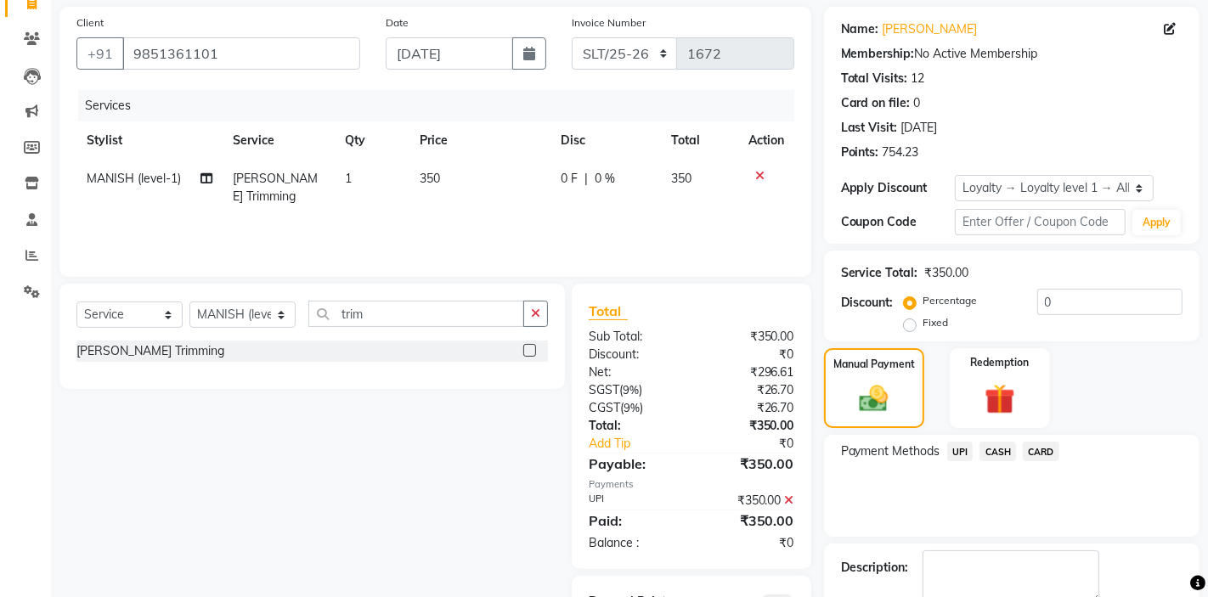
scroll to position [217, 0]
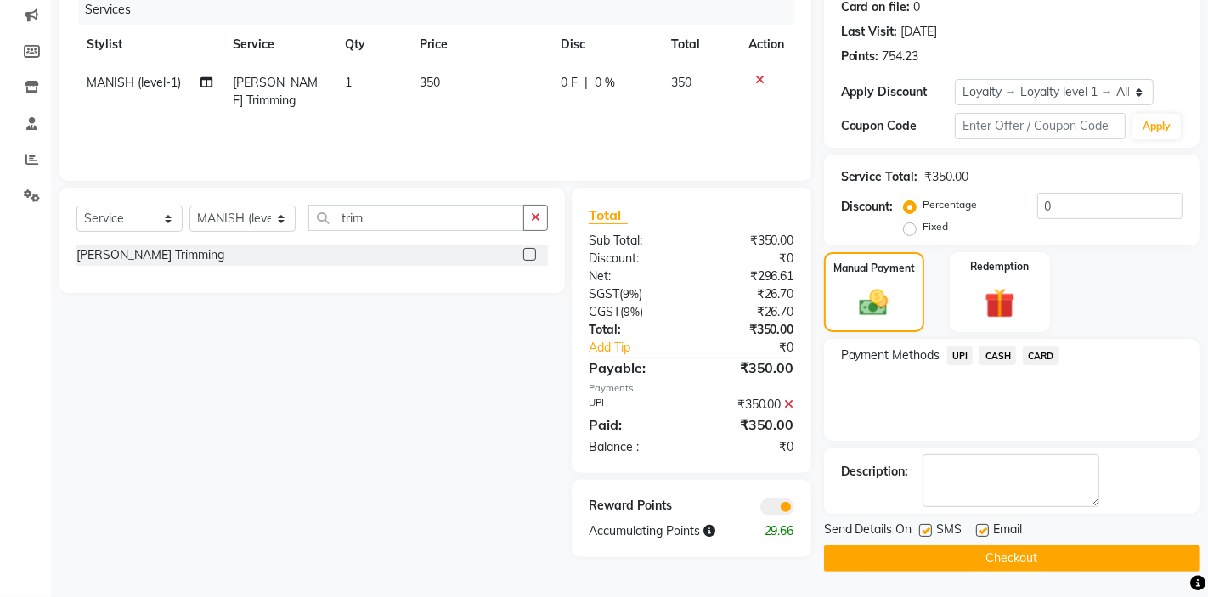
click at [789, 404] on icon at bounding box center [789, 404] width 9 height 12
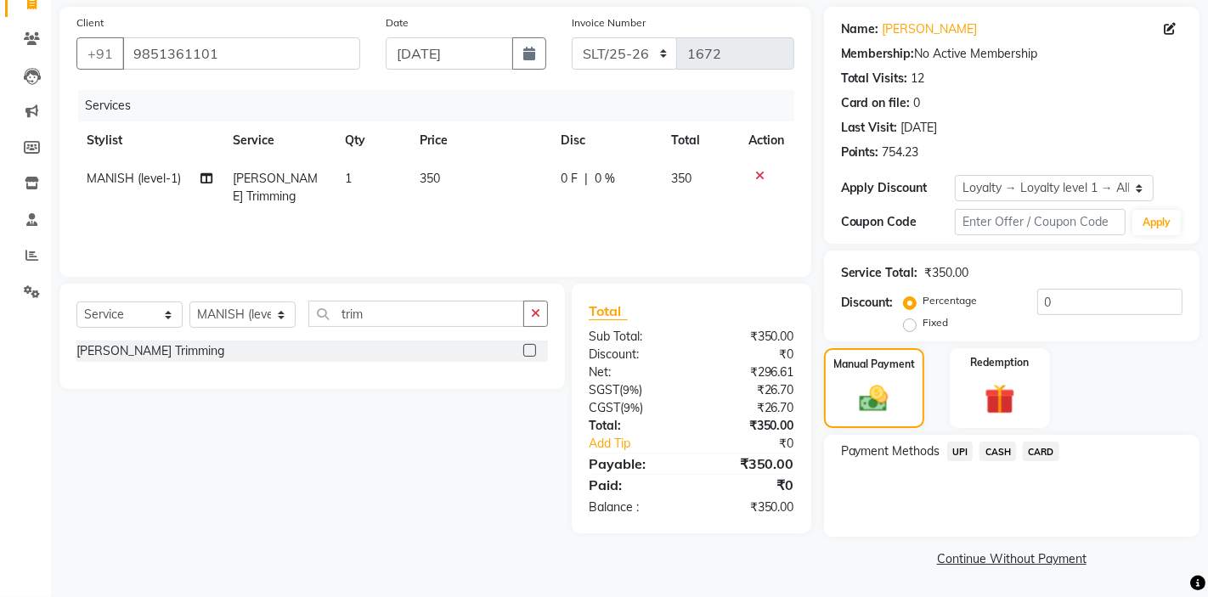
scroll to position [121, 0]
click at [1000, 452] on span "CASH" at bounding box center [997, 452] width 37 height 20
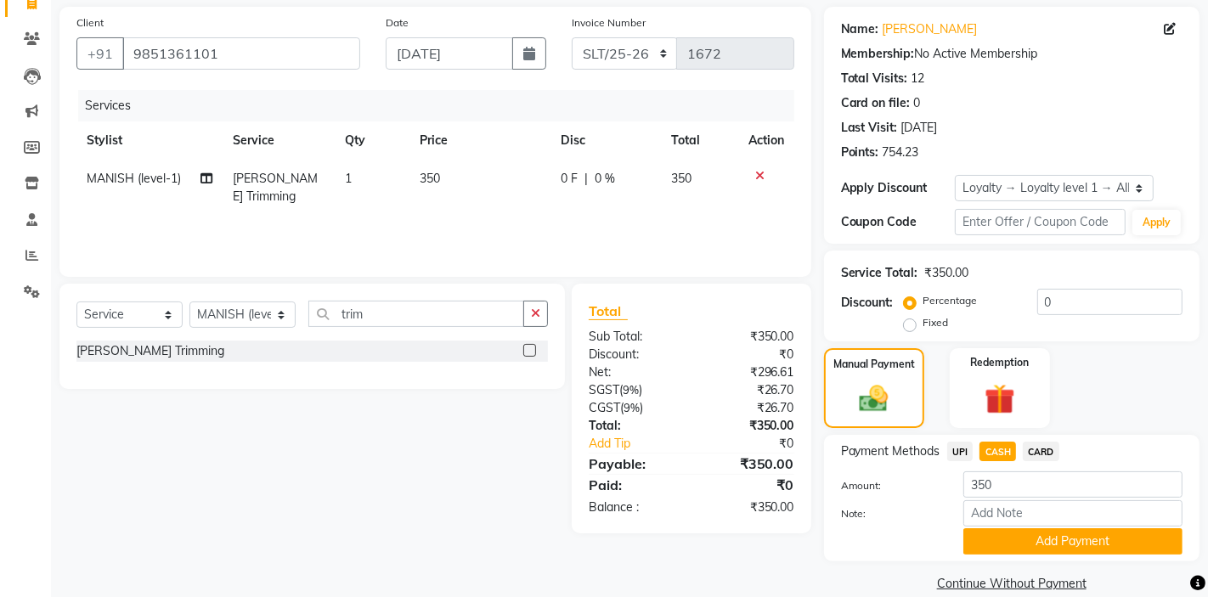
scroll to position [146, 0]
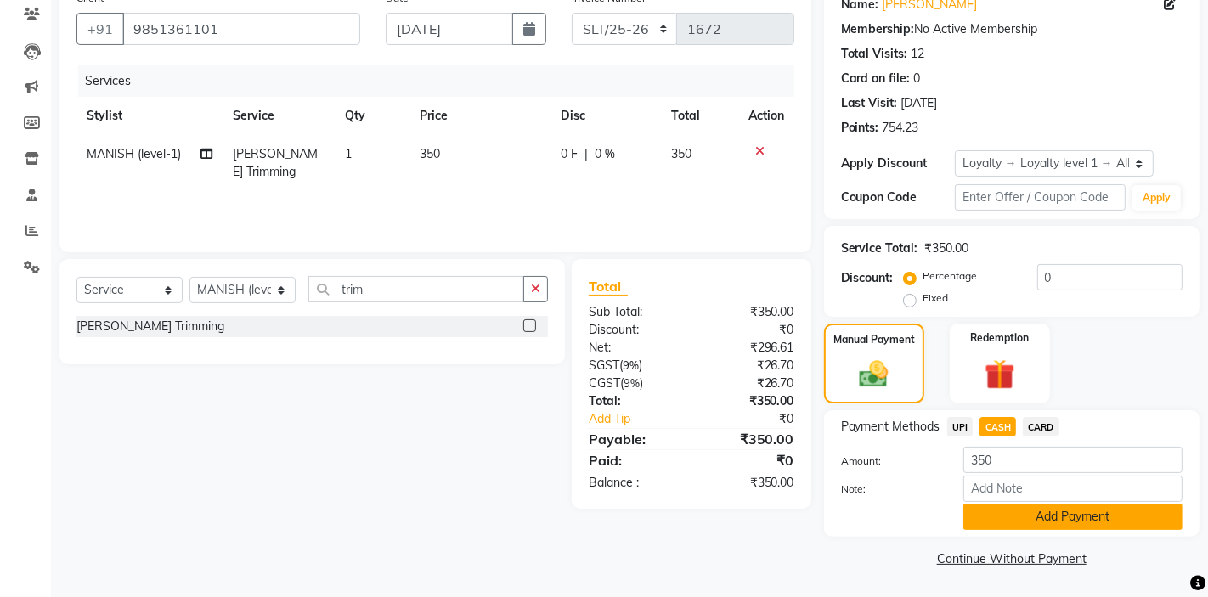
click at [1013, 515] on button "Add Payment" at bounding box center [1072, 517] width 219 height 26
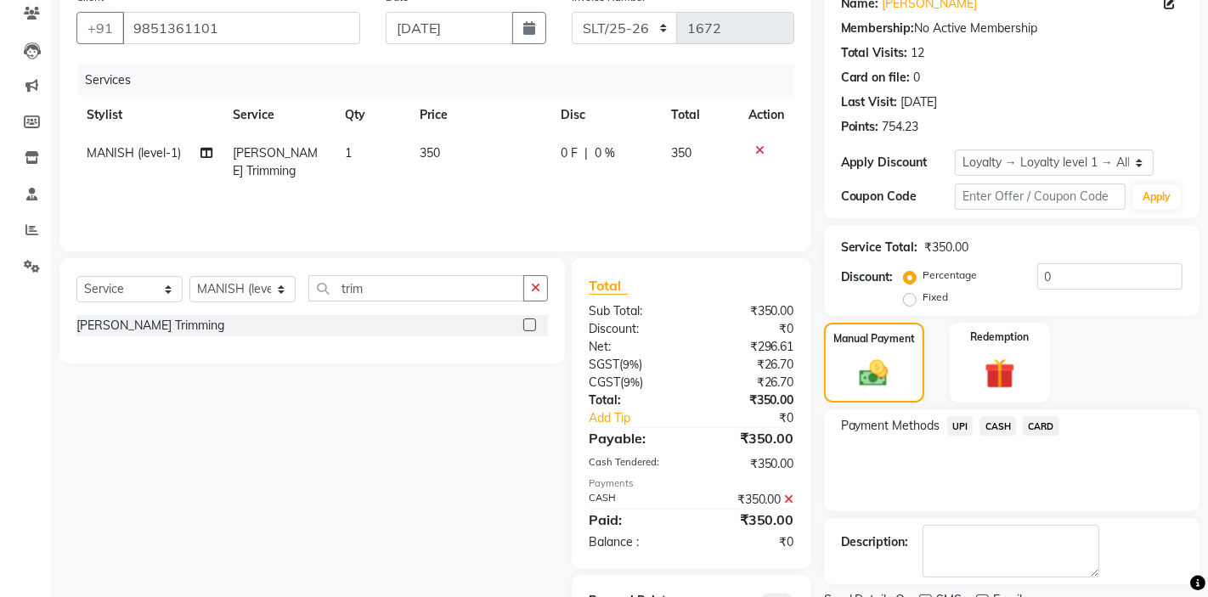
scroll to position [226, 0]
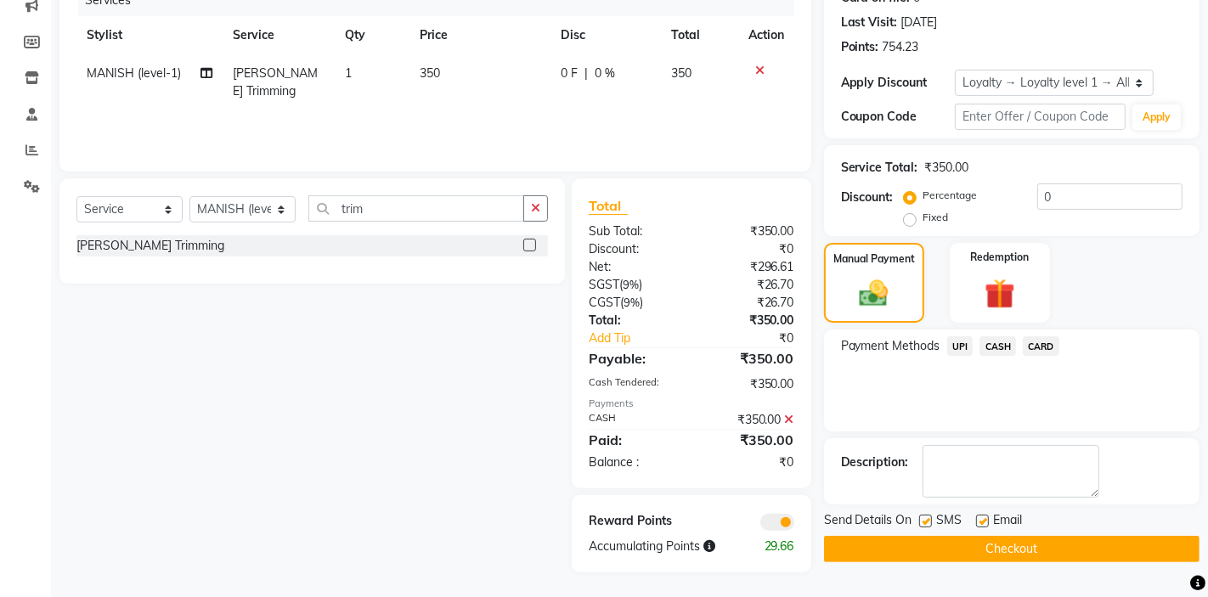
click at [1008, 543] on button "Checkout" at bounding box center [1011, 549] width 375 height 26
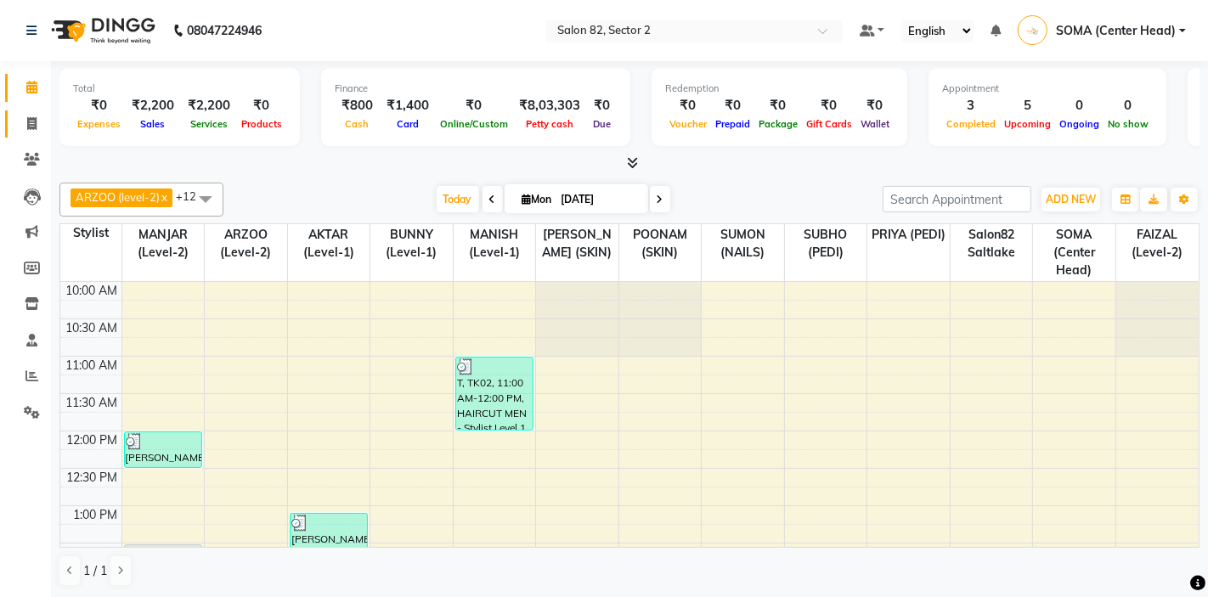
click at [23, 118] on span at bounding box center [32, 125] width 30 height 20
select select "service"
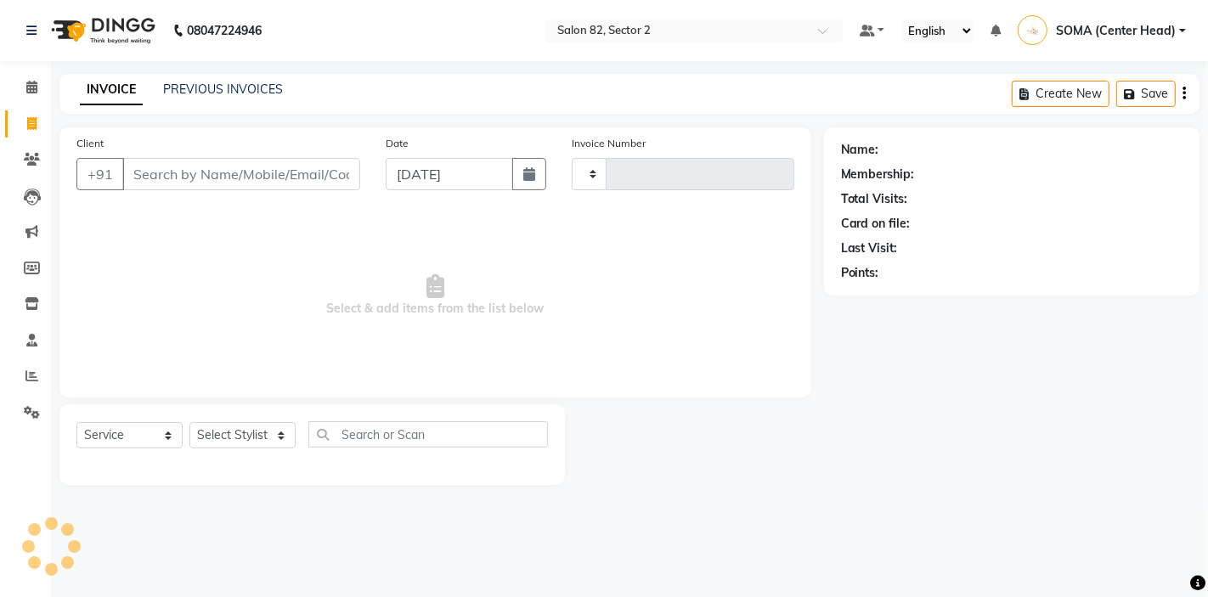
type input "1672"
select select "8703"
click at [237, 437] on select "Select Stylist AKTAR (level-1) ARZOO (level-2) BUNNY (level-1) FAIZAL (level-2)…" at bounding box center [242, 435] width 106 height 26
select select "86868"
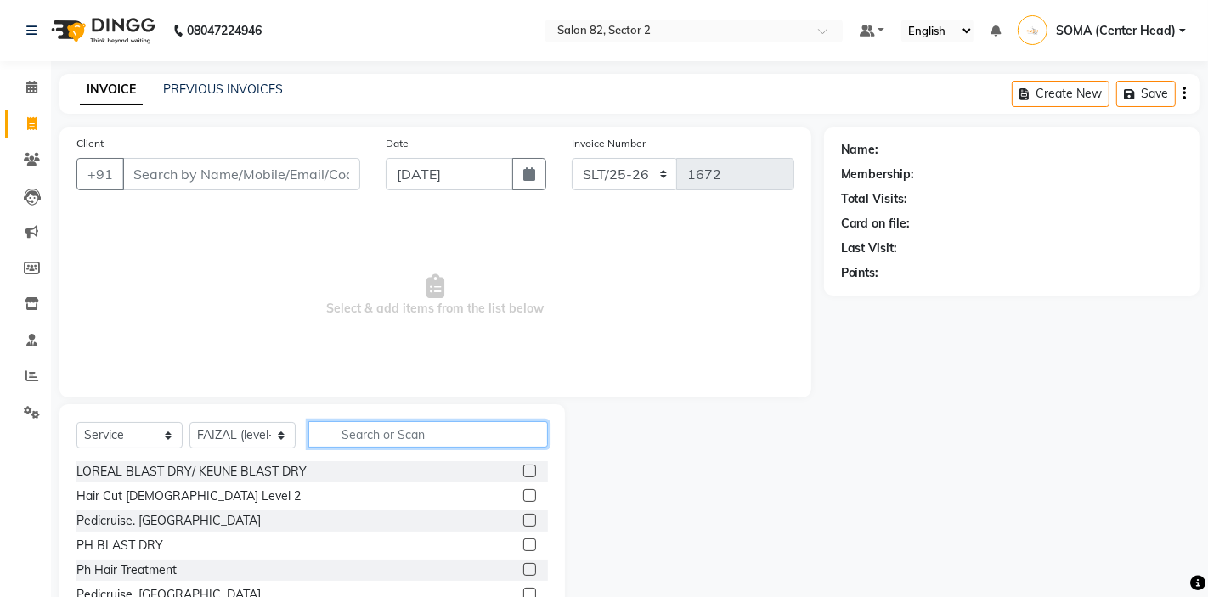
click at [382, 424] on input "text" at bounding box center [428, 434] width 240 height 26
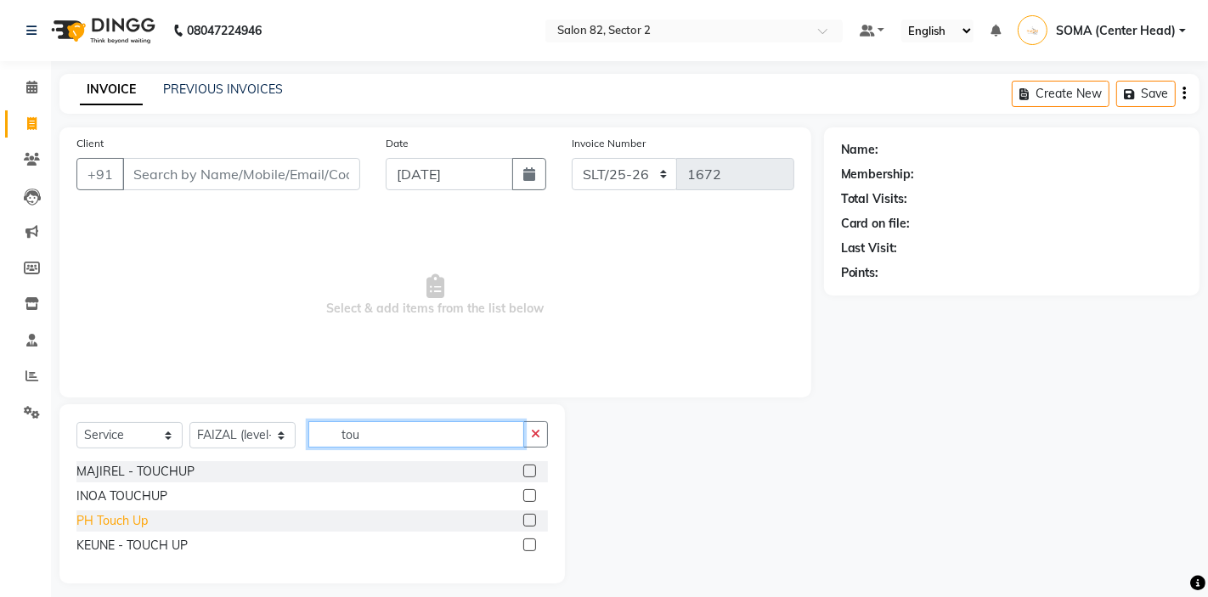
type input "tou"
click at [127, 517] on div "PH Touch Up" at bounding box center [111, 521] width 71 height 18
checkbox input "false"
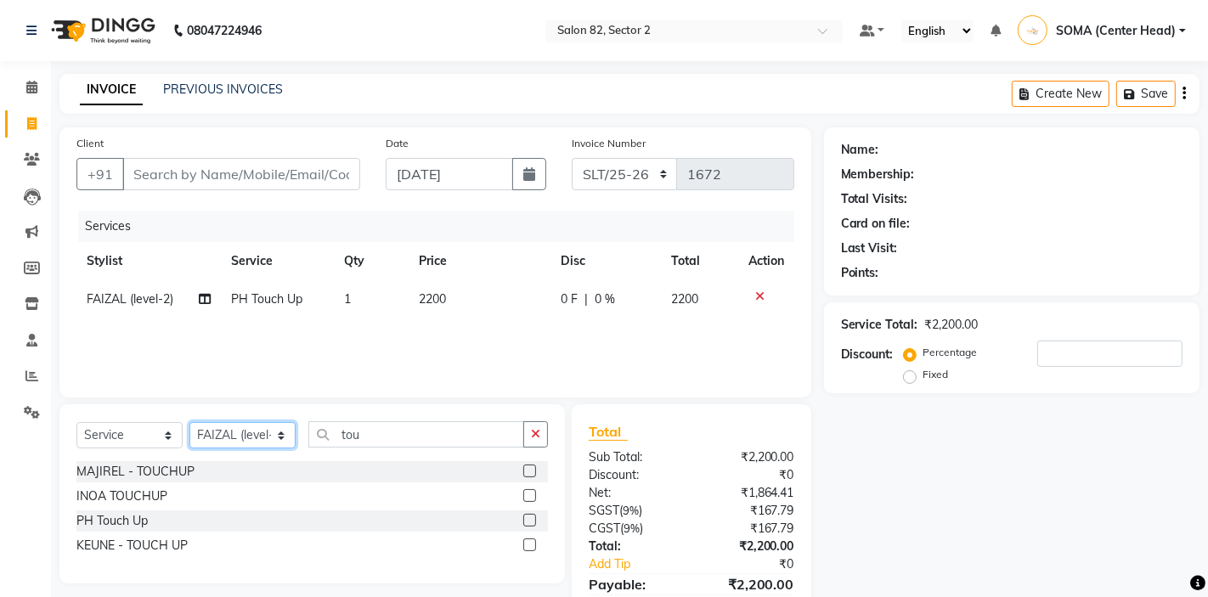
click at [274, 432] on select "Select Stylist AKTAR (level-1) ARZOO (level-2) BUNNY (level-1) FAIZAL (level-2)…" at bounding box center [242, 435] width 106 height 26
select select "33747"
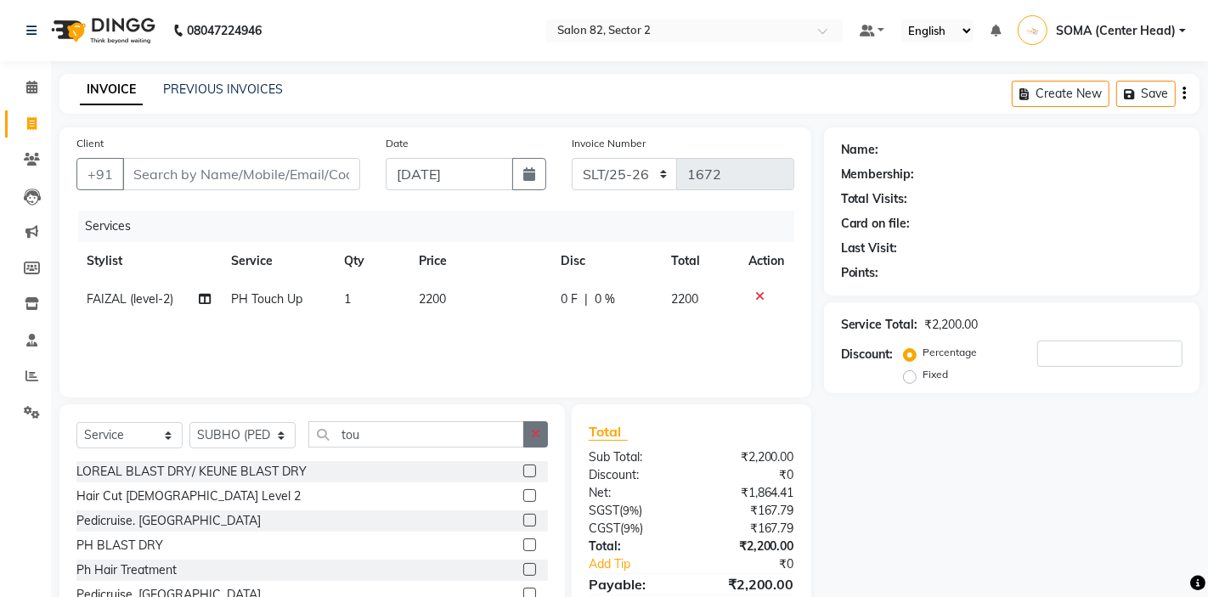
click at [538, 434] on icon "button" at bounding box center [535, 434] width 9 height 12
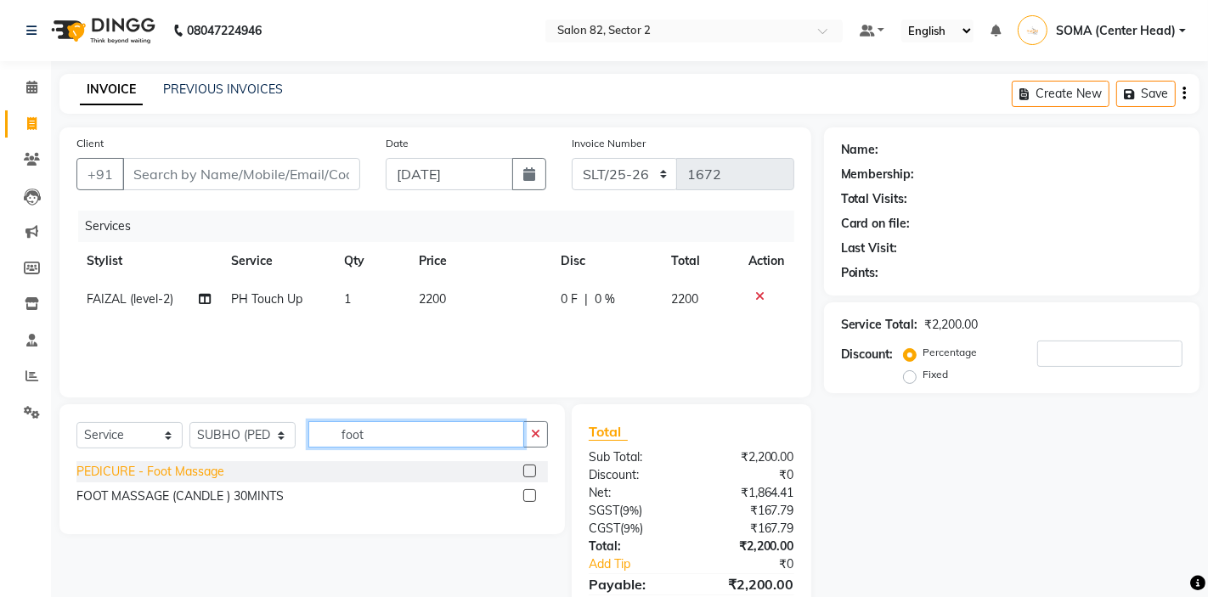
type input "foot"
click at [198, 475] on div "PEDICURE - Foot Massage" at bounding box center [150, 472] width 148 height 18
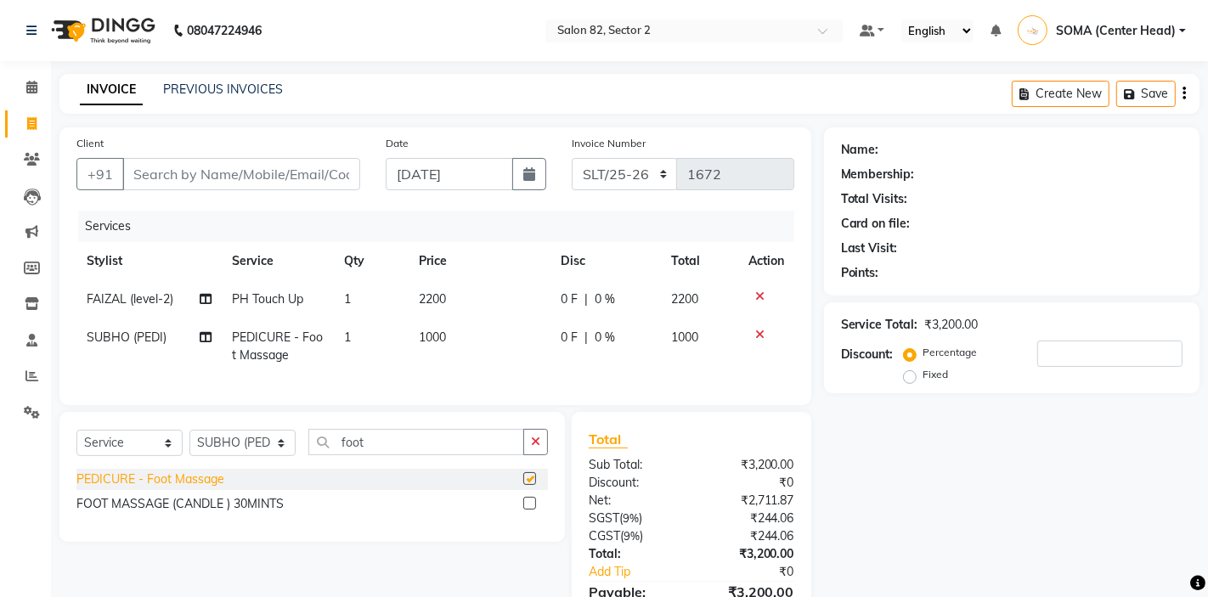
checkbox input "false"
click at [274, 443] on select "Select Stylist AKTAR (level-1) ARZOO (level-2) BUNNY (level-1) FAIZAL (level-2)…" at bounding box center [242, 443] width 106 height 26
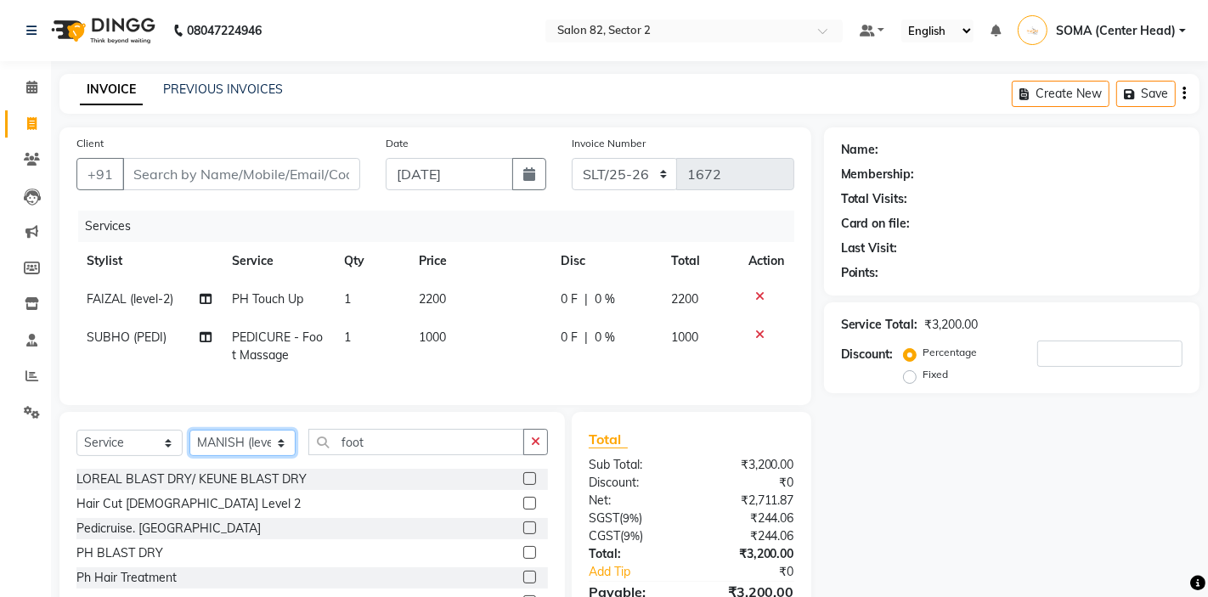
click at [276, 445] on select "Select Stylist AKTAR (level-1) ARZOO (level-2) BUNNY (level-1) FAIZAL (level-2)…" at bounding box center [242, 443] width 106 height 26
select select "74473"
click at [533, 440] on icon "button" at bounding box center [535, 442] width 9 height 12
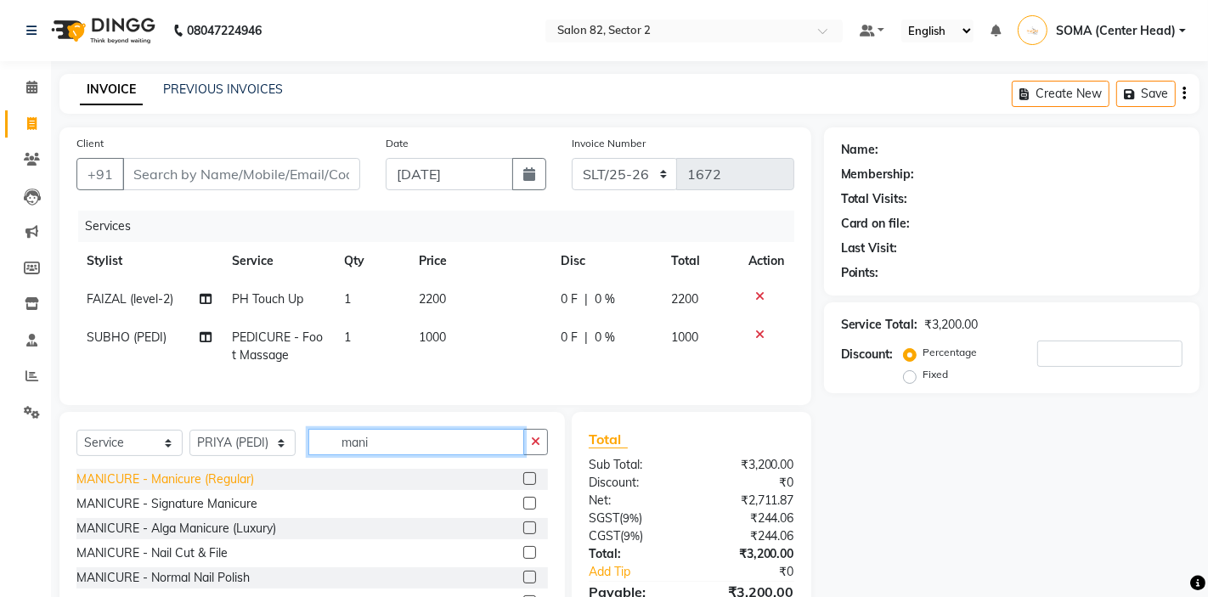
type input "mani"
click at [223, 477] on div "MANICURE - Manicure (Regular)" at bounding box center [165, 480] width 178 height 18
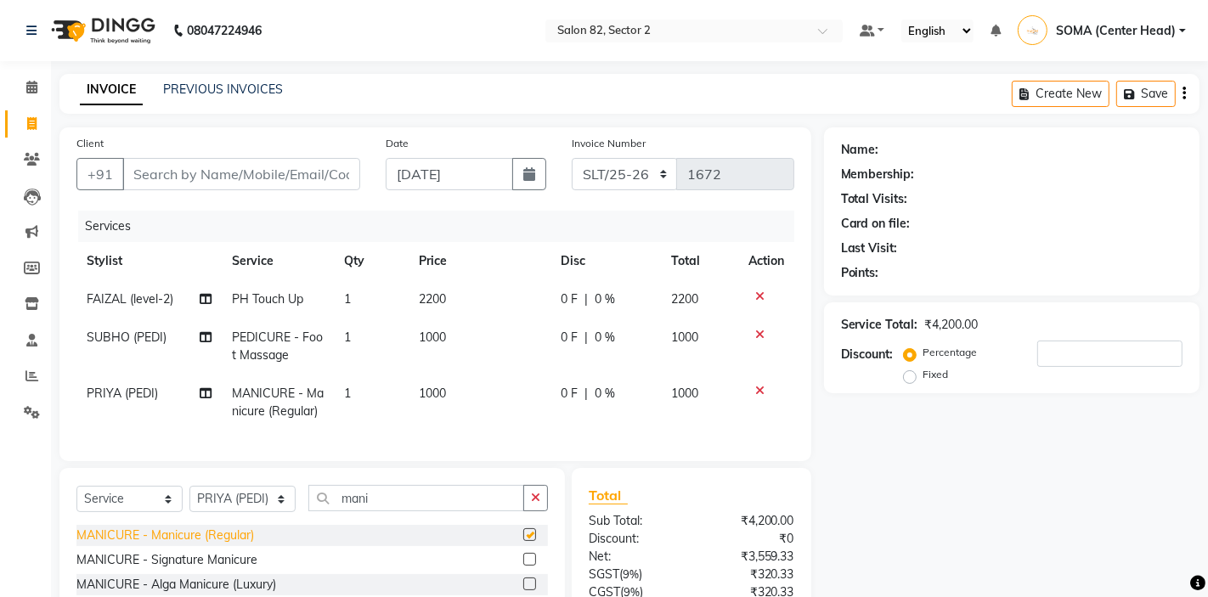
checkbox input "false"
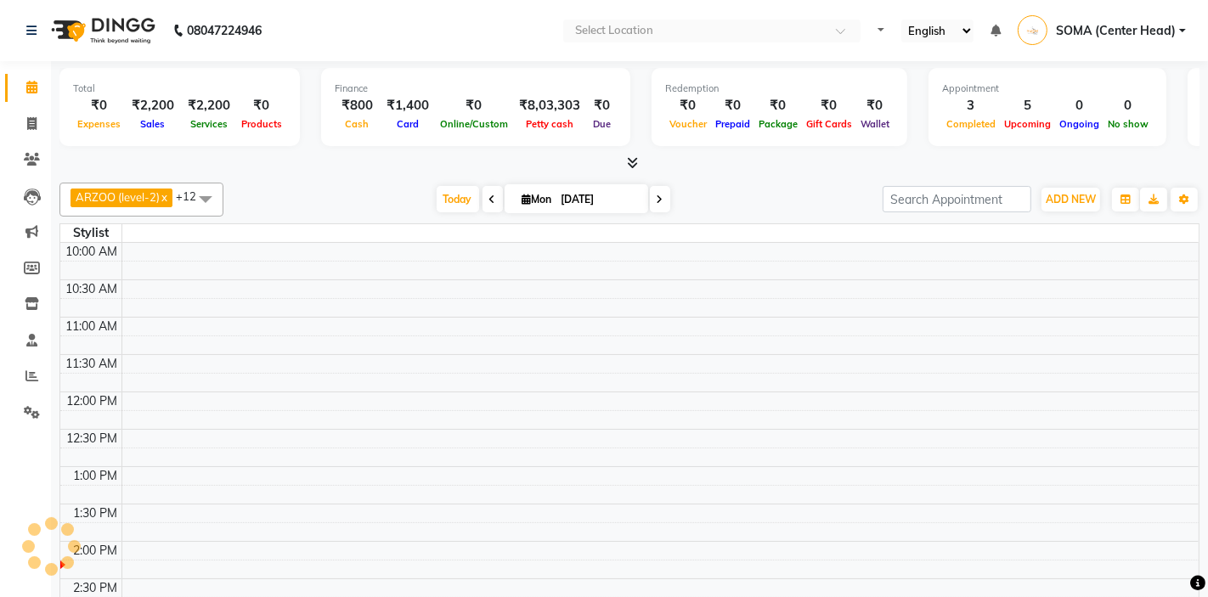
select select "en"
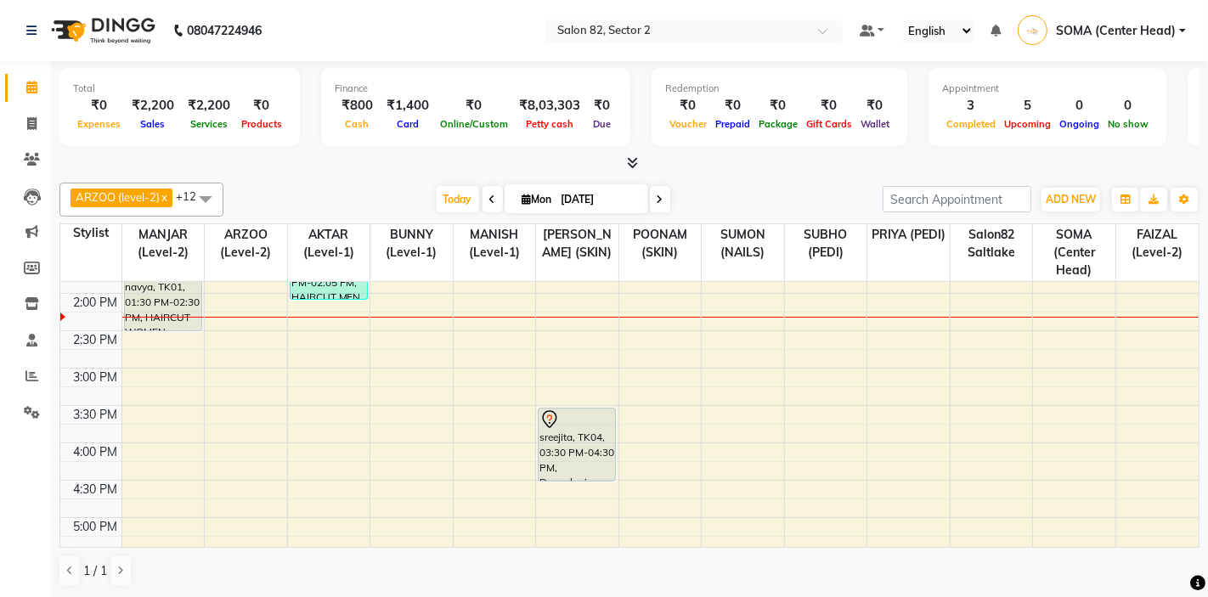
scroll to position [292, 0]
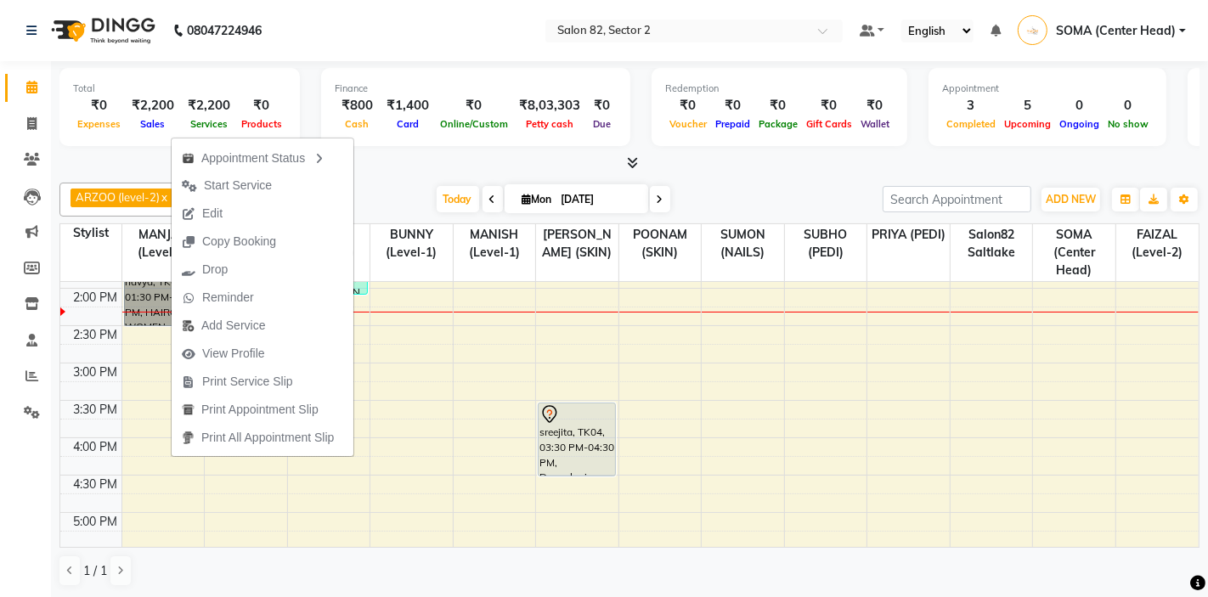
drag, startPoint x: 171, startPoint y: 296, endPoint x: 155, endPoint y: 368, distance: 73.2
click at [155, 368] on div "10:00 AM 10:30 AM 11:00 AM 11:30 AM 12:00 PM 12:30 PM 1:00 PM 1:30 PM 2:00 PM 2…" at bounding box center [629, 400] width 1138 height 821
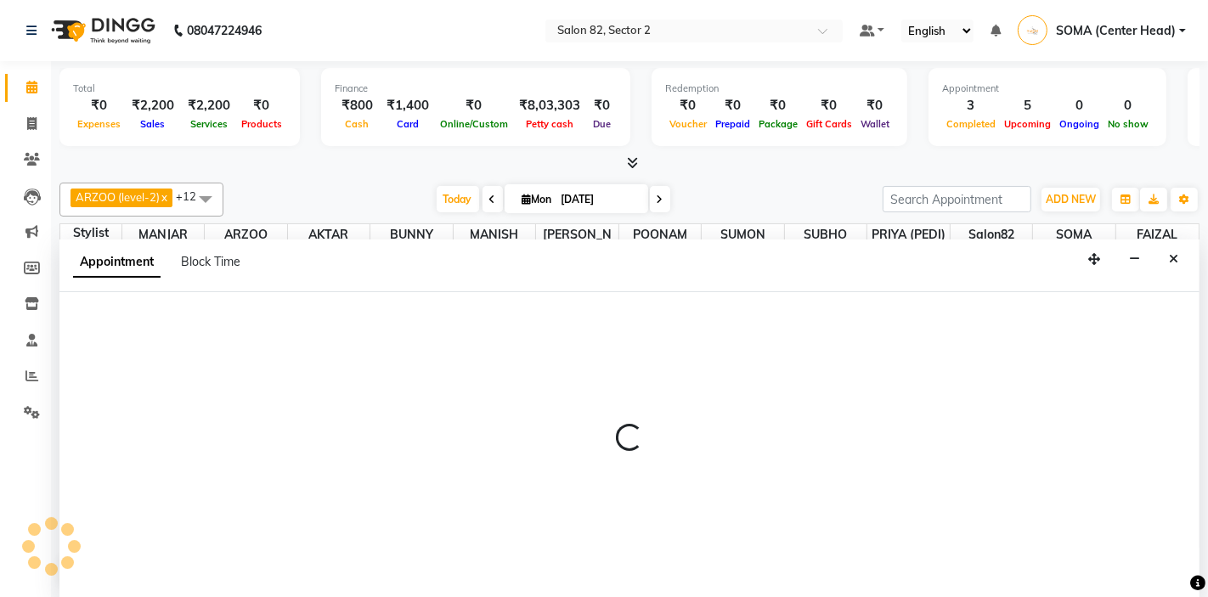
scroll to position [1, 0]
select select "33727"
select select "900"
select select "tentative"
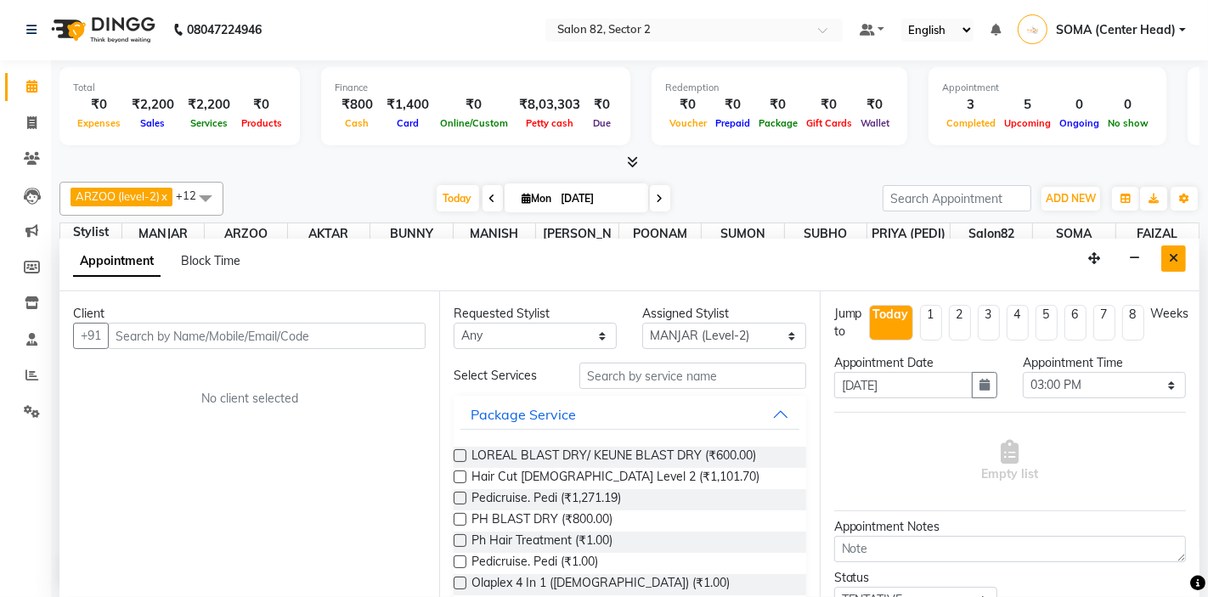
click at [1171, 254] on icon "Close" at bounding box center [1173, 258] width 9 height 12
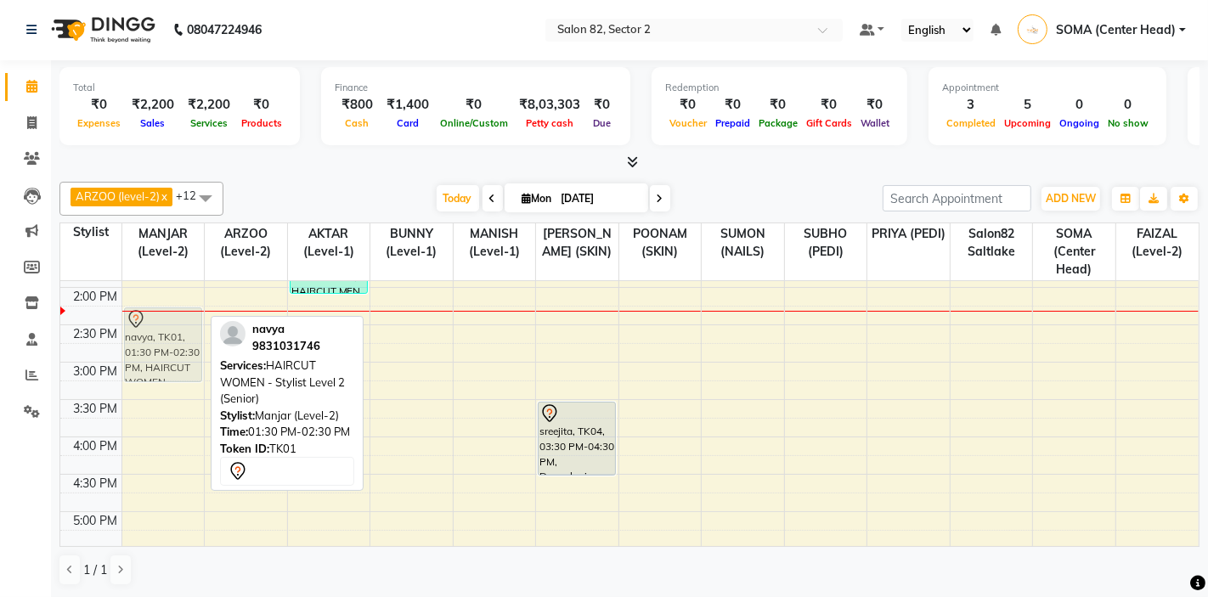
drag, startPoint x: 145, startPoint y: 296, endPoint x: 144, endPoint y: 358, distance: 62.0
click at [144, 358] on div "[PERSON_NAME], TK03, 12:00 PM-12:30 PM, DAVINES MINU BLAST DRY navya, TK01, 01:…" at bounding box center [163, 399] width 82 height 821
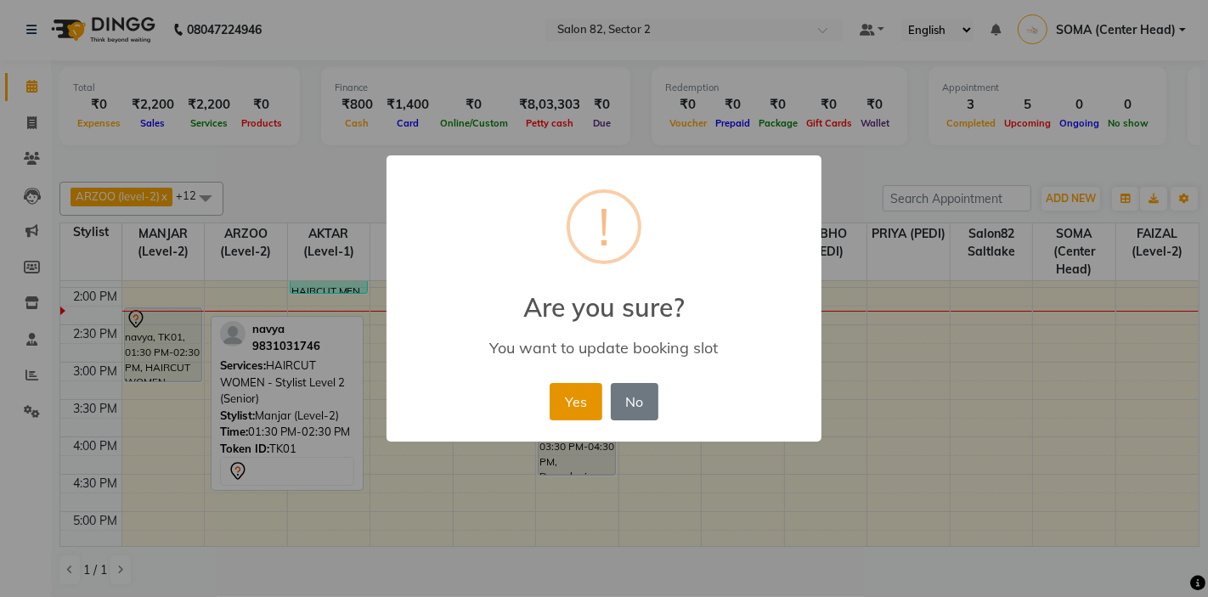
click at [572, 406] on button "Yes" at bounding box center [576, 401] width 52 height 37
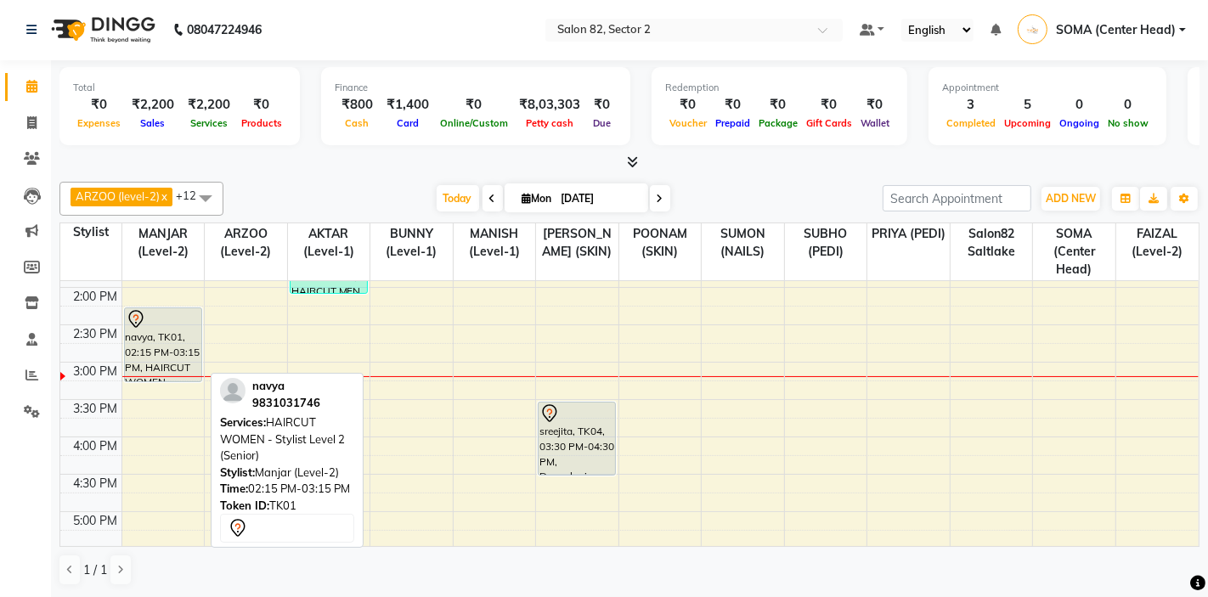
click at [174, 333] on div "navya, TK01, 02:15 PM-03:15 PM, HAIRCUT WOMEN - Stylist Level 2 (Senior)" at bounding box center [163, 344] width 76 height 73
select select "7"
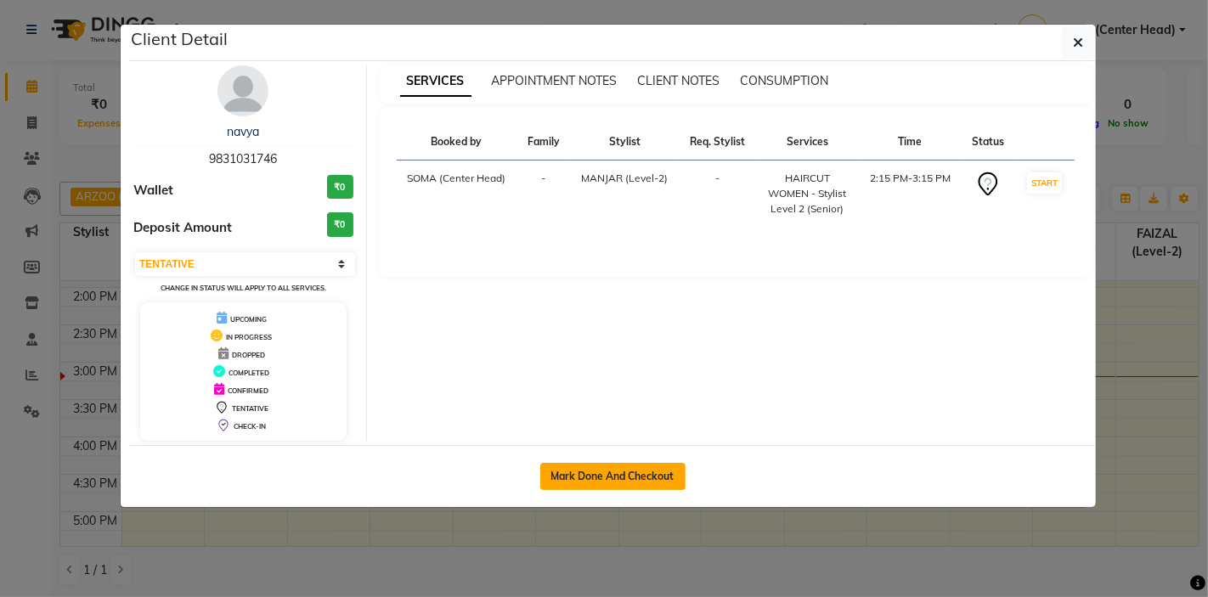
click at [631, 471] on button "Mark Done And Checkout" at bounding box center [612, 476] width 145 height 27
select select "service"
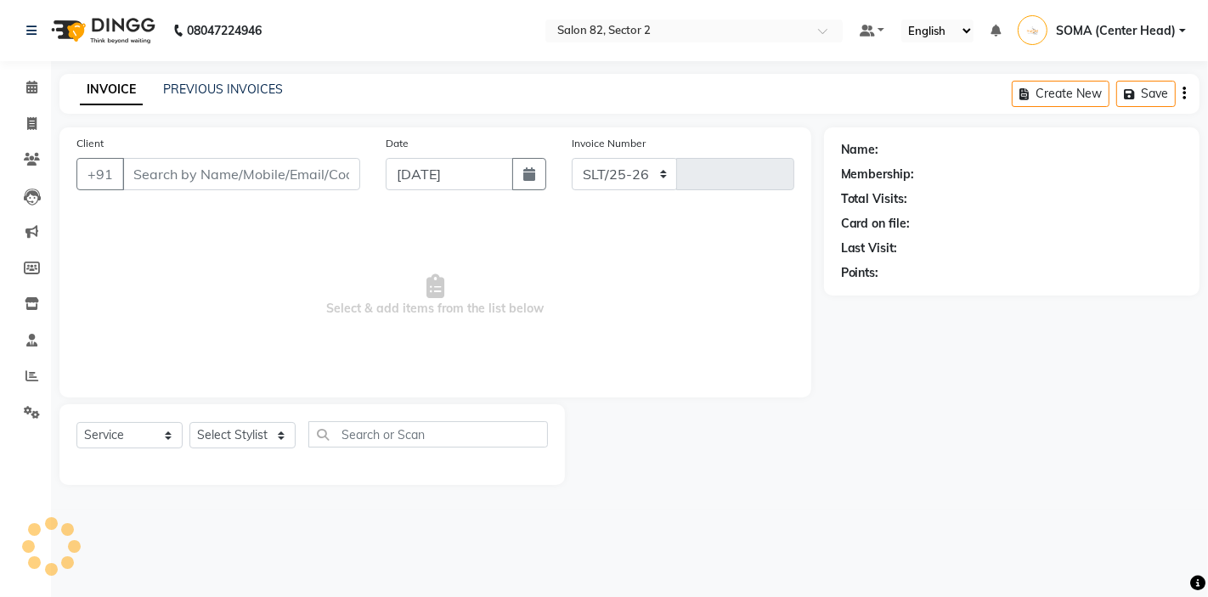
select select "8703"
type input "1673"
type input "9831031746"
select select "33727"
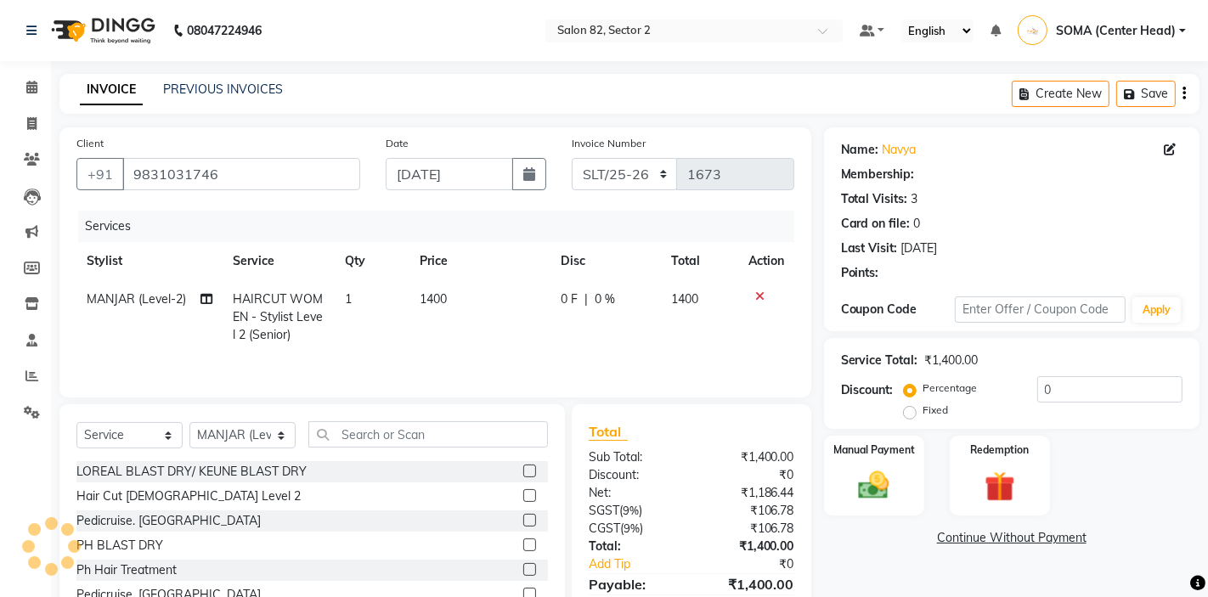
select select "1: Object"
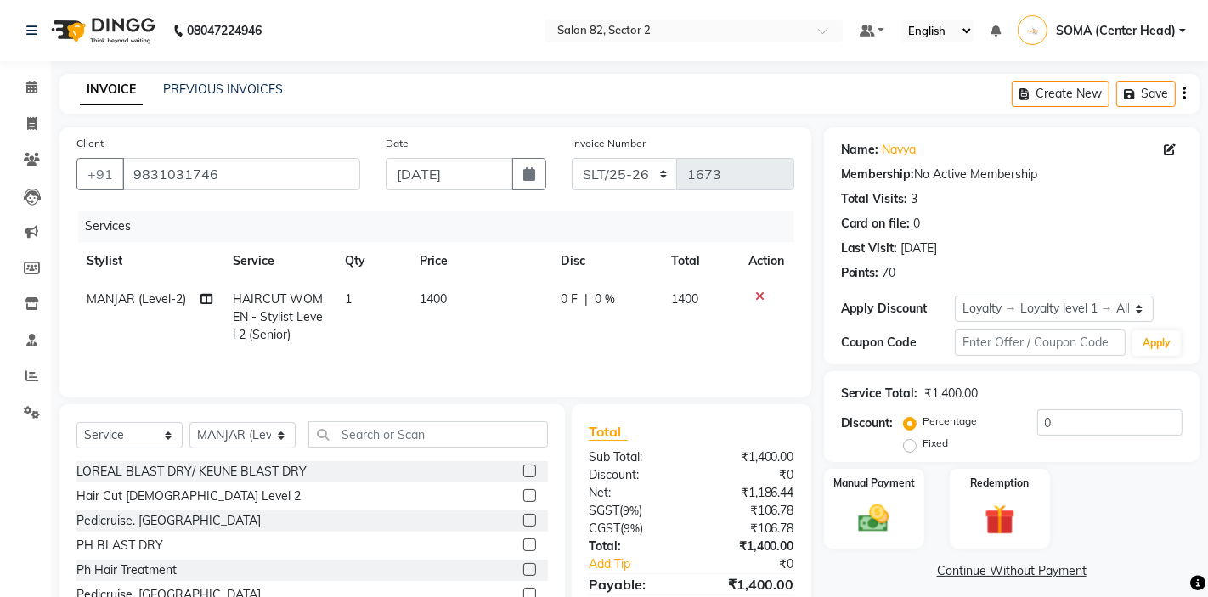
scroll to position [82, 0]
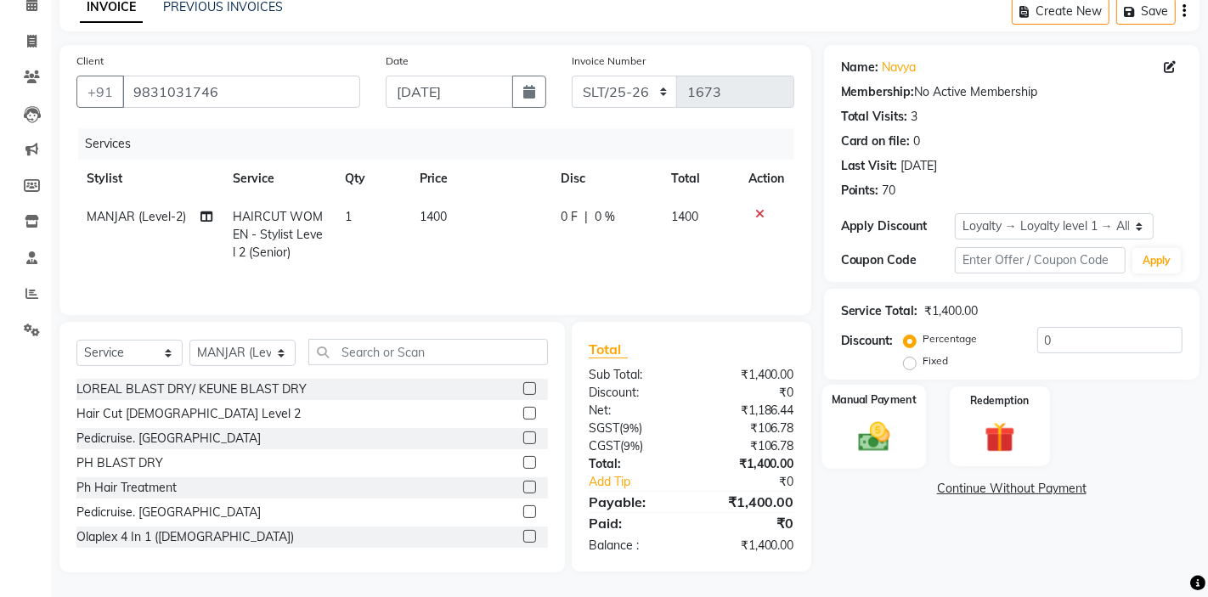
click at [872, 419] on img at bounding box center [874, 436] width 52 height 37
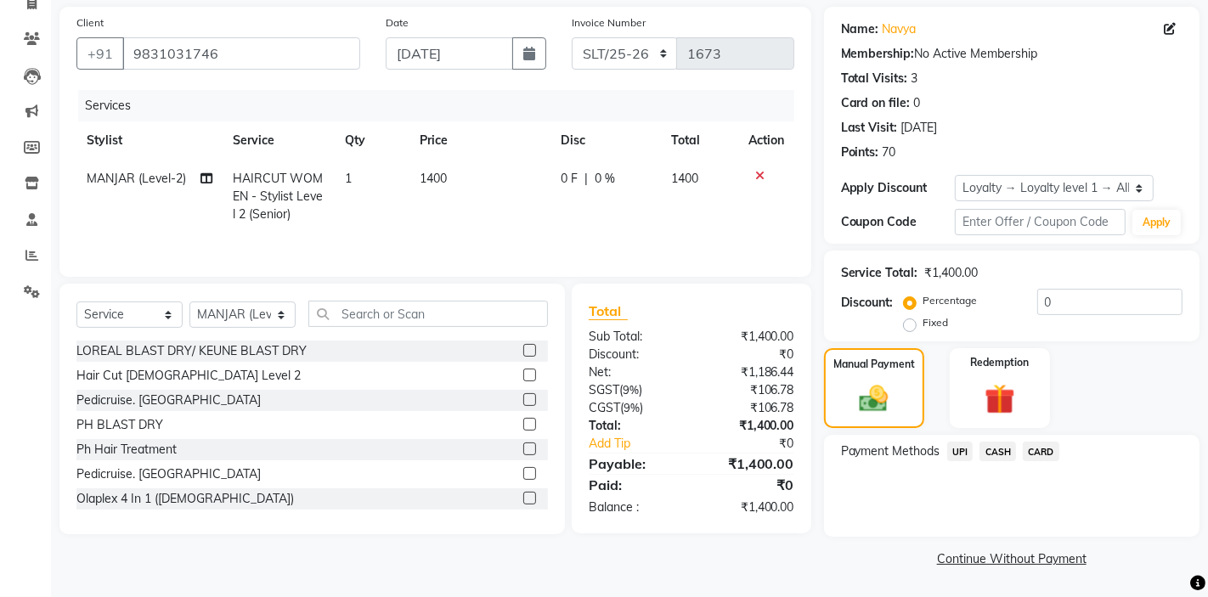
scroll to position [25, 0]
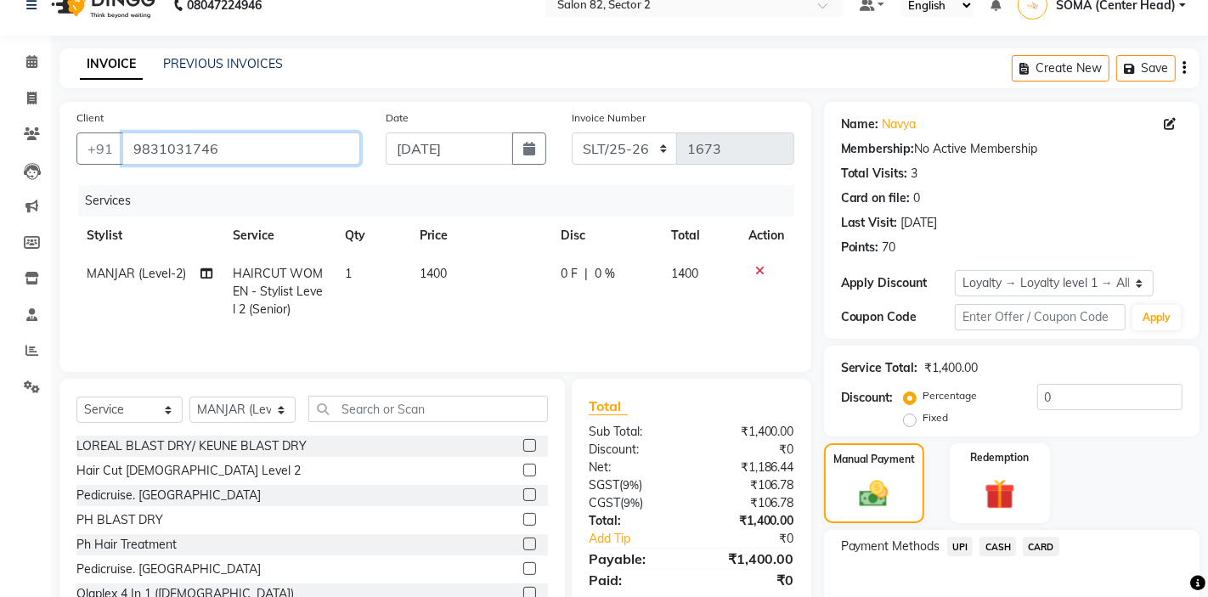
click at [316, 155] on input "9831031746" at bounding box center [241, 149] width 238 height 32
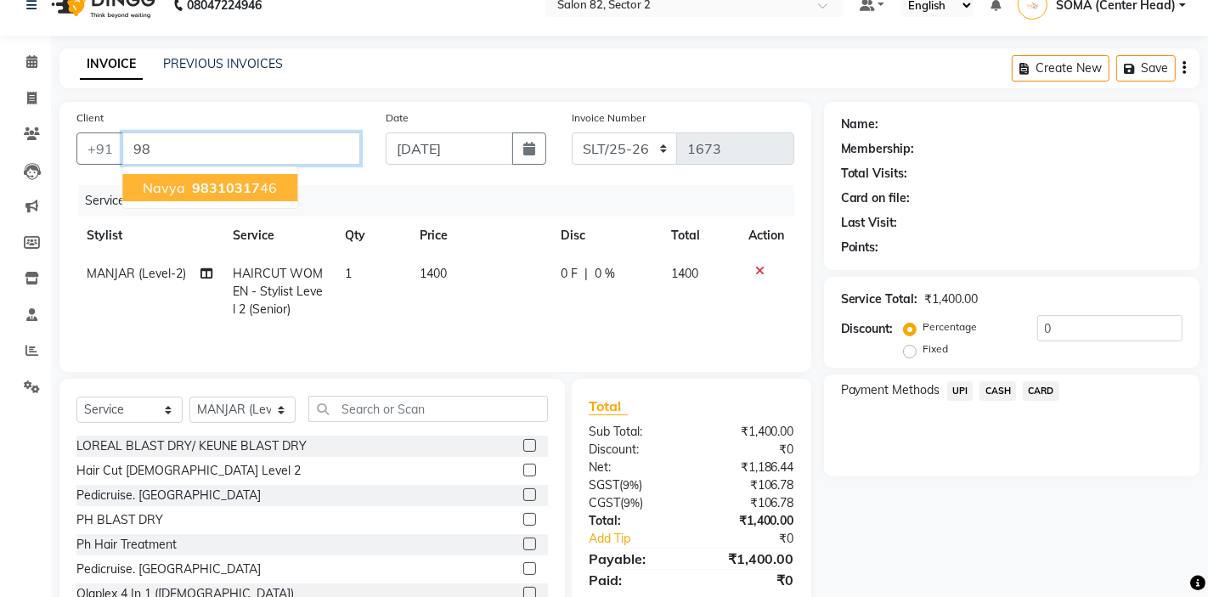
type input "9"
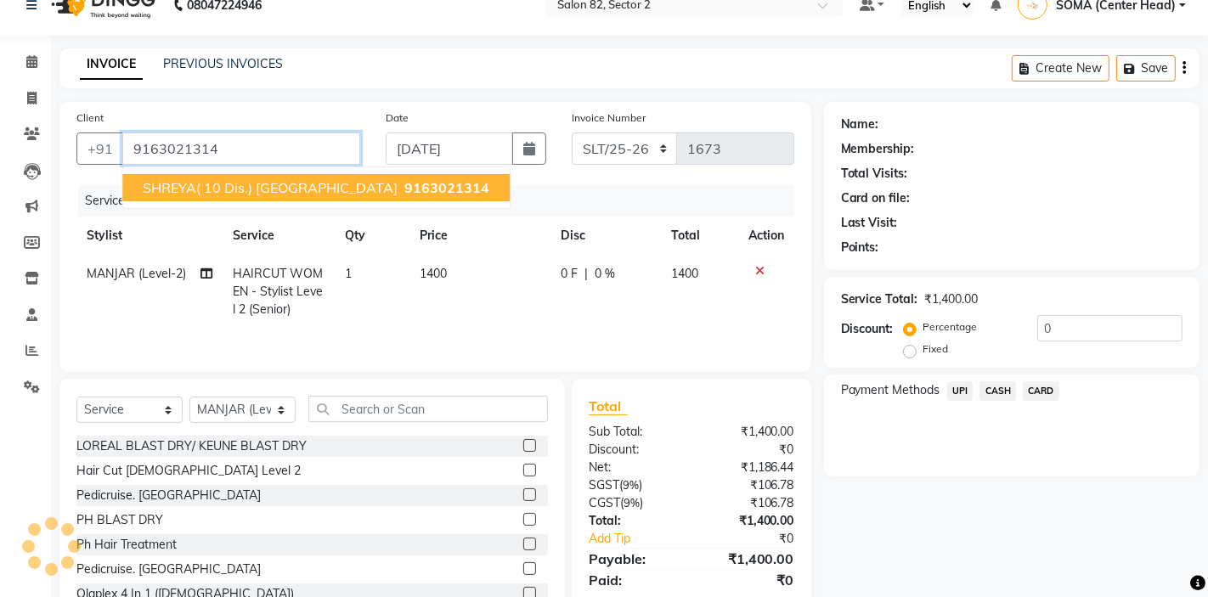
type input "9163021314"
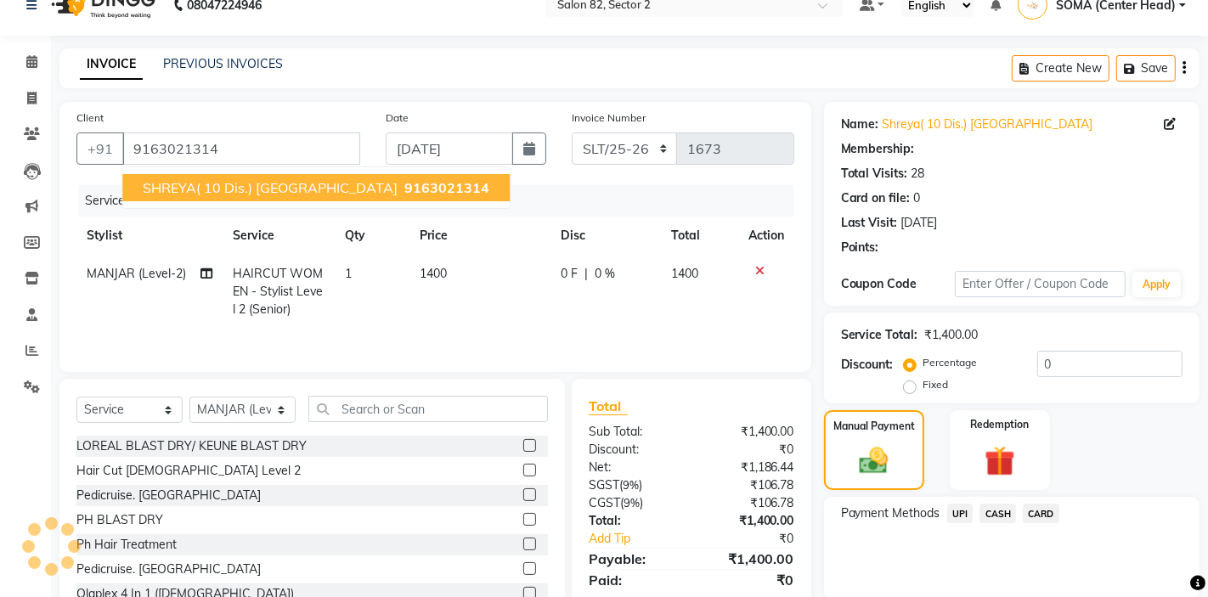
select select "1: Object"
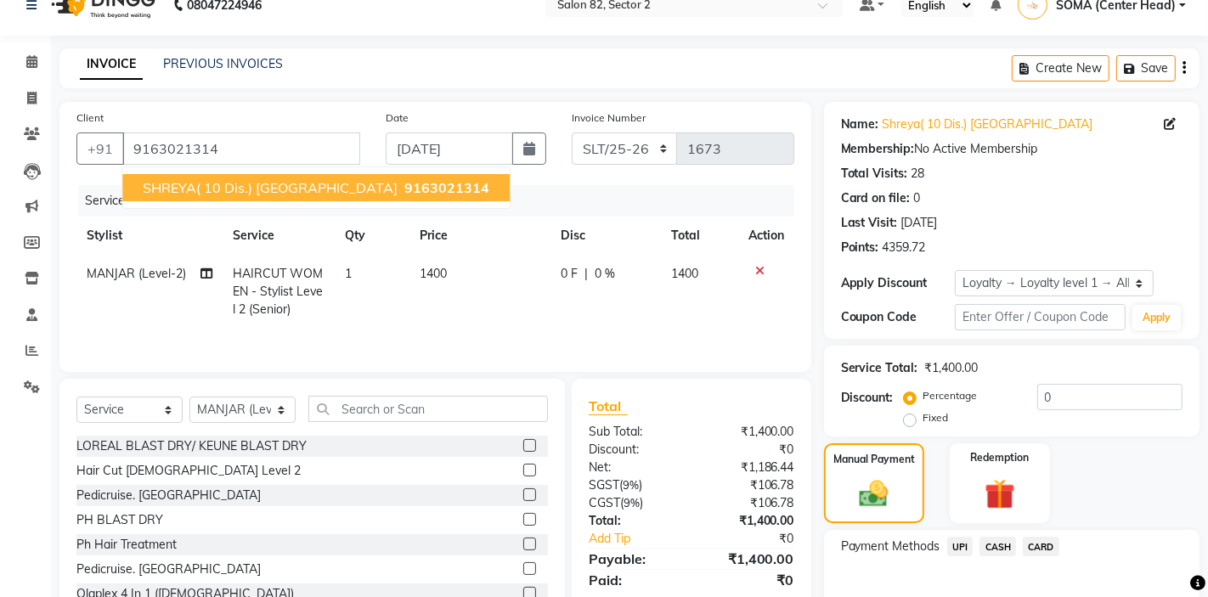
click at [317, 191] on span "SHREYA( 10 dis.) HARBAJANKA" at bounding box center [270, 187] width 255 height 17
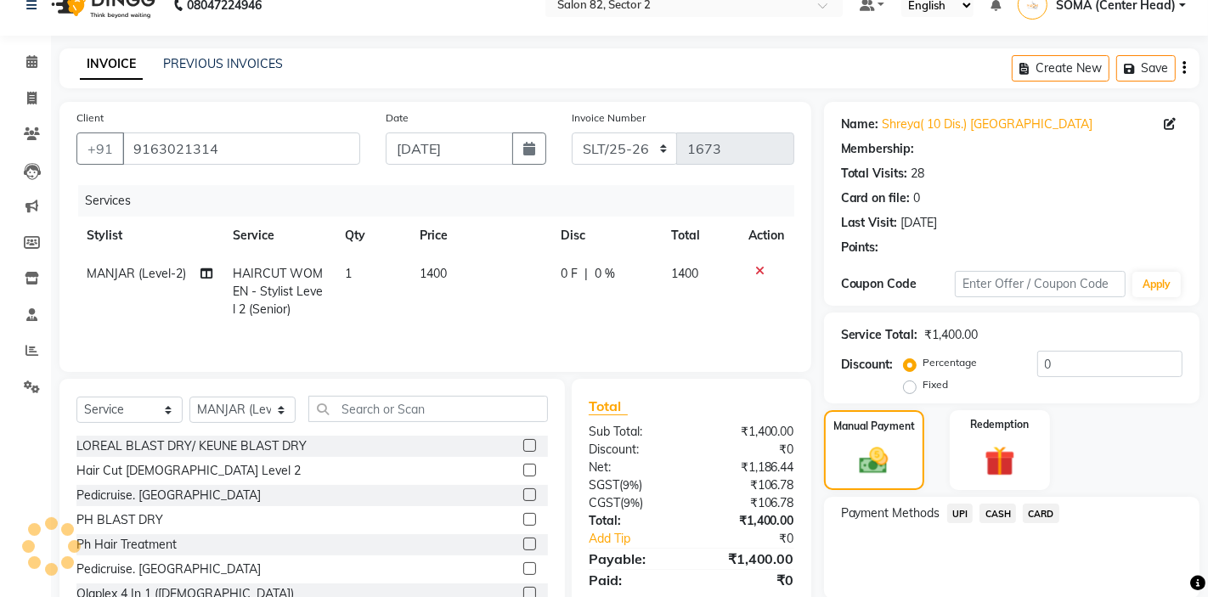
select select "1: Object"
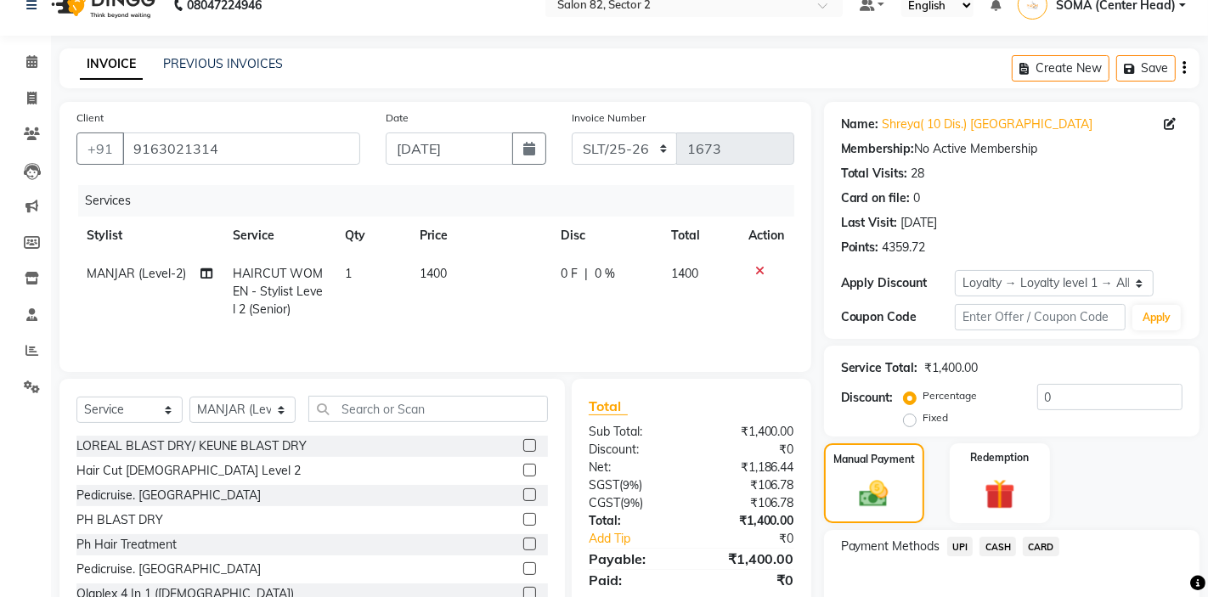
scroll to position [121, 0]
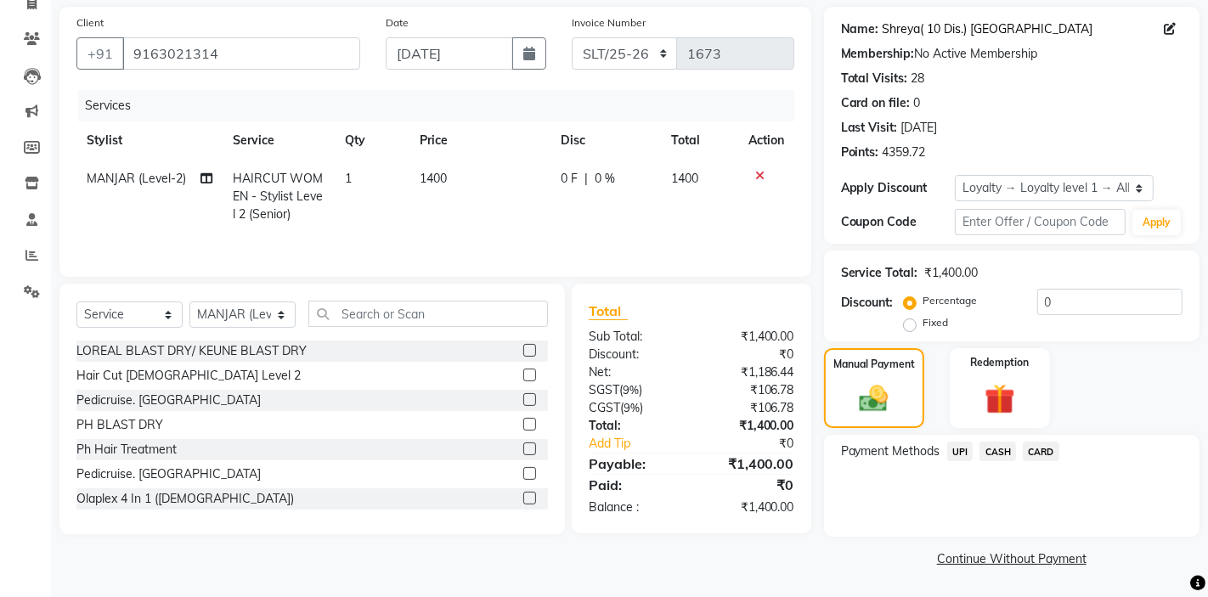
click at [992, 28] on link "Shreya( 10 Dis.) Harbajanka" at bounding box center [988, 29] width 211 height 18
click at [1058, 302] on input "0" at bounding box center [1109, 302] width 145 height 26
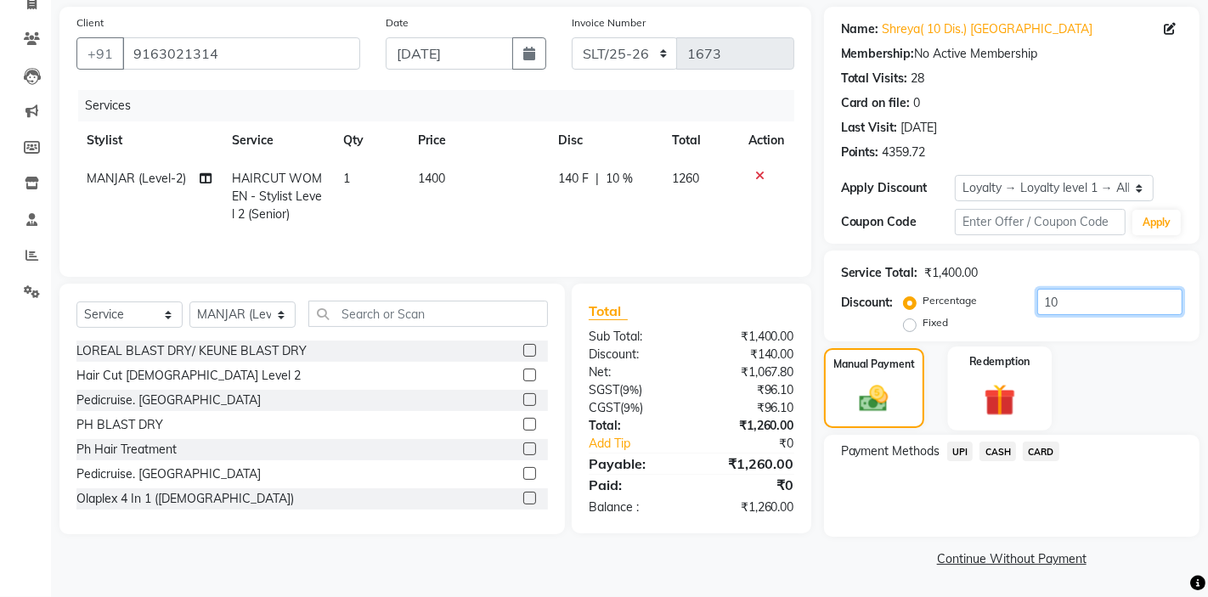
type input "10"
click at [1009, 381] on img at bounding box center [1000, 400] width 52 height 40
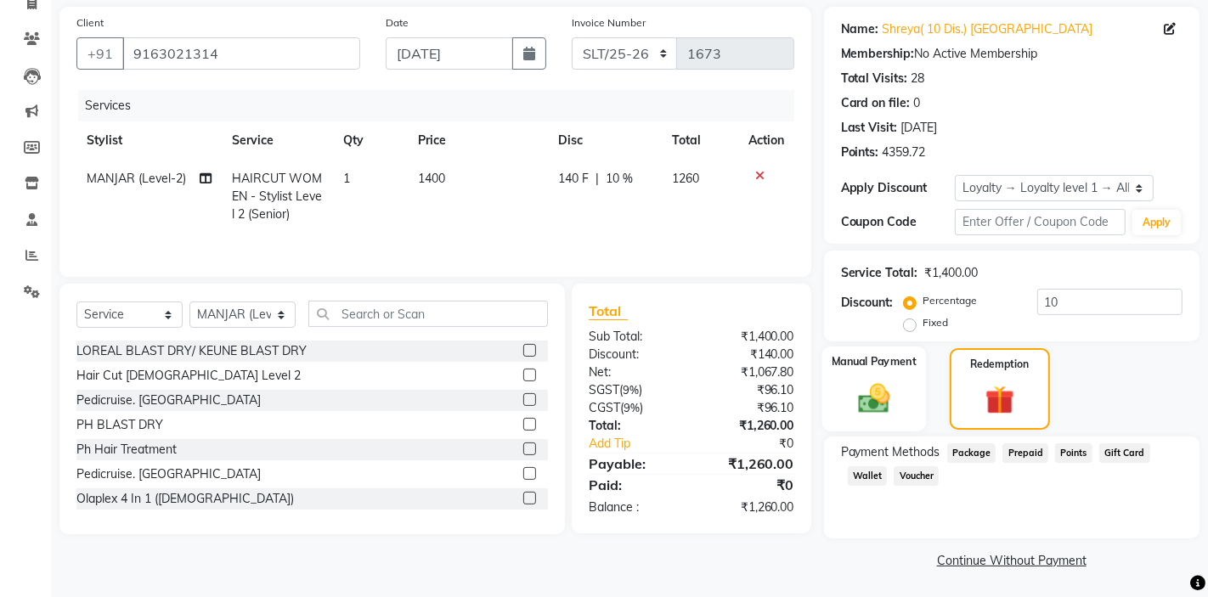
click at [867, 376] on div "Manual Payment" at bounding box center [873, 389] width 104 height 85
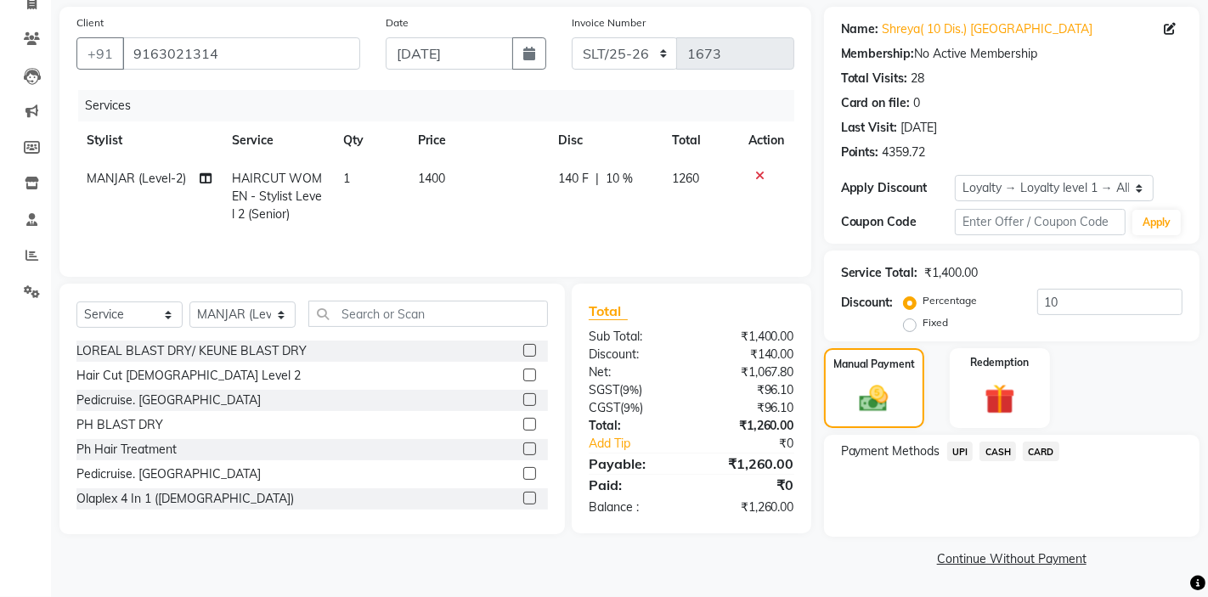
click at [1000, 451] on span "CASH" at bounding box center [997, 452] width 37 height 20
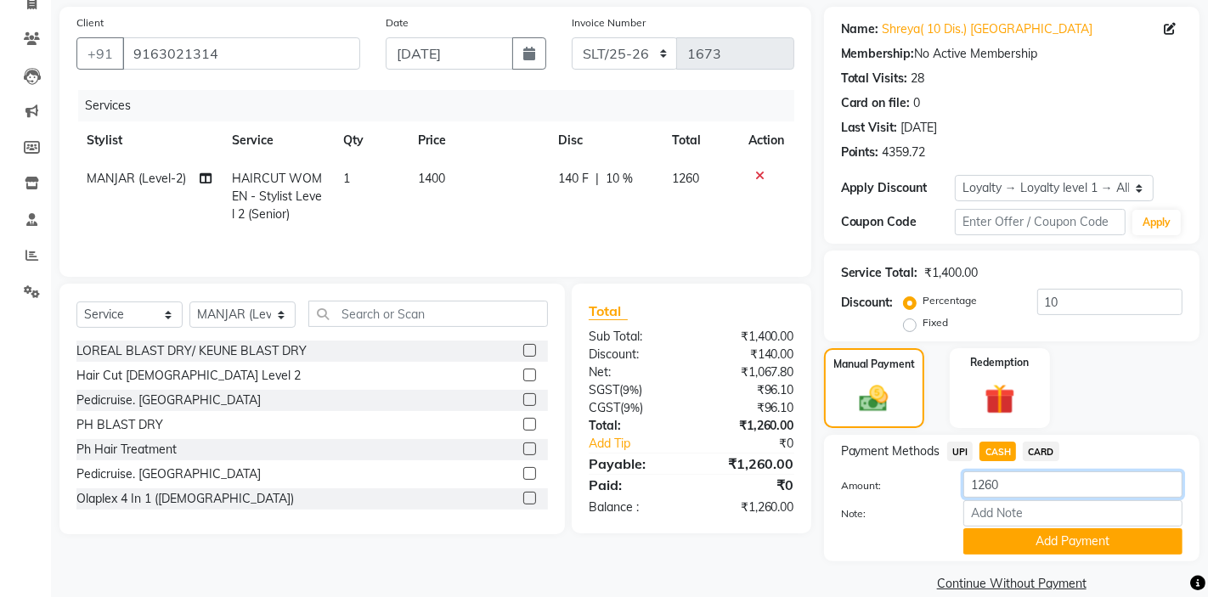
click at [1006, 488] on input "1260" at bounding box center [1072, 484] width 219 height 26
type input "1200"
click at [1029, 545] on button "Add Payment" at bounding box center [1072, 541] width 219 height 26
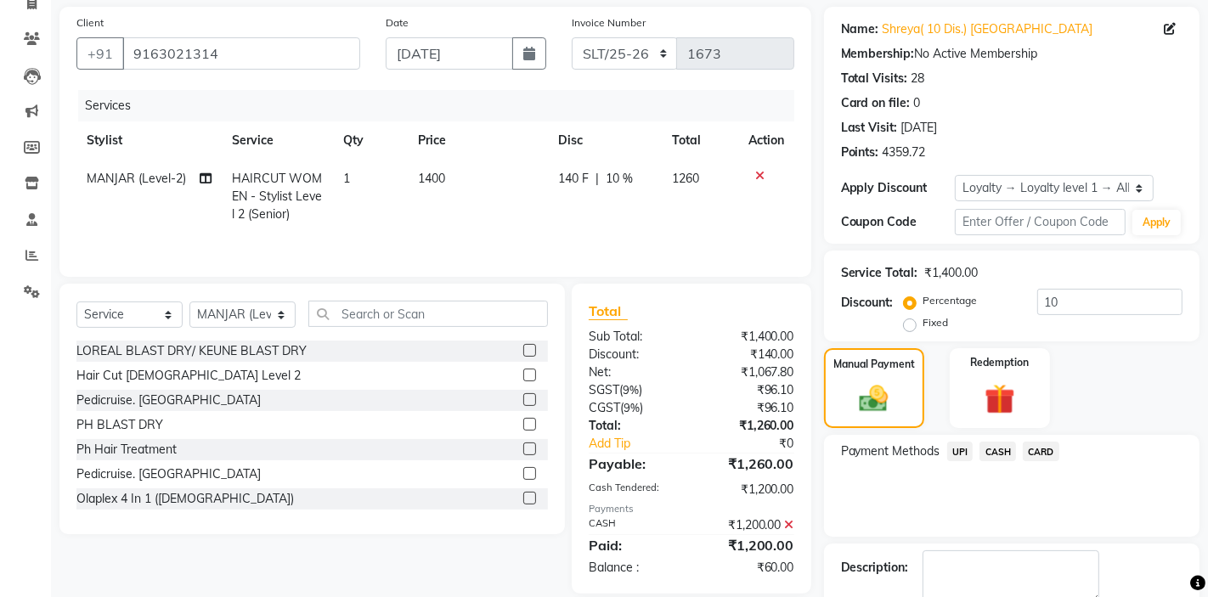
click at [963, 453] on span "UPI" at bounding box center [960, 452] width 26 height 20
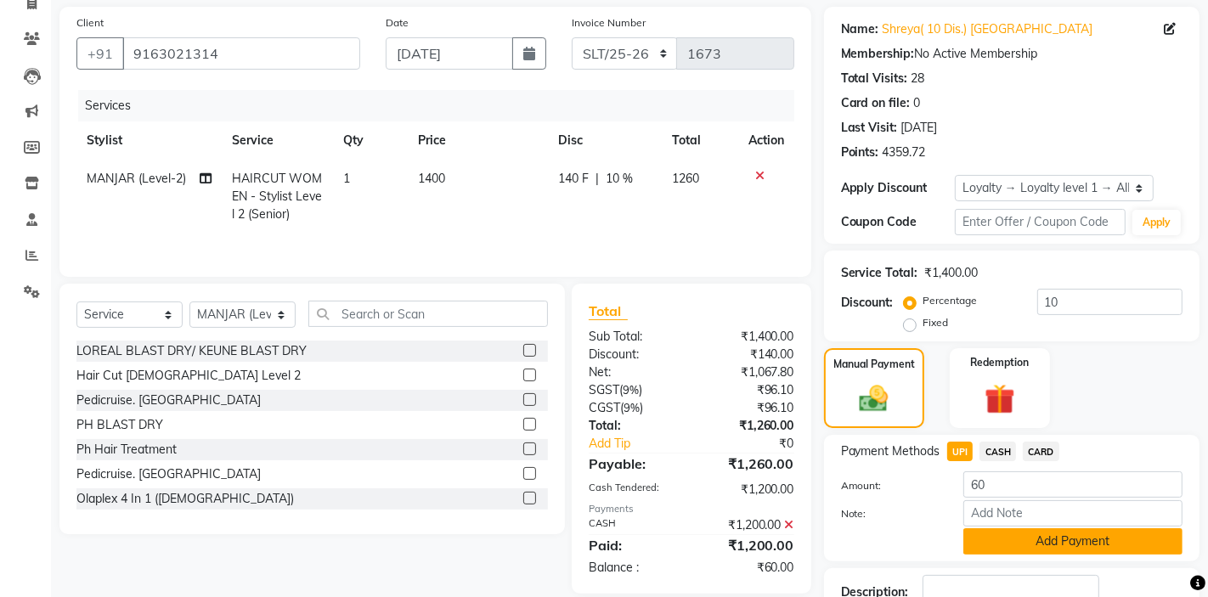
click at [1003, 540] on button "Add Payment" at bounding box center [1072, 541] width 219 height 26
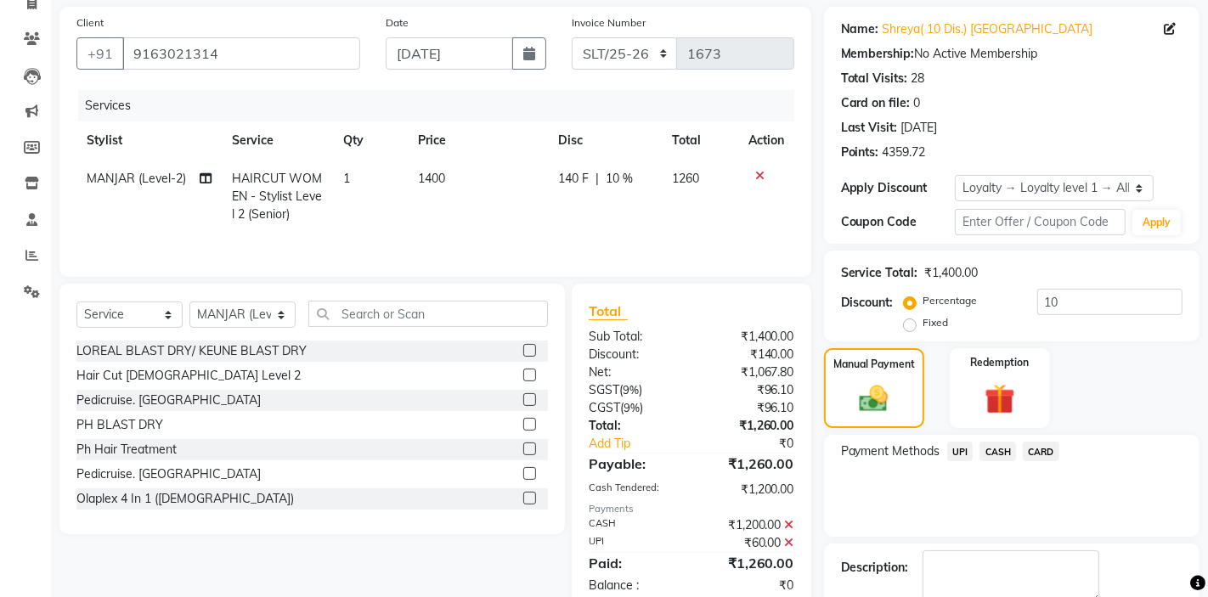
scroll to position [262, 0]
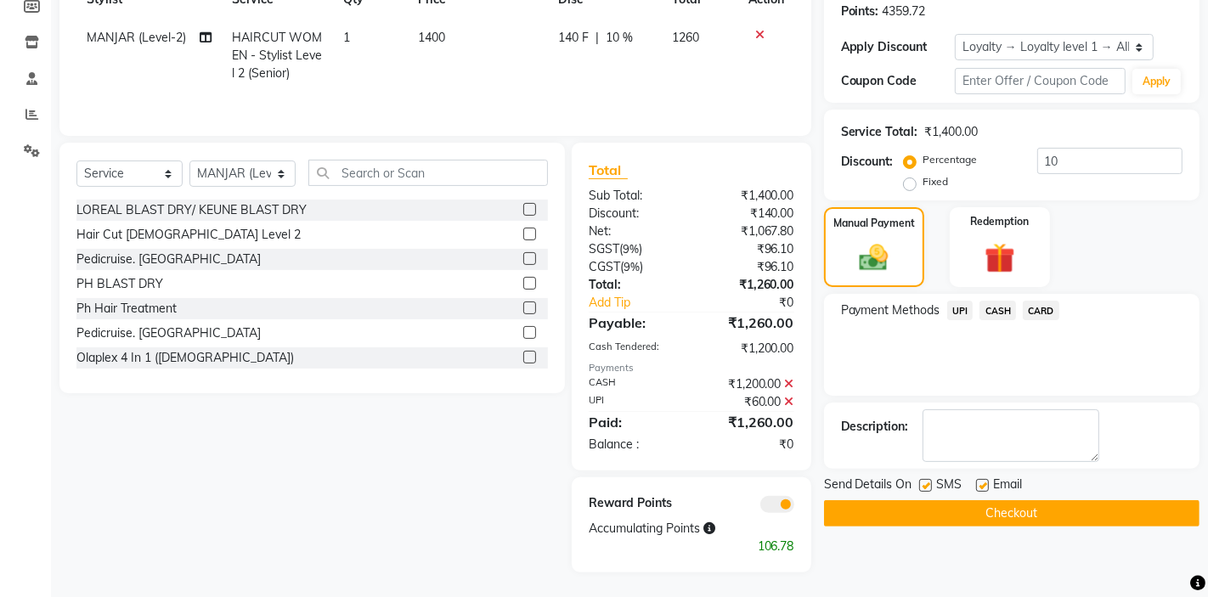
click at [1003, 514] on button "Checkout" at bounding box center [1011, 513] width 375 height 26
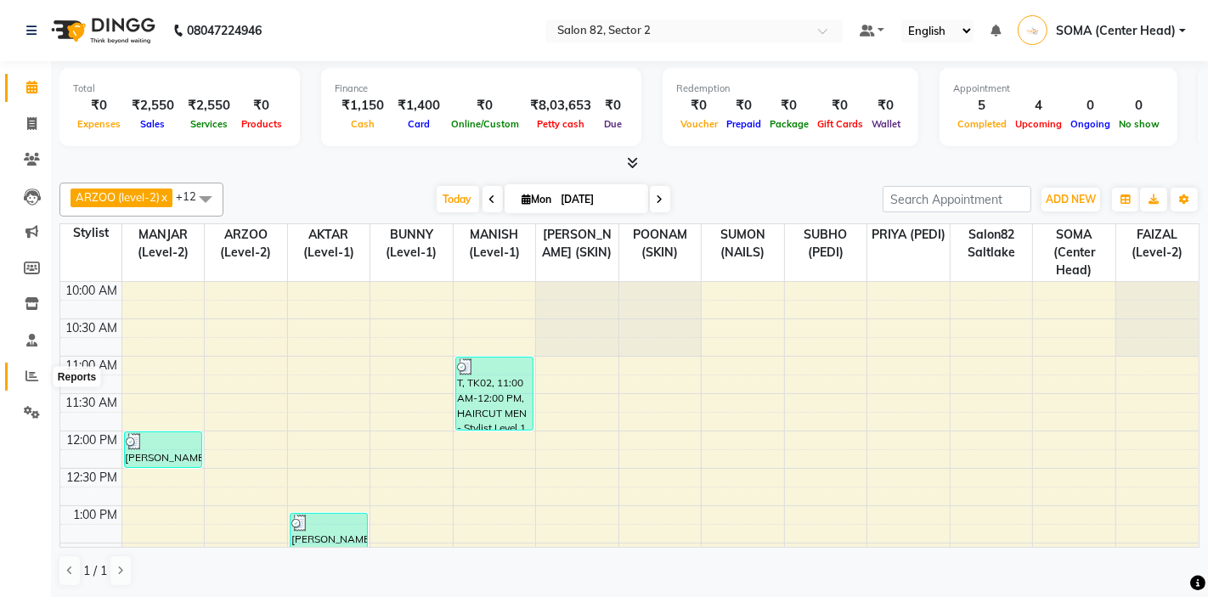
click at [31, 374] on icon at bounding box center [31, 376] width 13 height 13
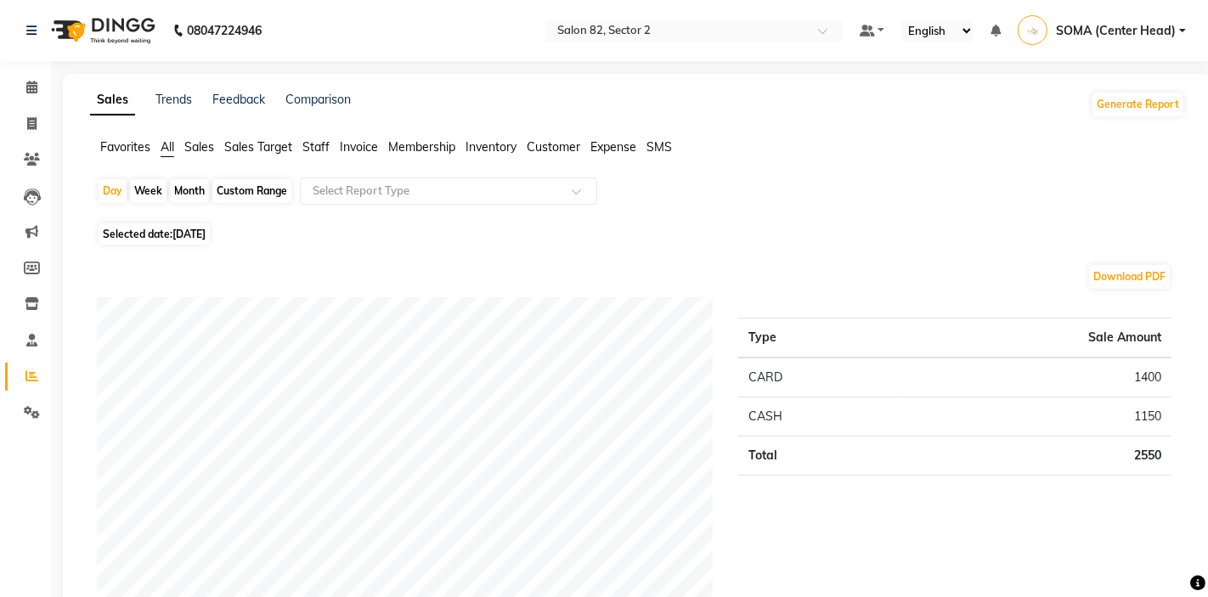
click at [320, 140] on span "Staff" at bounding box center [315, 146] width 27 height 15
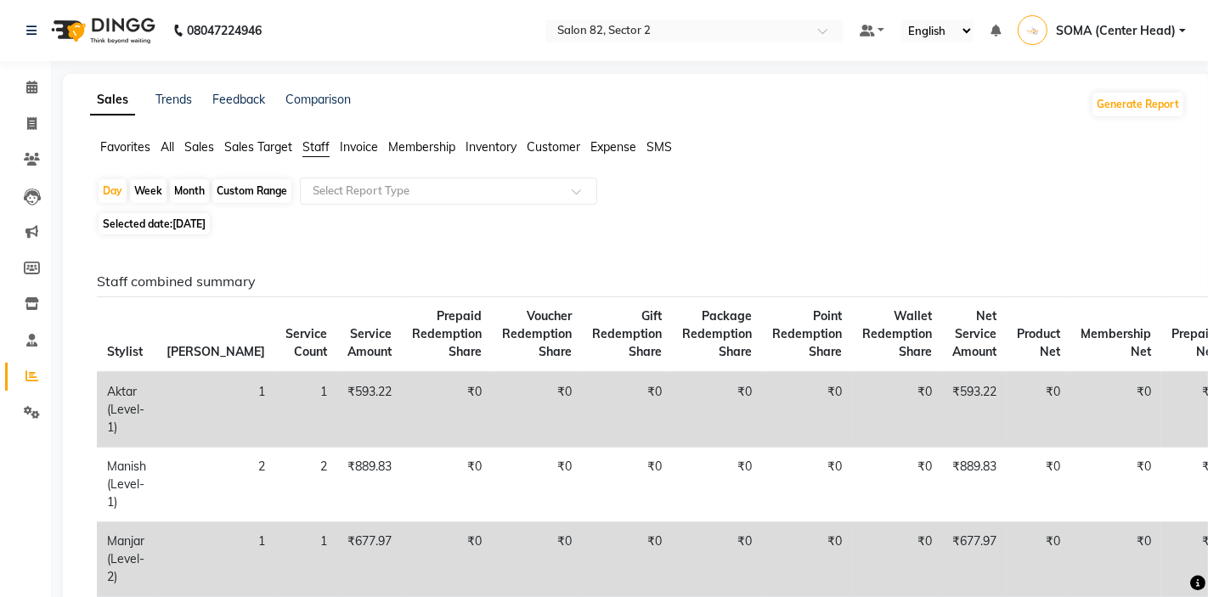
click at [262, 193] on div "Custom Range" at bounding box center [251, 191] width 79 height 24
select select "9"
select select "2025"
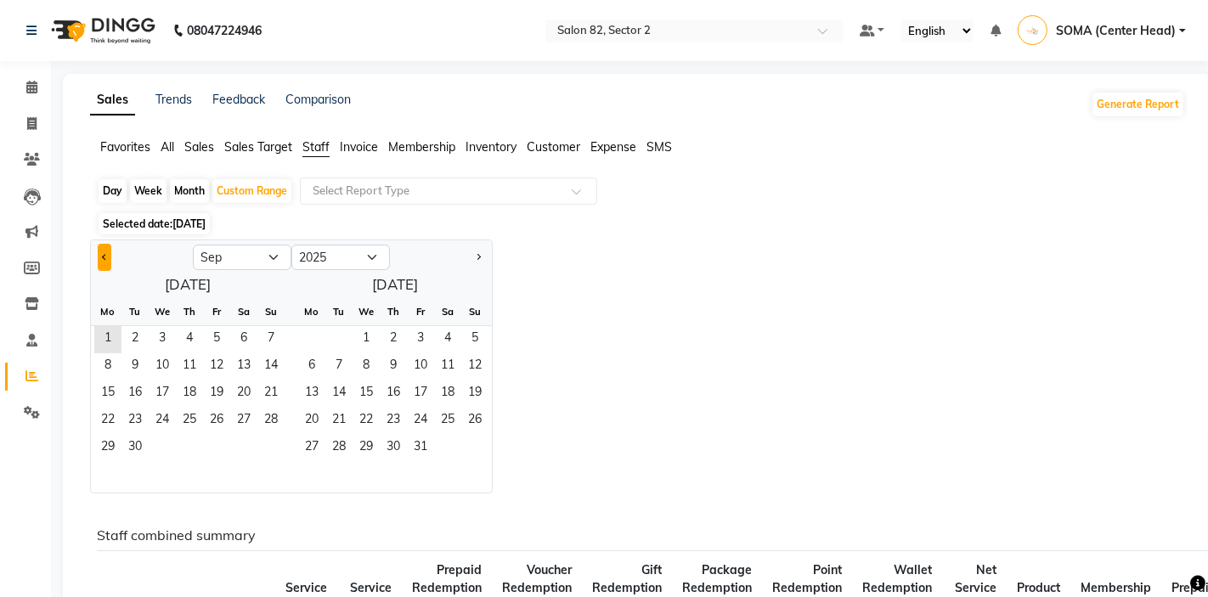
click at [107, 257] on span "Previous month" at bounding box center [105, 257] width 6 height 6
select select "8"
click at [222, 347] on span "1" at bounding box center [216, 339] width 27 height 27
click at [269, 451] on span "31" at bounding box center [270, 448] width 27 height 27
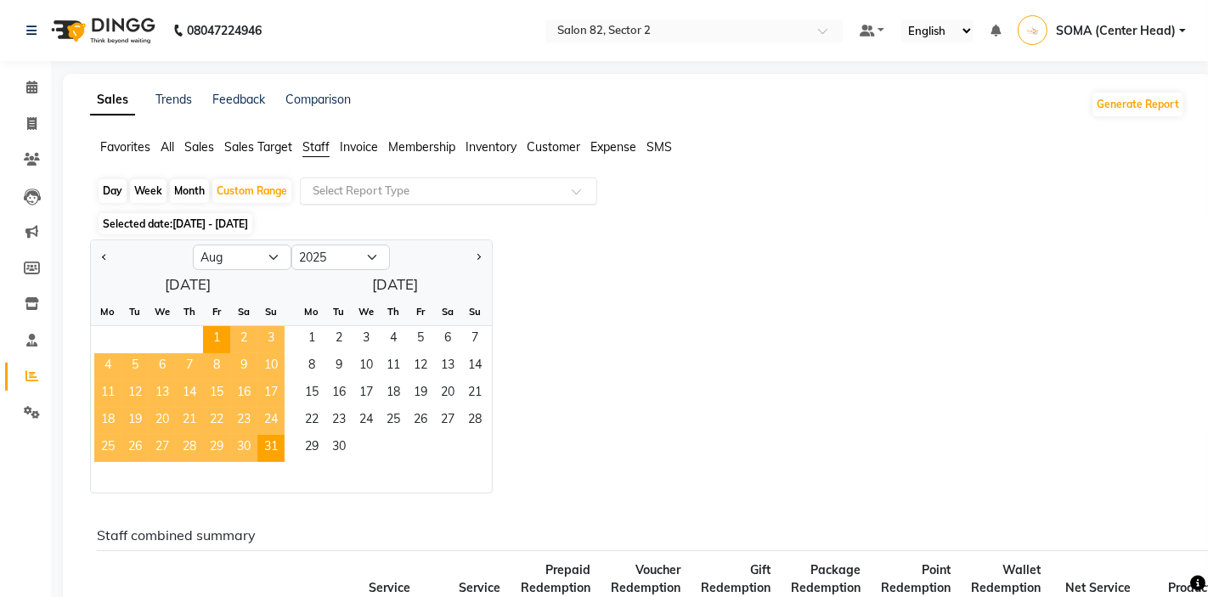
click at [409, 195] on input "text" at bounding box center [431, 191] width 245 height 17
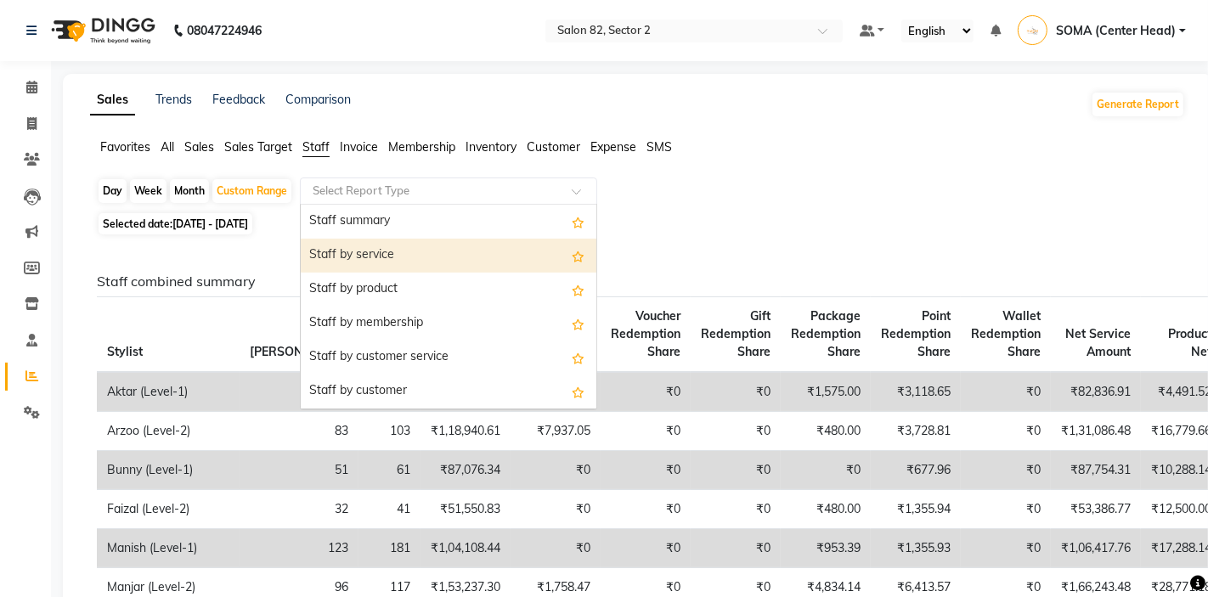
click at [380, 251] on div "Staff by service" at bounding box center [449, 256] width 296 height 34
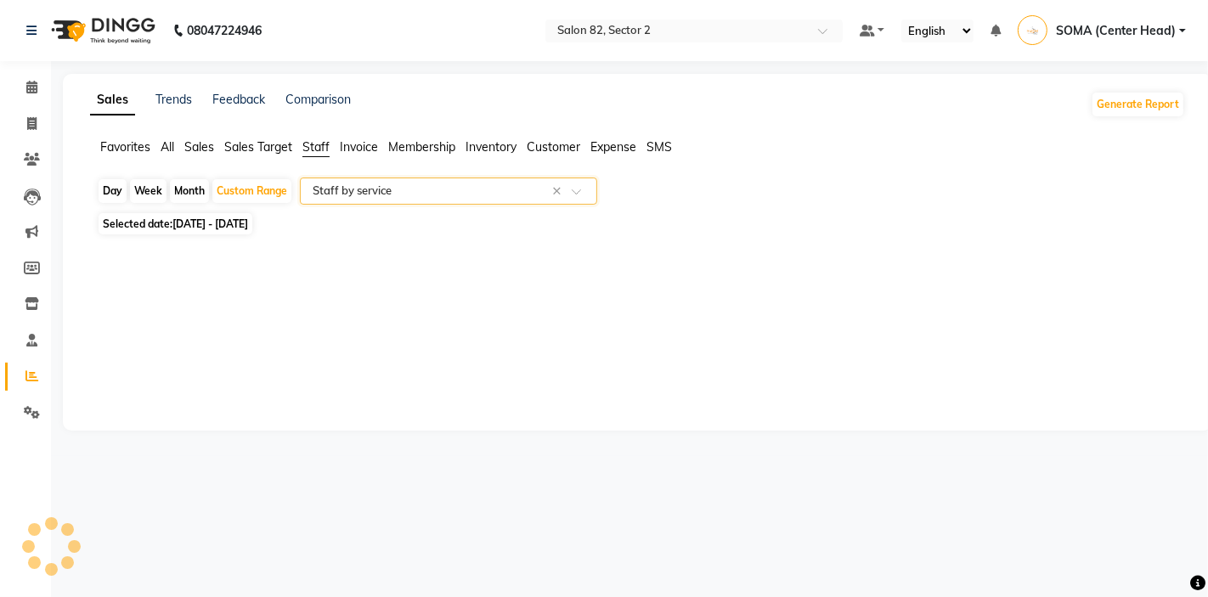
select select "full_report"
select select "csv"
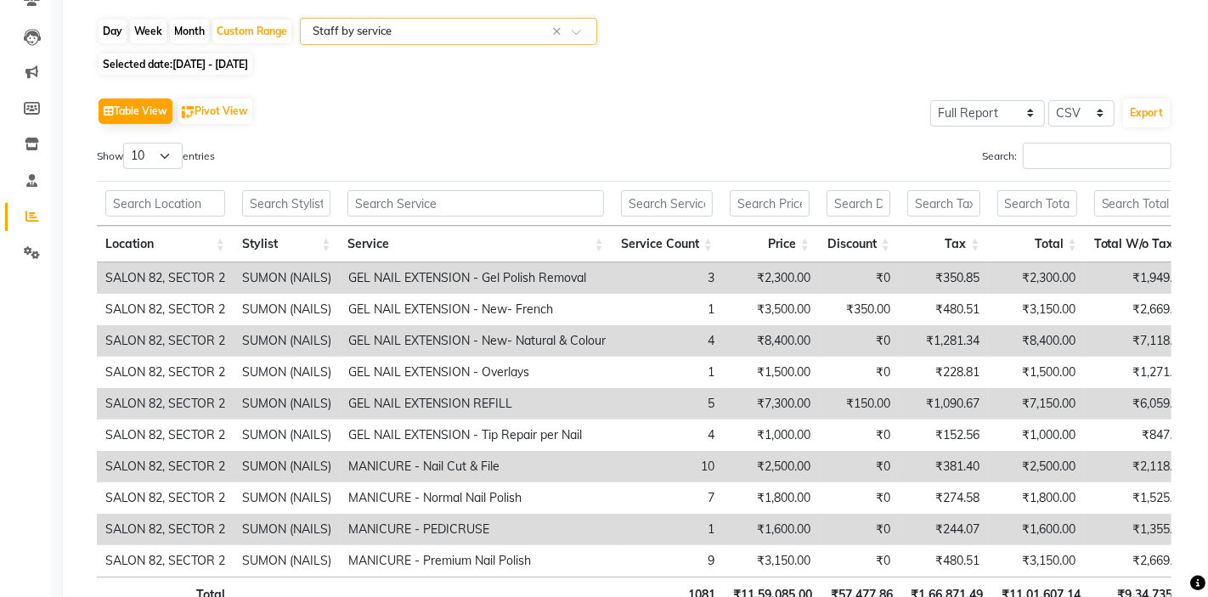
scroll to position [156, 0]
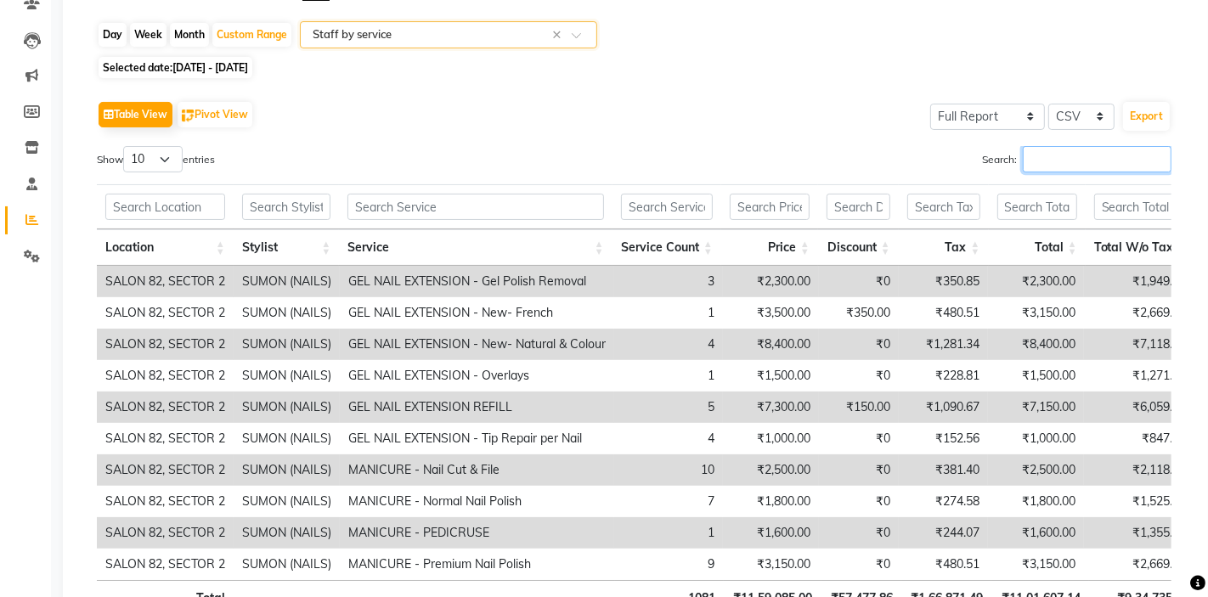
click at [1079, 155] on input "Search:" at bounding box center [1097, 159] width 149 height 26
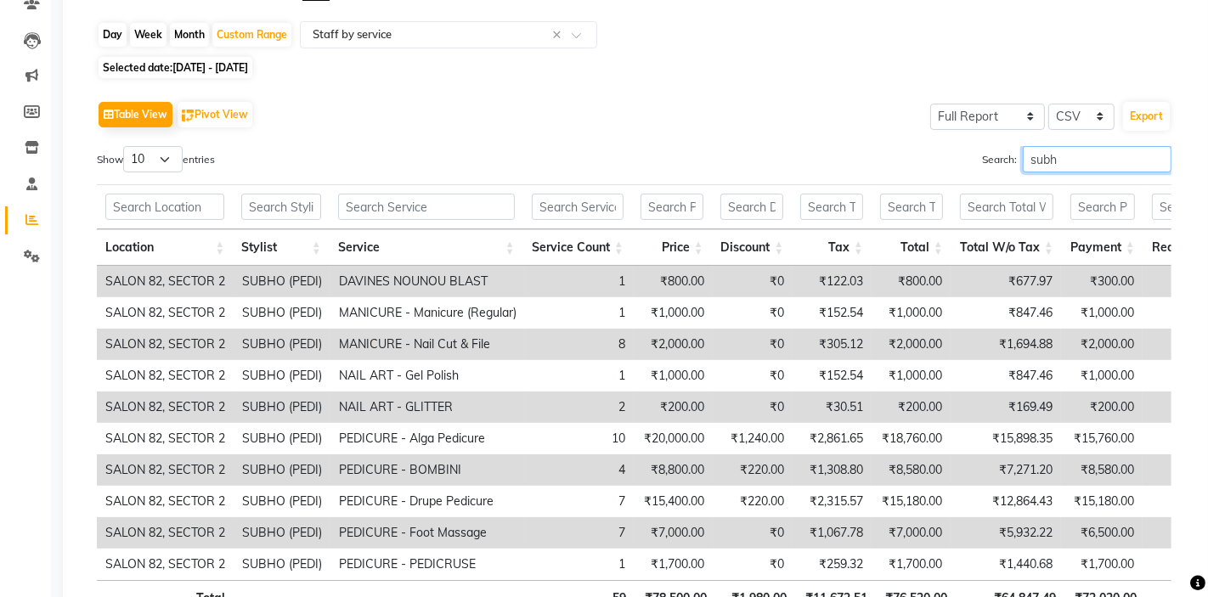
type input "subho"
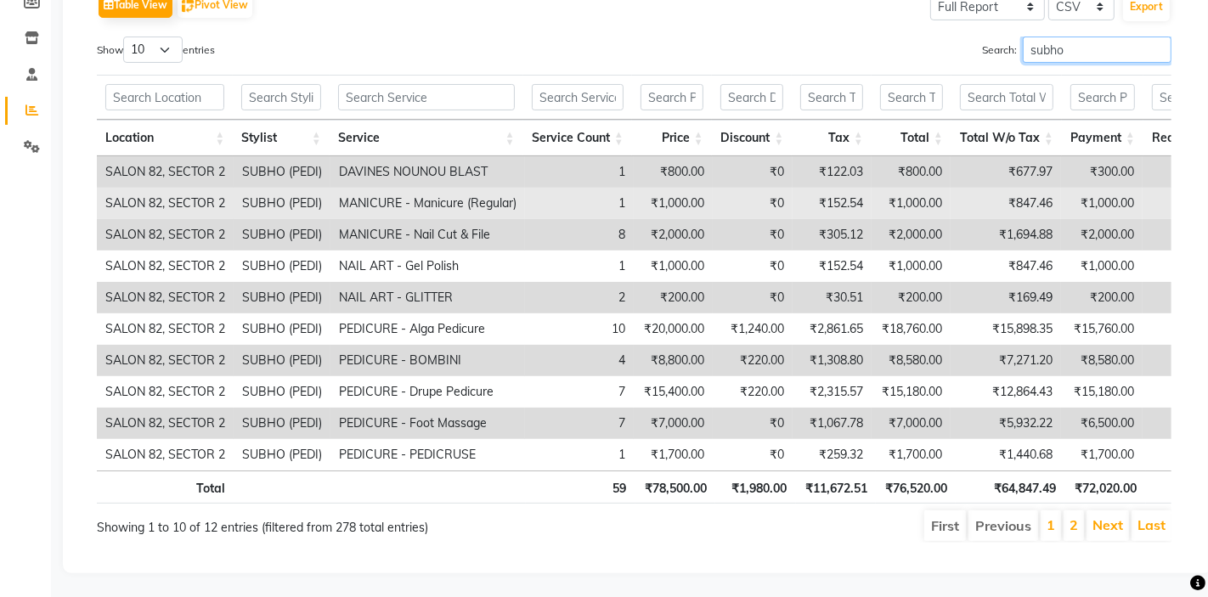
scroll to position [268, 0]
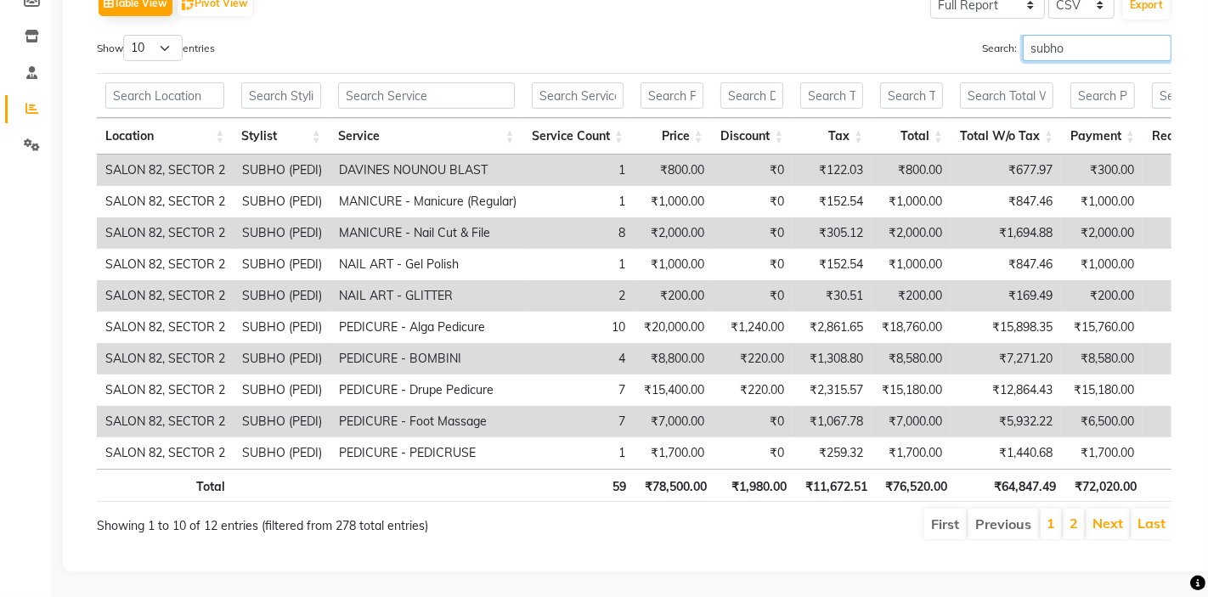
click at [1158, 43] on input "subho" at bounding box center [1097, 48] width 149 height 26
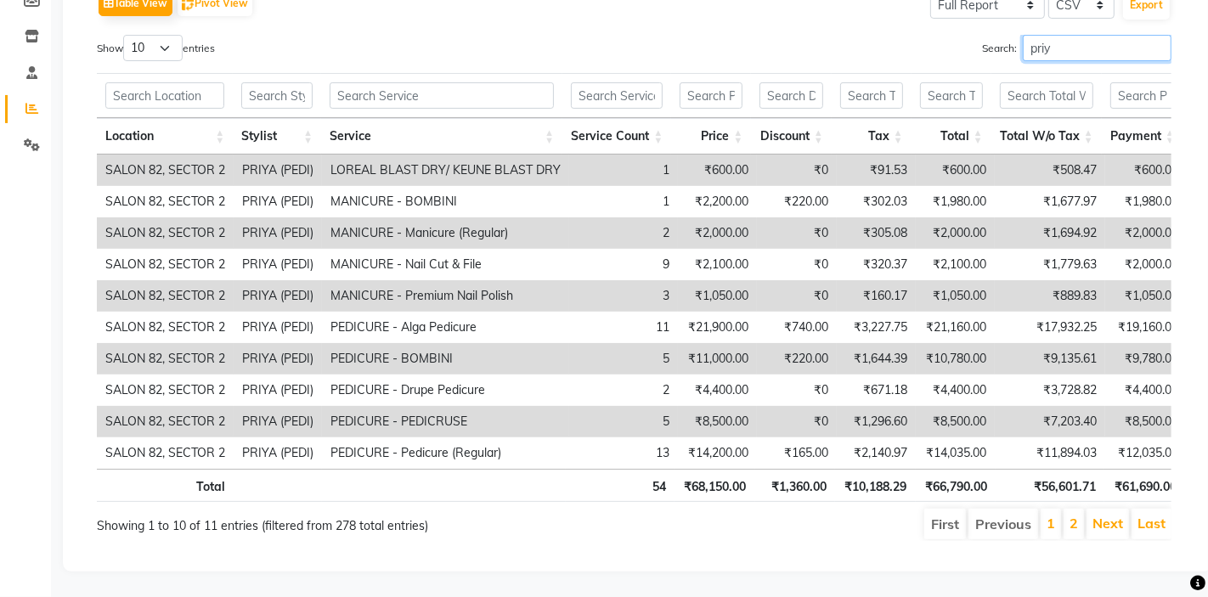
type input "priya"
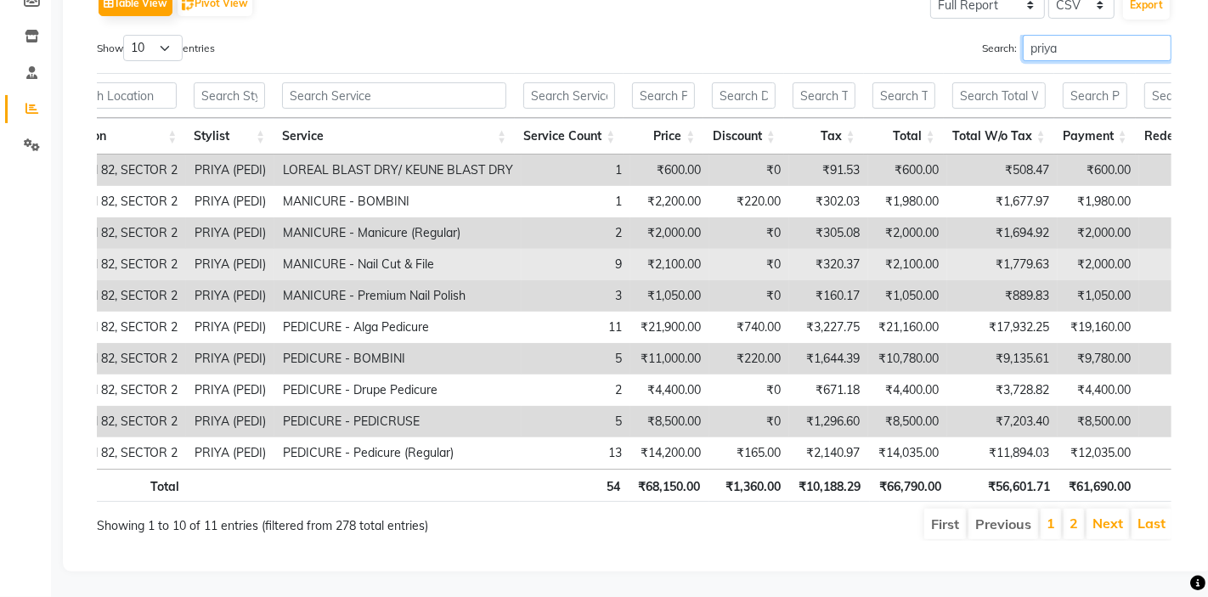
scroll to position [0, 0]
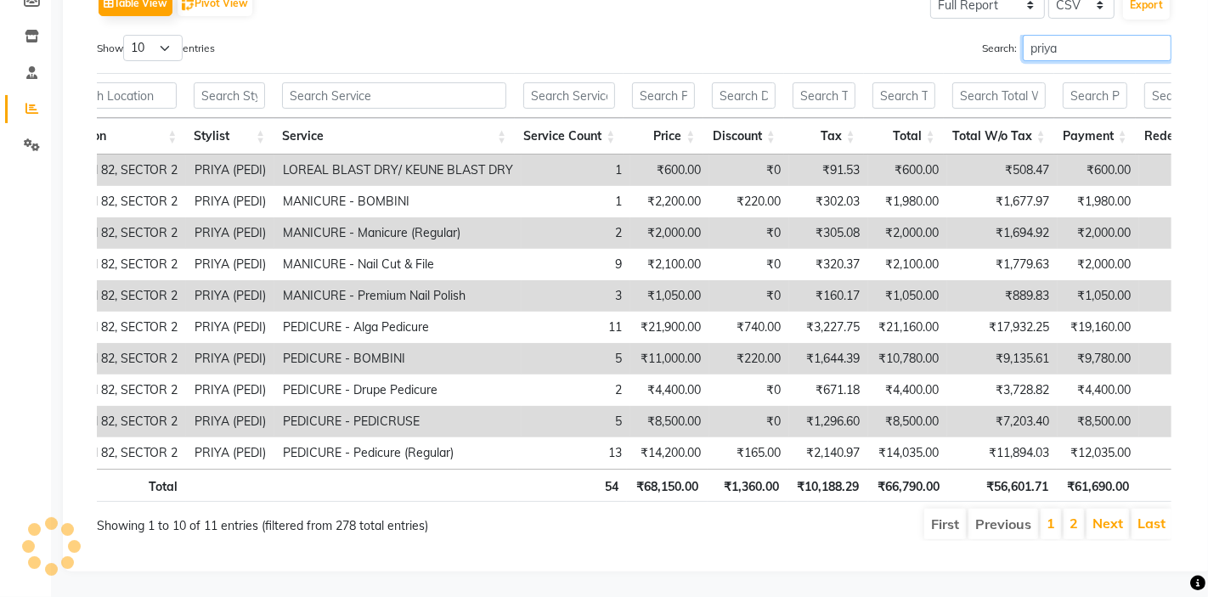
click at [1155, 47] on input "priya" at bounding box center [1097, 48] width 149 height 26
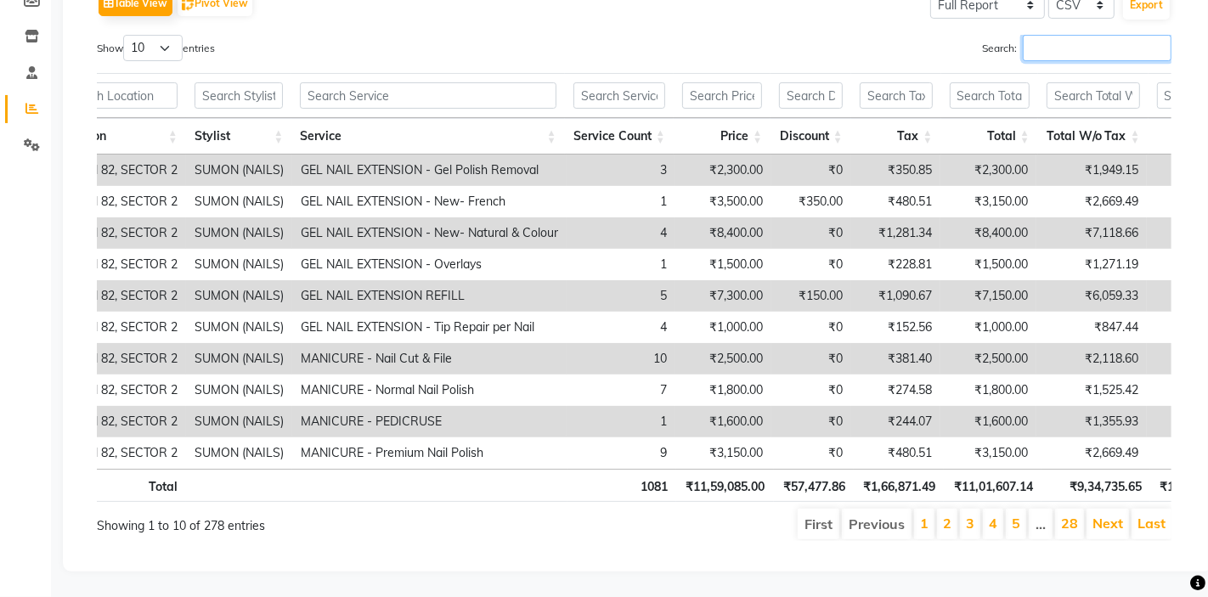
scroll to position [126, 0]
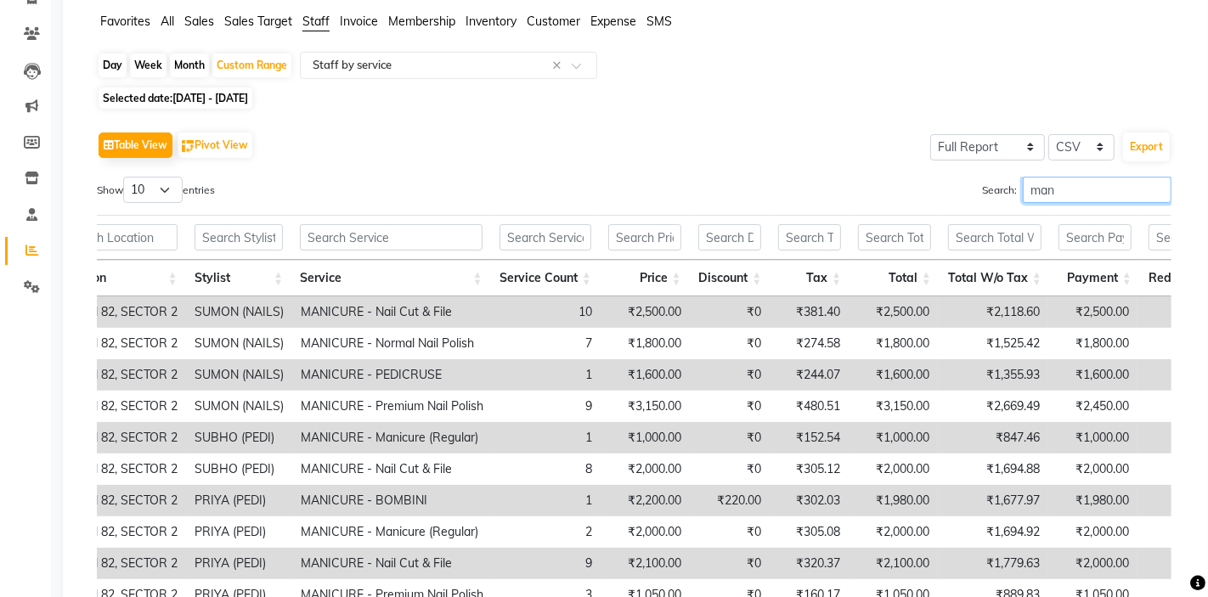
type input "manj"
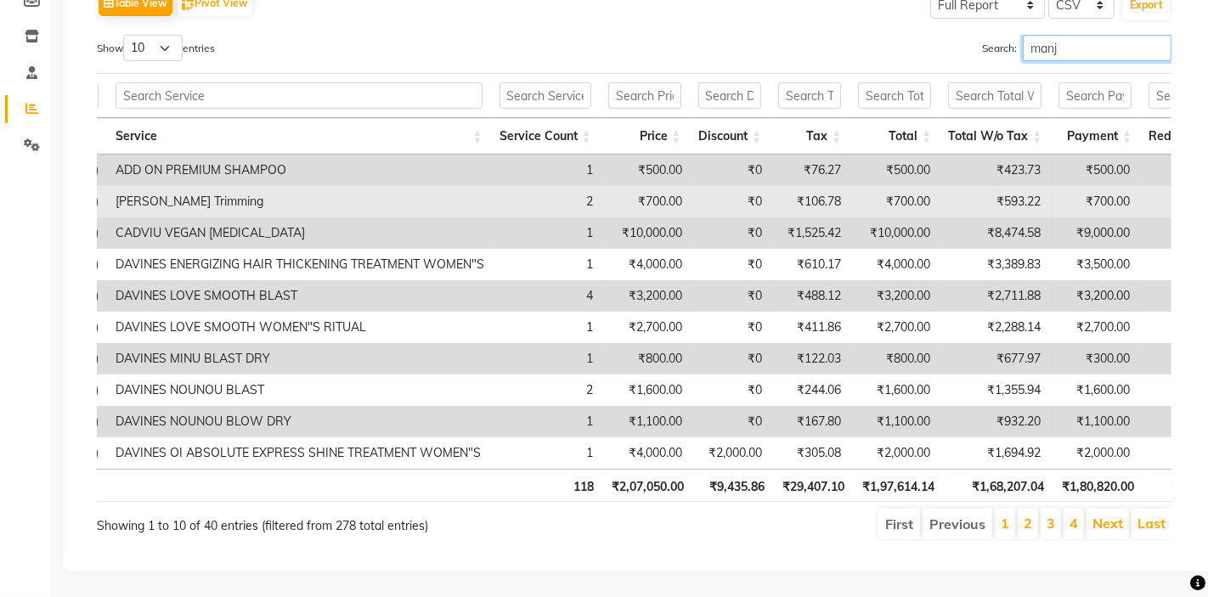
scroll to position [0, 248]
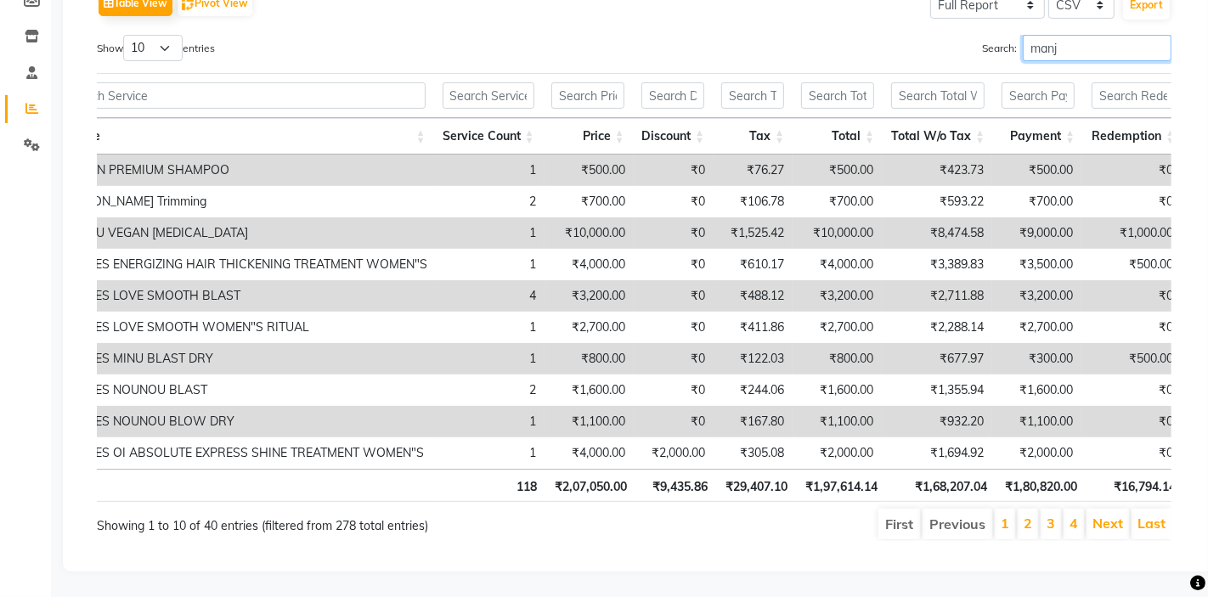
click at [1153, 43] on input "manj" at bounding box center [1097, 48] width 149 height 26
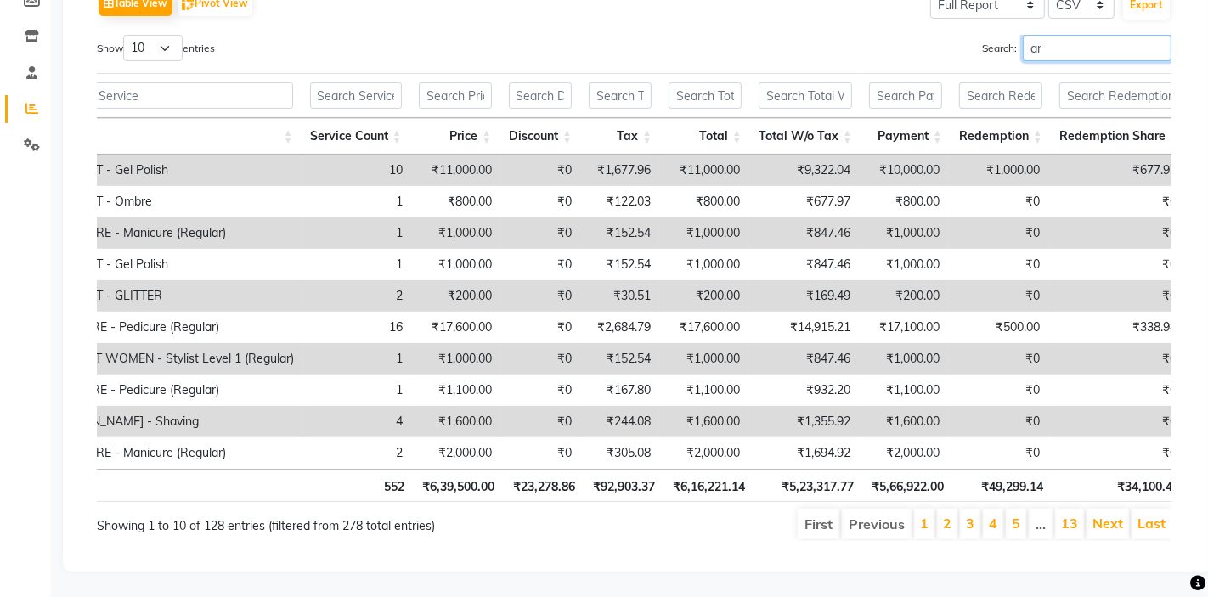
type input "arz"
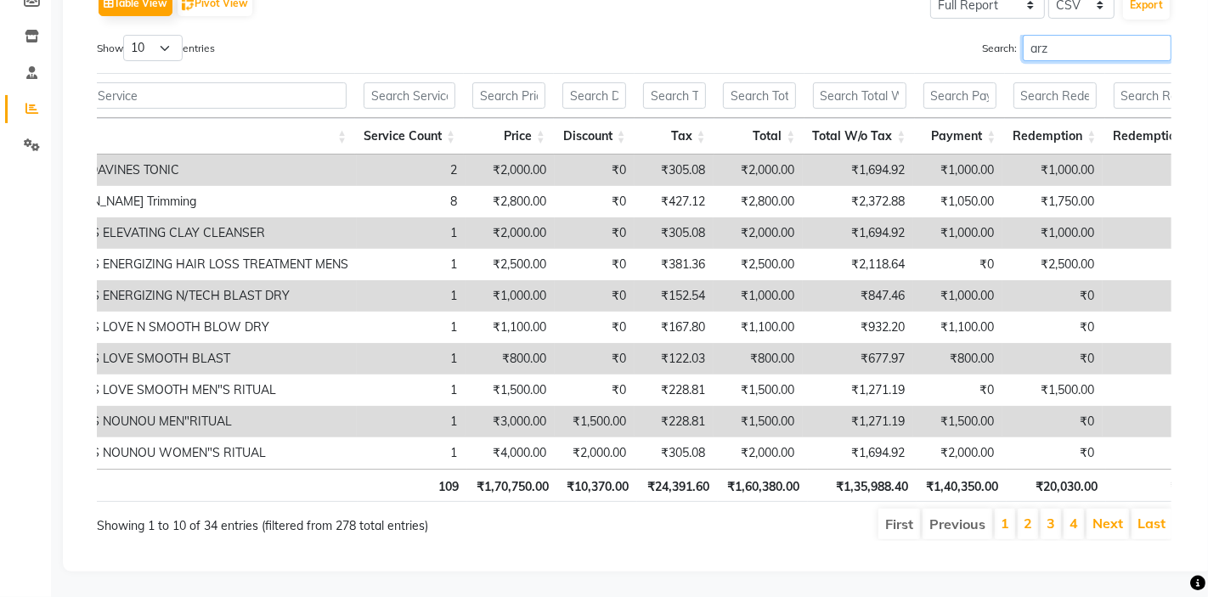
click at [1157, 44] on input "arz" at bounding box center [1097, 48] width 149 height 26
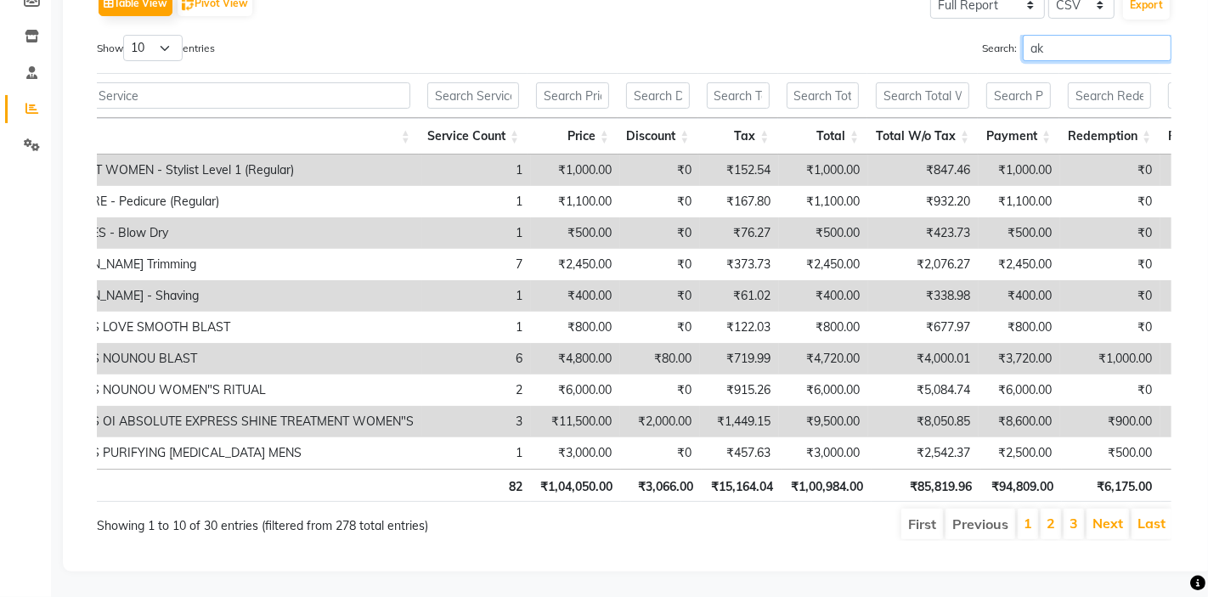
type input "akt"
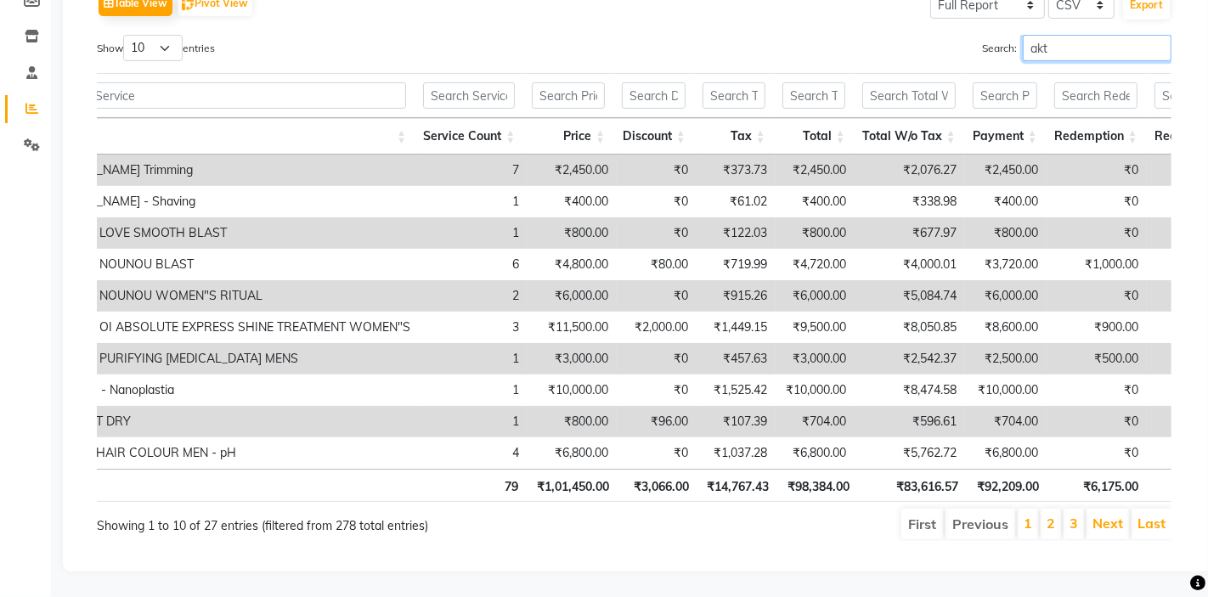
click at [1157, 44] on input "akt" at bounding box center [1097, 48] width 149 height 26
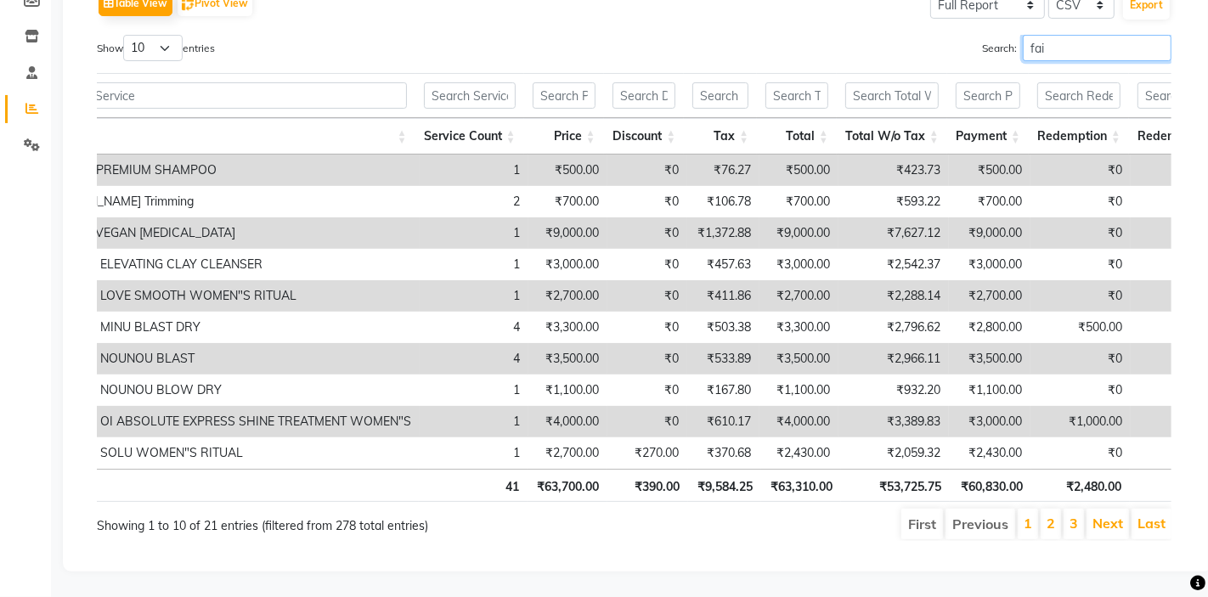
type input "faiz"
click at [1157, 44] on input "faiz" at bounding box center [1097, 48] width 149 height 26
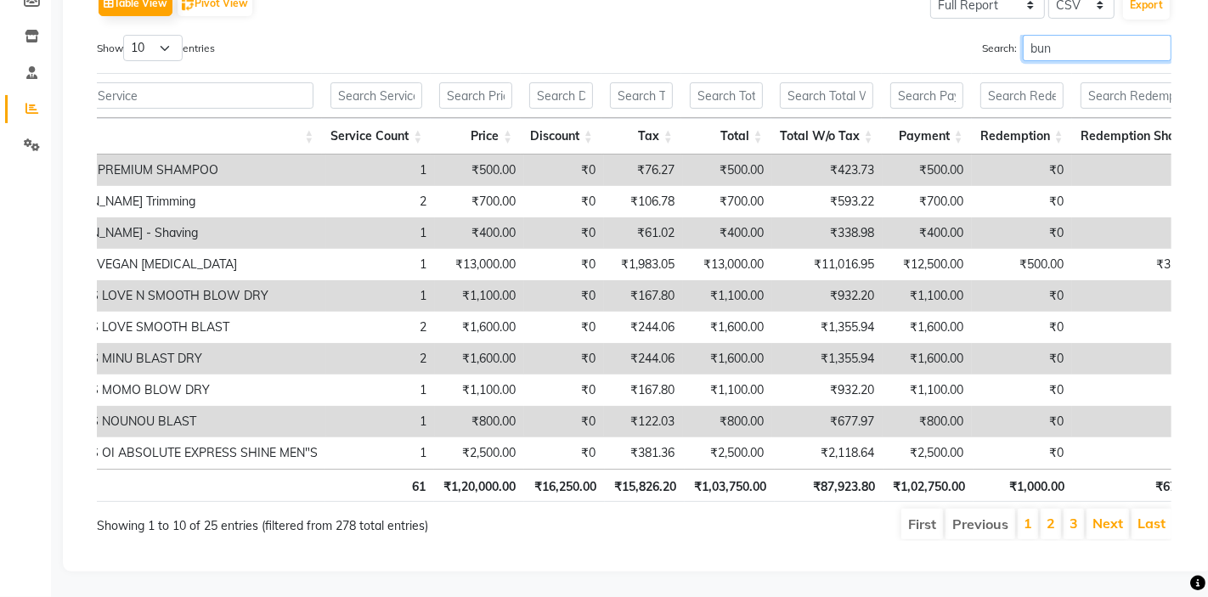
type input "bunn"
click at [1157, 44] on input "bunn" at bounding box center [1097, 48] width 149 height 26
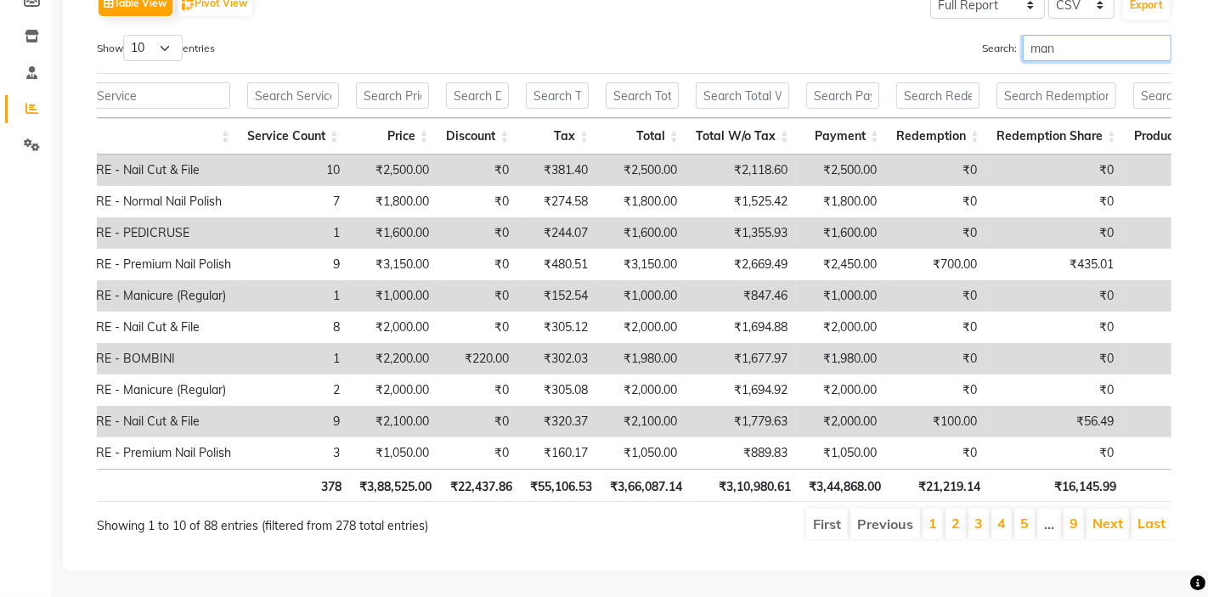
type input "mani"
click at [1157, 44] on input "mani" at bounding box center [1097, 48] width 149 height 26
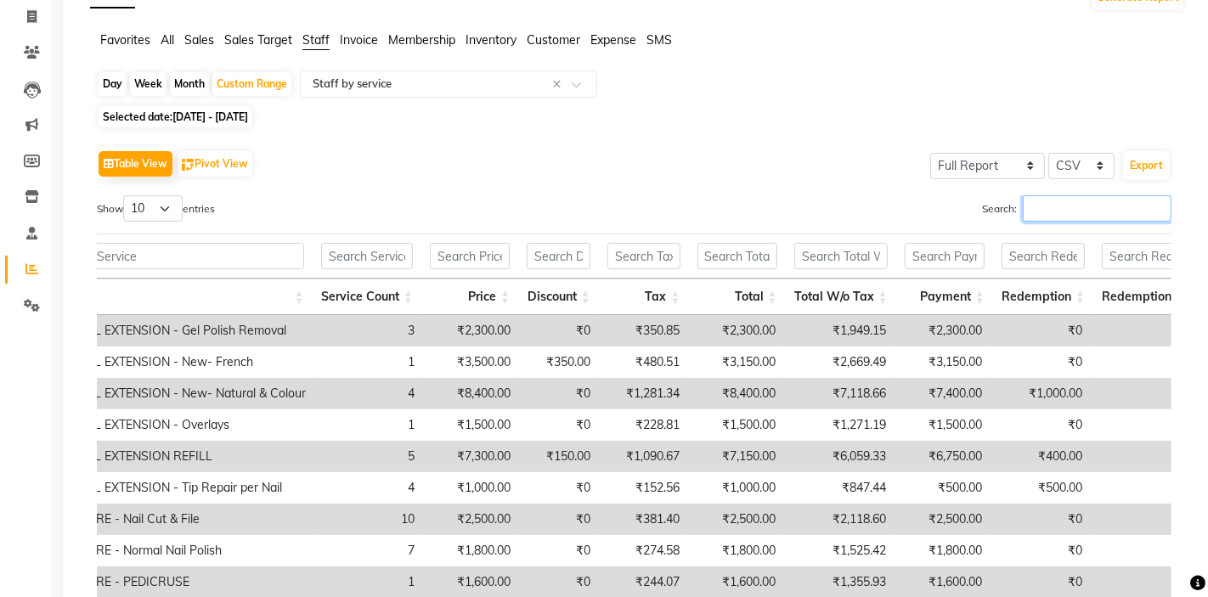
scroll to position [0, 0]
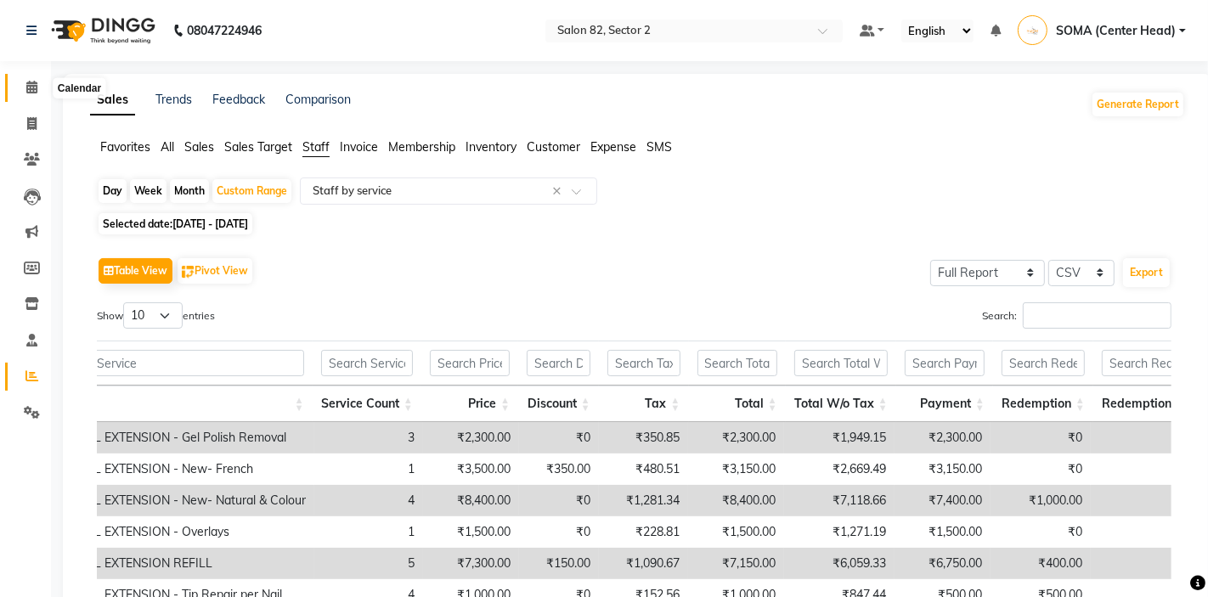
click at [35, 89] on icon at bounding box center [31, 87] width 11 height 13
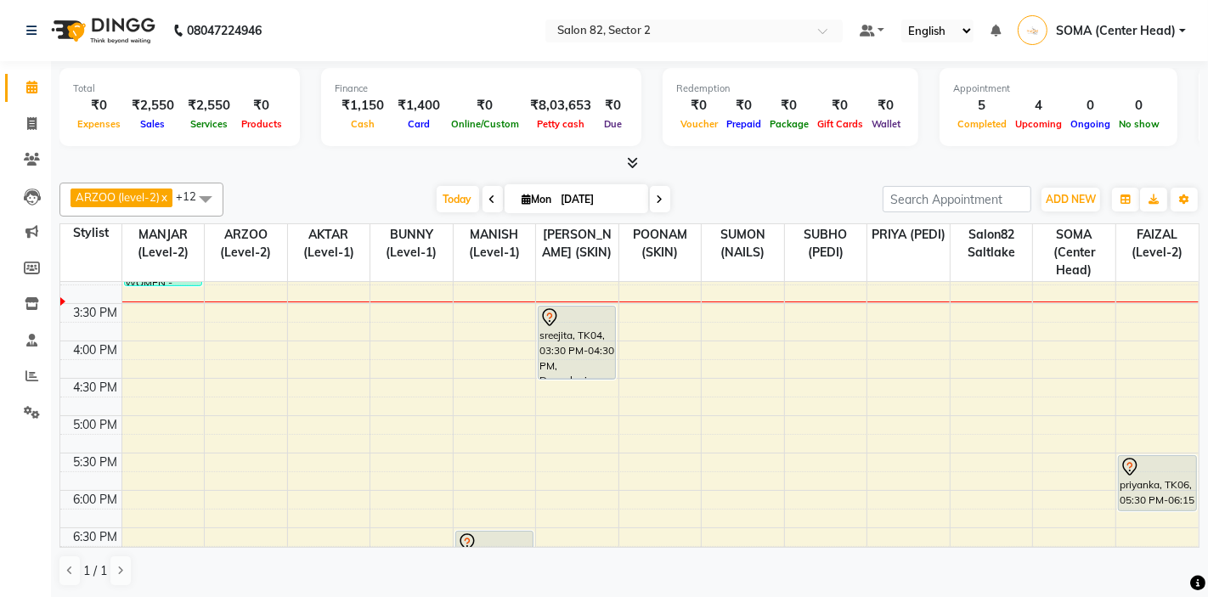
scroll to position [409, 0]
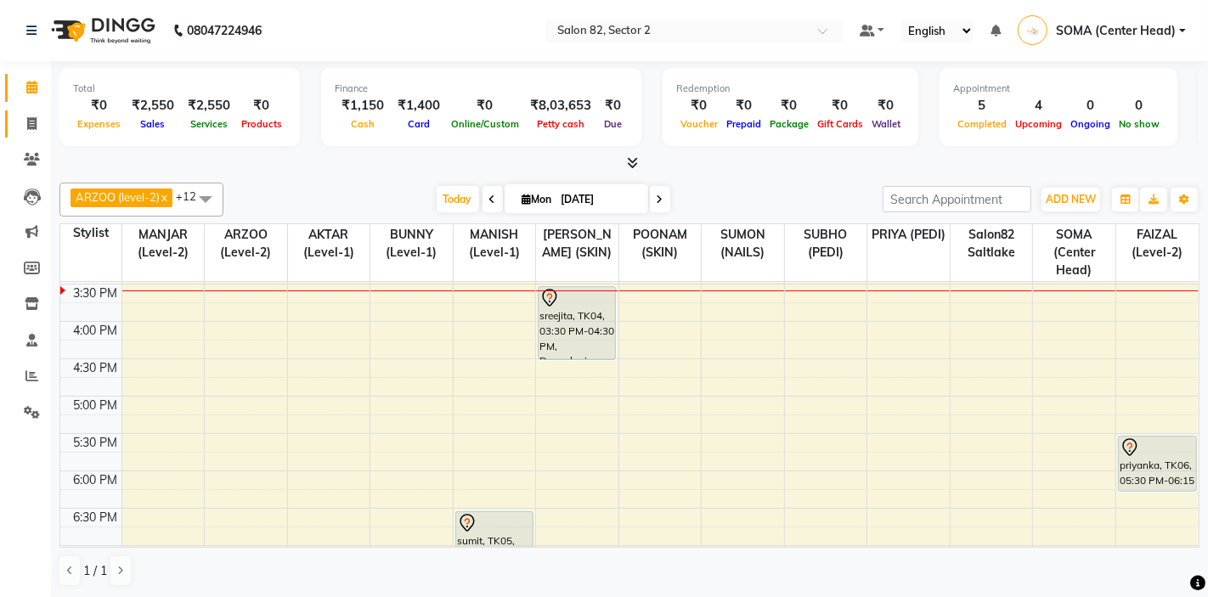
click at [34, 125] on icon at bounding box center [31, 123] width 9 height 13
select select "service"
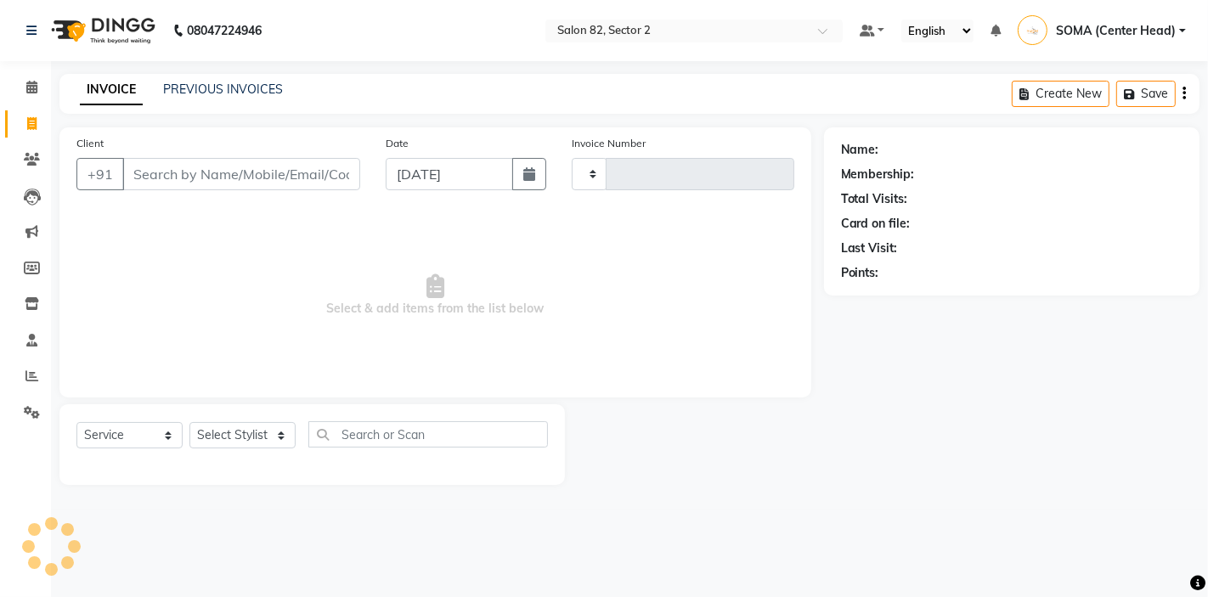
type input "1674"
select select "8703"
click at [252, 440] on select "Select Stylist" at bounding box center [242, 435] width 106 height 26
select select "33728"
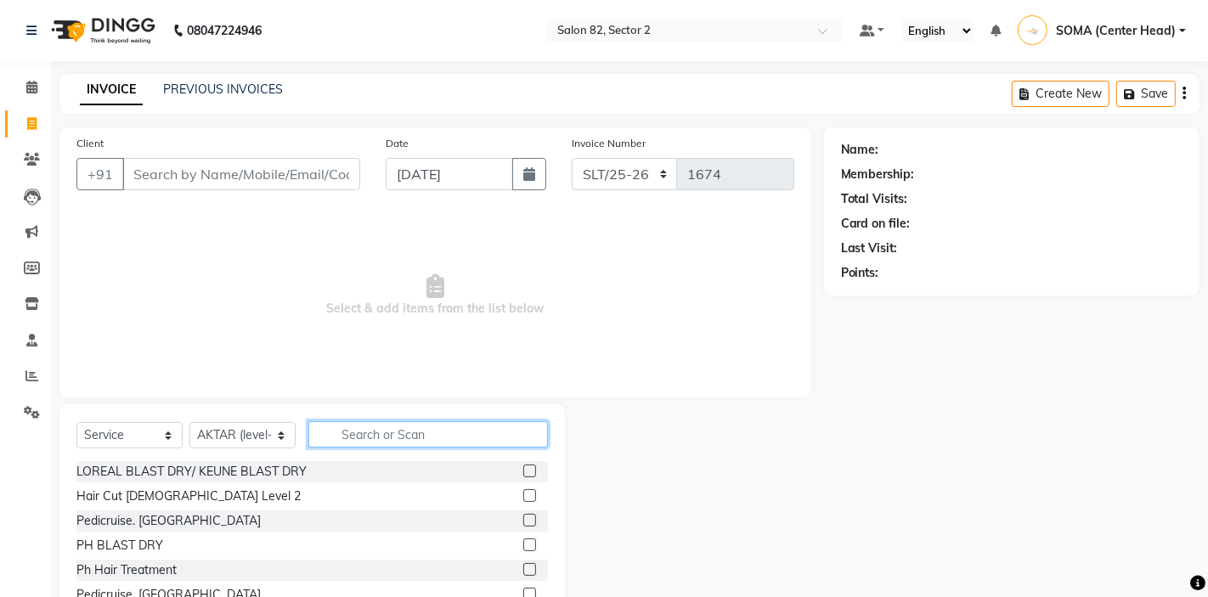
click at [364, 427] on input "text" at bounding box center [428, 434] width 240 height 26
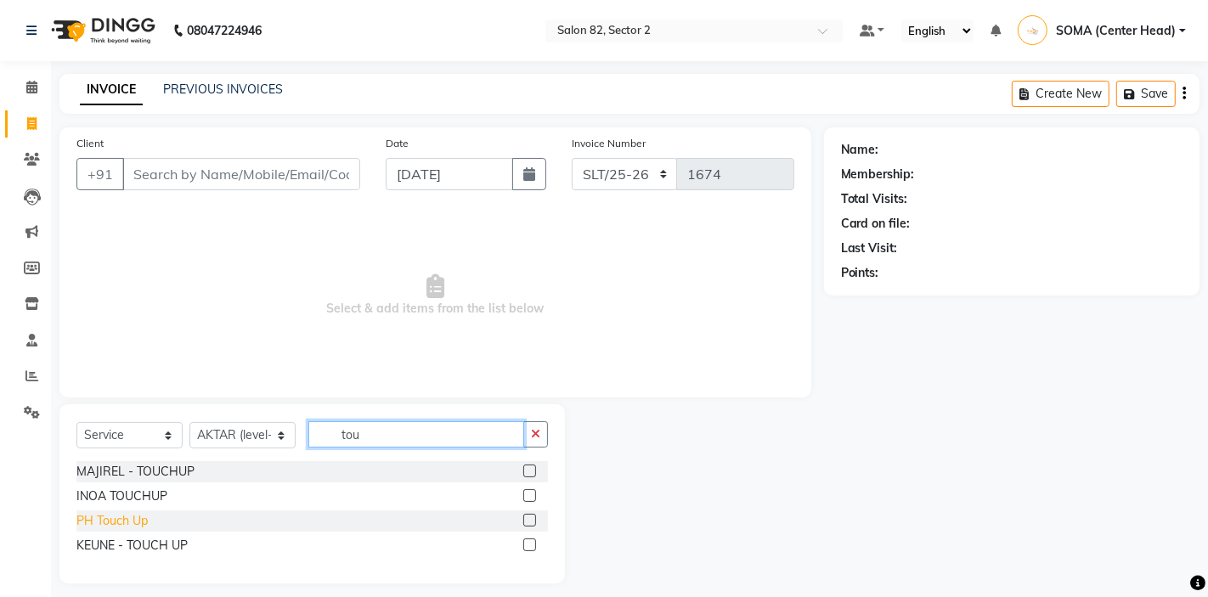
type input "tou"
click at [91, 519] on div "PH Touch Up" at bounding box center [111, 521] width 71 height 18
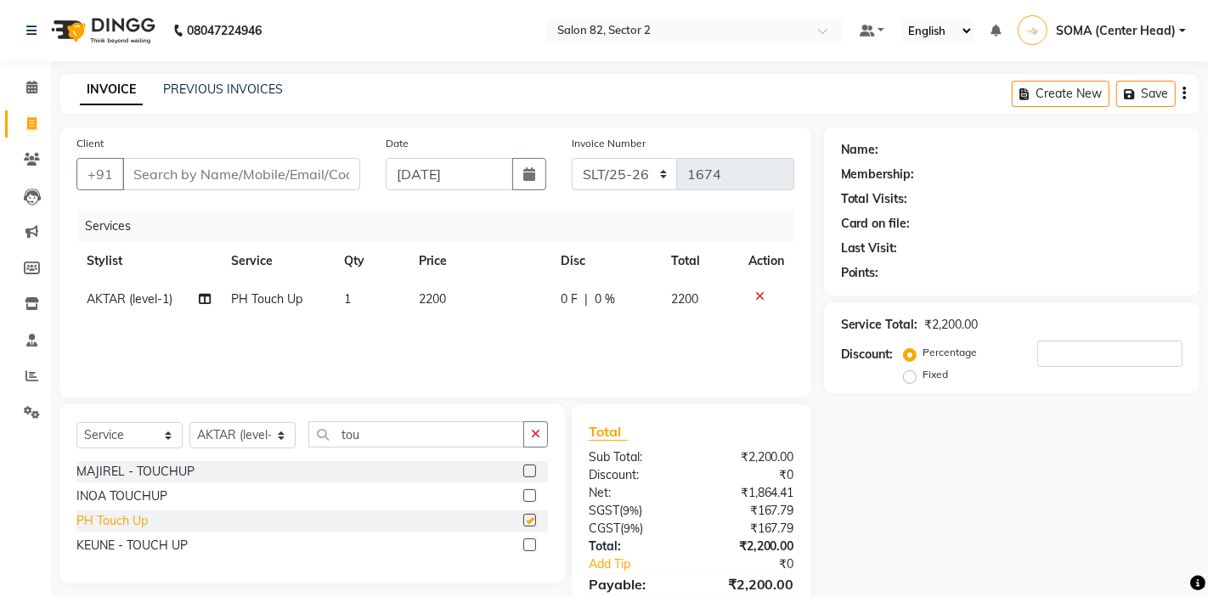
checkbox input "false"
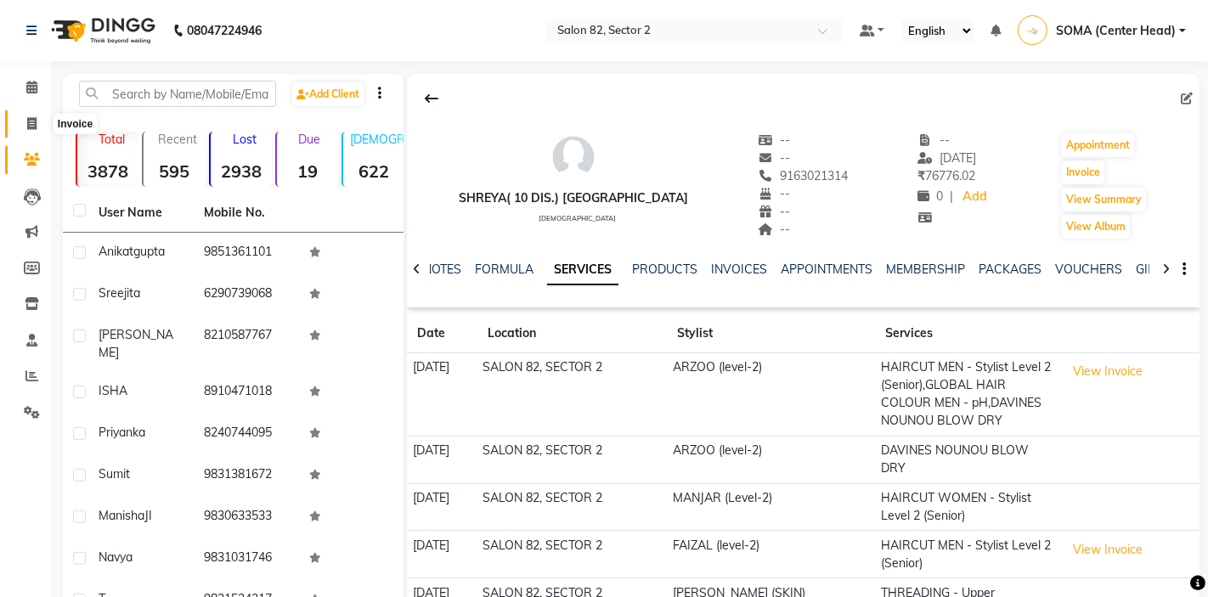
click at [34, 122] on icon at bounding box center [31, 123] width 9 height 13
select select "service"
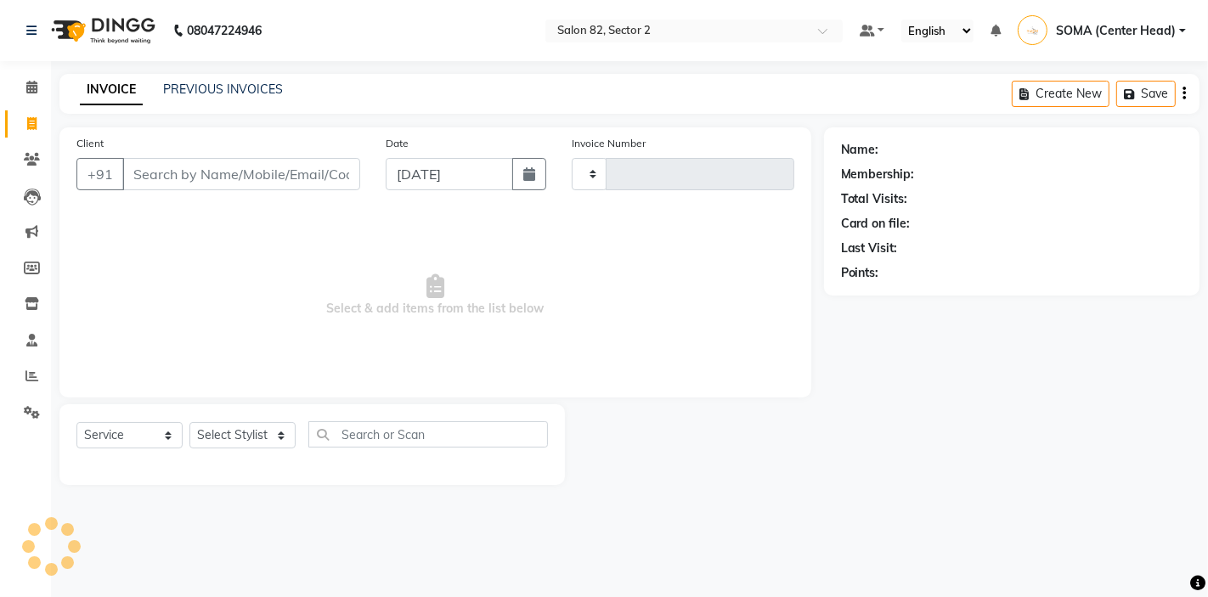
type input "1673"
select select "8703"
click at [278, 167] on input "Client" at bounding box center [241, 174] width 238 height 32
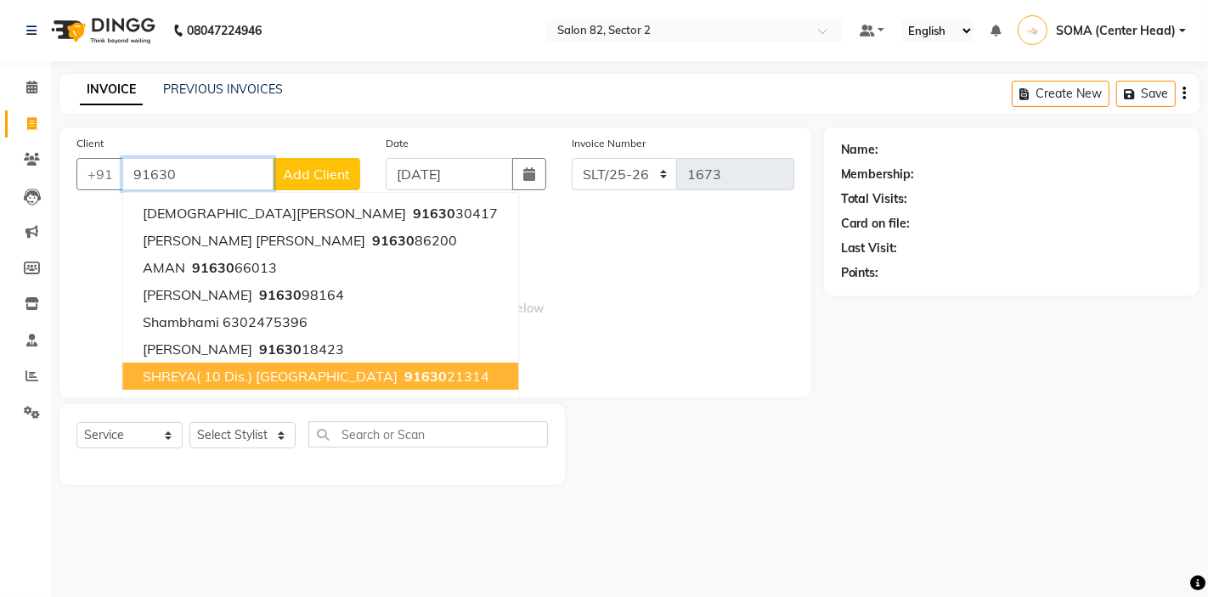
click at [348, 380] on button "SHREYA( 10 dis.) HARBAJANKA 91630 21314" at bounding box center [320, 376] width 396 height 27
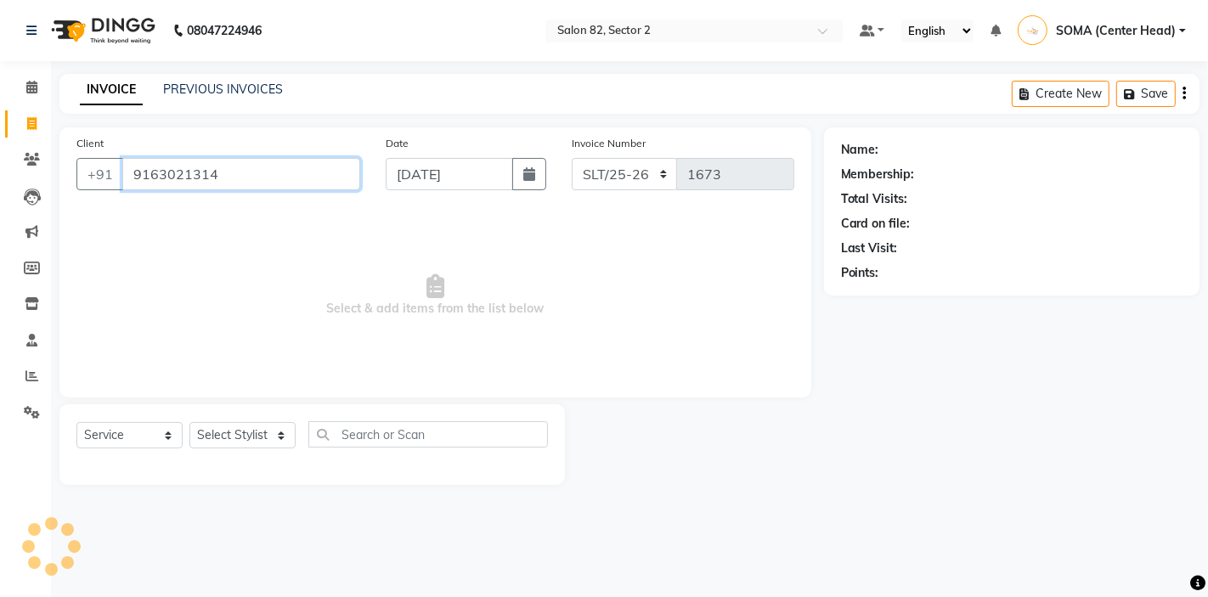
type input "9163021314"
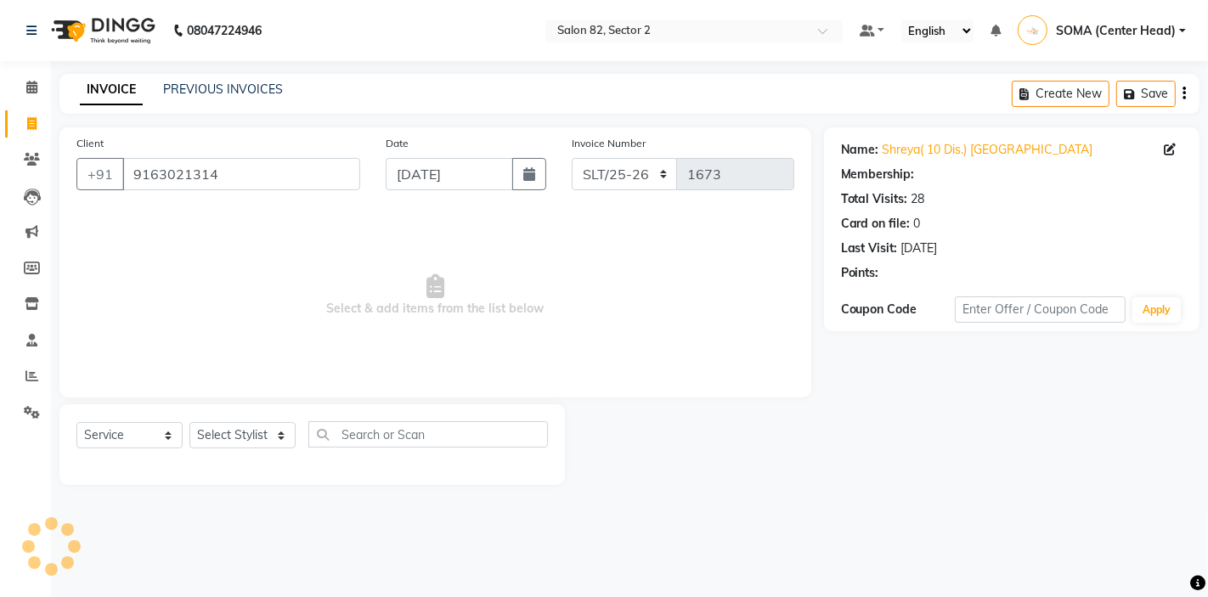
select select "1: Object"
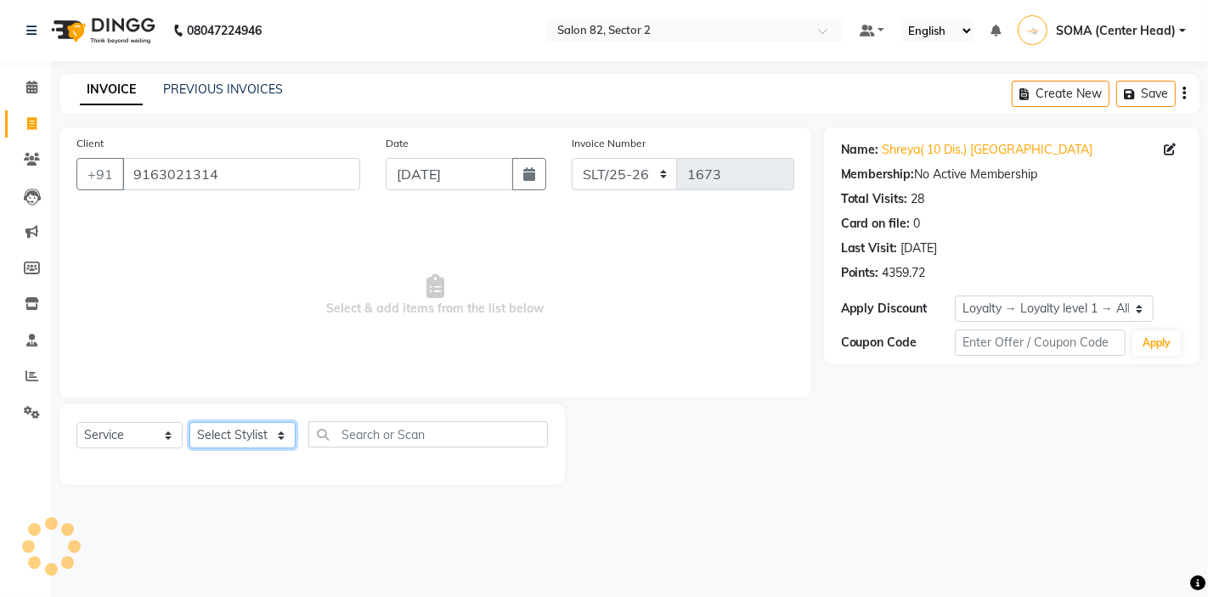
click at [252, 440] on select "Select Stylist AKTAR (level-1) ARZOO (level-2) BUNNY (level-1) FAIZAL (level-2)…" at bounding box center [242, 435] width 106 height 26
select select "33727"
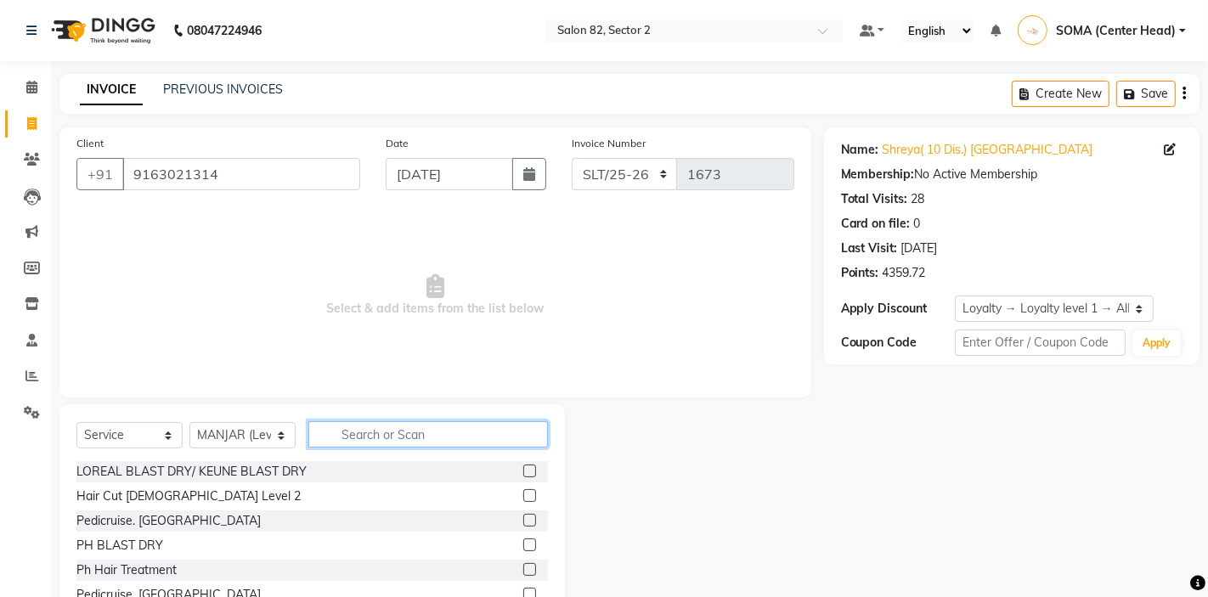
click at [430, 430] on input "text" at bounding box center [428, 434] width 240 height 26
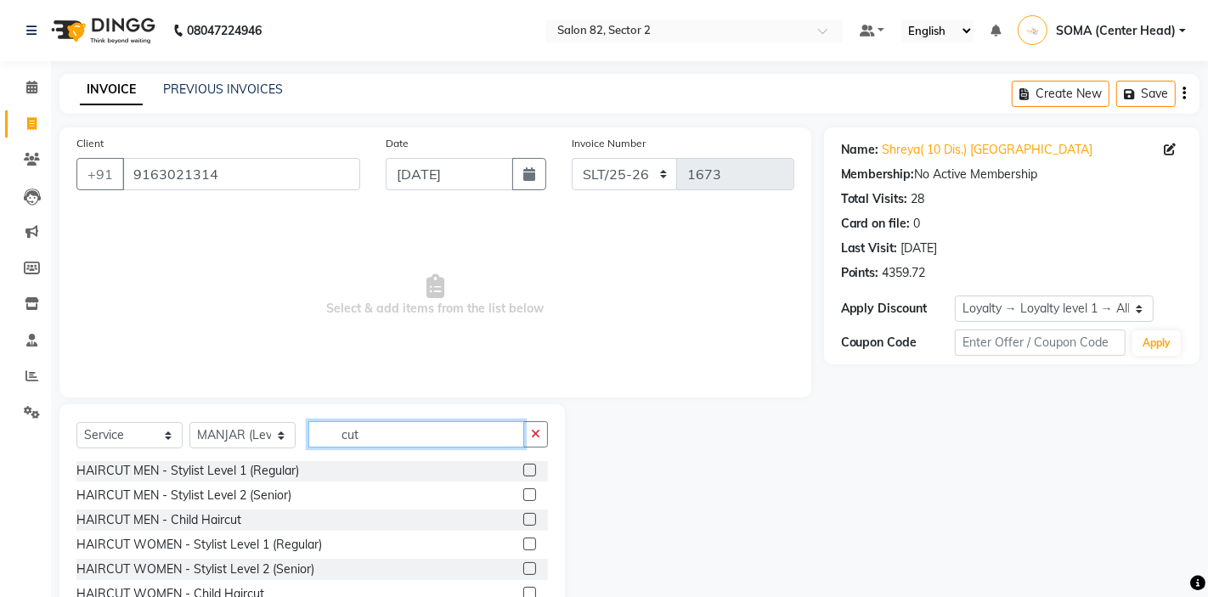
scroll to position [100, 0]
type input "cut"
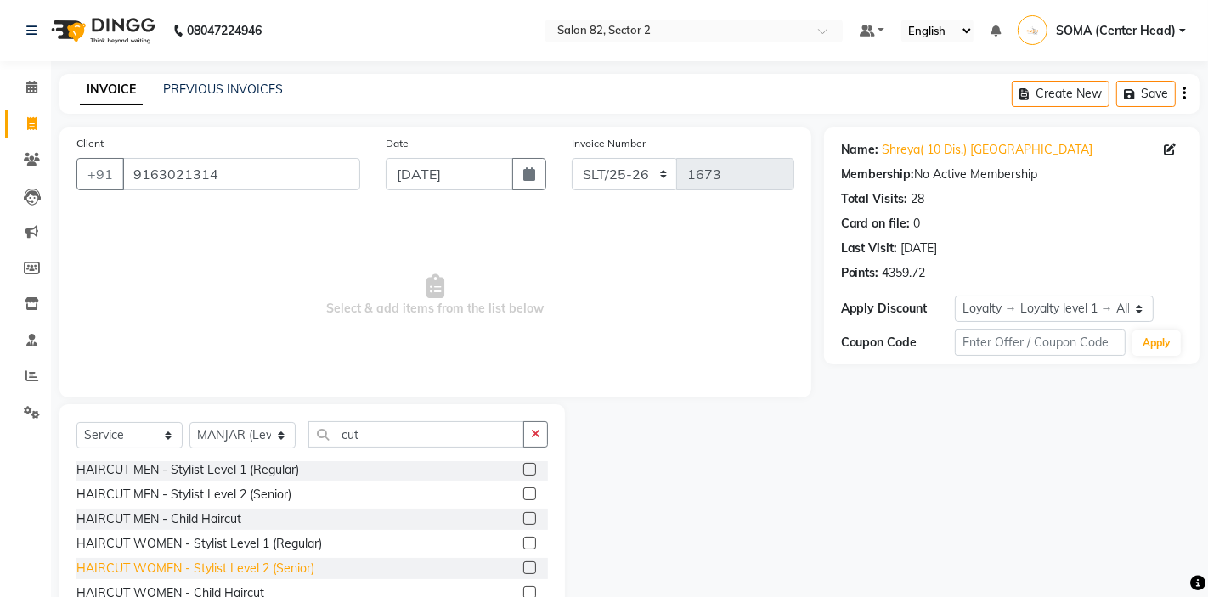
click at [279, 568] on div "HAIRCUT WOMEN - Stylist Level 2 (Senior)" at bounding box center [195, 569] width 238 height 18
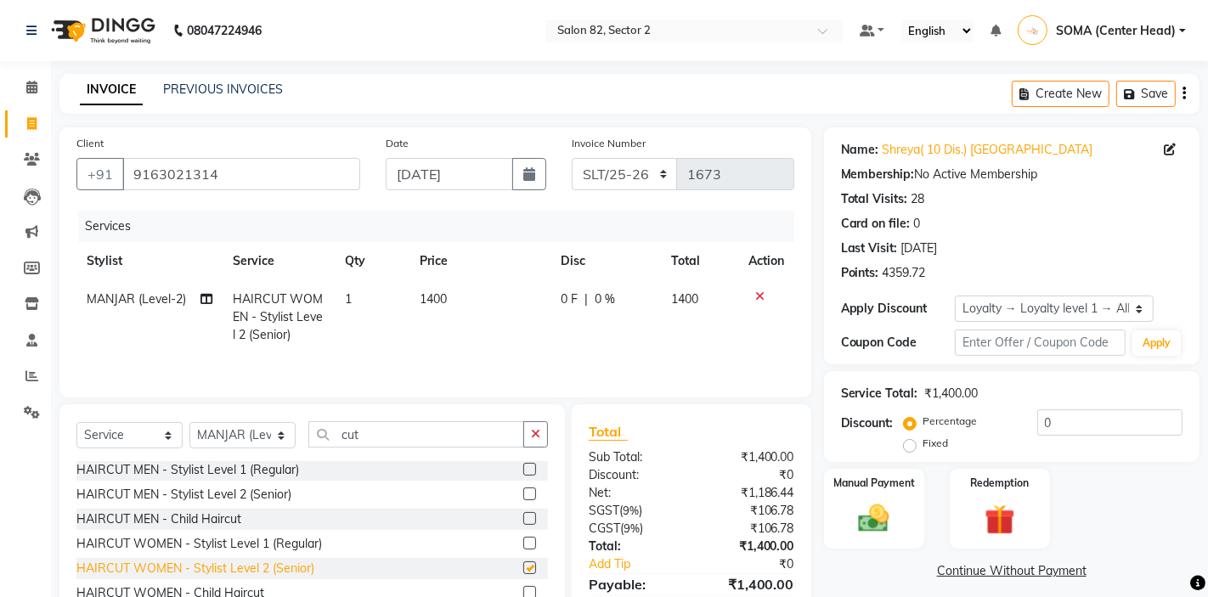
checkbox input "false"
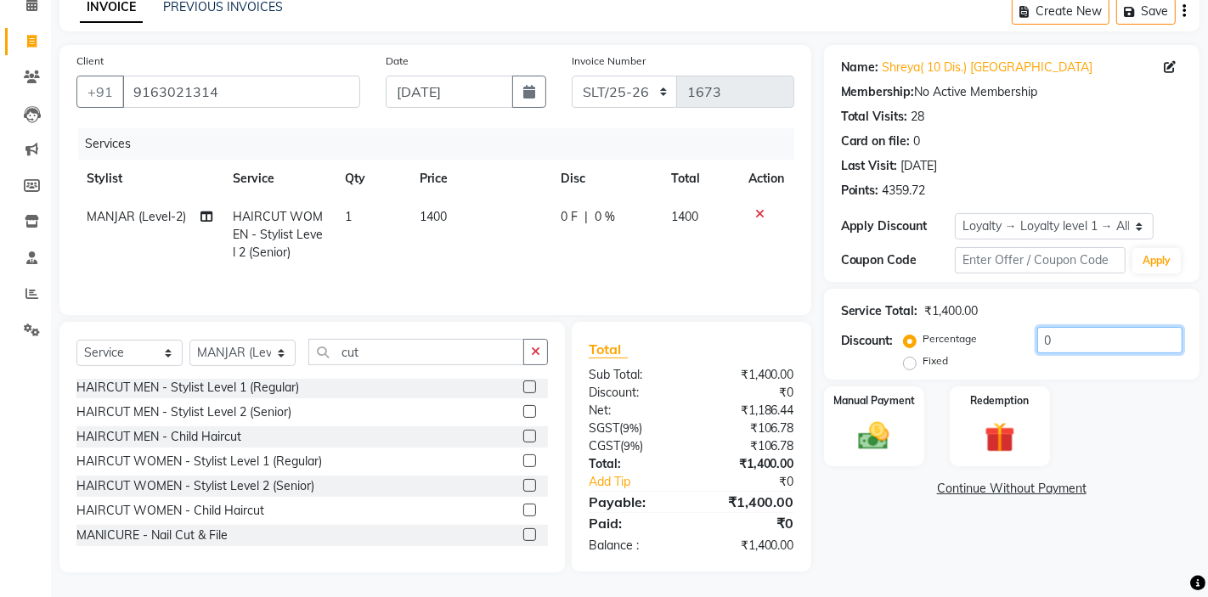
click at [1071, 341] on input "0" at bounding box center [1109, 340] width 145 height 26
type input "10"
click at [870, 428] on img at bounding box center [874, 436] width 52 height 37
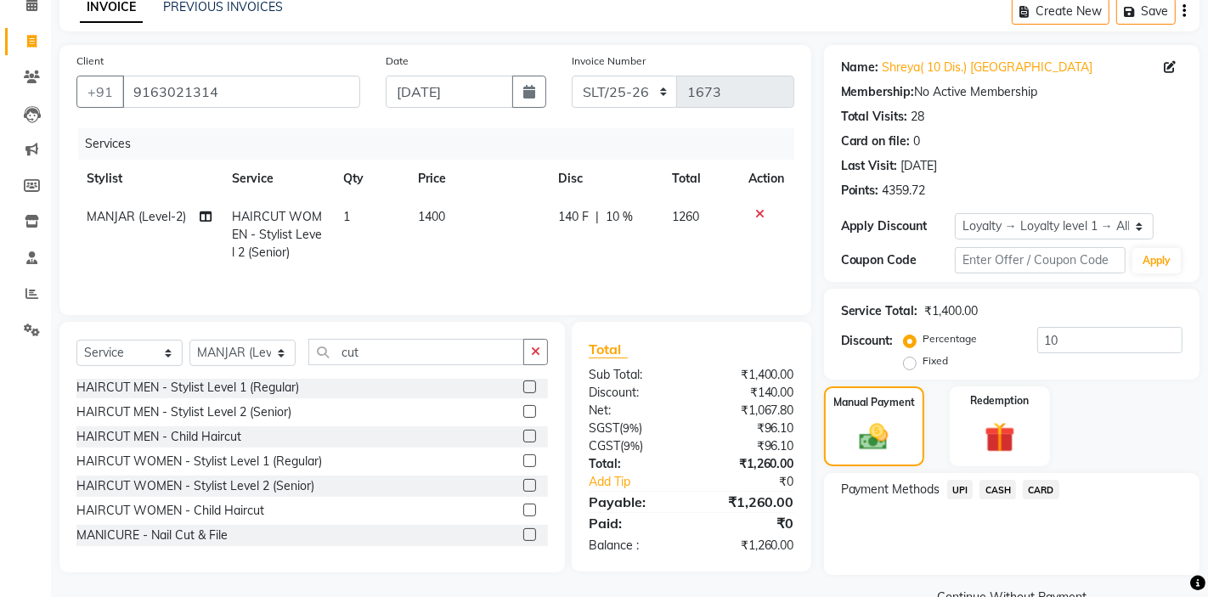
click at [995, 486] on span "CASH" at bounding box center [997, 490] width 37 height 20
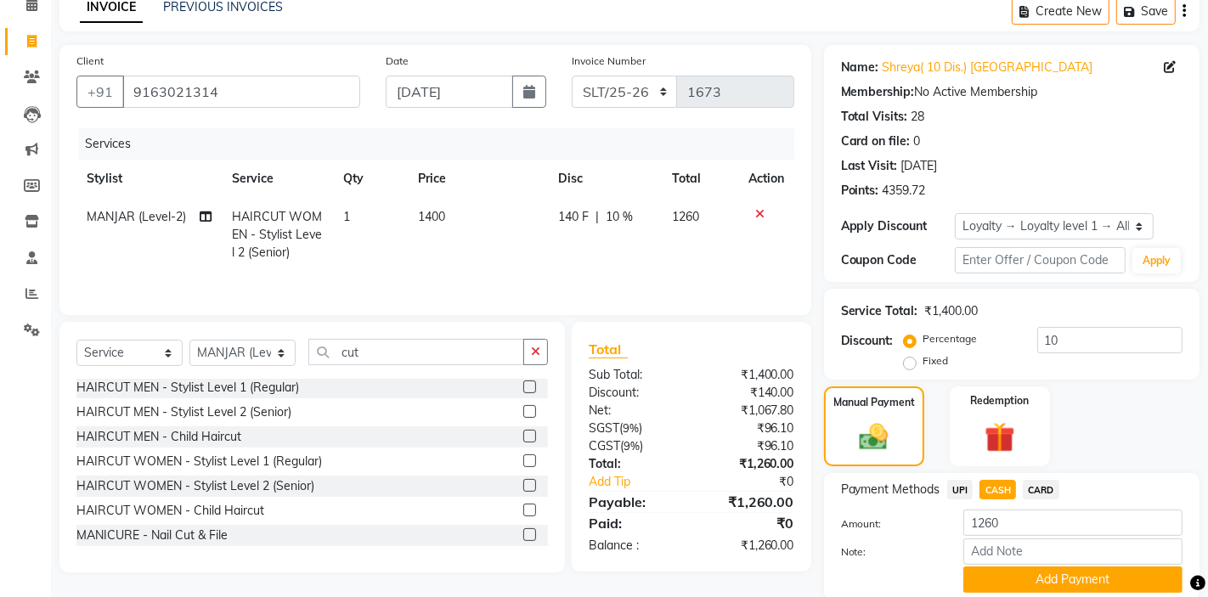
scroll to position [146, 0]
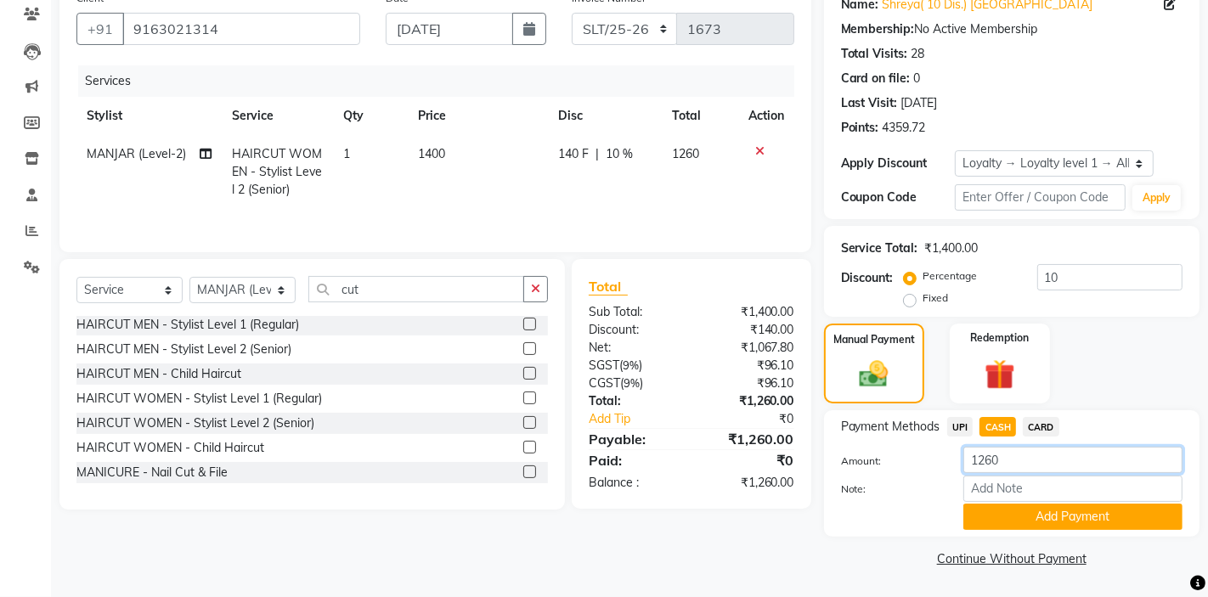
click at [1010, 462] on input "1260" at bounding box center [1072, 460] width 219 height 26
type input "1200"
click at [1014, 517] on button "Add Payment" at bounding box center [1072, 517] width 219 height 26
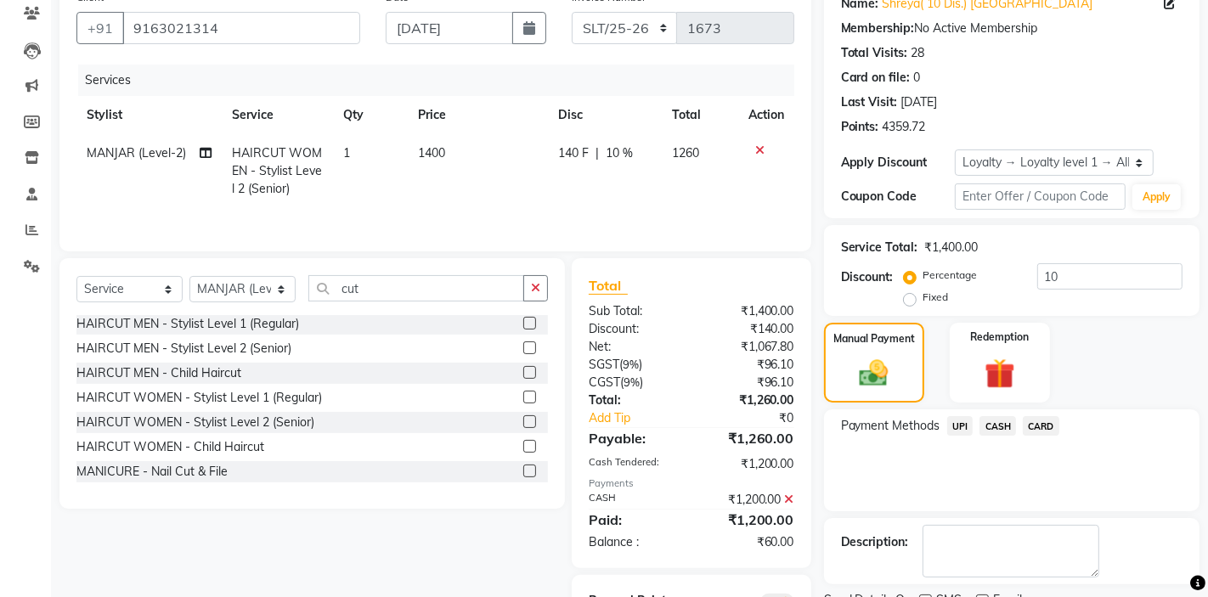
click at [965, 424] on span "UPI" at bounding box center [960, 426] width 26 height 20
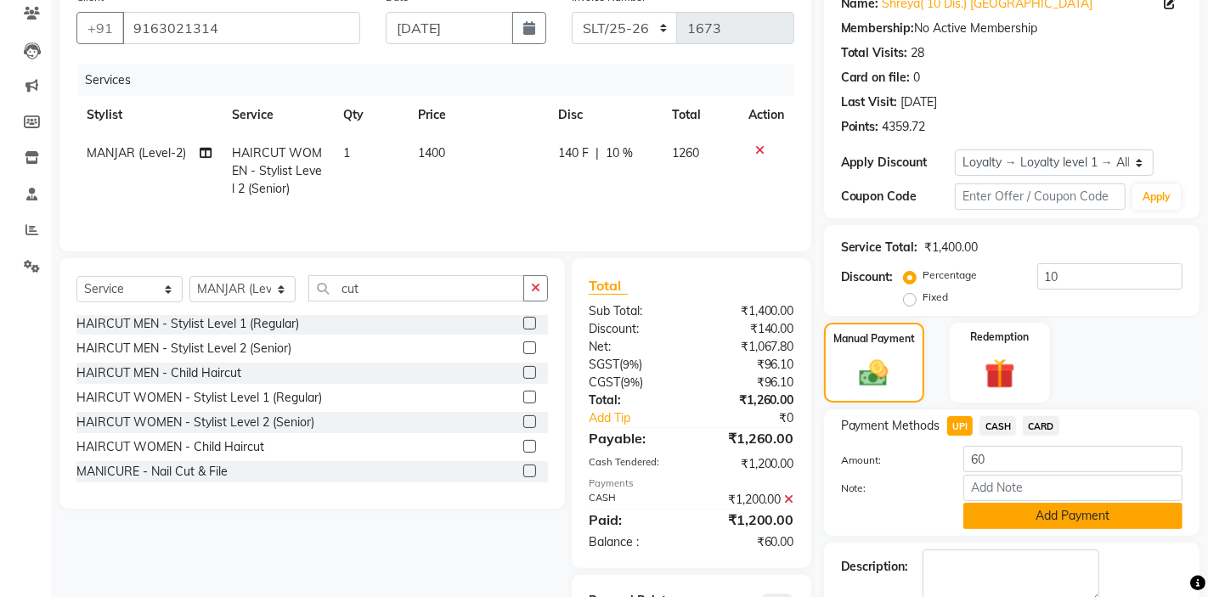
click at [1011, 525] on button "Add Payment" at bounding box center [1072, 516] width 219 height 26
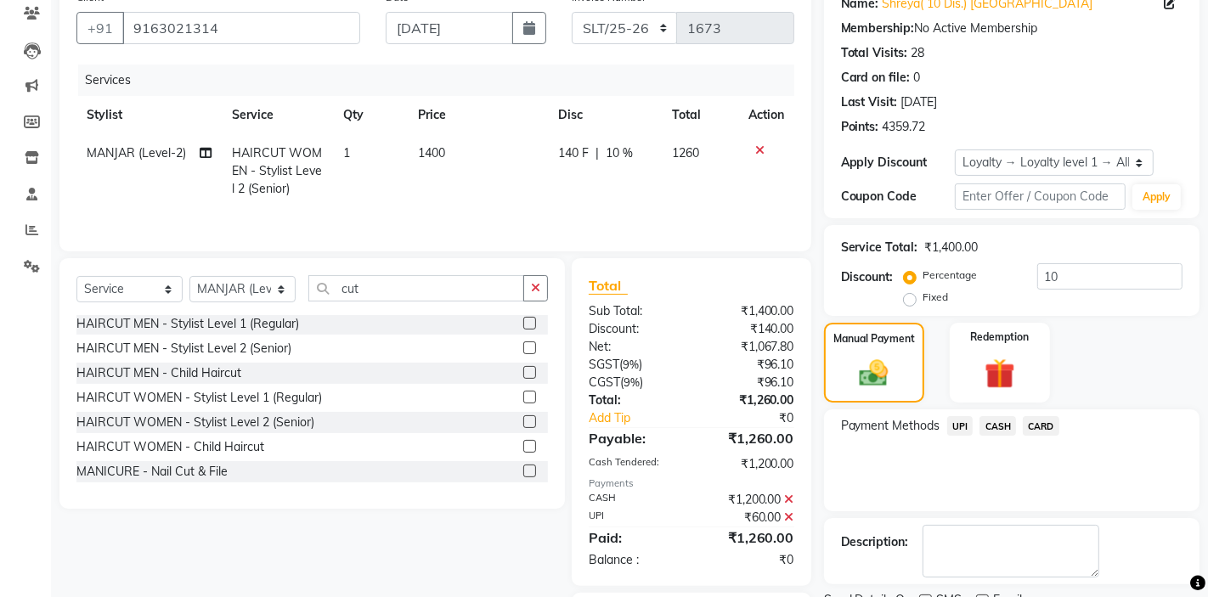
scroll to position [262, 0]
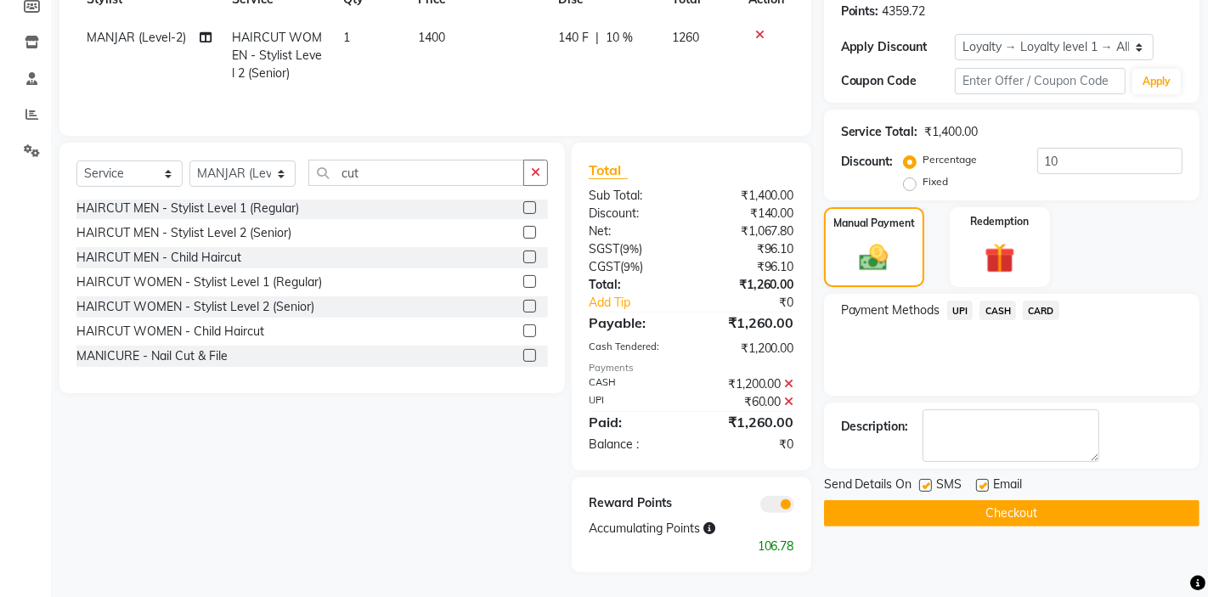
click at [1002, 510] on button "Checkout" at bounding box center [1011, 513] width 375 height 26
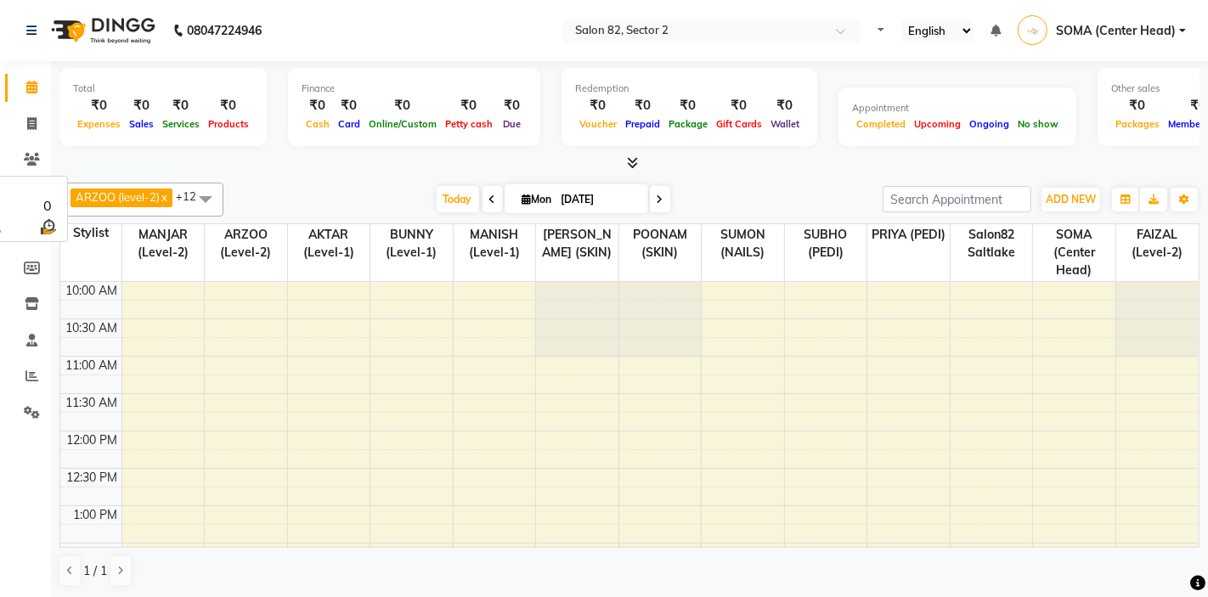
select select "en"
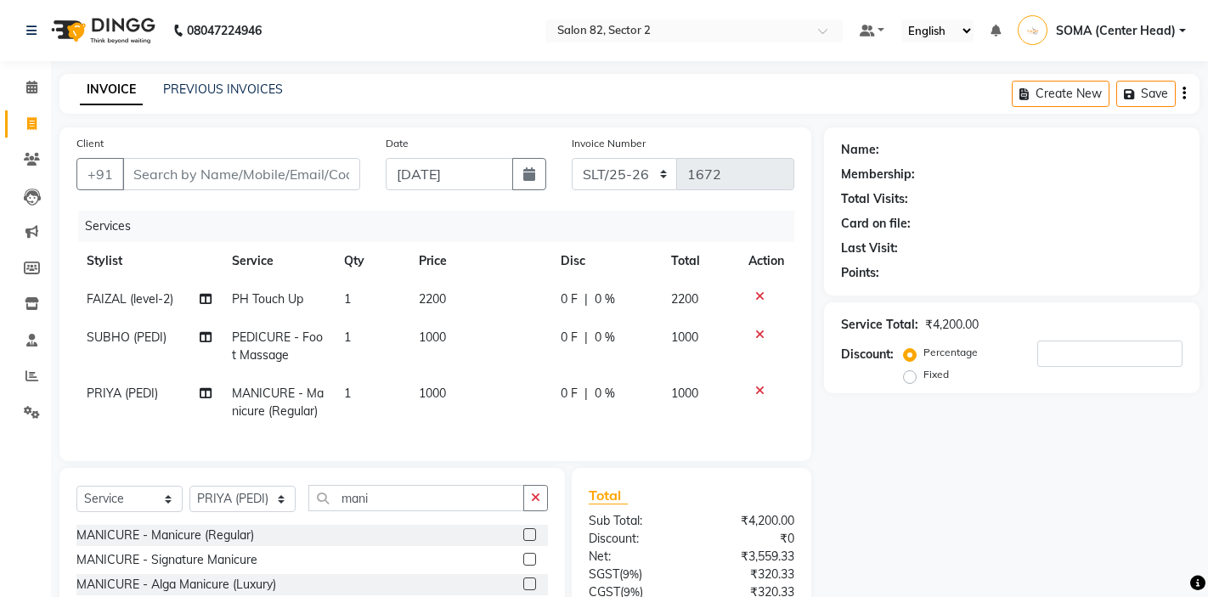
select select "service"
select select "74473"
type input "9"
type input "0"
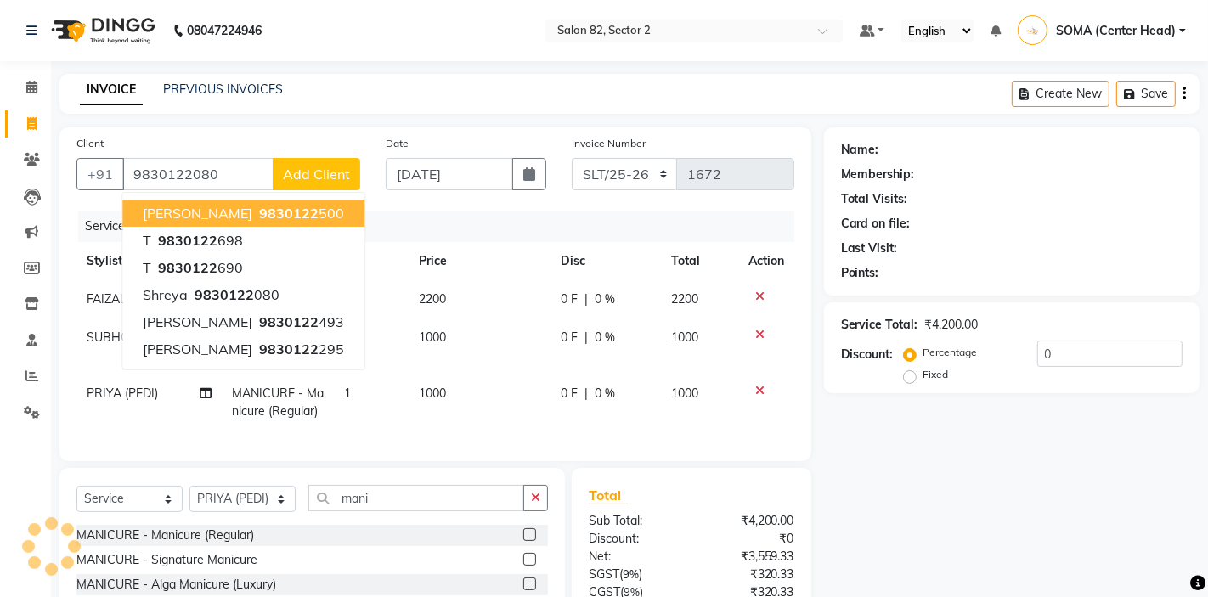
type input "9830122080"
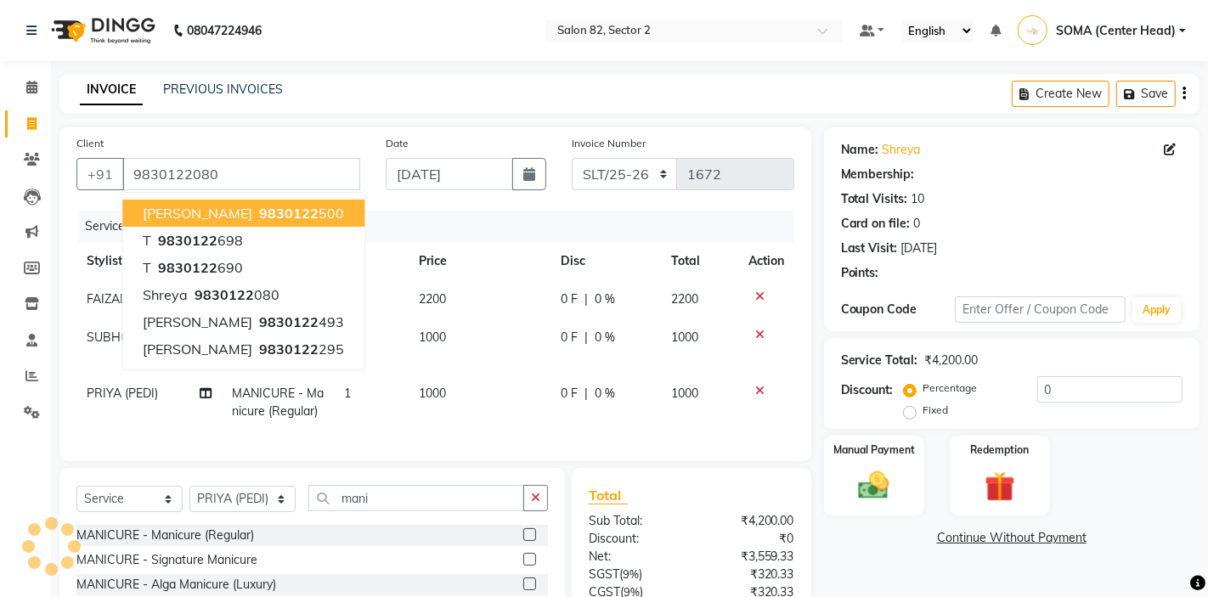
select select "1: Object"
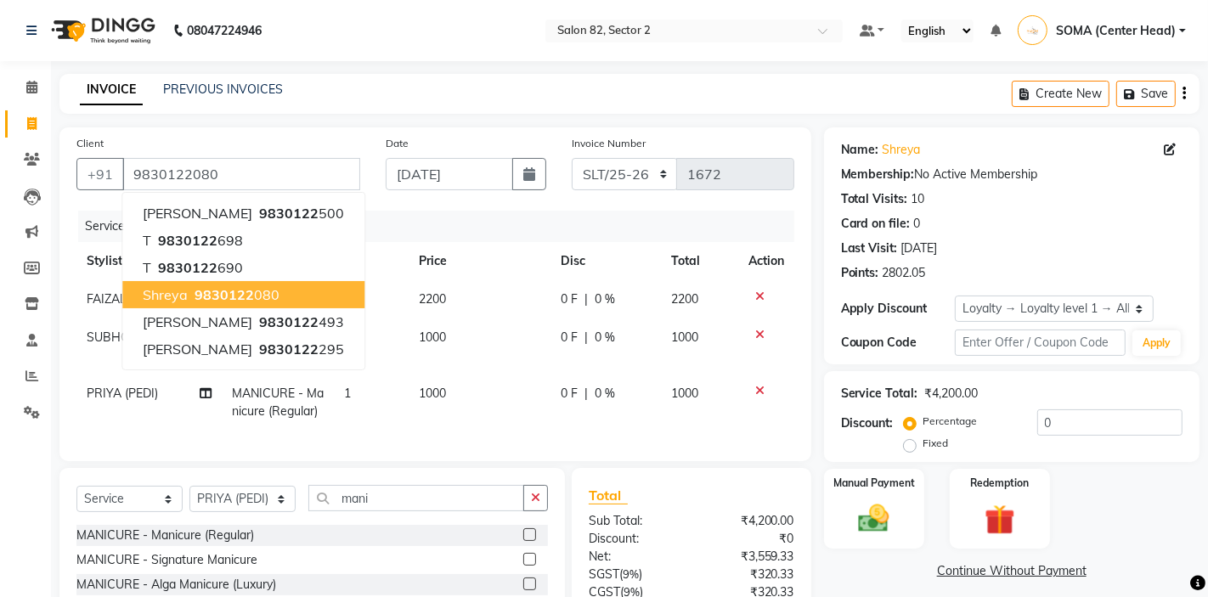
click at [257, 291] on ngb-highlight "9830122 080" at bounding box center [235, 294] width 88 height 17
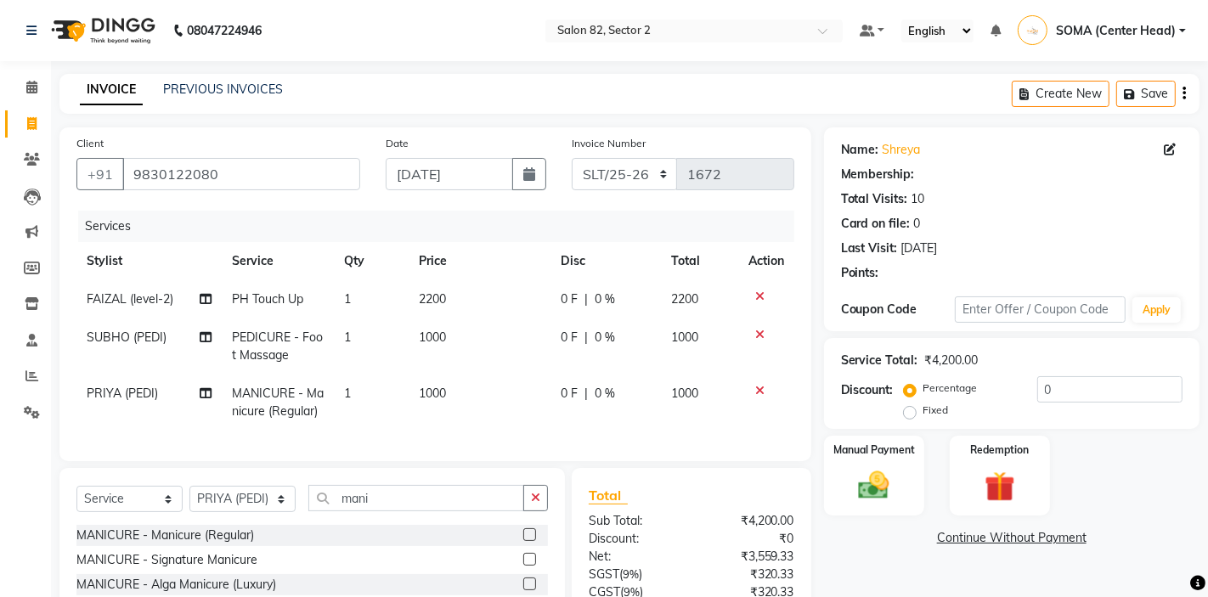
select select "1: Object"
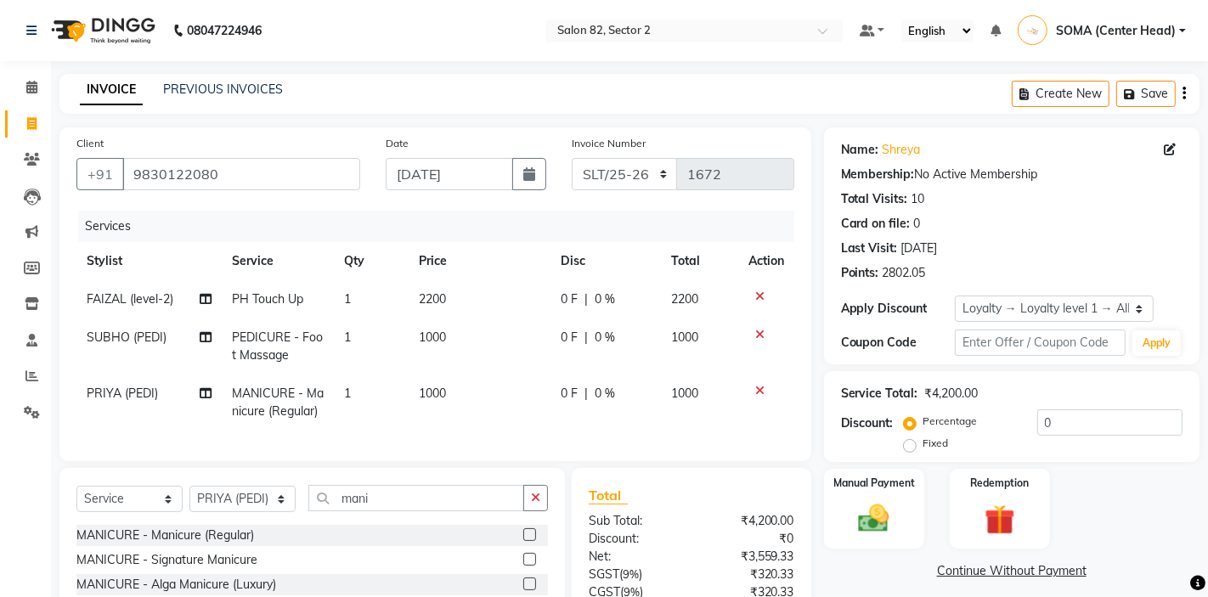
scroll to position [147, 0]
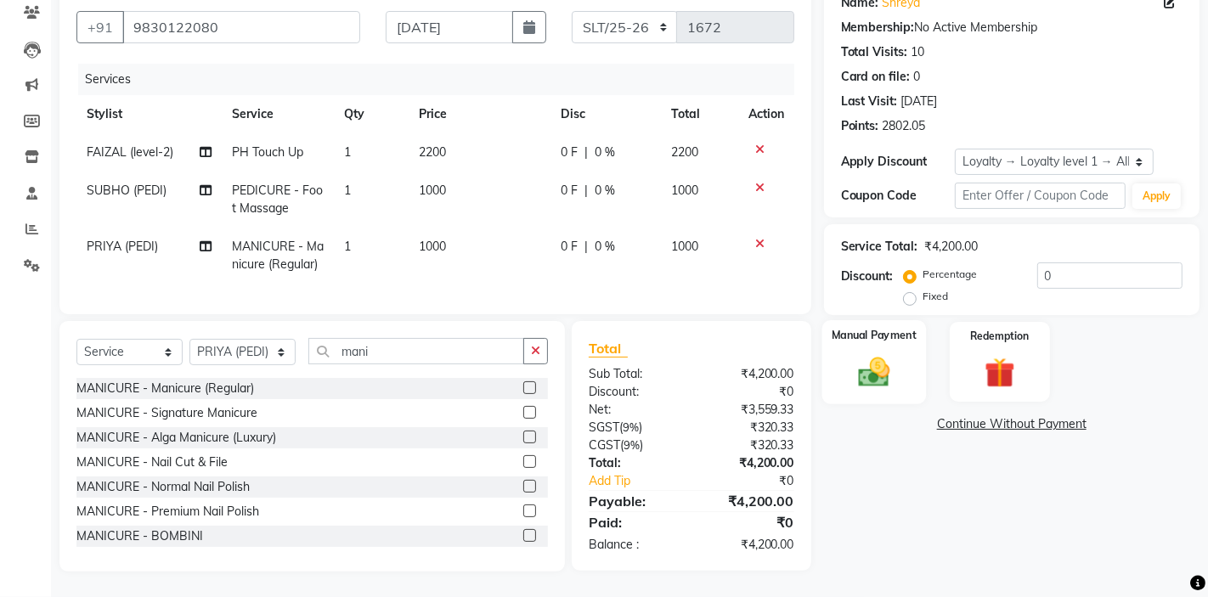
click at [889, 354] on img at bounding box center [874, 371] width 52 height 37
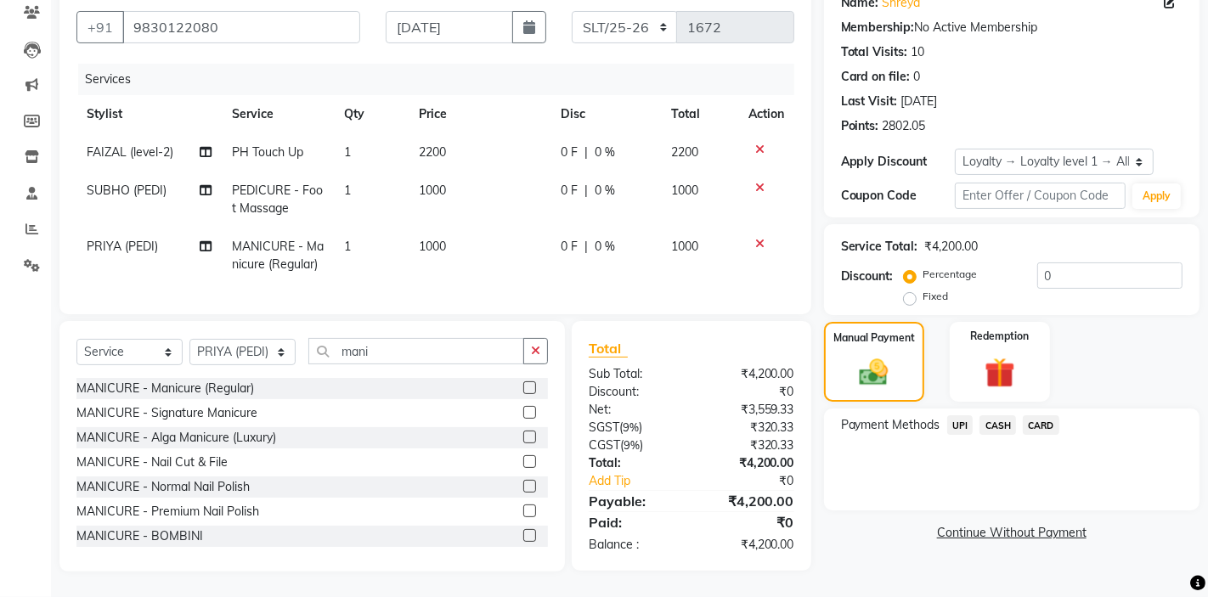
click at [999, 424] on span "CASH" at bounding box center [997, 425] width 37 height 20
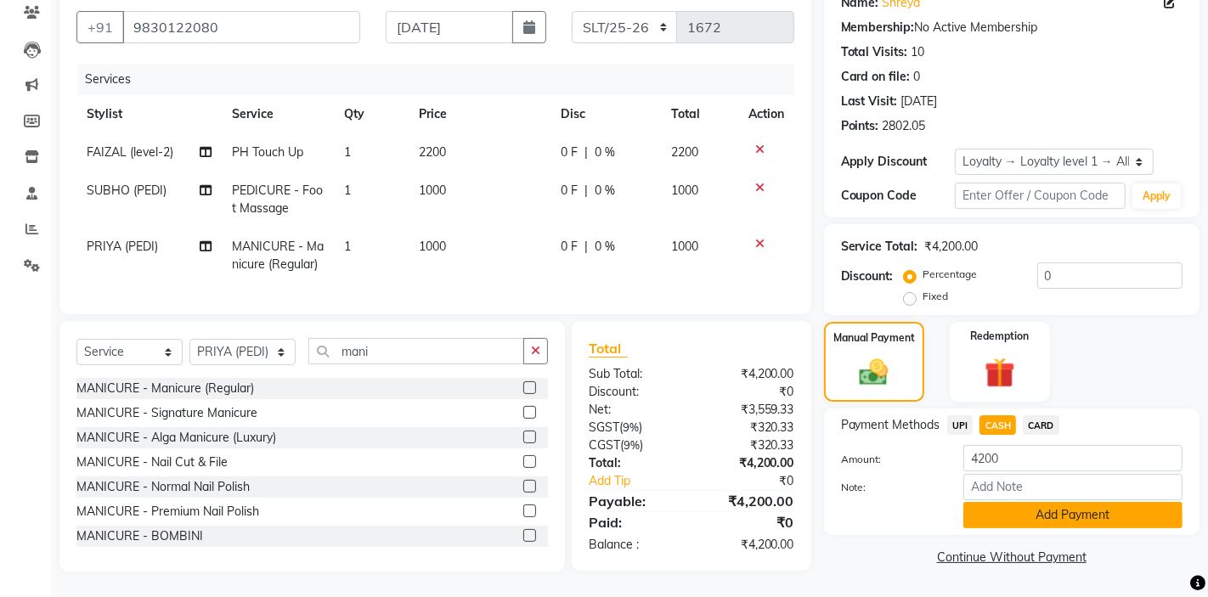
click at [1007, 520] on button "Add Payment" at bounding box center [1072, 515] width 219 height 26
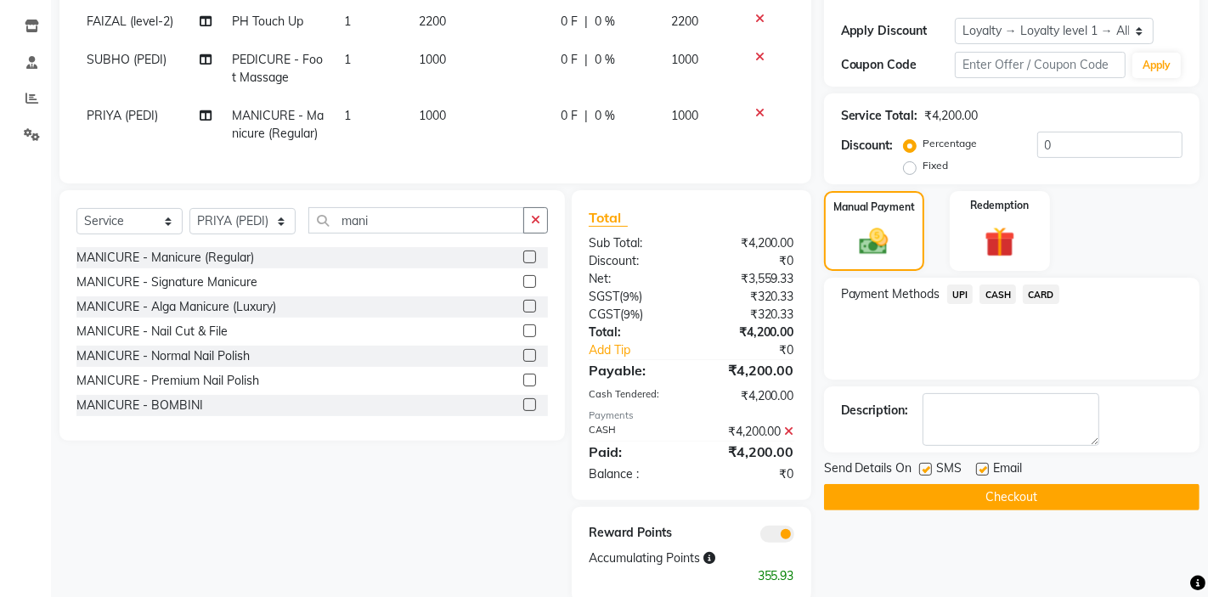
scroll to position [284, 0]
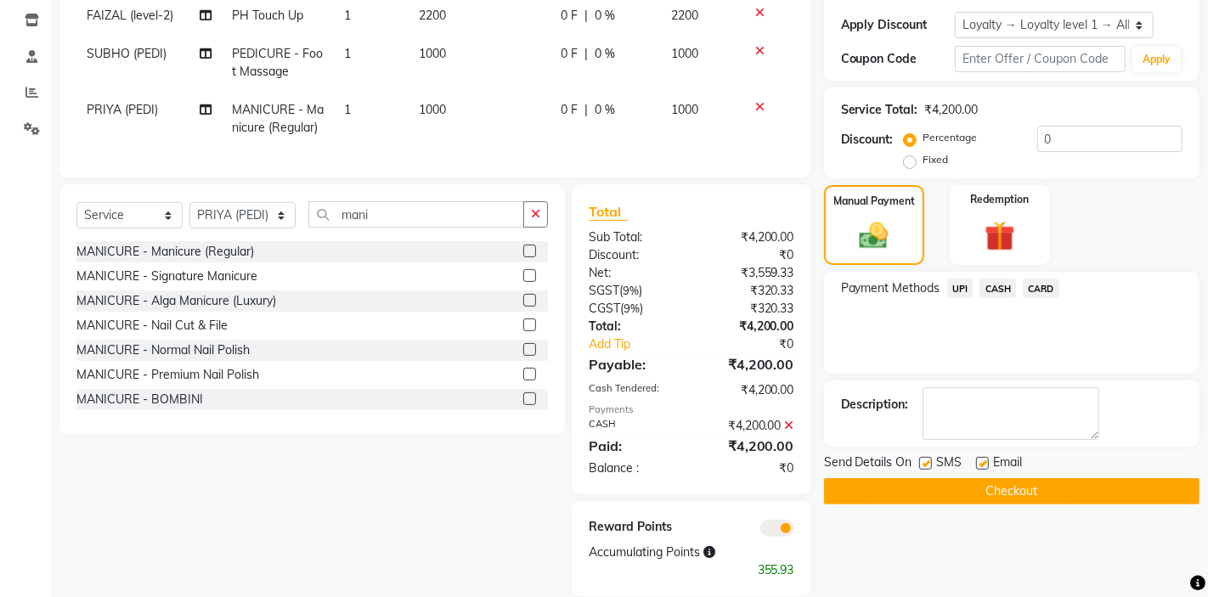
click at [1001, 284] on span "CASH" at bounding box center [997, 289] width 37 height 20
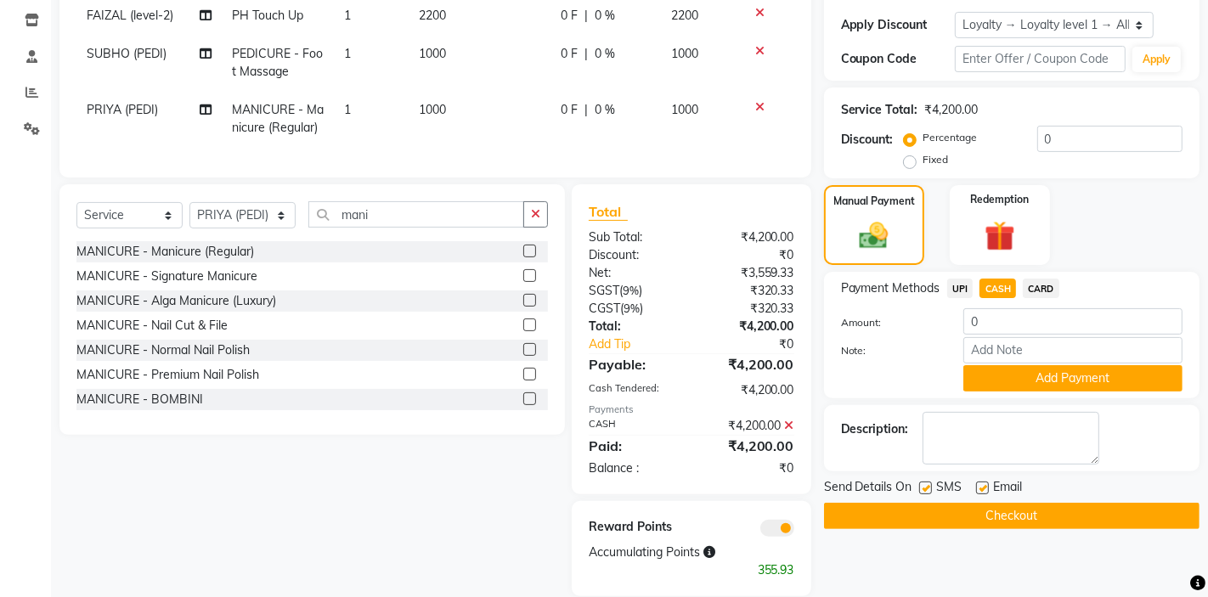
click at [787, 424] on icon at bounding box center [789, 426] width 9 height 12
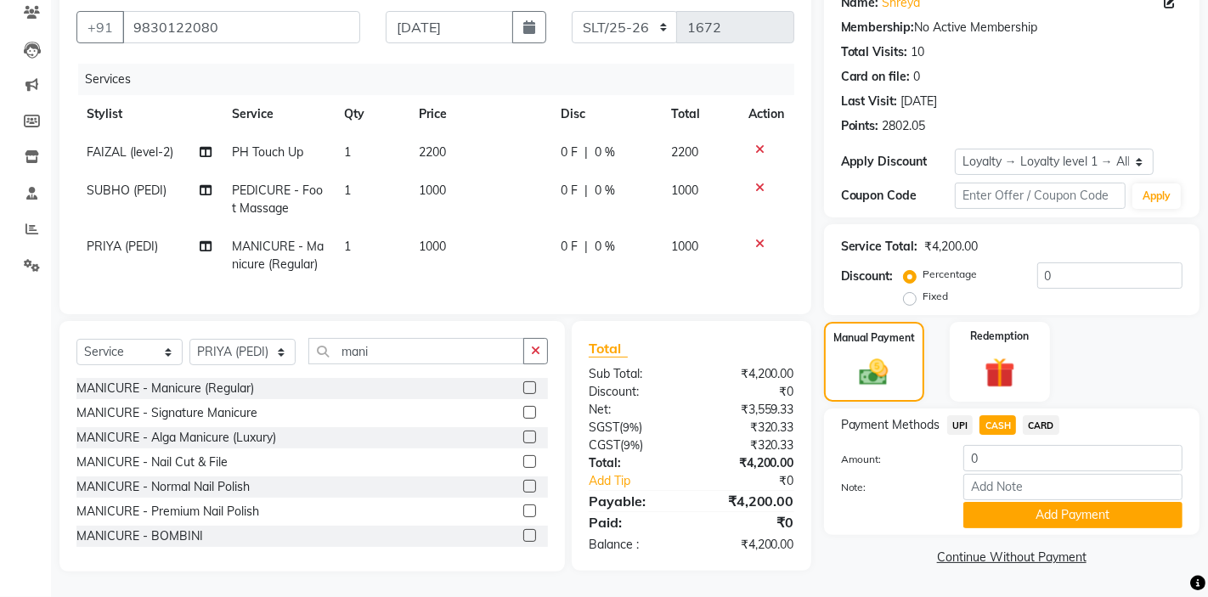
scroll to position [147, 0]
click at [890, 371] on img at bounding box center [873, 372] width 49 height 35
click at [1010, 360] on img at bounding box center [1000, 373] width 52 height 40
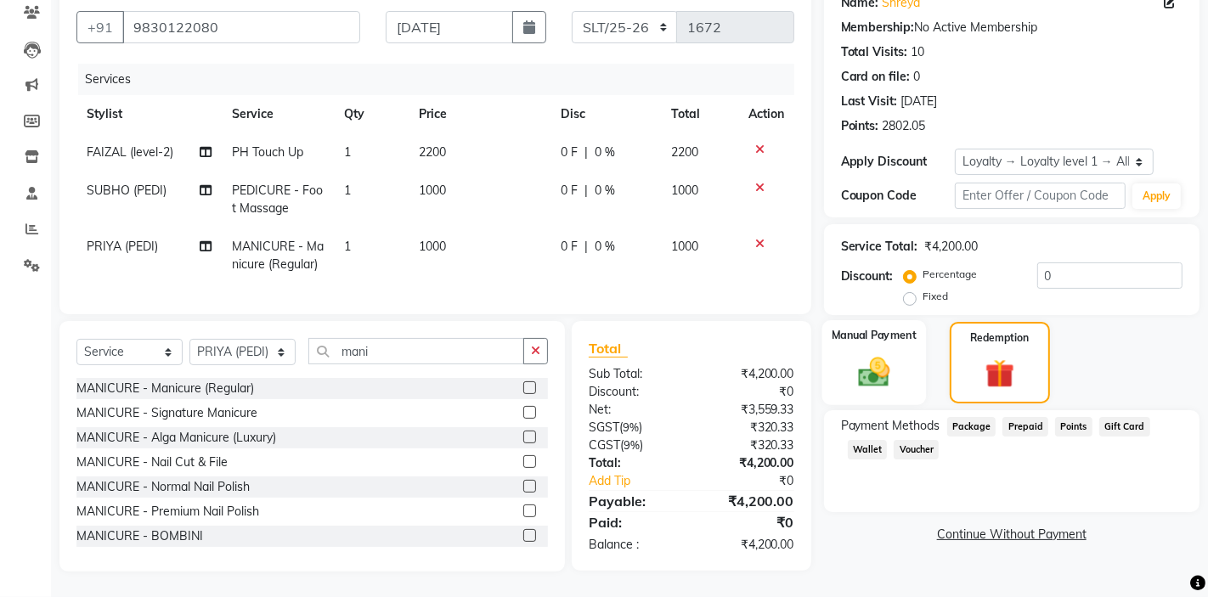
click at [880, 346] on div "Manual Payment" at bounding box center [873, 362] width 104 height 85
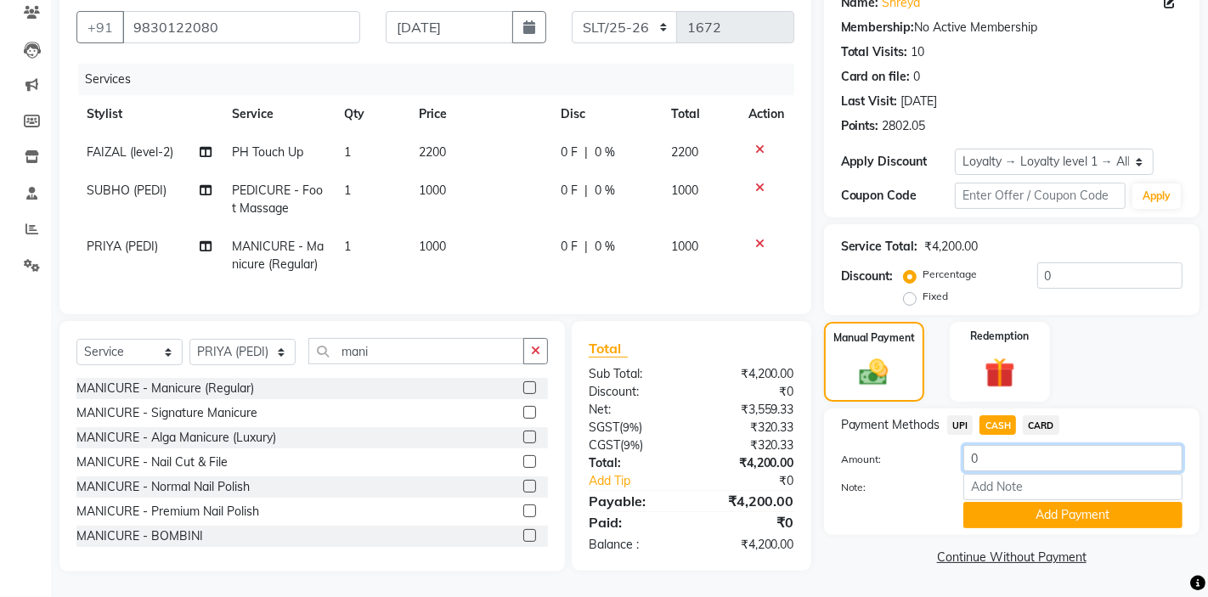
click at [1003, 458] on input "0" at bounding box center [1072, 458] width 219 height 26
type input "4000"
click at [1013, 516] on button "Add Payment" at bounding box center [1072, 515] width 219 height 26
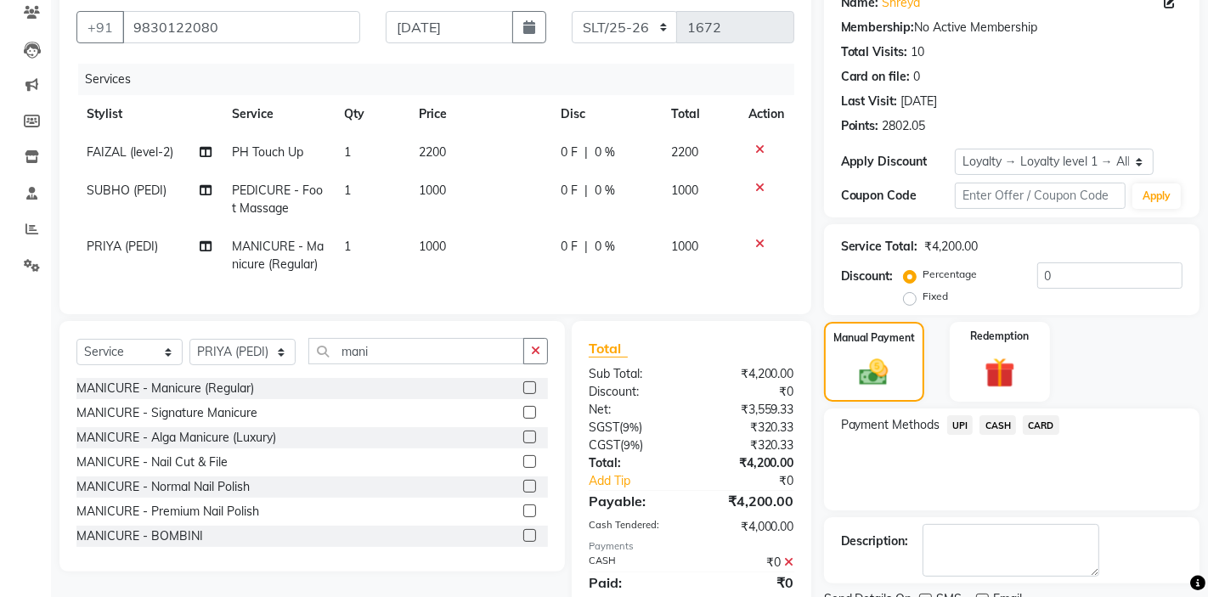
click at [964, 423] on span "UPI" at bounding box center [960, 425] width 26 height 20
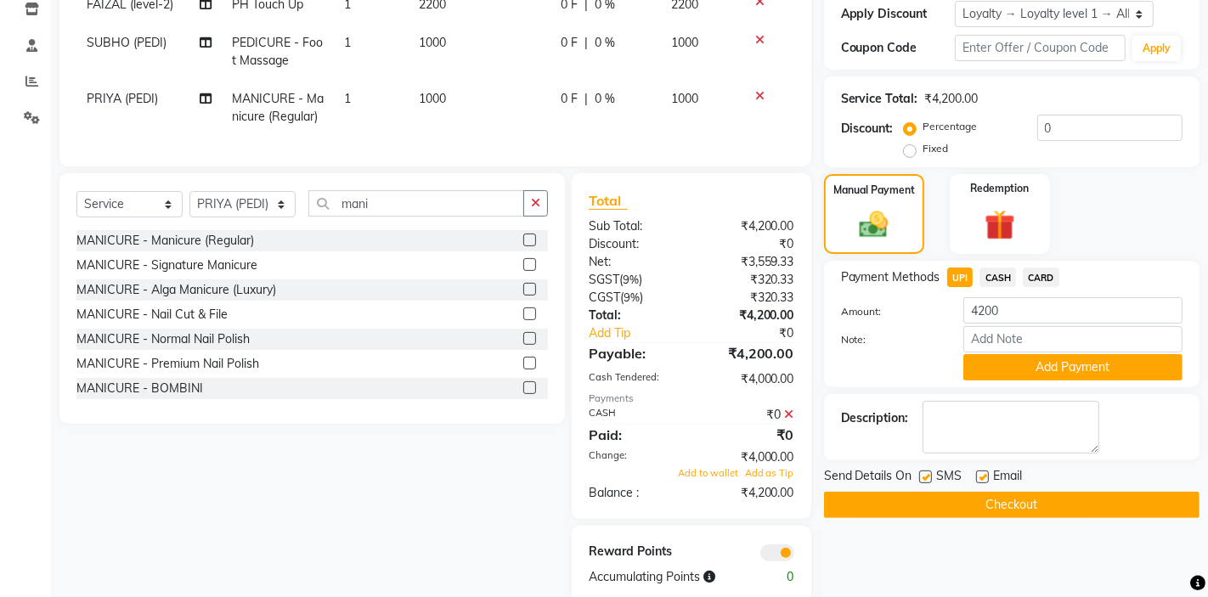
scroll to position [325, 0]
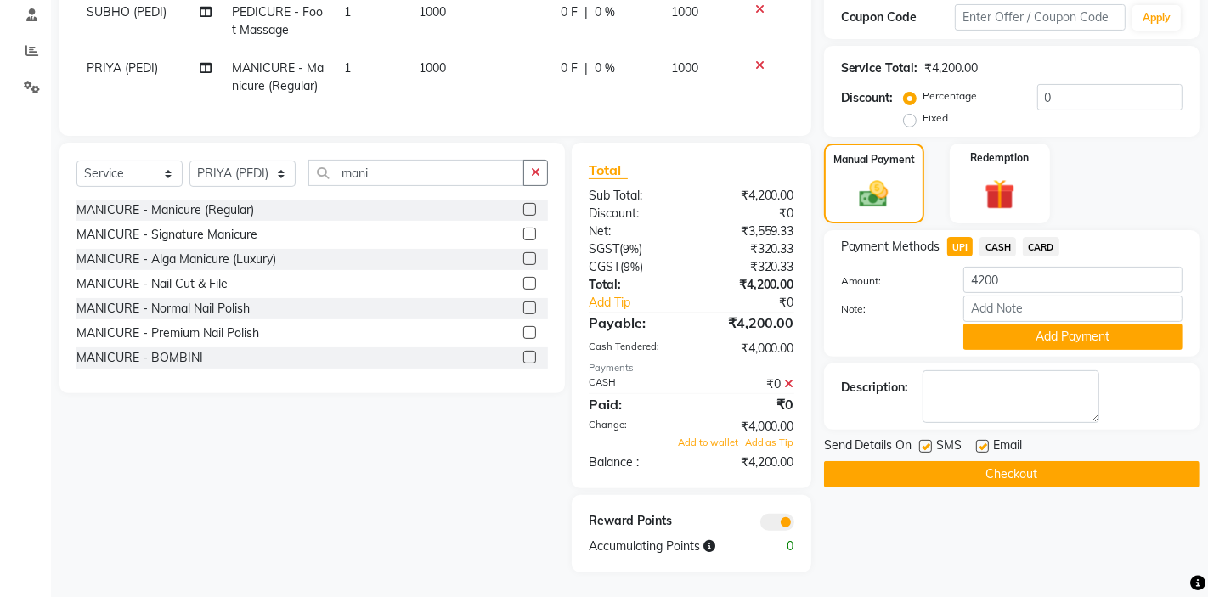
click at [788, 386] on icon at bounding box center [789, 384] width 9 height 12
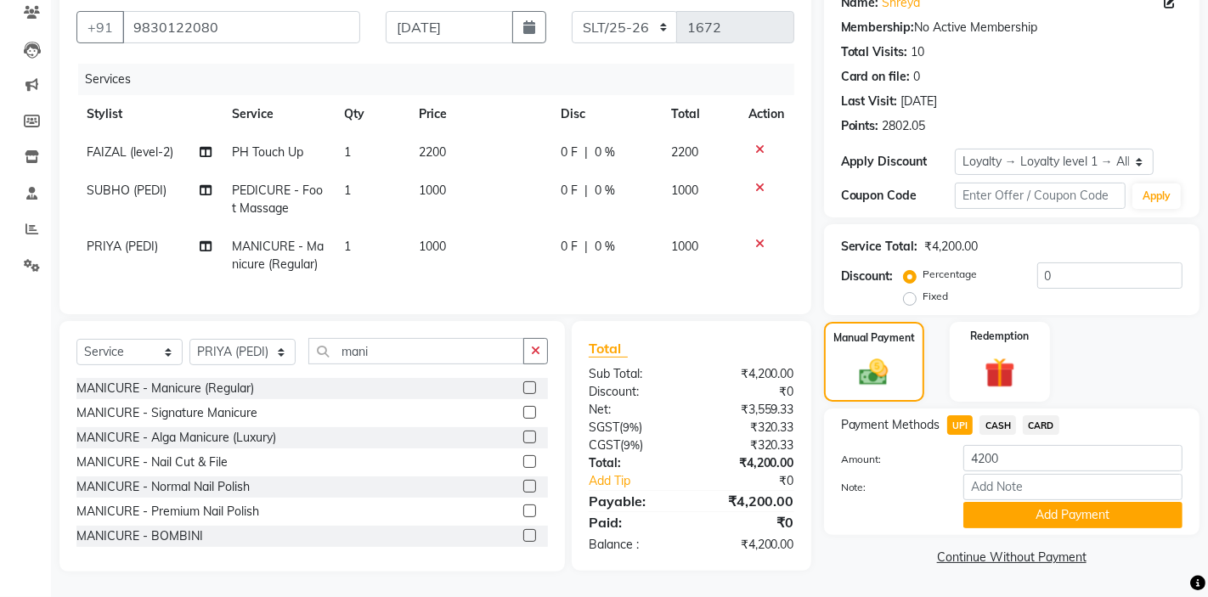
click at [1001, 425] on span "CASH" at bounding box center [997, 425] width 37 height 20
click at [1015, 466] on input "4200" at bounding box center [1072, 458] width 219 height 26
click at [996, 355] on img at bounding box center [1000, 373] width 52 height 40
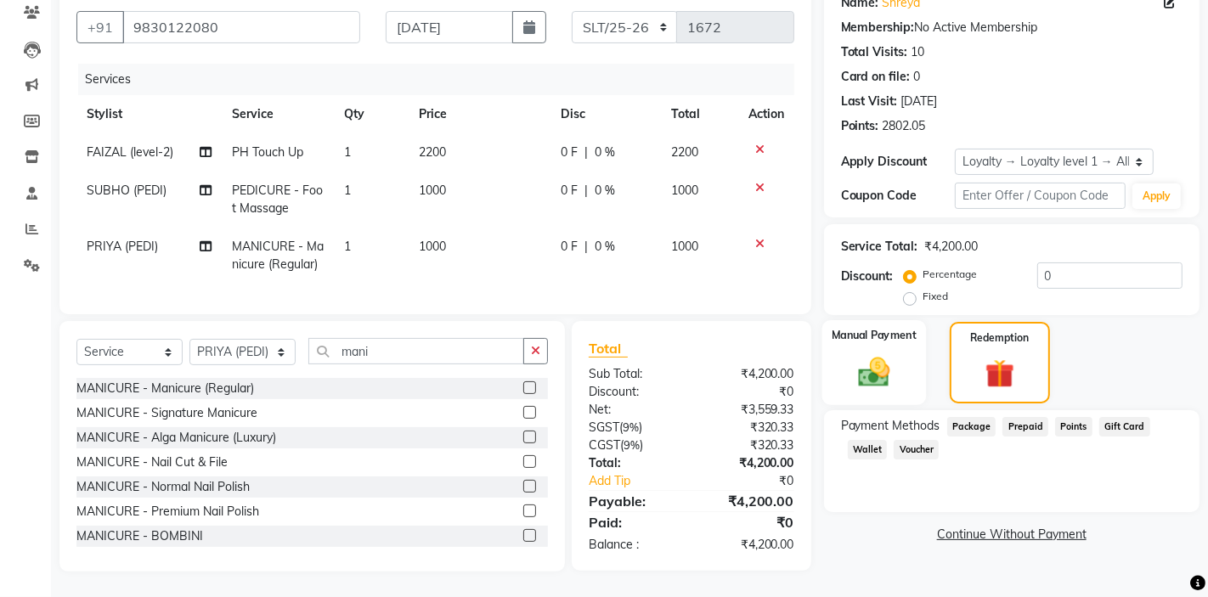
click at [897, 341] on label "Manual Payment" at bounding box center [874, 335] width 85 height 16
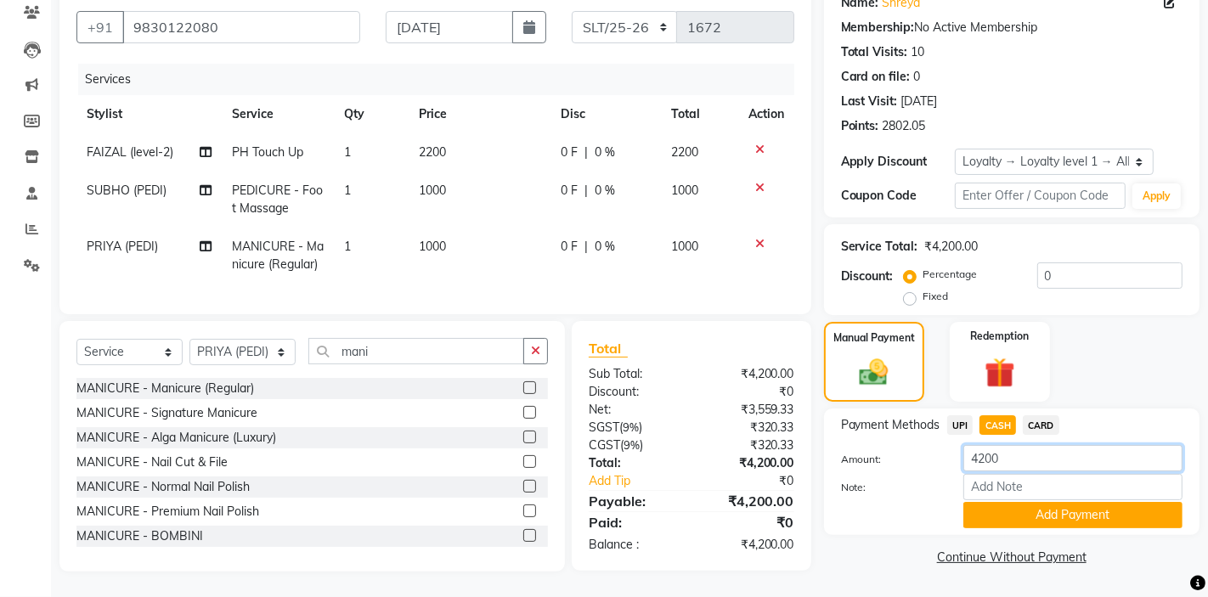
click at [1016, 455] on input "4200" at bounding box center [1072, 458] width 219 height 26
type input "4000"
click at [1016, 512] on button "Add Payment" at bounding box center [1072, 515] width 219 height 26
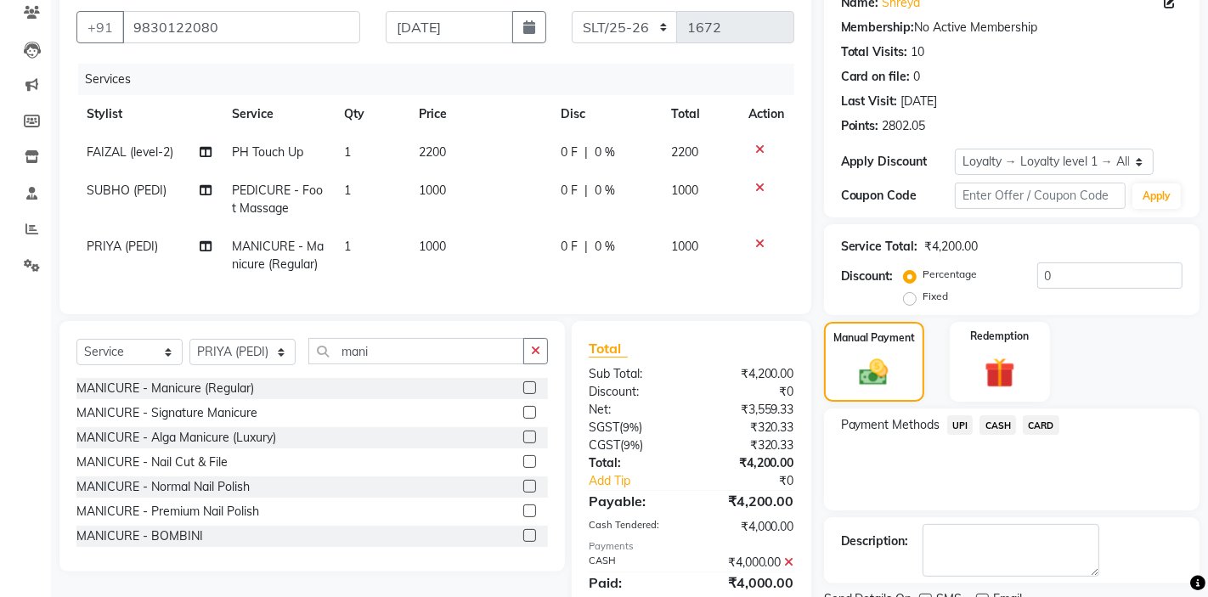
click at [962, 423] on span "UPI" at bounding box center [960, 425] width 26 height 20
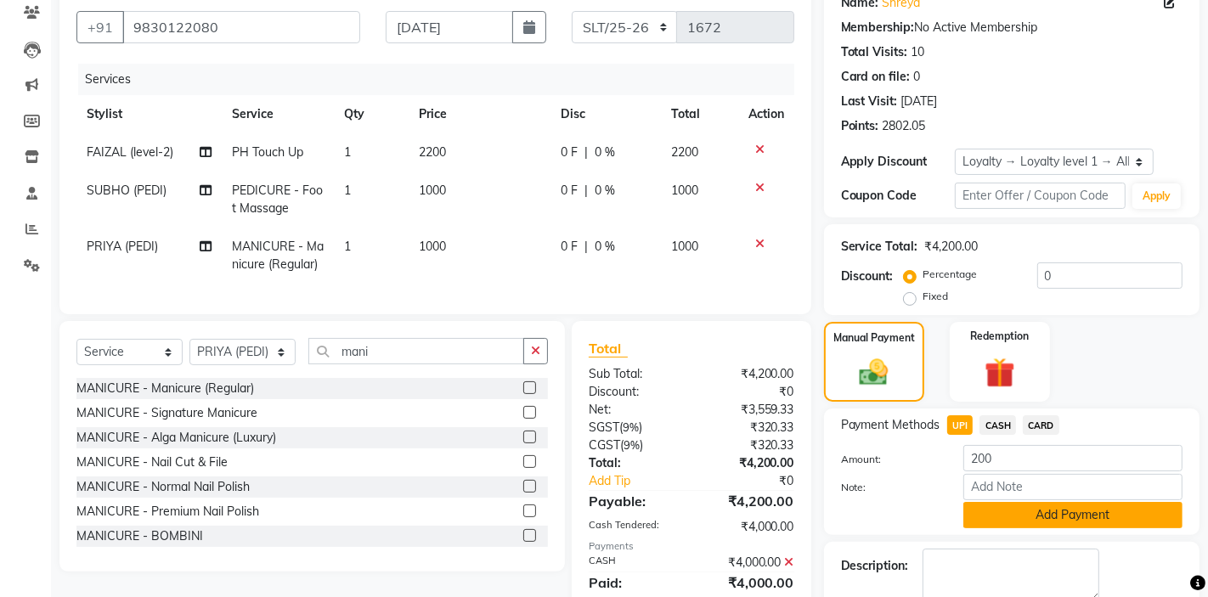
click at [1003, 517] on button "Add Payment" at bounding box center [1072, 515] width 219 height 26
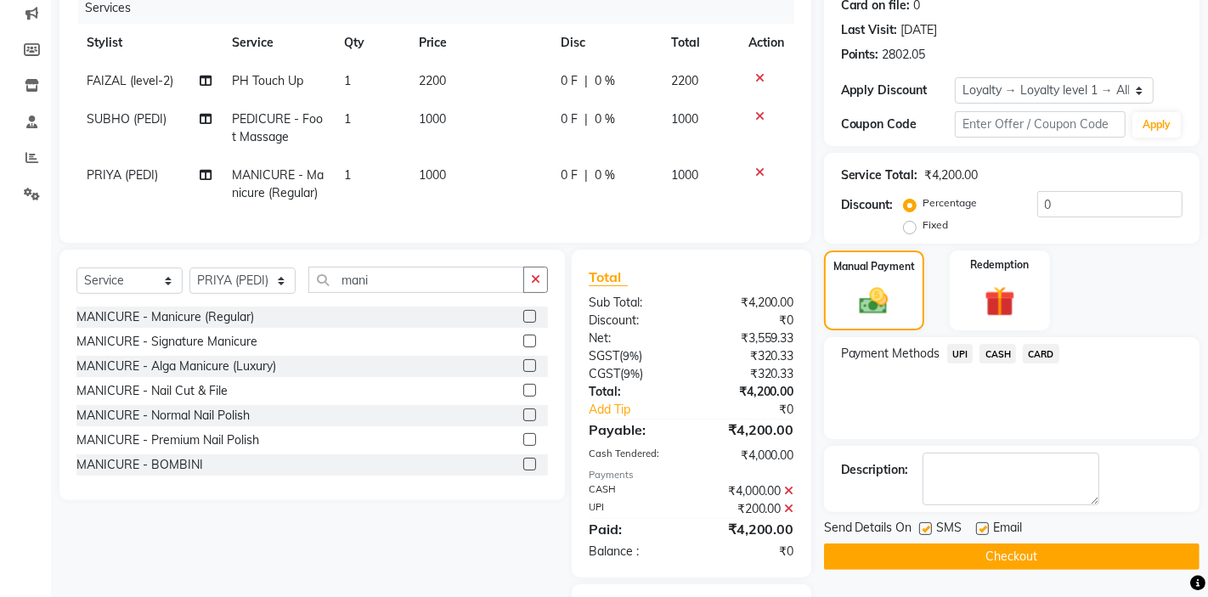
scroll to position [325, 0]
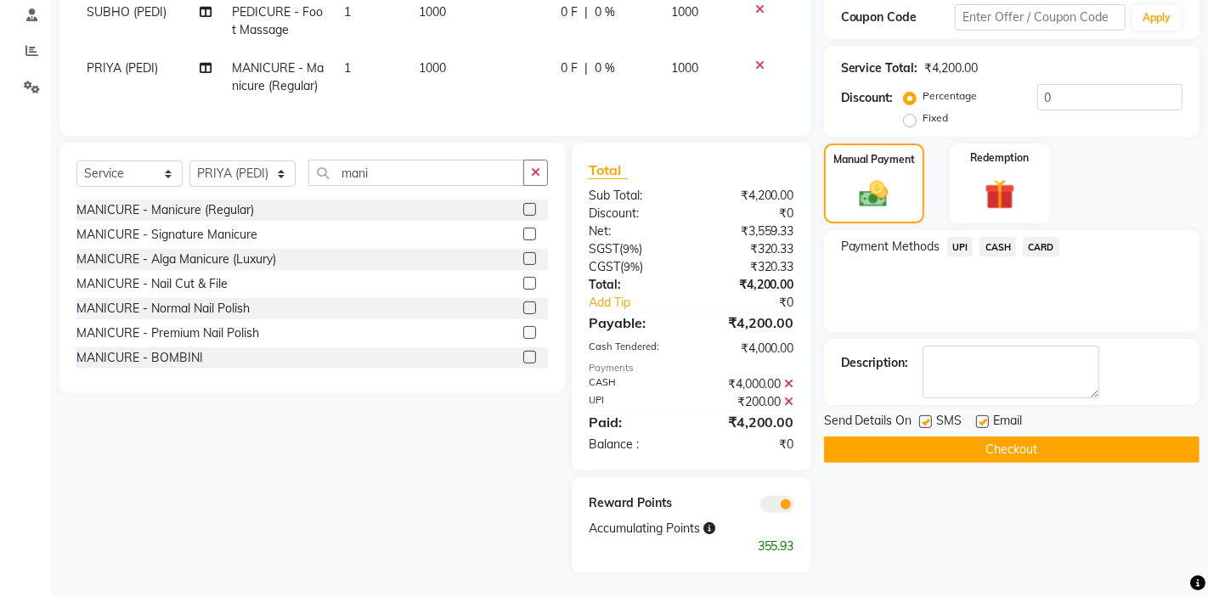
click at [998, 447] on button "Checkout" at bounding box center [1011, 450] width 375 height 26
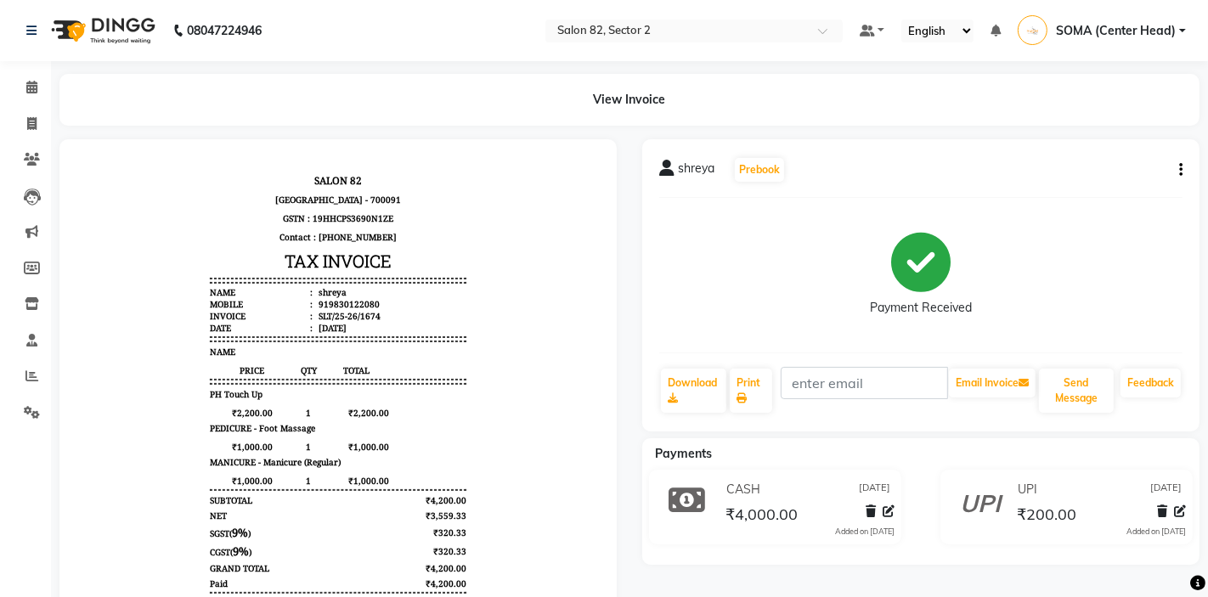
scroll to position [82, 0]
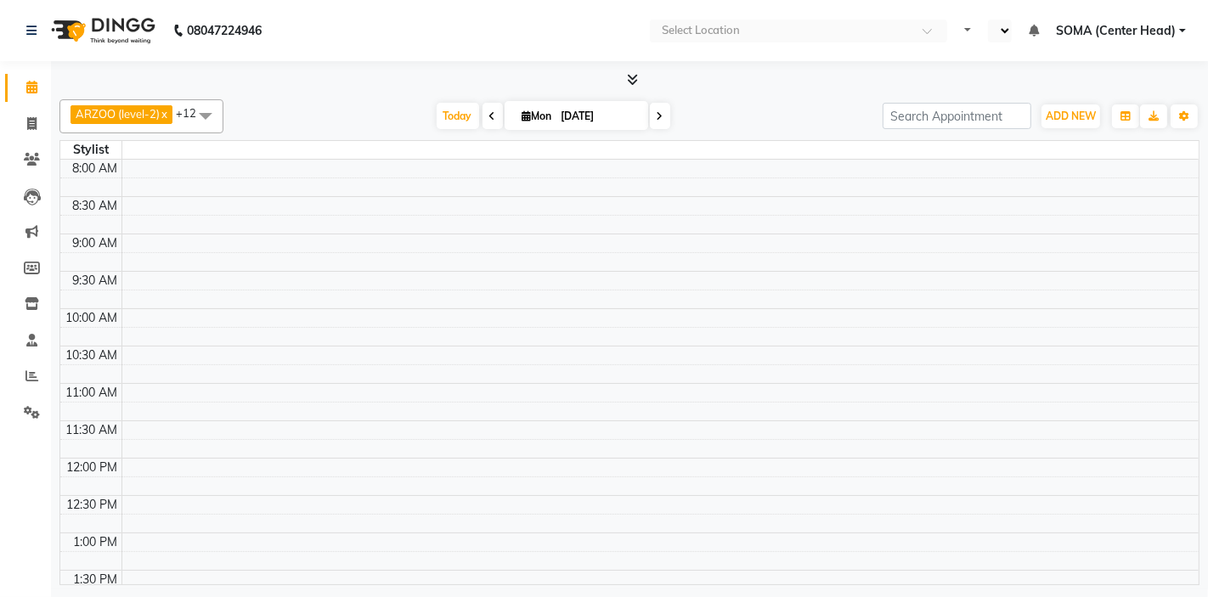
select select "en"
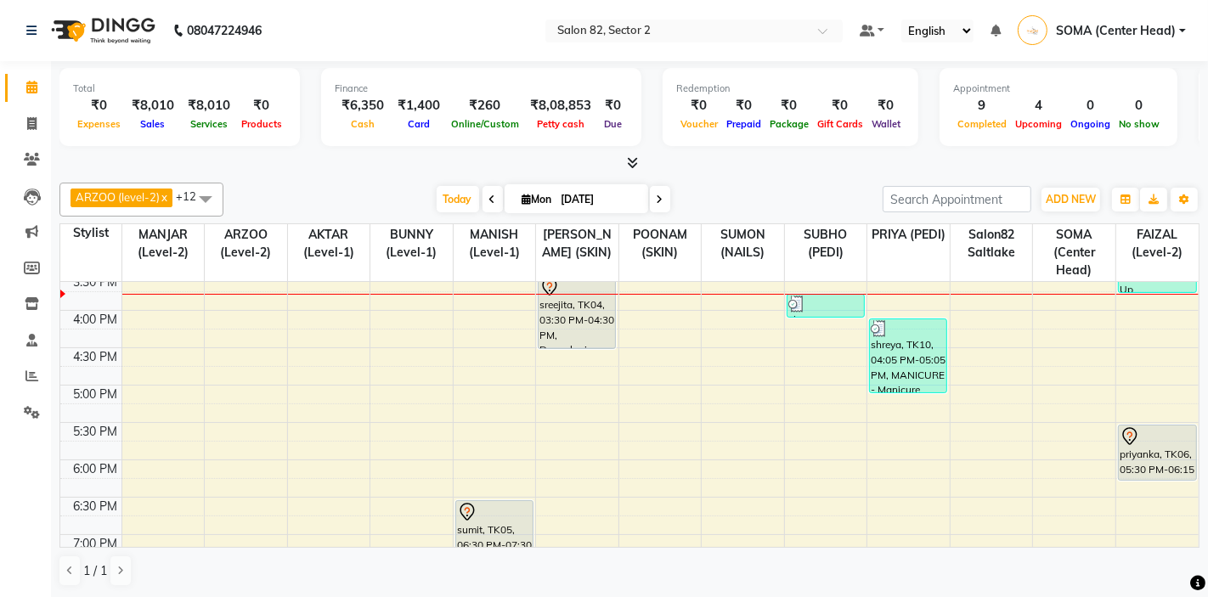
scroll to position [425, 0]
